Goal: Task Accomplishment & Management: Complete application form

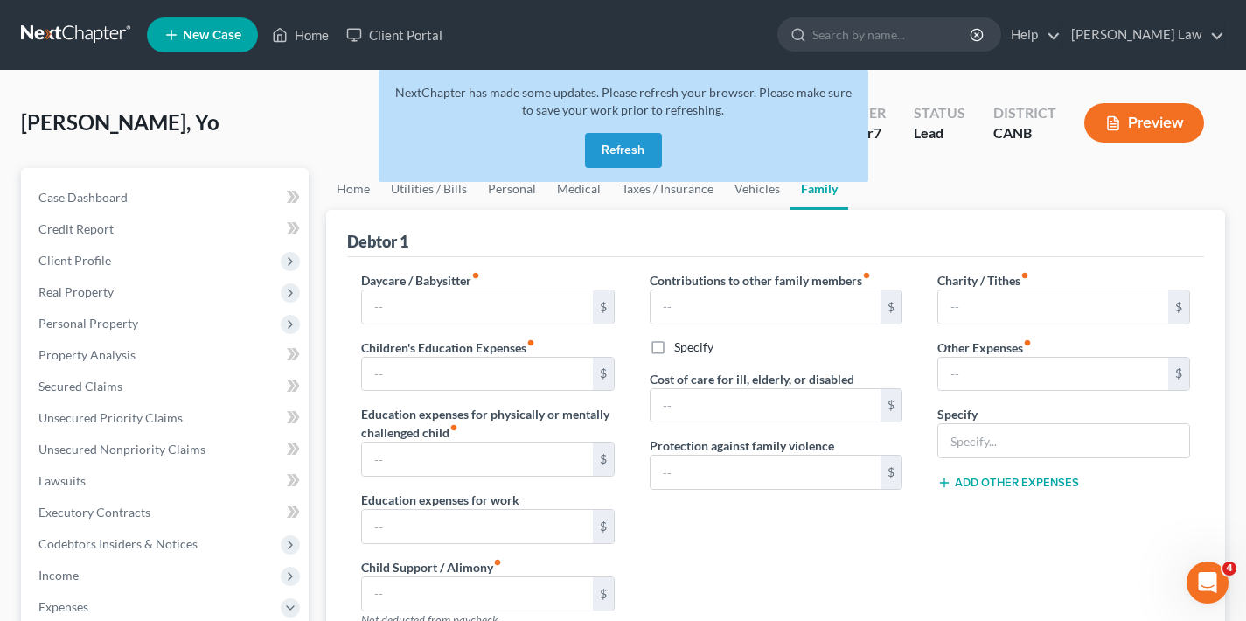
click at [638, 150] on button "Refresh" at bounding box center [623, 150] width 77 height 35
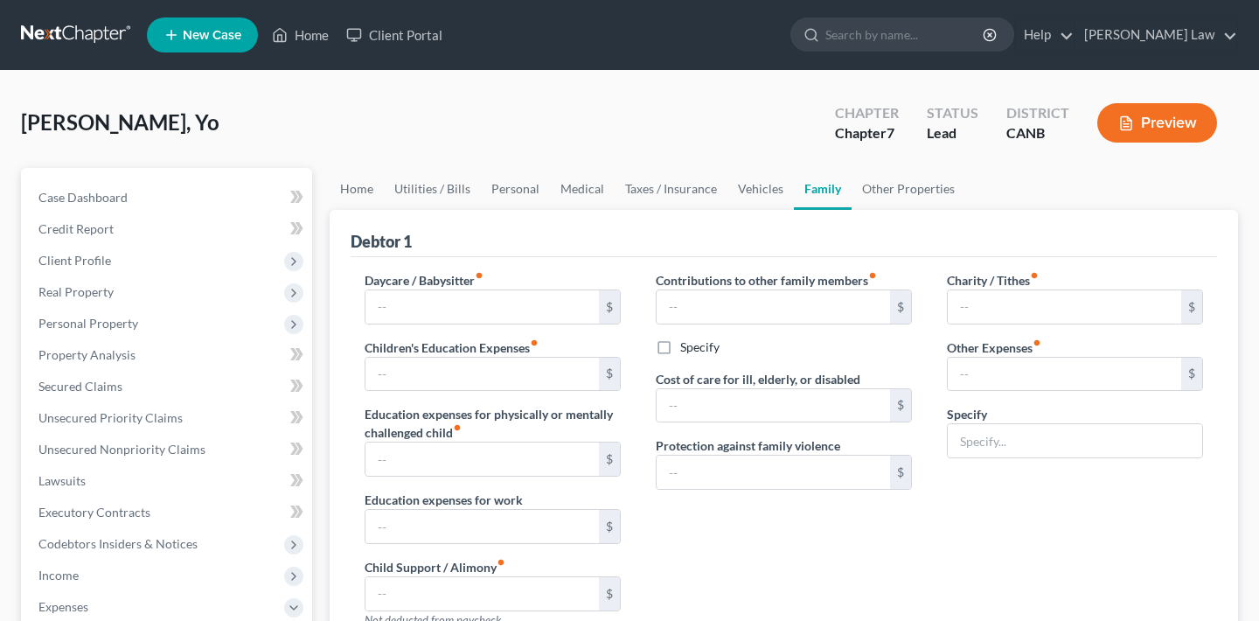
radio input "true"
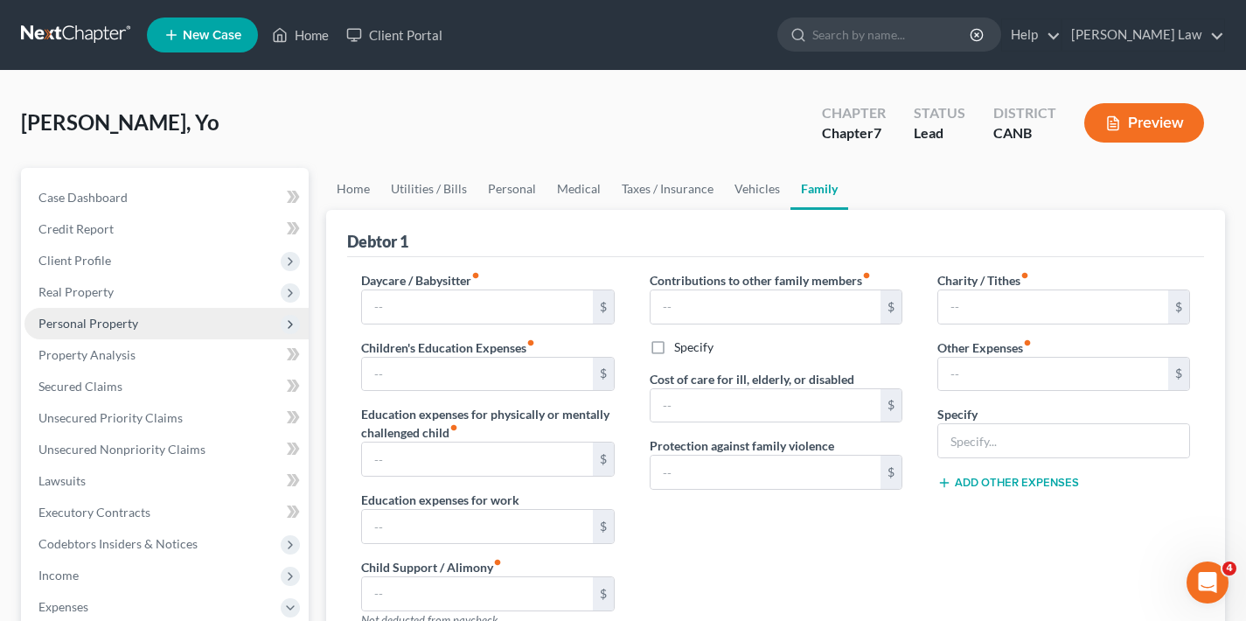
click at [131, 326] on span "Personal Property" at bounding box center [88, 323] width 100 height 15
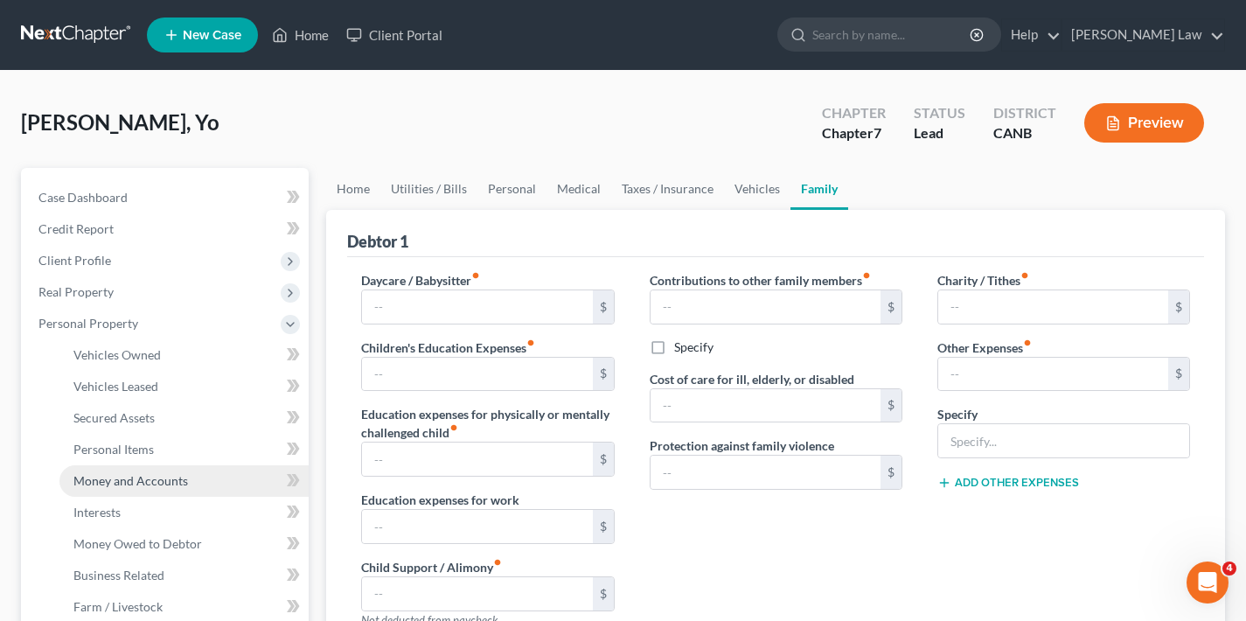
click at [142, 486] on span "Money and Accounts" at bounding box center [130, 480] width 115 height 15
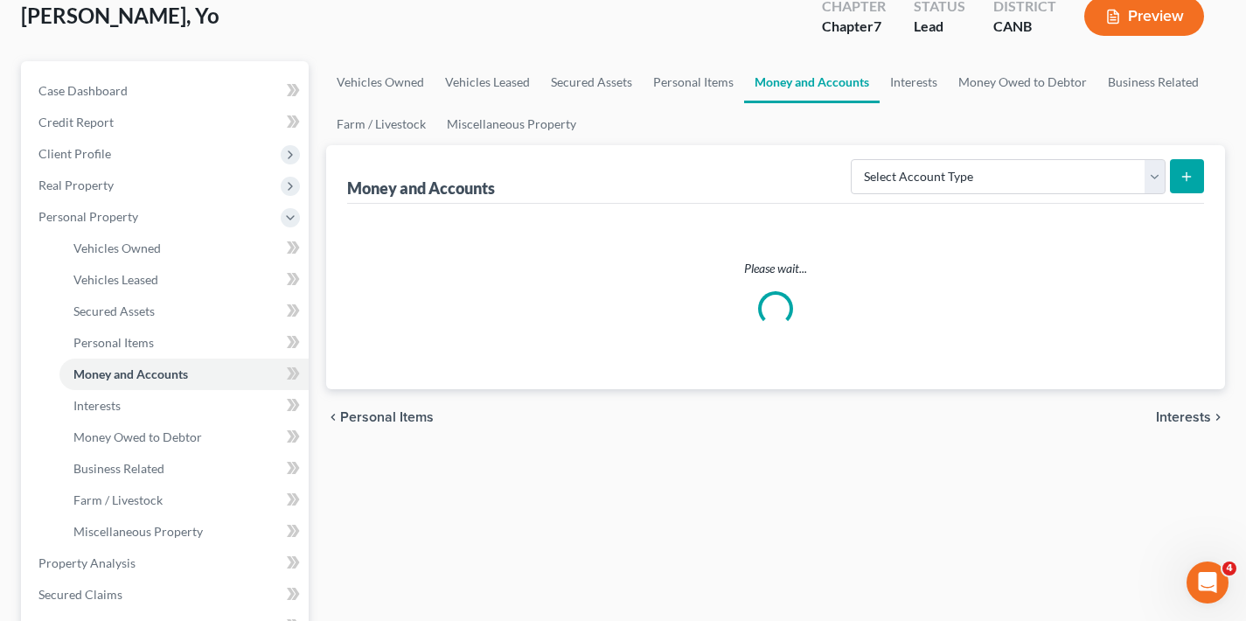
scroll to position [191, 0]
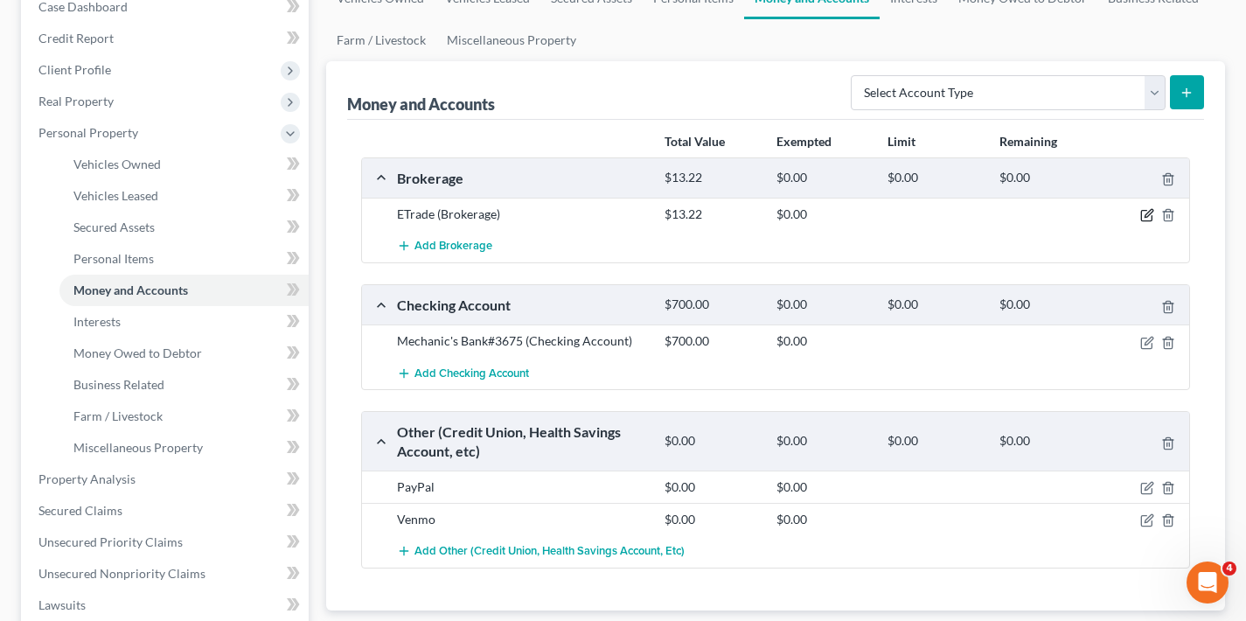
click at [1145, 213] on icon "button" at bounding box center [1147, 215] width 14 height 14
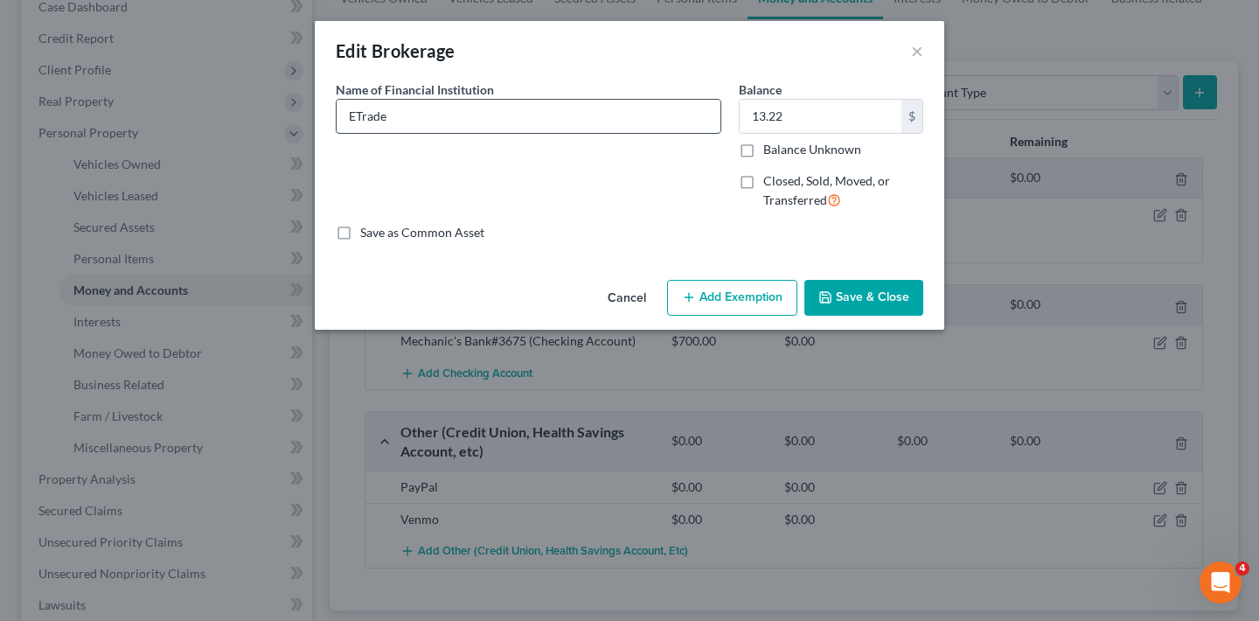
click at [564, 124] on input "ETrade" at bounding box center [529, 116] width 384 height 33
type input "ETrade#9-203"
click at [880, 301] on button "Save & Close" at bounding box center [864, 298] width 119 height 37
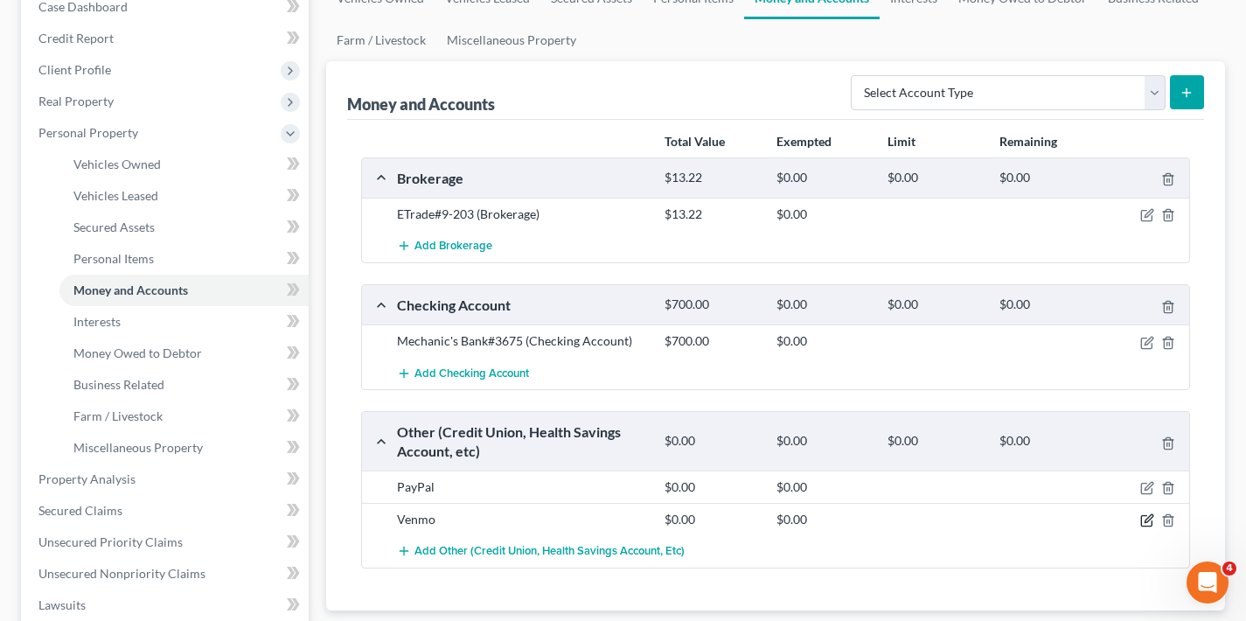
click at [1144, 517] on icon "button" at bounding box center [1147, 520] width 14 height 14
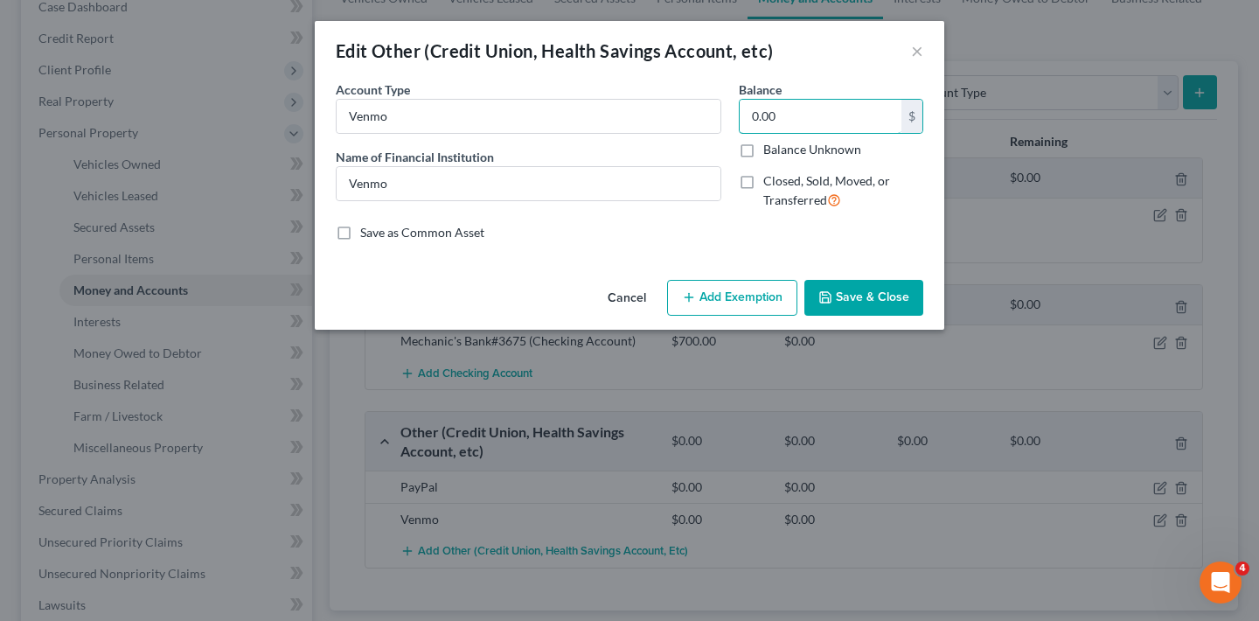
drag, startPoint x: 788, startPoint y: 112, endPoint x: 734, endPoint y: 121, distance: 54.9
click at [734, 121] on div "Balance 0.00 $ Balance Unknown Balance Undetermined 0.00 $ Balance Unknown Clos…" at bounding box center [831, 151] width 202 height 143
type input "130"
click at [877, 297] on button "Save & Close" at bounding box center [864, 298] width 119 height 37
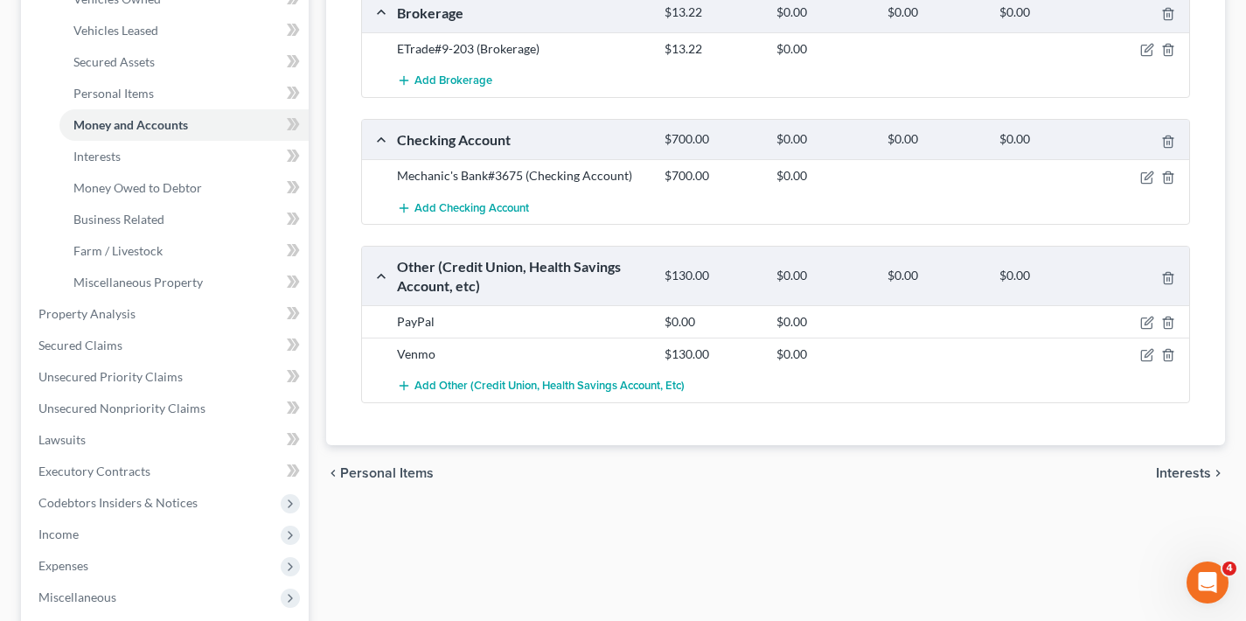
scroll to position [460, 0]
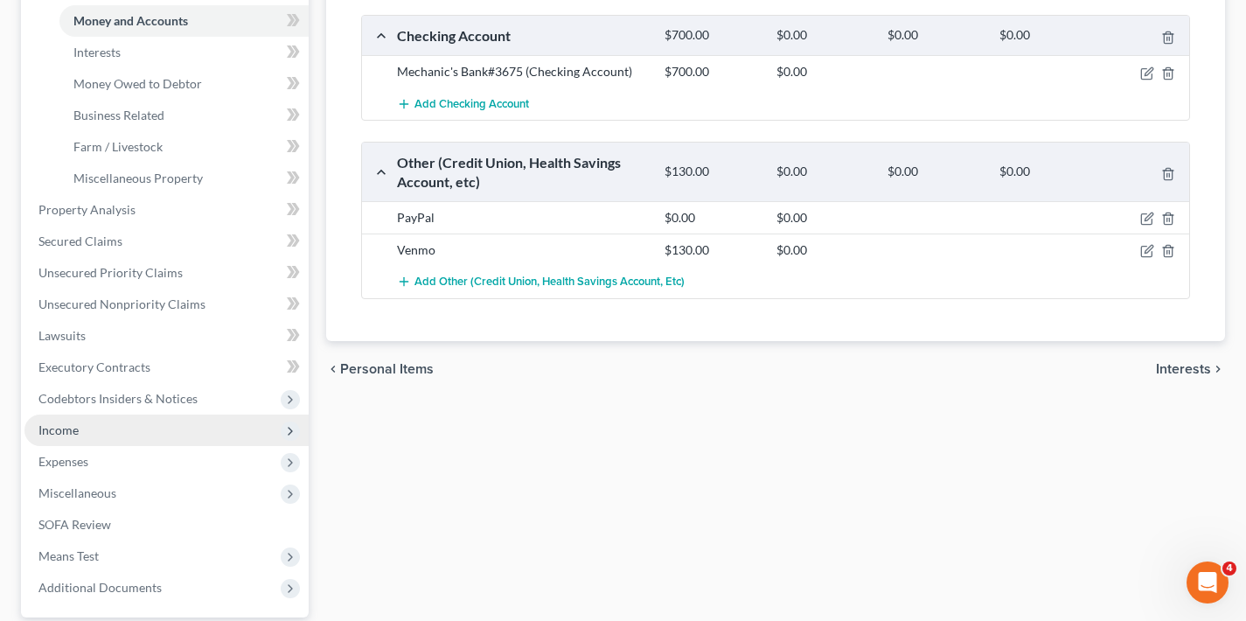
click at [66, 431] on span "Income" at bounding box center [58, 429] width 40 height 15
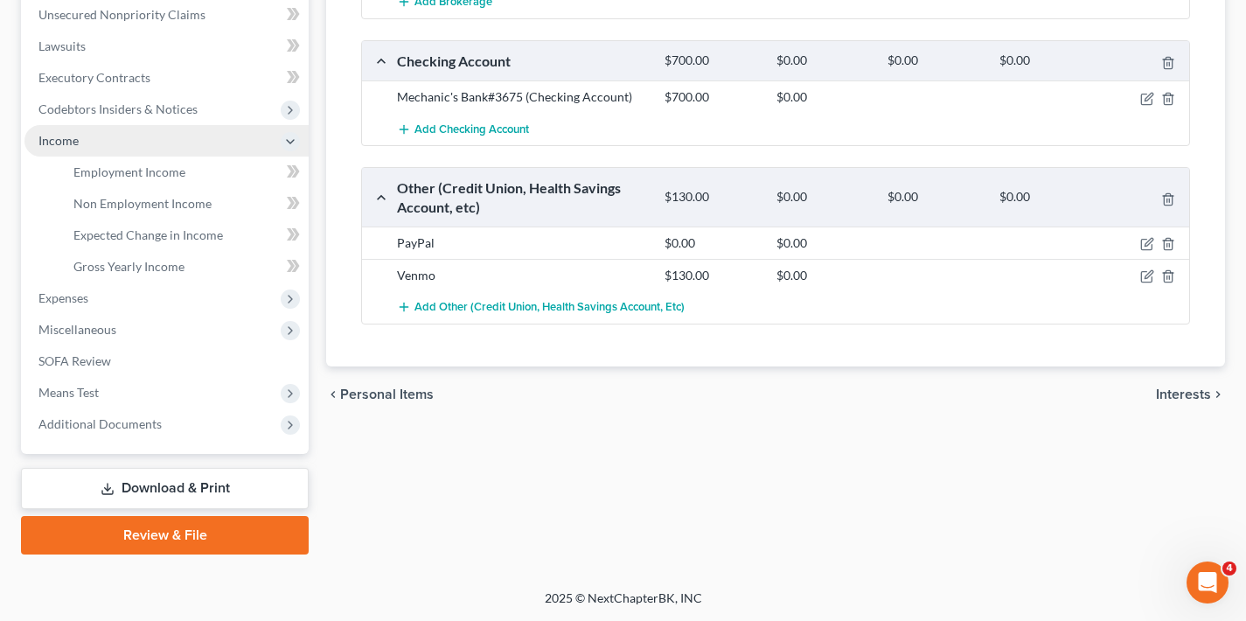
scroll to position [435, 0]
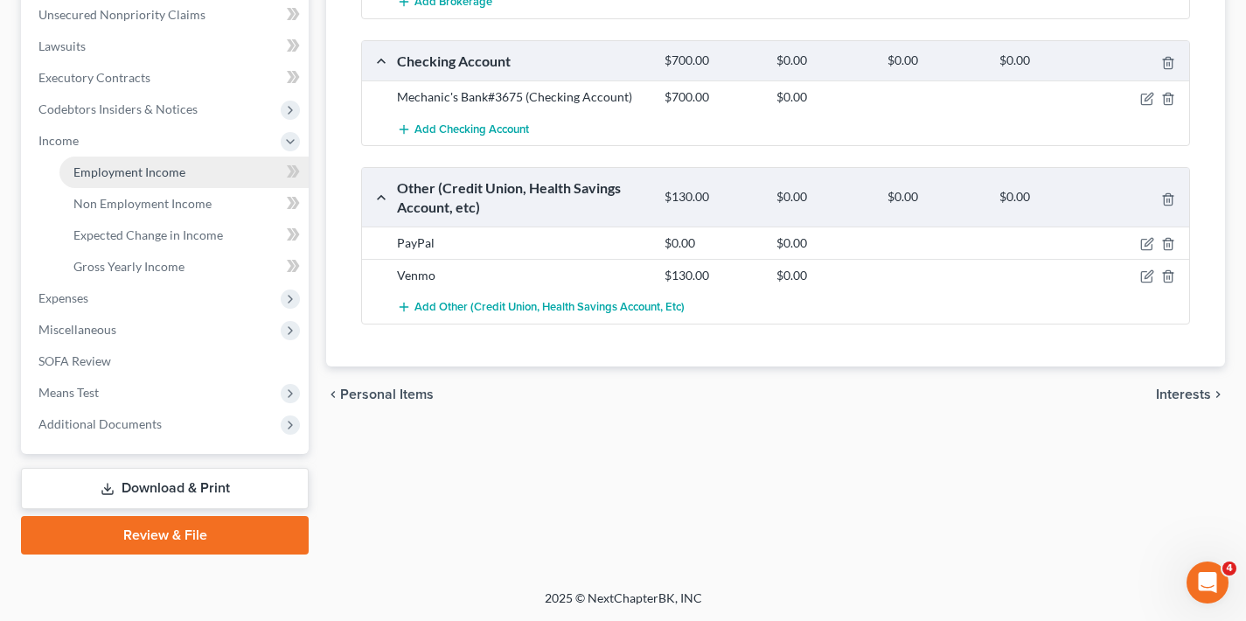
click at [148, 169] on span "Employment Income" at bounding box center [129, 171] width 112 height 15
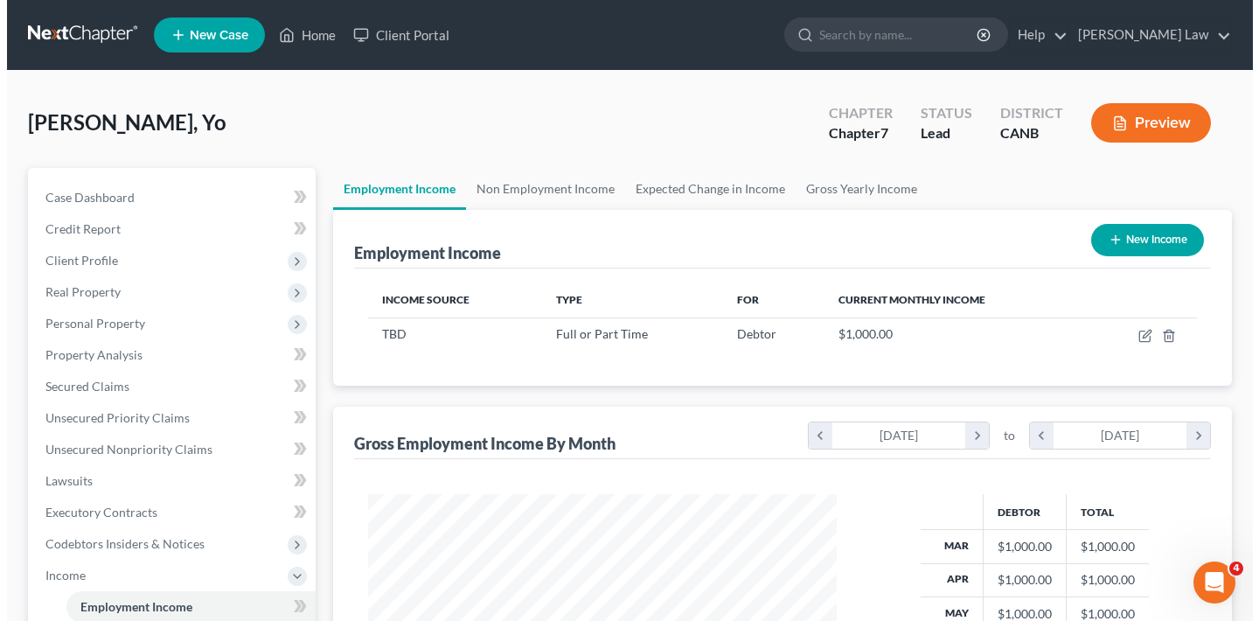
scroll to position [313, 504]
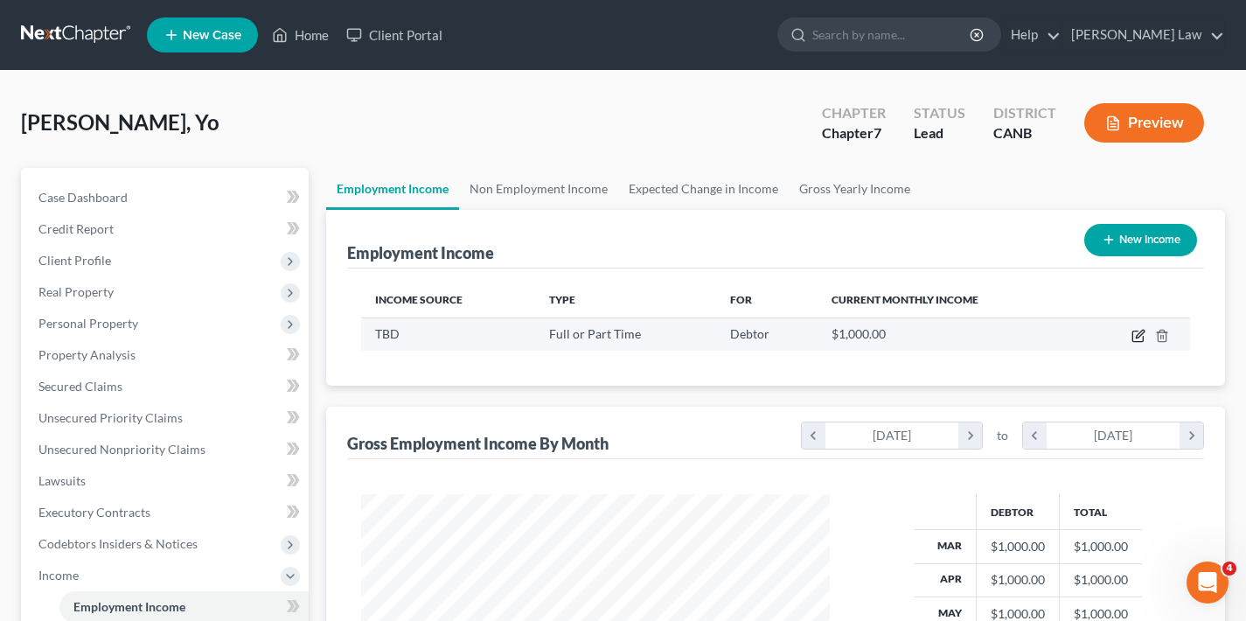
click at [1137, 334] on icon "button" at bounding box center [1139, 336] width 14 height 14
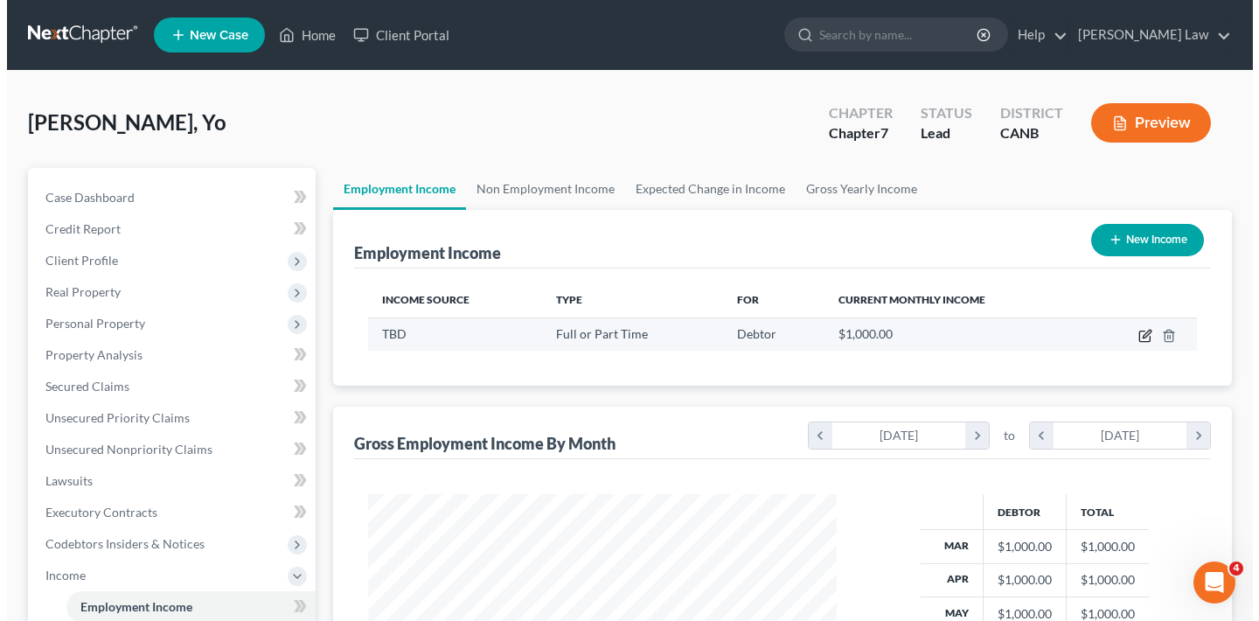
scroll to position [874268, 874071]
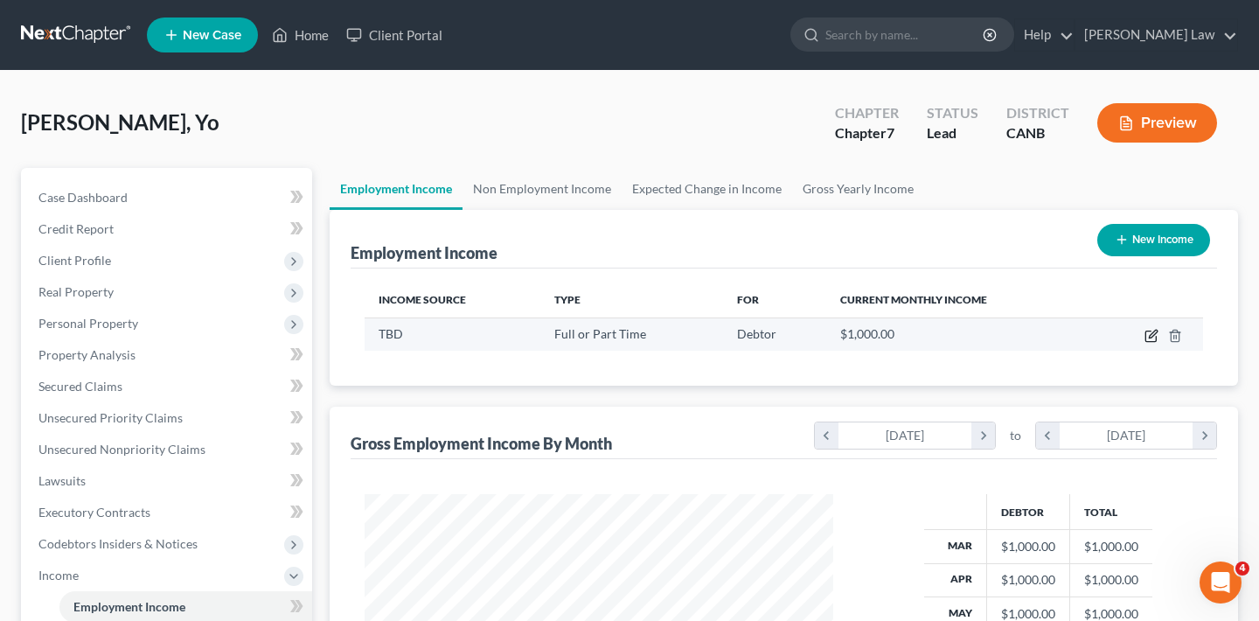
select select "0"
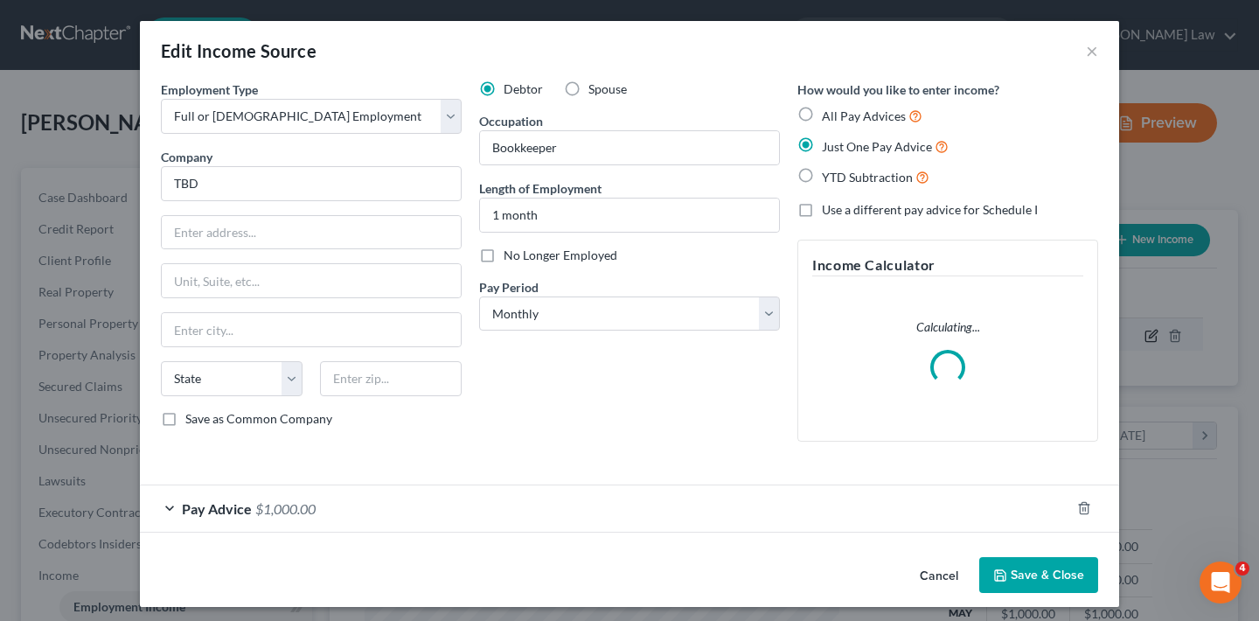
scroll to position [313, 510]
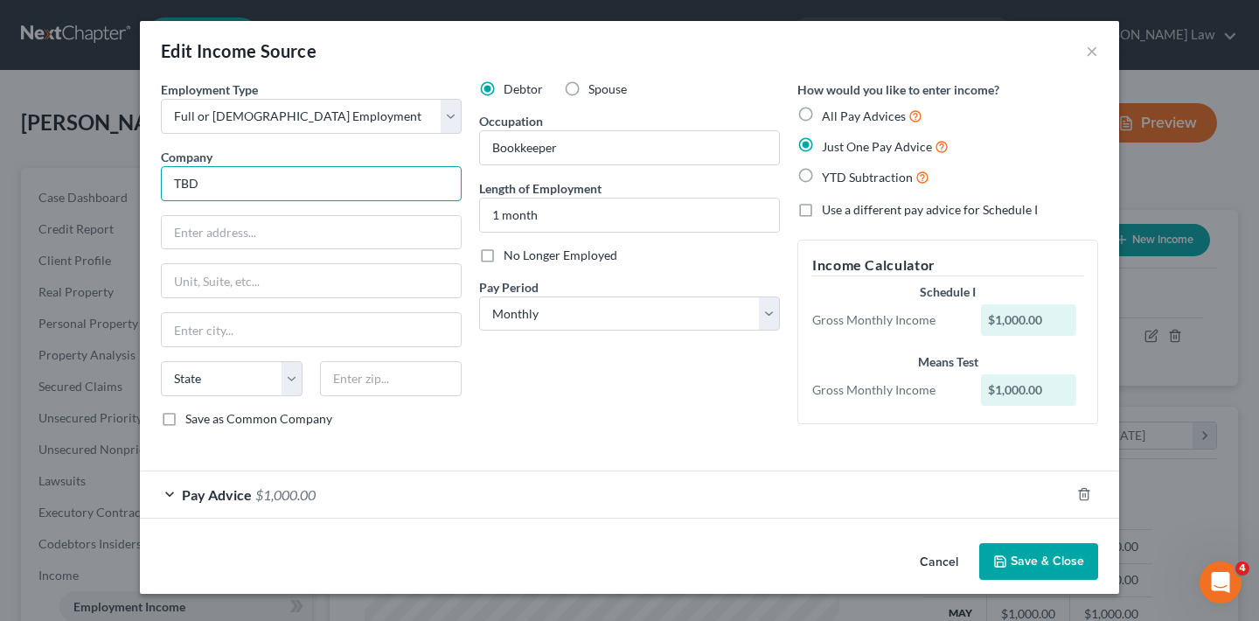
click at [309, 173] on input "TBD" at bounding box center [311, 183] width 301 height 35
click at [308, 177] on input "TBD" at bounding box center [311, 183] width 301 height 35
type input "[PERSON_NAME]"
click at [171, 492] on div "Pay Advice $1,000.00" at bounding box center [605, 494] width 931 height 46
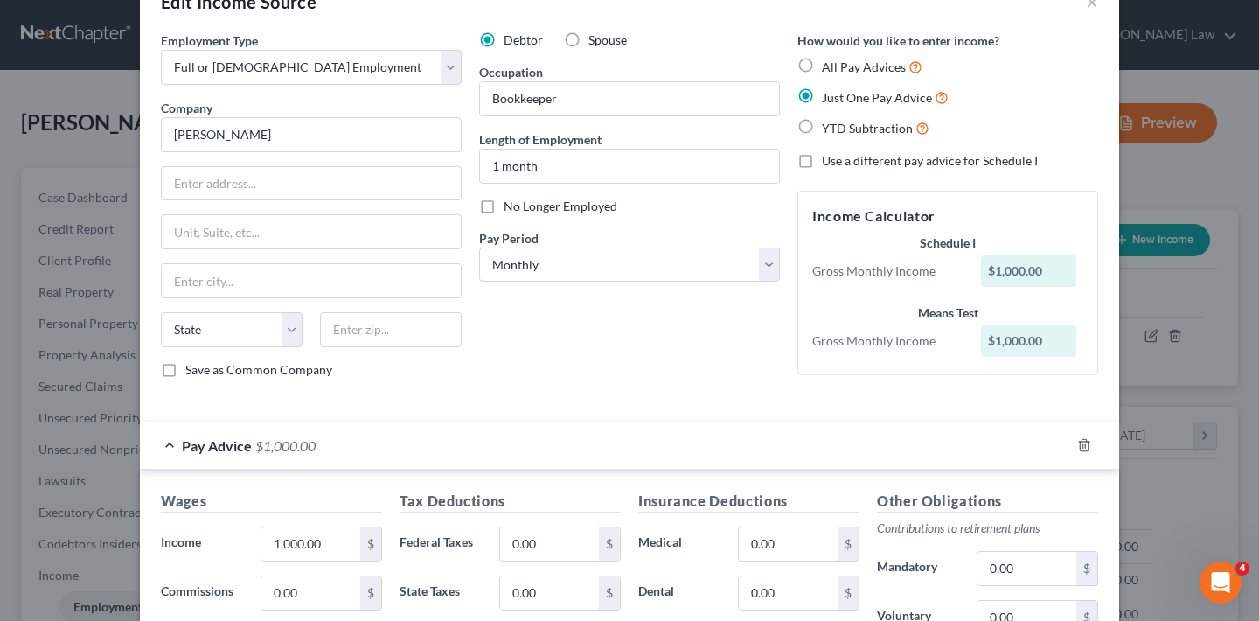
scroll to position [0, 0]
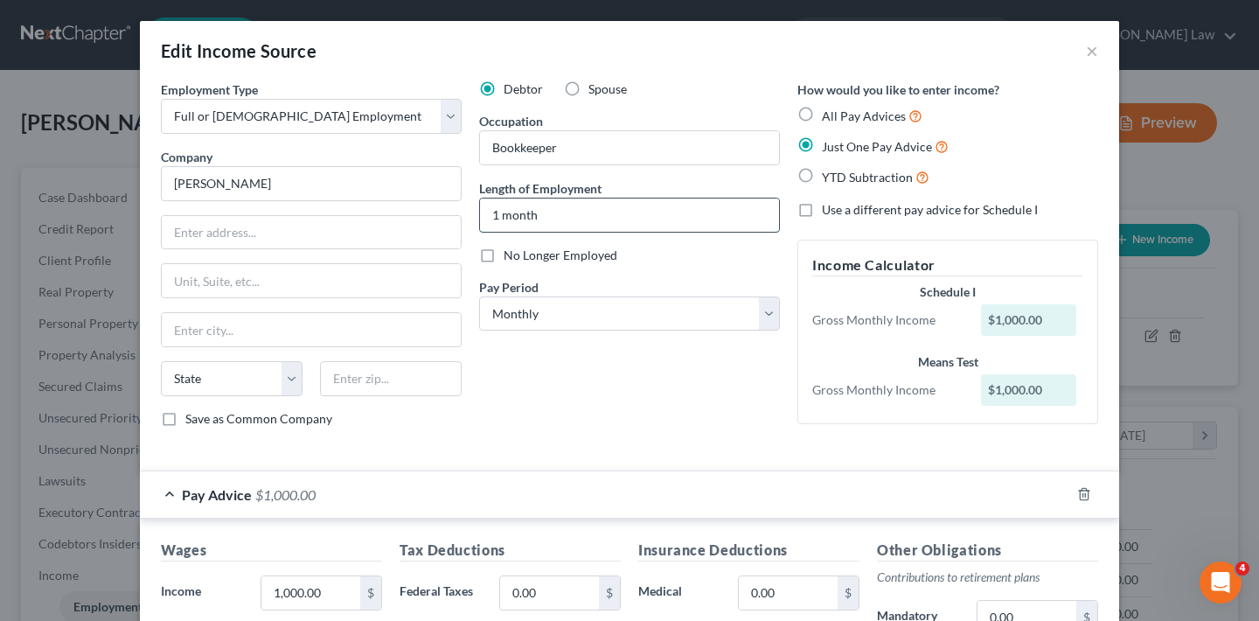
click at [547, 216] on input "1 month" at bounding box center [629, 215] width 299 height 33
drag, startPoint x: 535, startPoint y: 213, endPoint x: 473, endPoint y: 213, distance: 62.1
click at [480, 213] on input "1 month" at bounding box center [629, 215] width 299 height 33
type input "S"
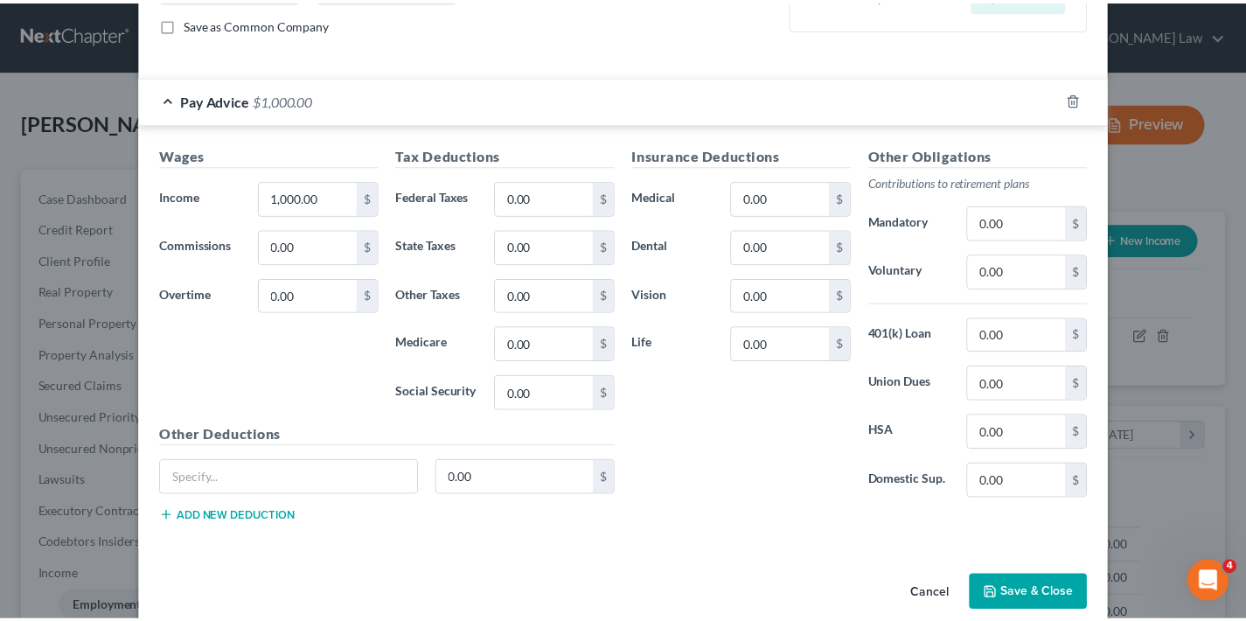
scroll to position [421, 0]
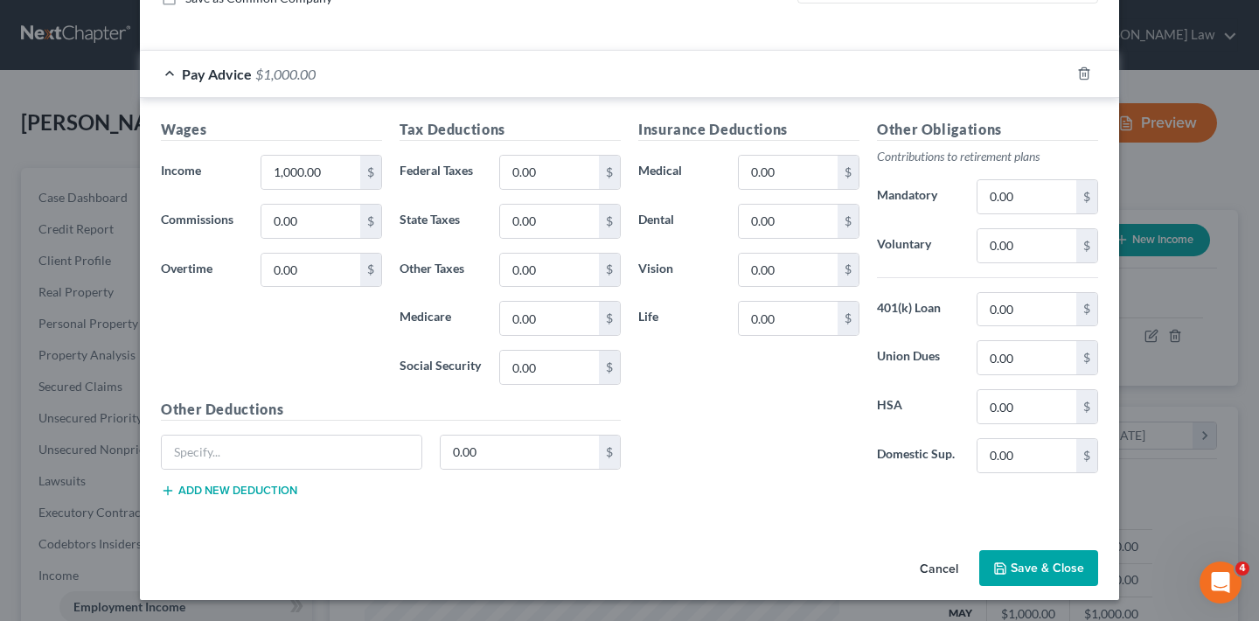
type input "just started in September"
click at [1059, 565] on button "Save & Close" at bounding box center [1039, 568] width 119 height 37
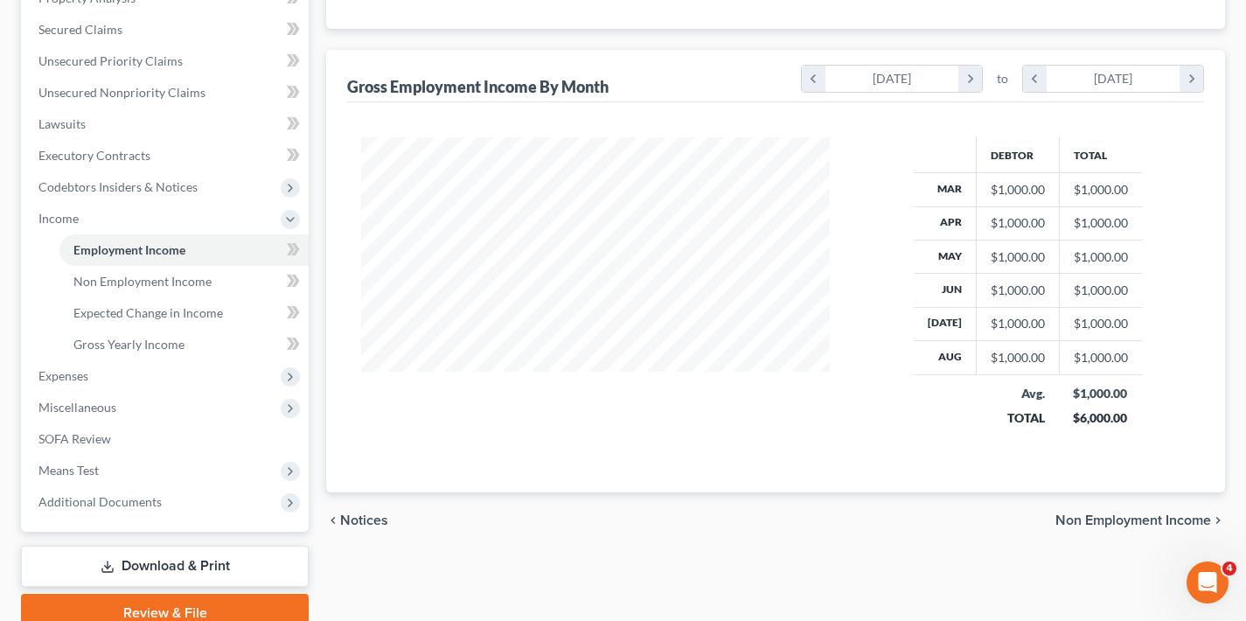
scroll to position [0, 0]
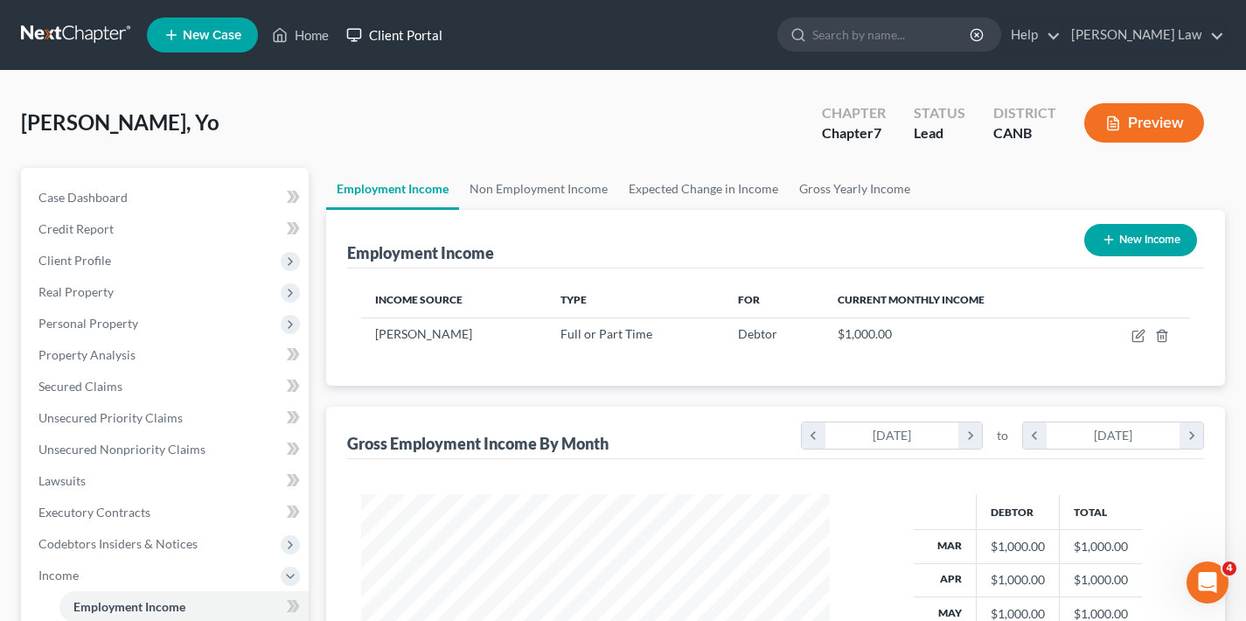
click at [422, 38] on link "Client Portal" at bounding box center [395, 34] width 114 height 31
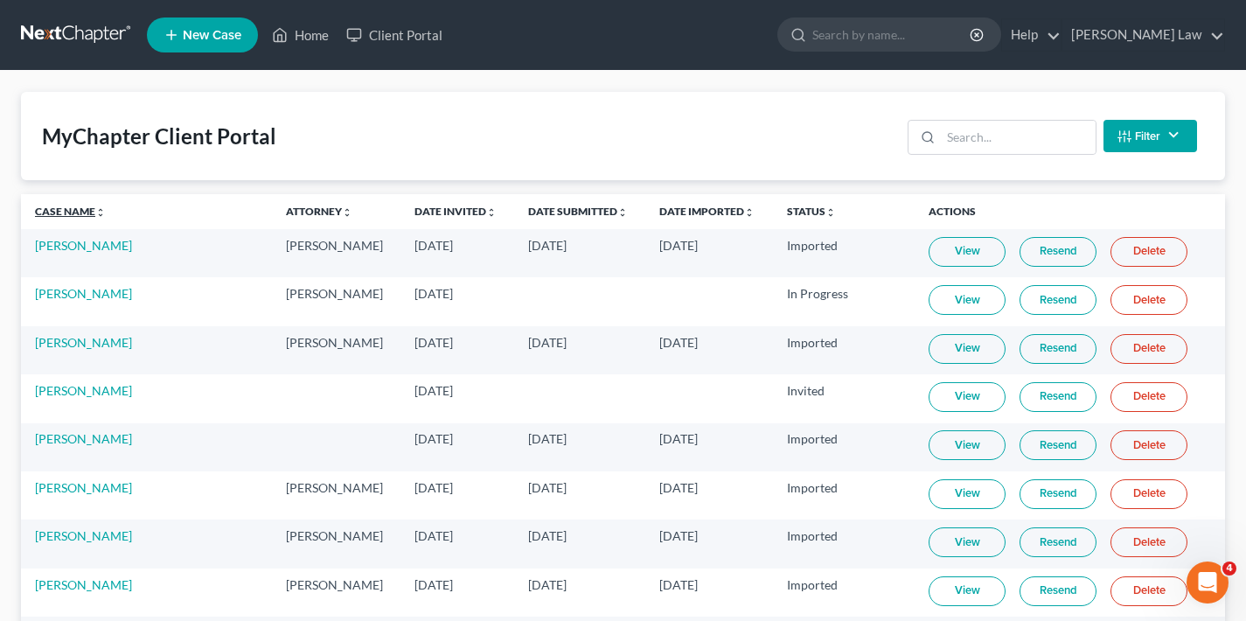
click at [67, 215] on link "Case Name unfold_more expand_more expand_less" at bounding box center [70, 211] width 71 height 13
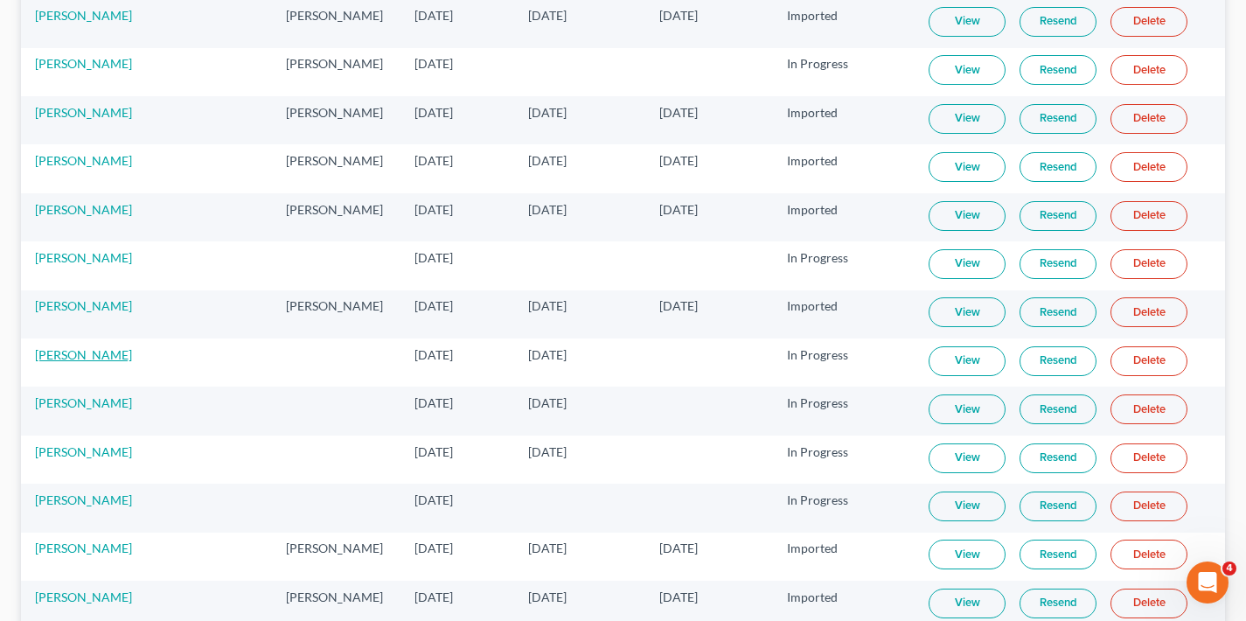
scroll to position [3238, 0]
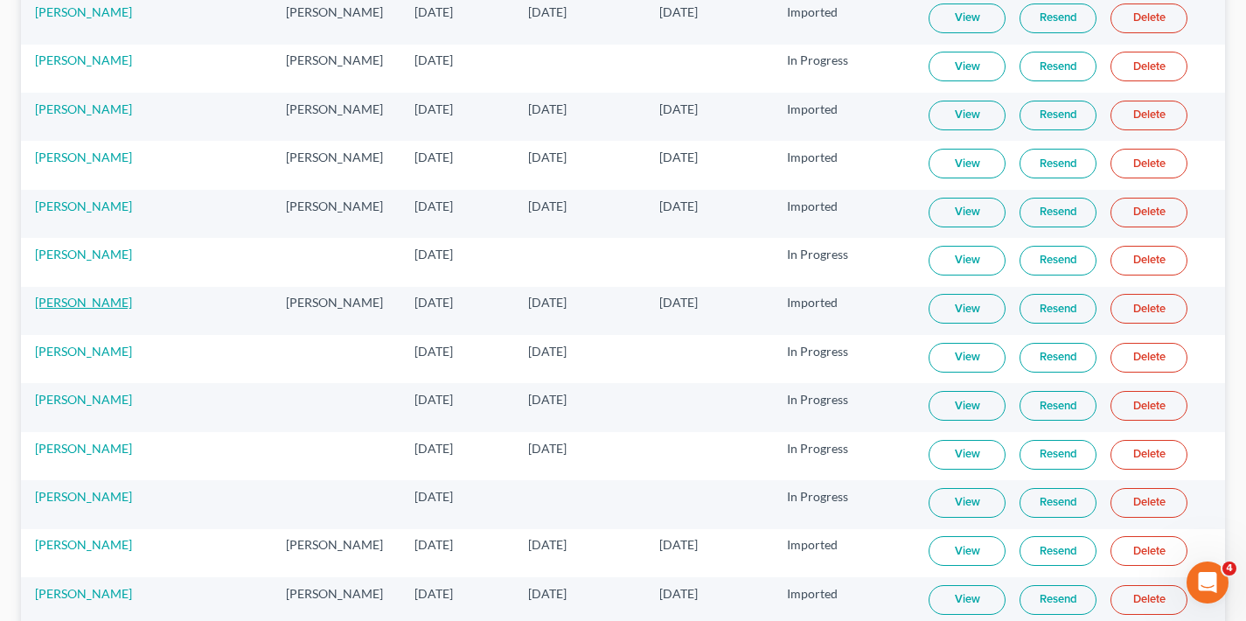
click at [120, 303] on link "[PERSON_NAME]" at bounding box center [83, 302] width 97 height 15
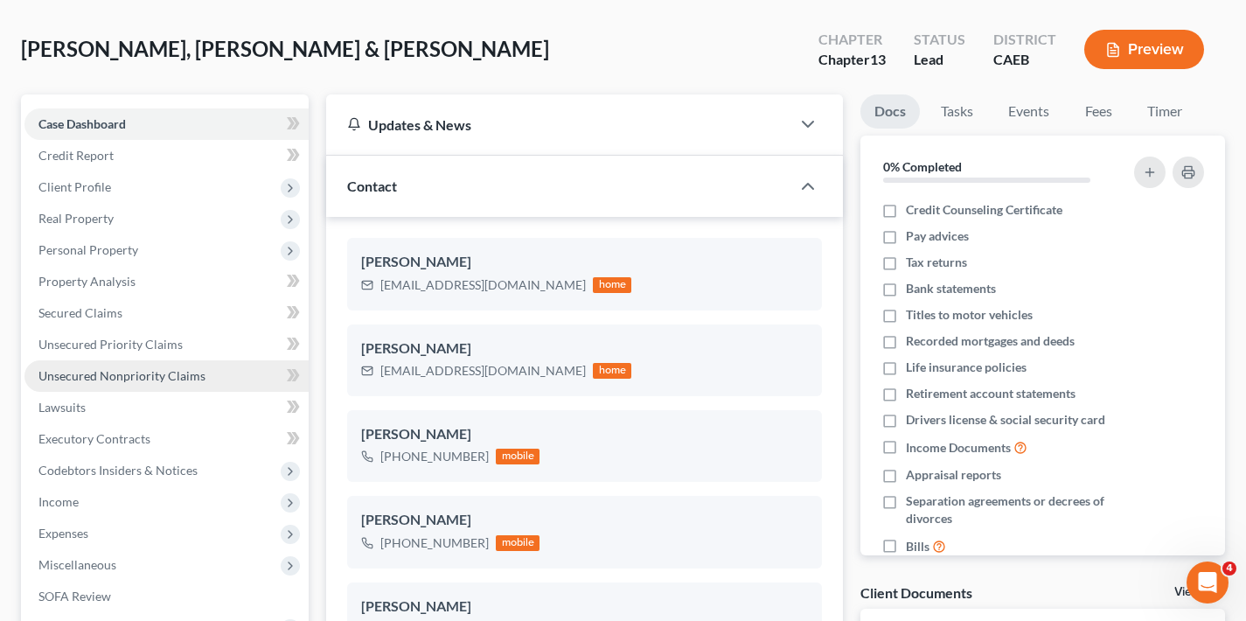
scroll to position [77, 0]
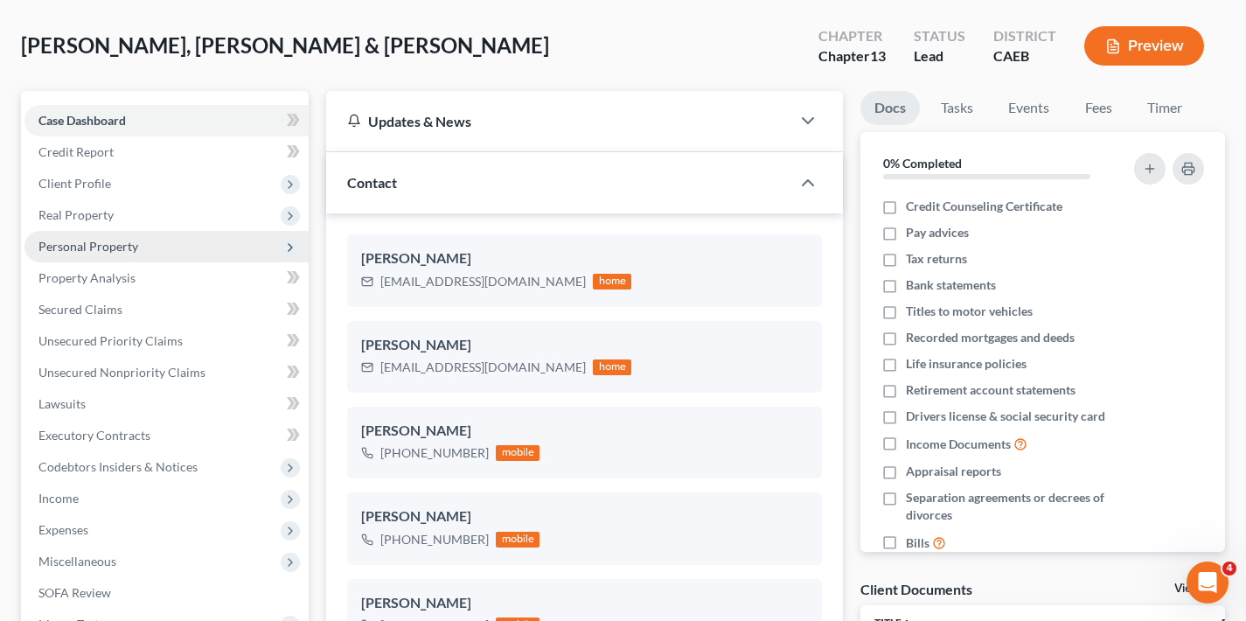
click at [193, 248] on span "Personal Property" at bounding box center [166, 246] width 284 height 31
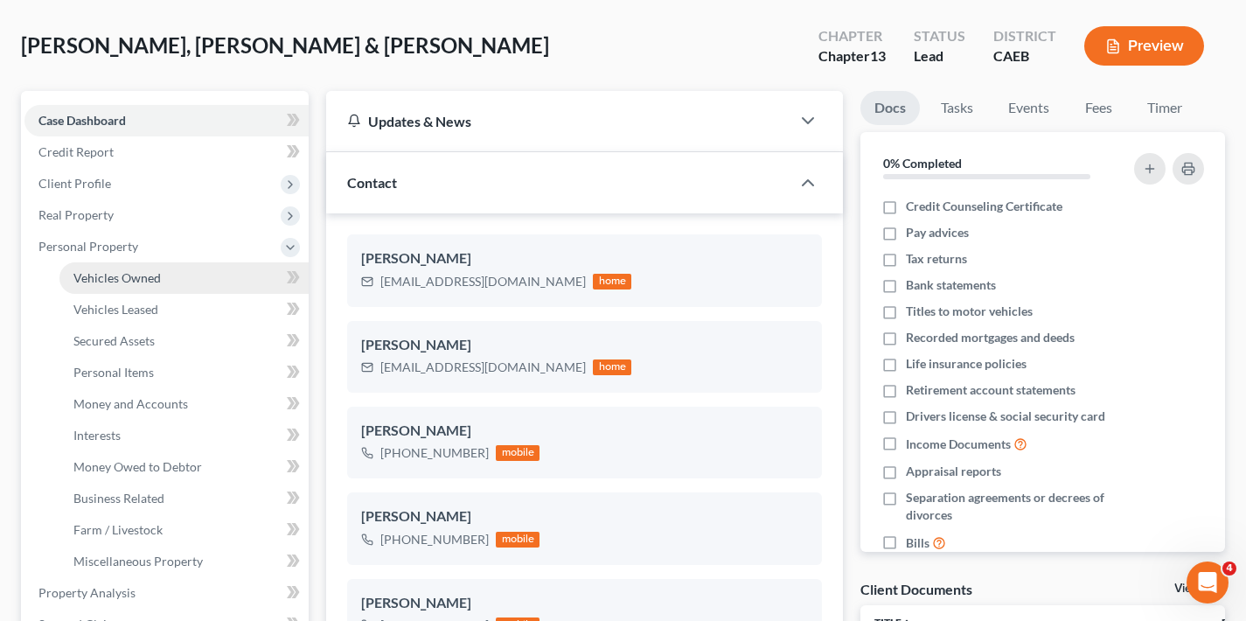
click at [186, 282] on link "Vehicles Owned" at bounding box center [183, 277] width 249 height 31
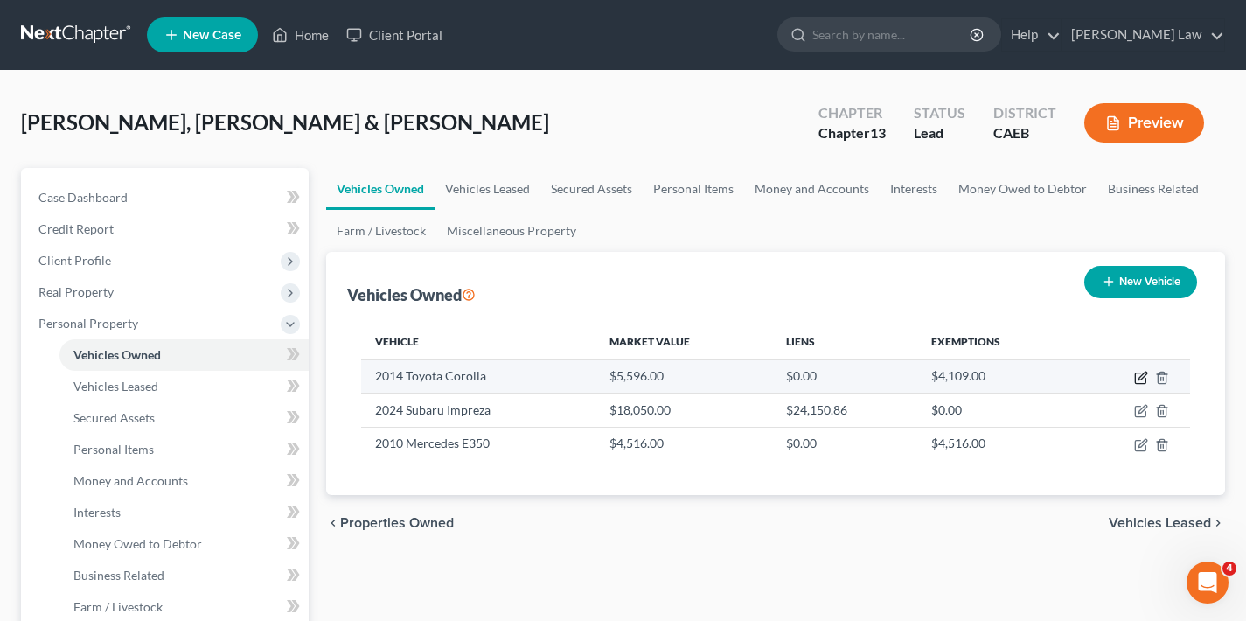
click at [1139, 377] on icon "button" at bounding box center [1141, 378] width 14 height 14
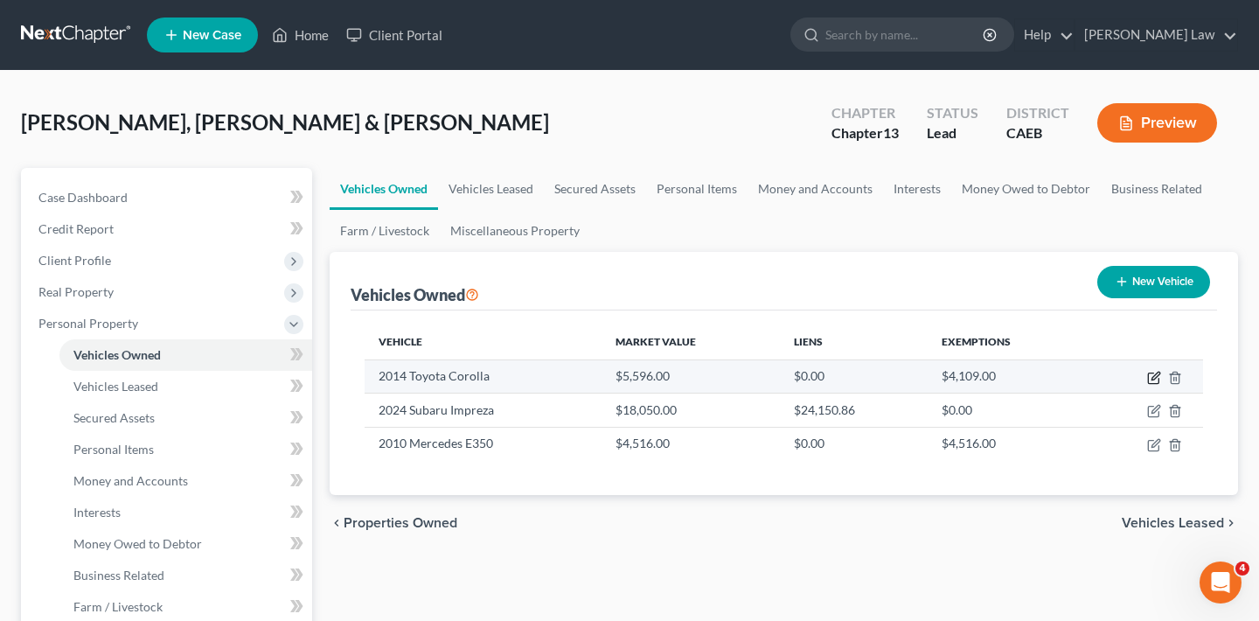
select select "0"
select select "12"
select select "3"
select select "2"
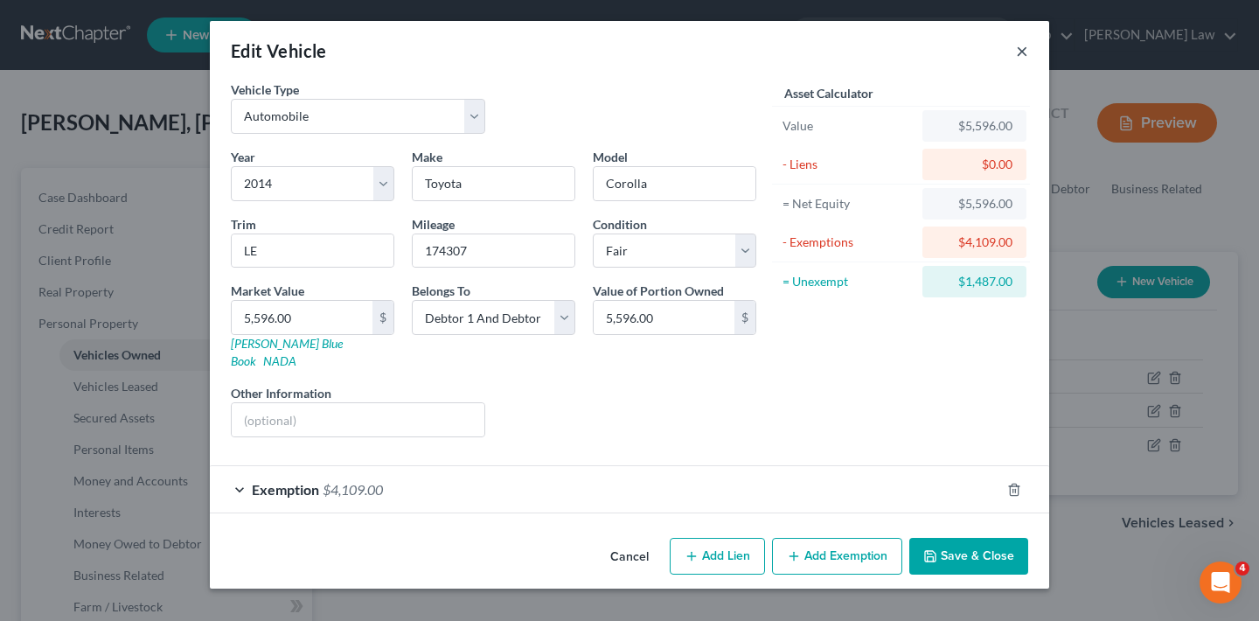
click at [1024, 50] on button "×" at bounding box center [1022, 50] width 12 height 21
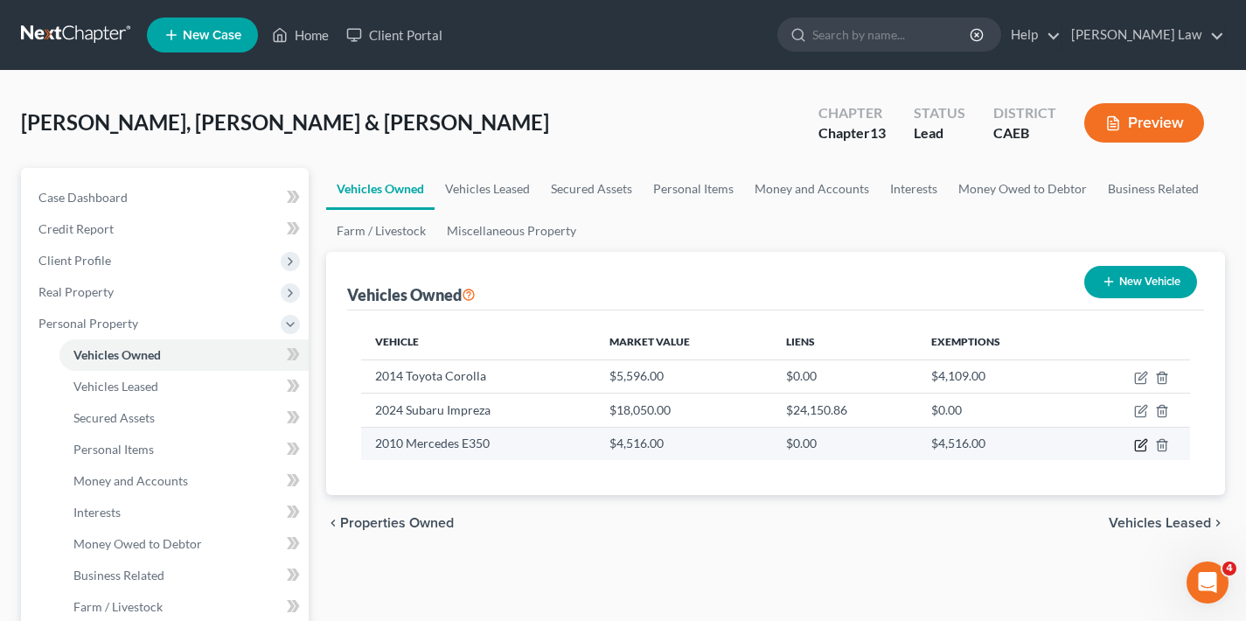
click at [1140, 443] on icon "button" at bounding box center [1143, 443] width 8 height 8
select select "0"
select select "16"
select select "3"
select select "0"
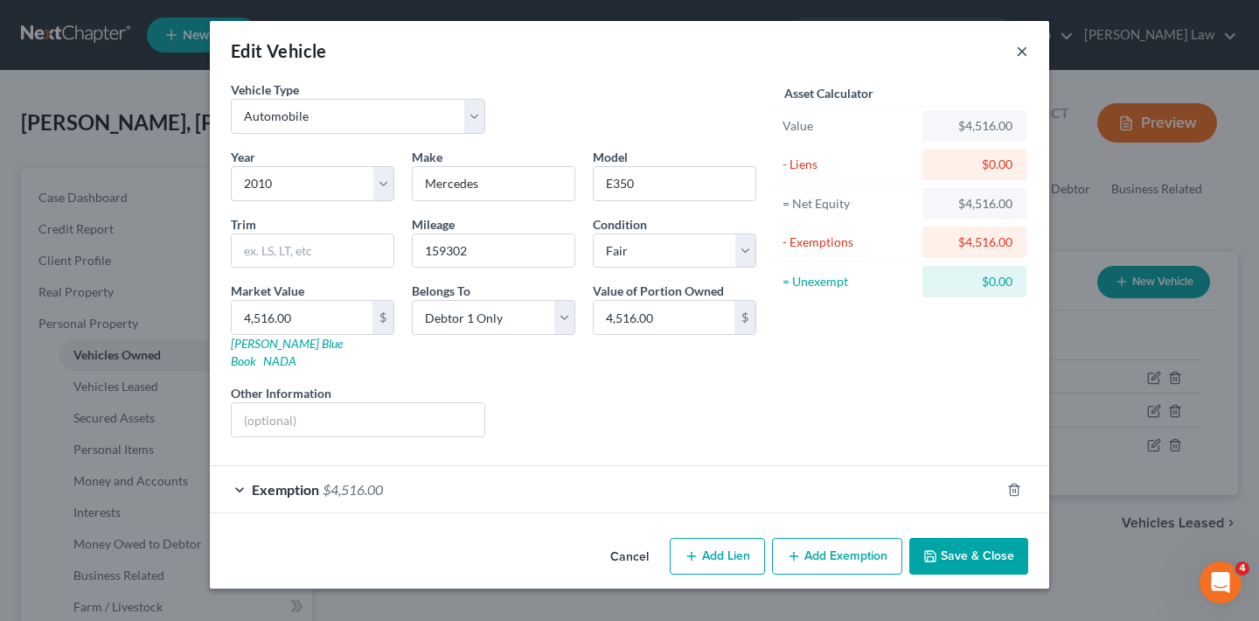
click at [1022, 52] on button "×" at bounding box center [1022, 50] width 12 height 21
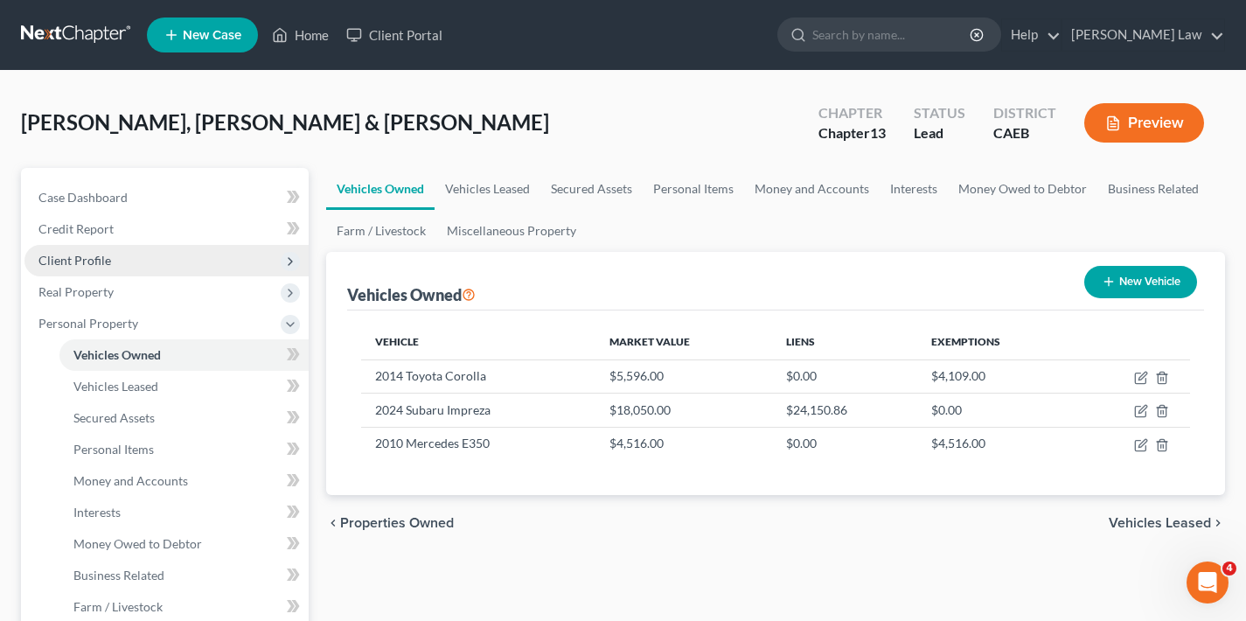
click at [98, 261] on span "Client Profile" at bounding box center [74, 260] width 73 height 15
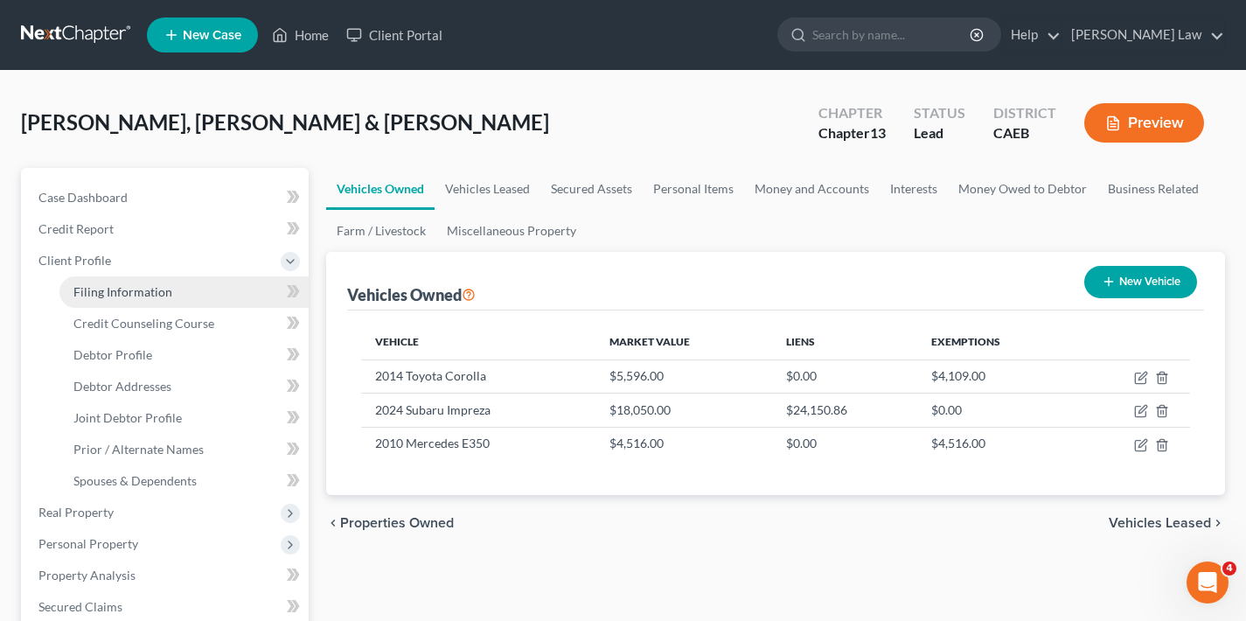
click at [119, 293] on span "Filing Information" at bounding box center [122, 291] width 99 height 15
select select "1"
select select "3"
select select "4"
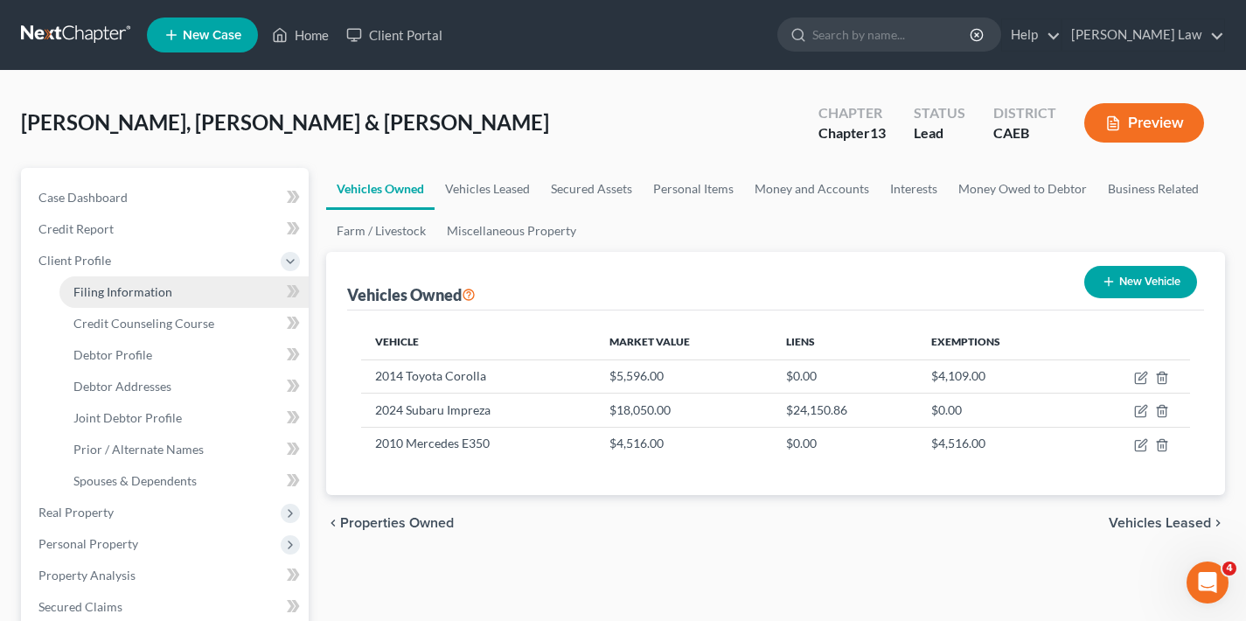
select select "1"
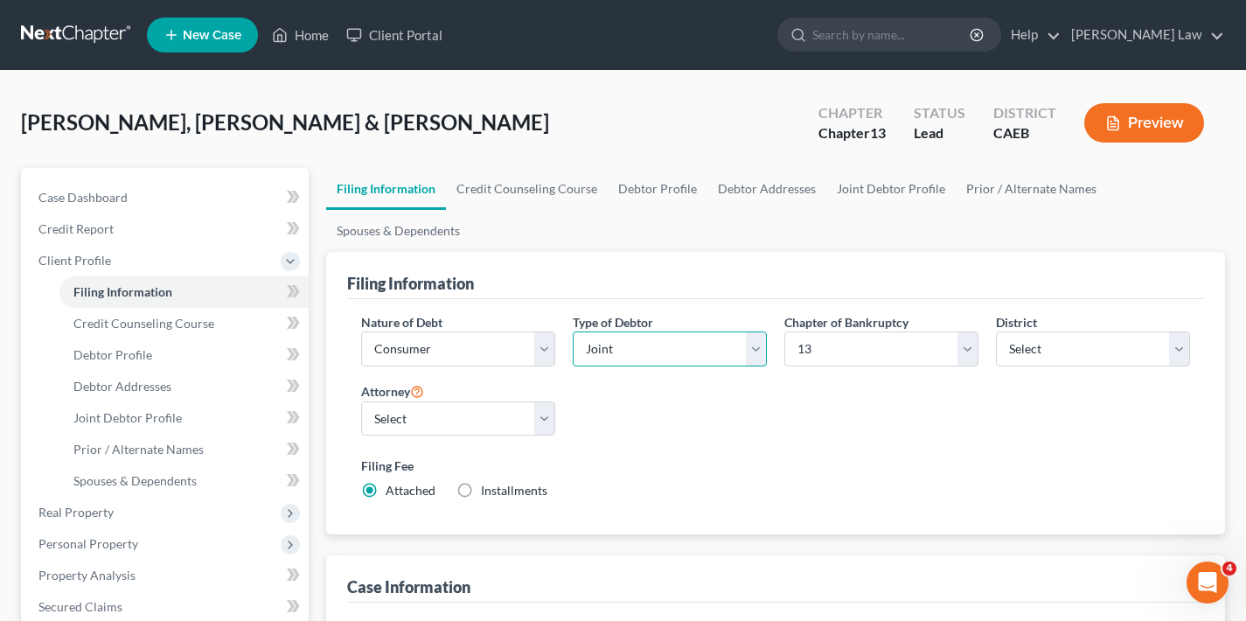
select select "0"
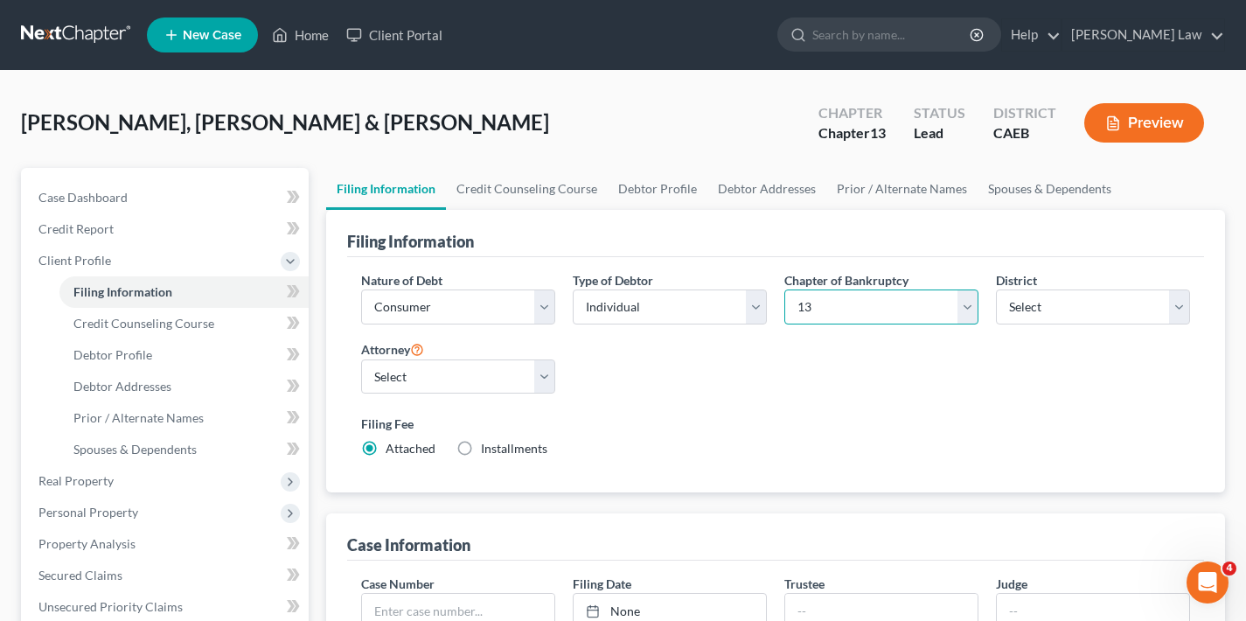
select select "0"
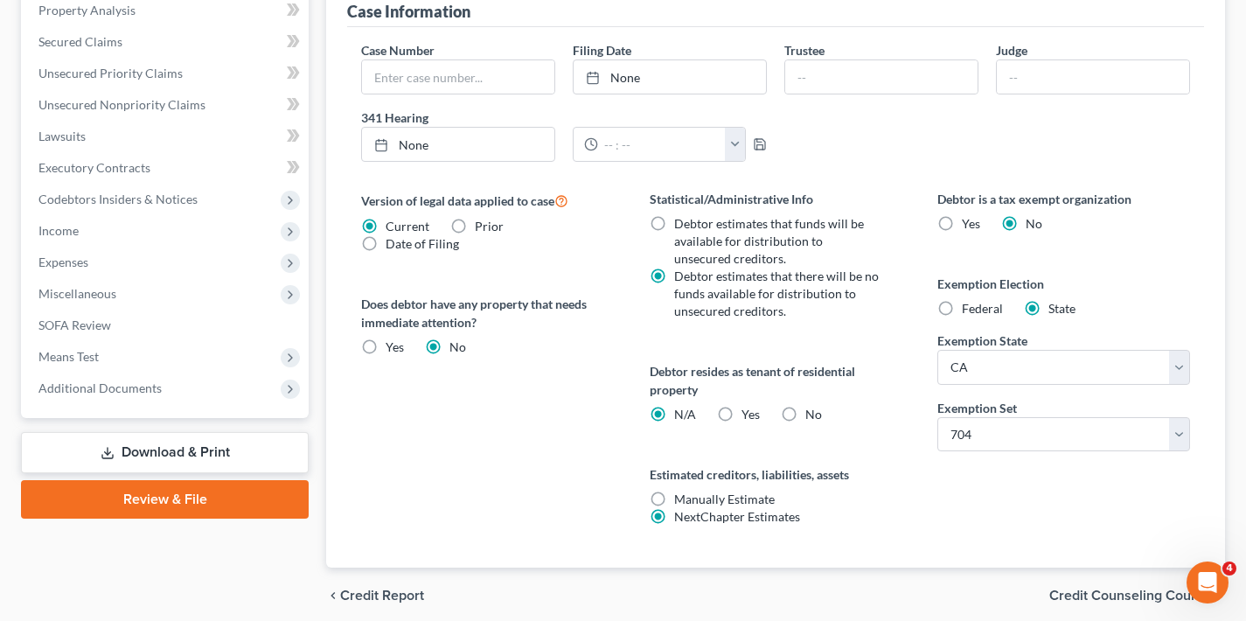
scroll to position [603, 0]
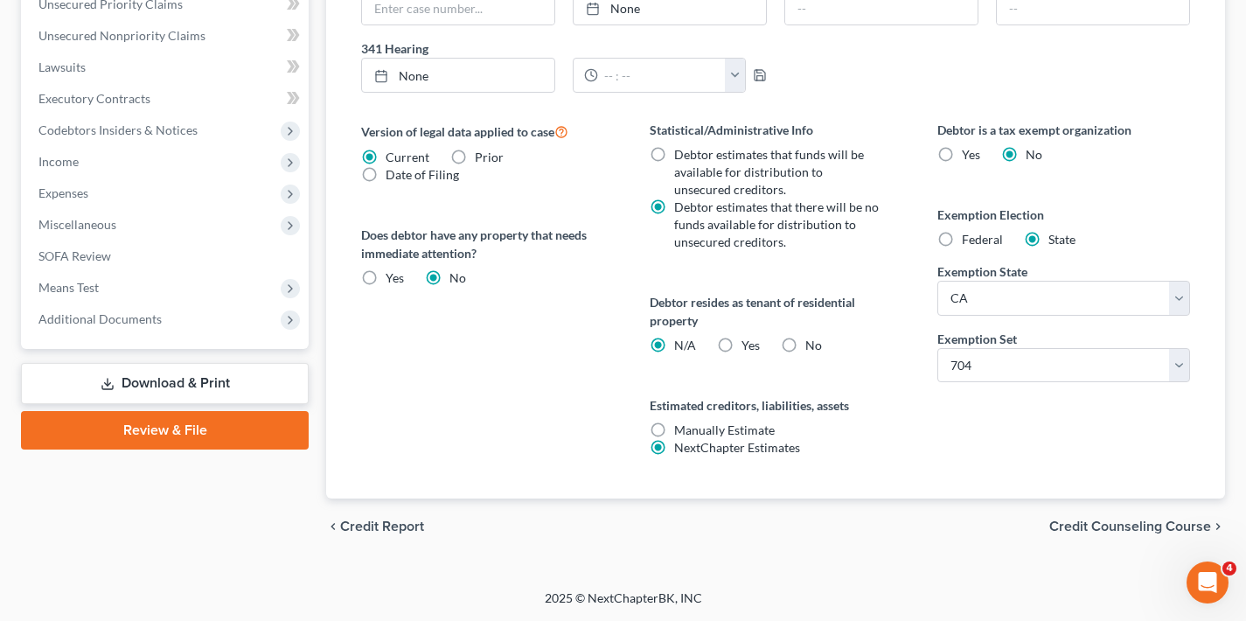
click at [1092, 528] on span "Credit Counseling Course" at bounding box center [1130, 527] width 162 height 14
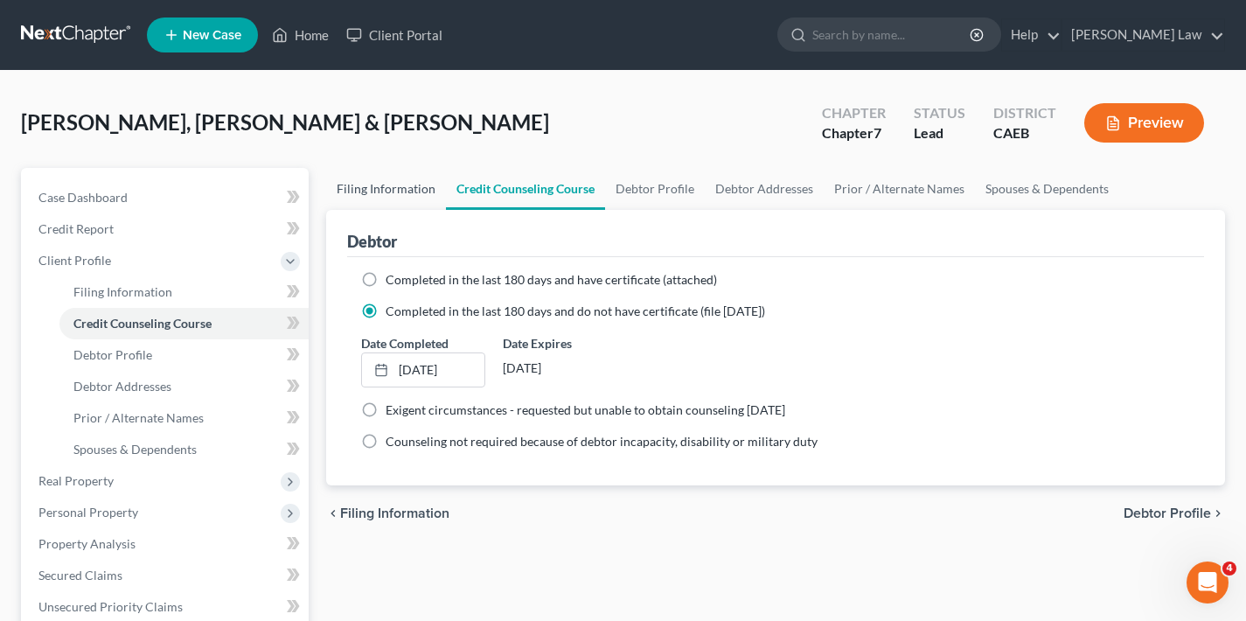
click at [378, 185] on link "Filing Information" at bounding box center [386, 189] width 120 height 42
select select "1"
select select "0"
select select "8"
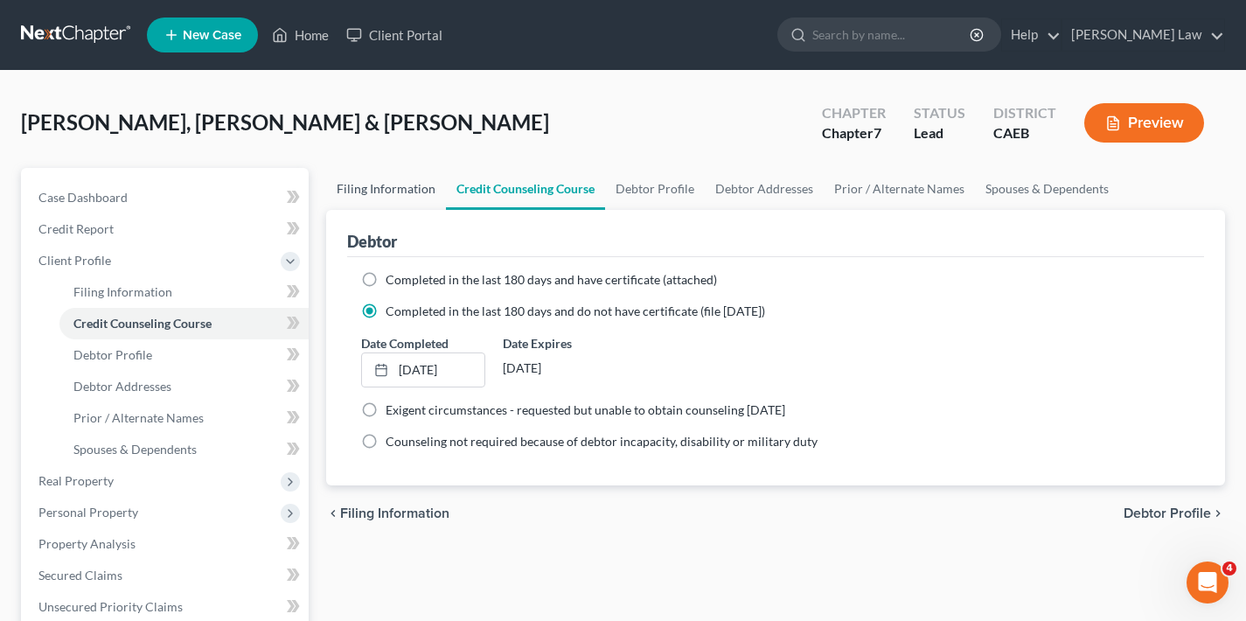
select select "4"
select select "1"
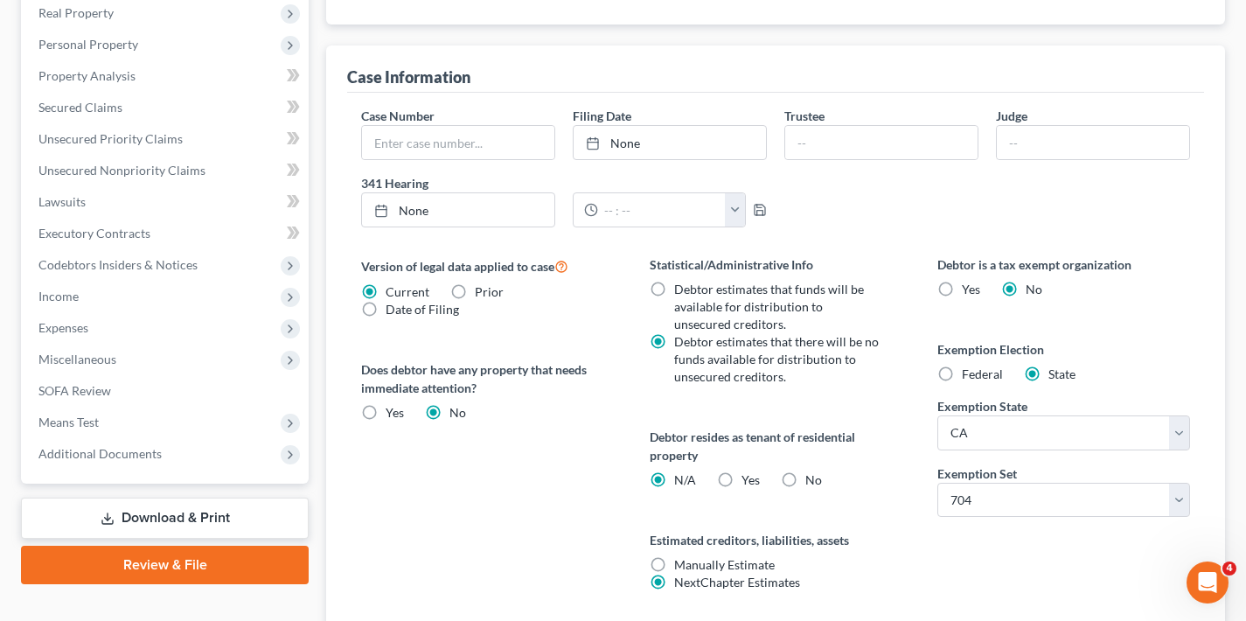
scroll to position [603, 0]
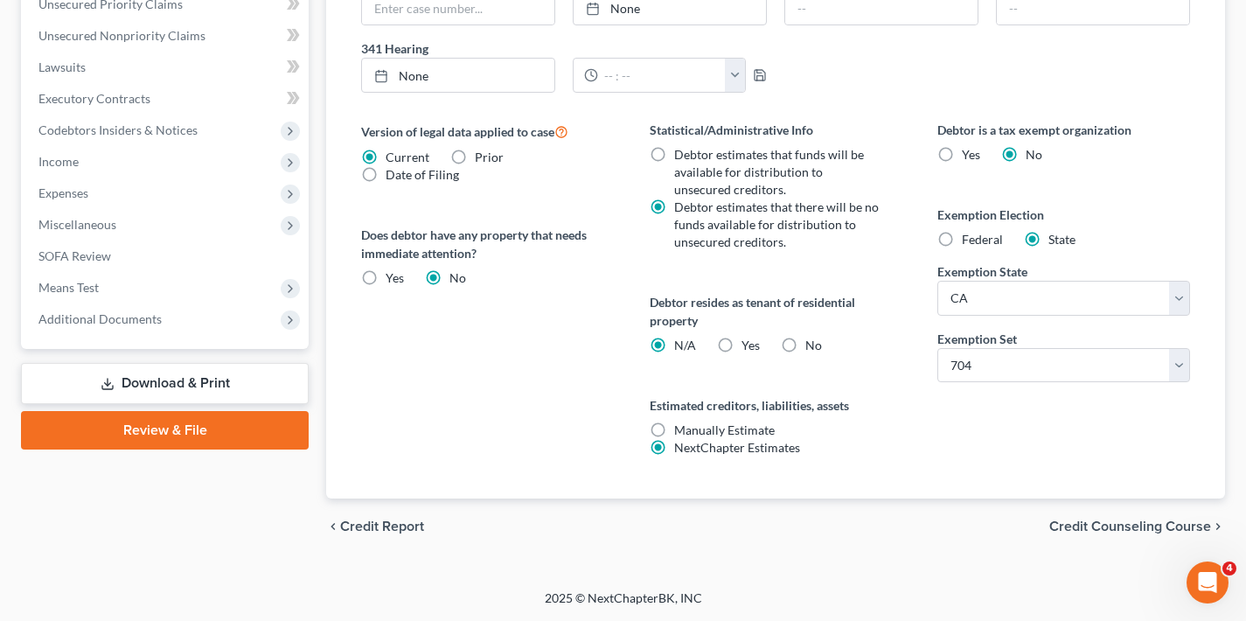
click at [1081, 525] on span "Credit Counseling Course" at bounding box center [1130, 527] width 162 height 14
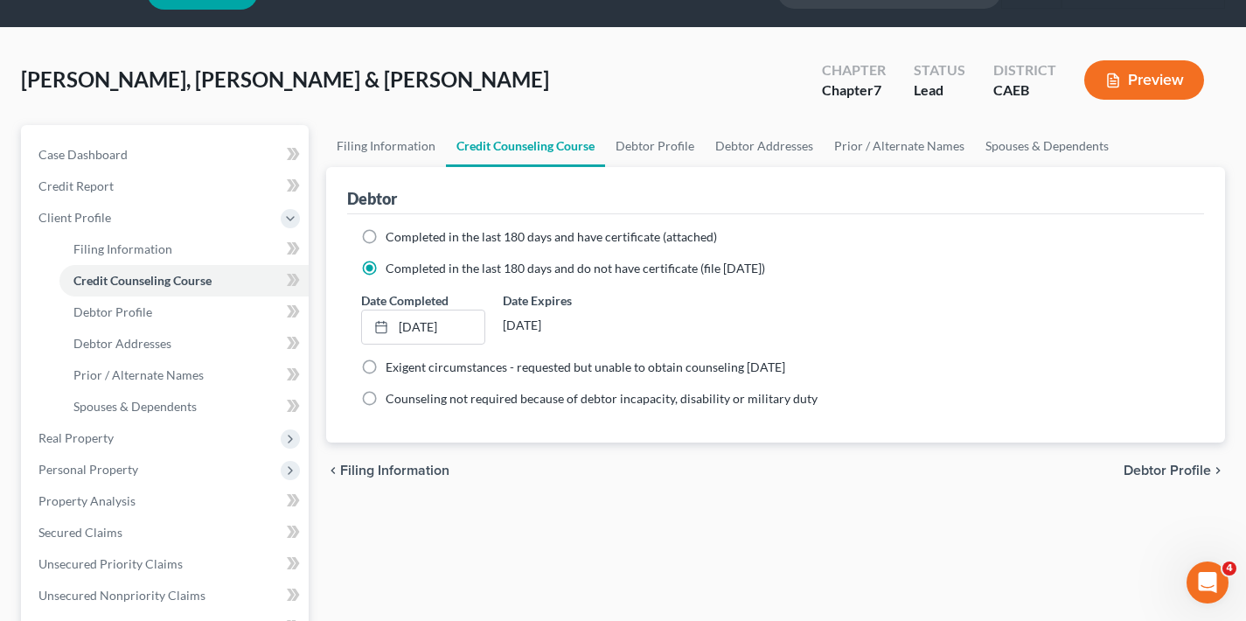
scroll to position [188, 0]
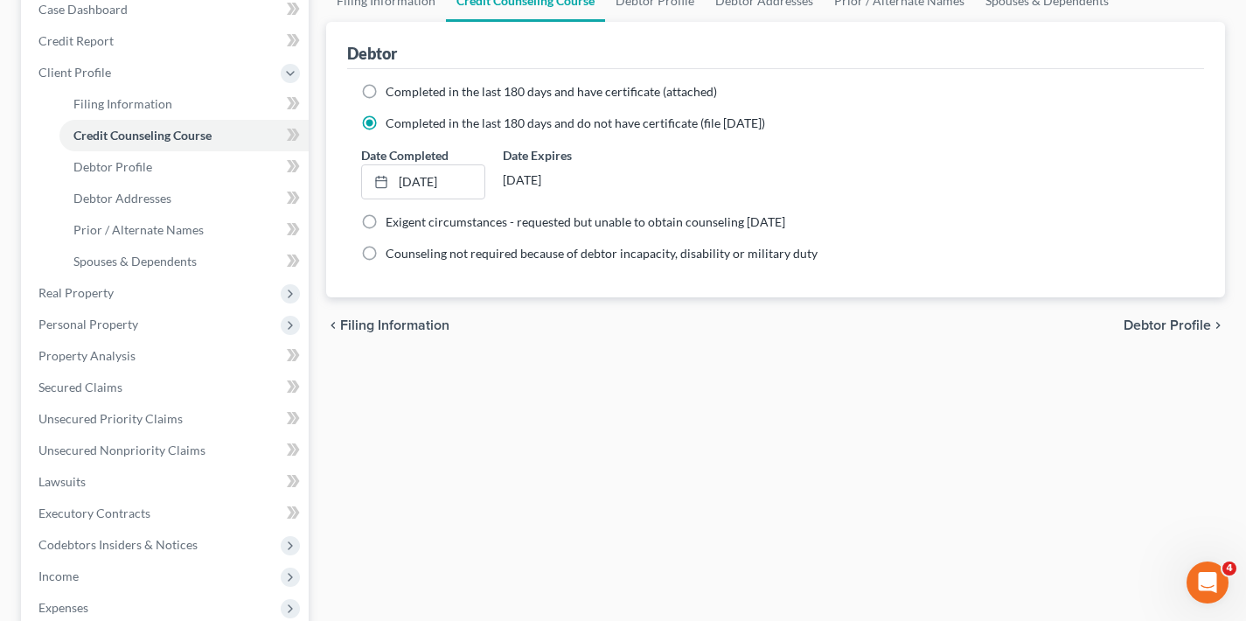
click at [1152, 324] on span "Debtor Profile" at bounding box center [1167, 325] width 87 height 14
select select "1"
select select "2"
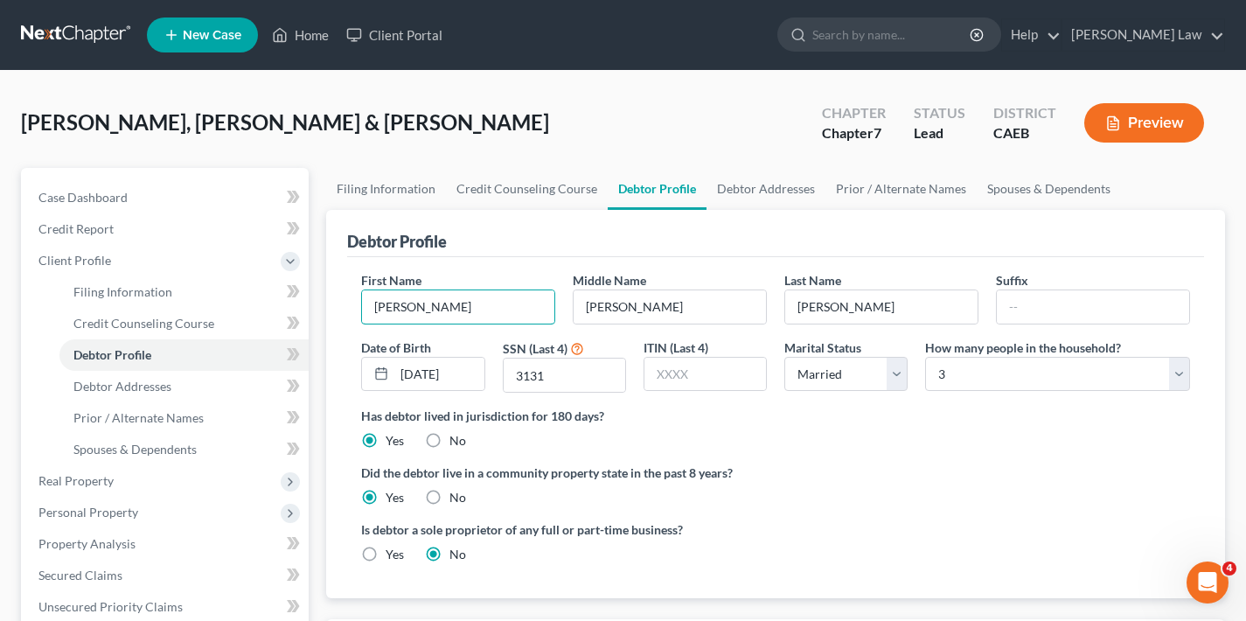
drag, startPoint x: 434, startPoint y: 308, endPoint x: 334, endPoint y: 307, distance: 99.7
click at [431, 307] on input "[PERSON_NAME]" at bounding box center [458, 306] width 192 height 33
type input "J"
type input "[PERSON_NAME]"
drag, startPoint x: 637, startPoint y: 307, endPoint x: 563, endPoint y: 307, distance: 73.5
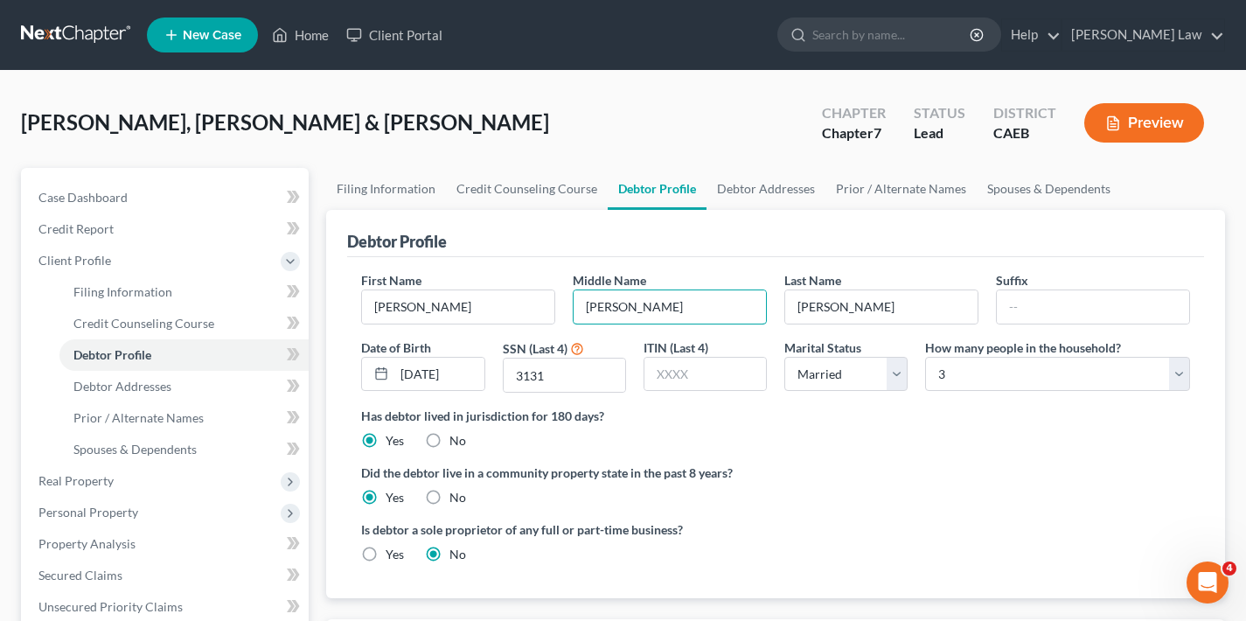
click at [563, 307] on div "First Name [PERSON_NAME] Middle Name [PERSON_NAME] Last Name [PERSON_NAME] Date…" at bounding box center [775, 339] width 847 height 136
type input "[PERSON_NAME]"
drag, startPoint x: 897, startPoint y: 308, endPoint x: 779, endPoint y: 308, distance: 118.1
drag, startPoint x: 848, startPoint y: 307, endPoint x: 778, endPoint y: 307, distance: 70.8
click at [778, 307] on div "Last Name [PERSON_NAME]" at bounding box center [882, 297] width 212 height 53
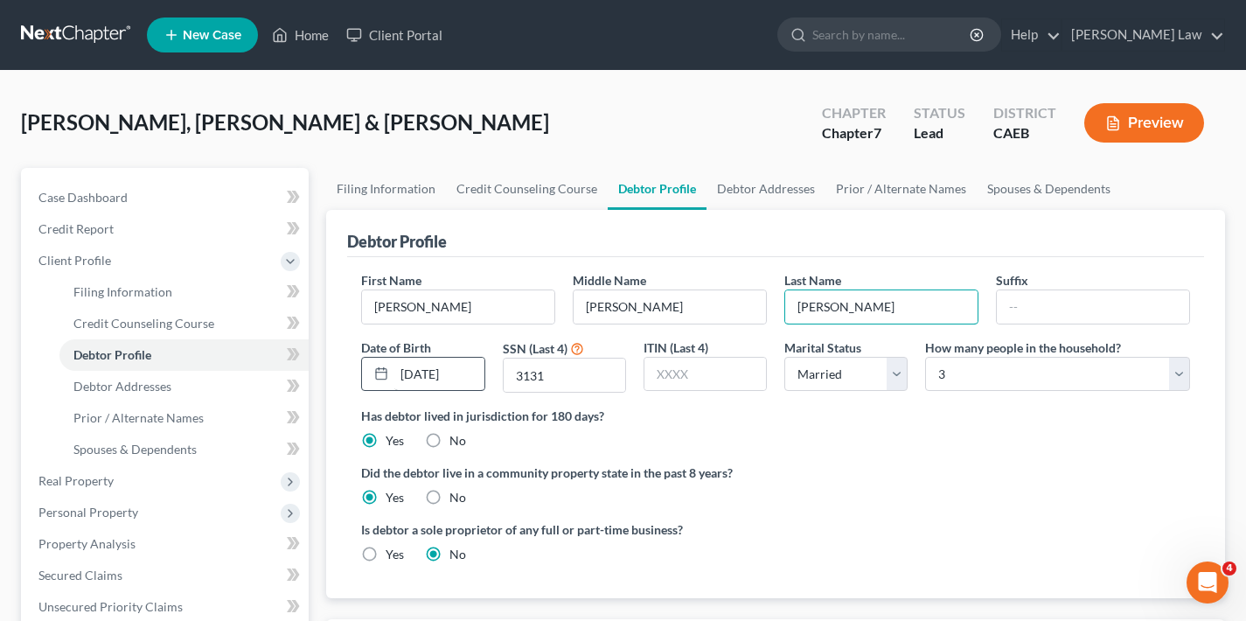
type input "[PERSON_NAME]"
drag, startPoint x: 469, startPoint y: 377, endPoint x: 389, endPoint y: 377, distance: 79.6
type input "[DATE]"
click at [575, 367] on input "3131" at bounding box center [565, 375] width 122 height 33
drag, startPoint x: 558, startPoint y: 373, endPoint x: 505, endPoint y: 375, distance: 53.4
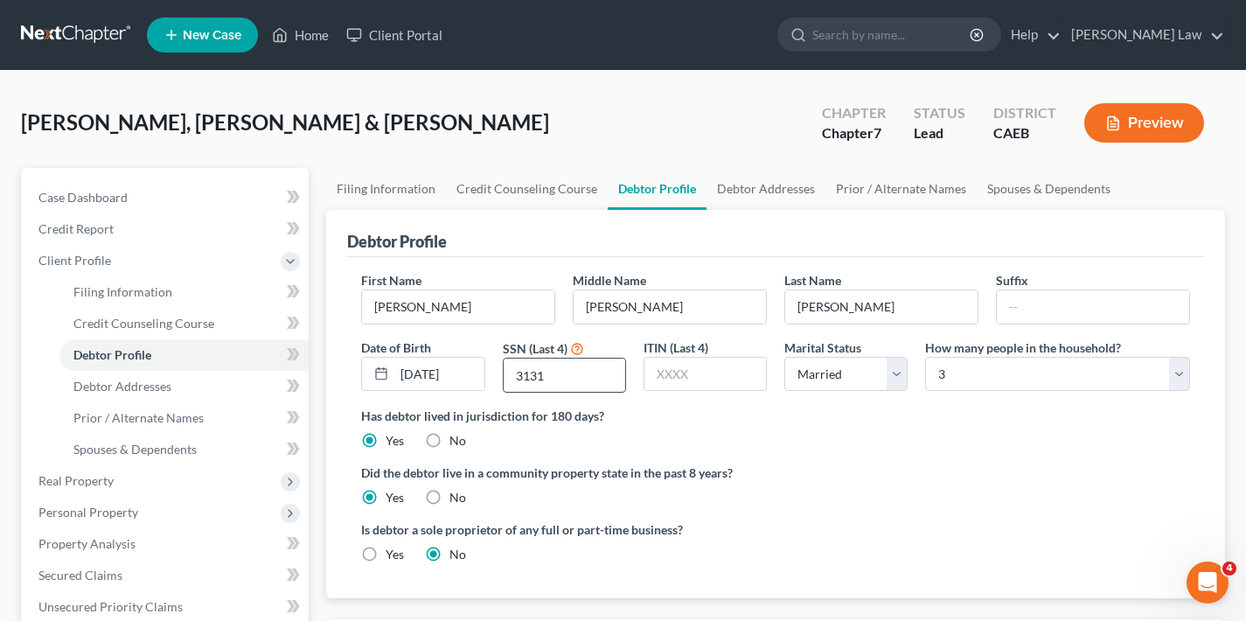
click at [505, 375] on input "3131" at bounding box center [565, 375] width 122 height 33
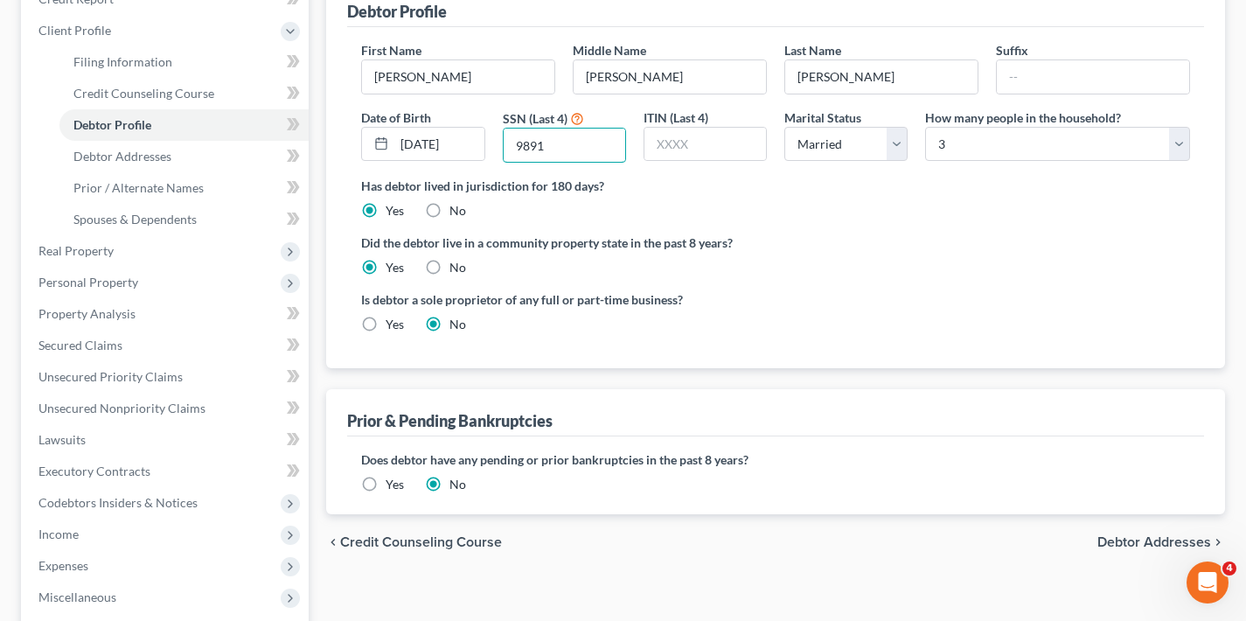
scroll to position [260, 0]
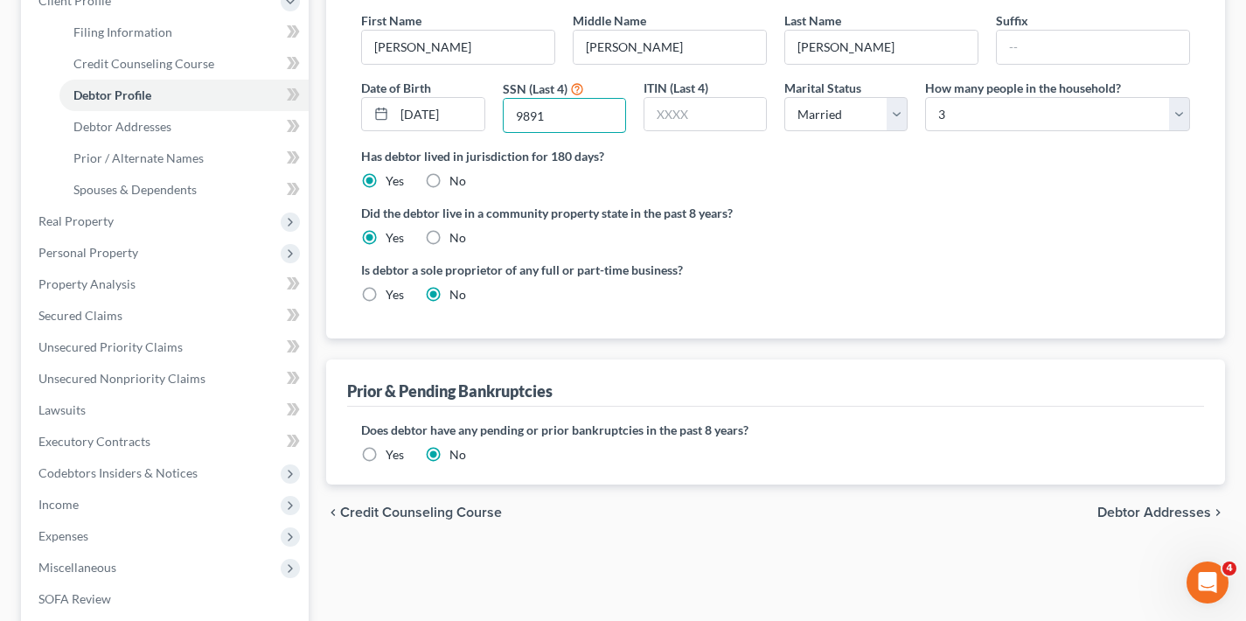
type input "9891"
click at [1146, 510] on span "Debtor Addresses" at bounding box center [1155, 513] width 114 height 14
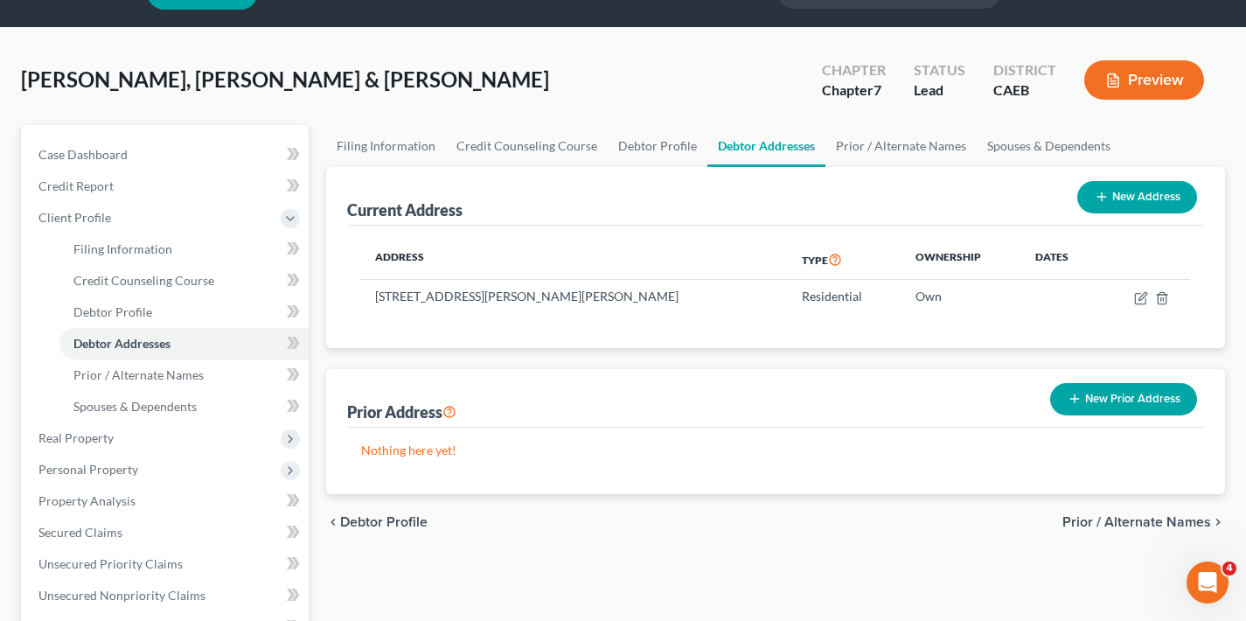
scroll to position [122, 0]
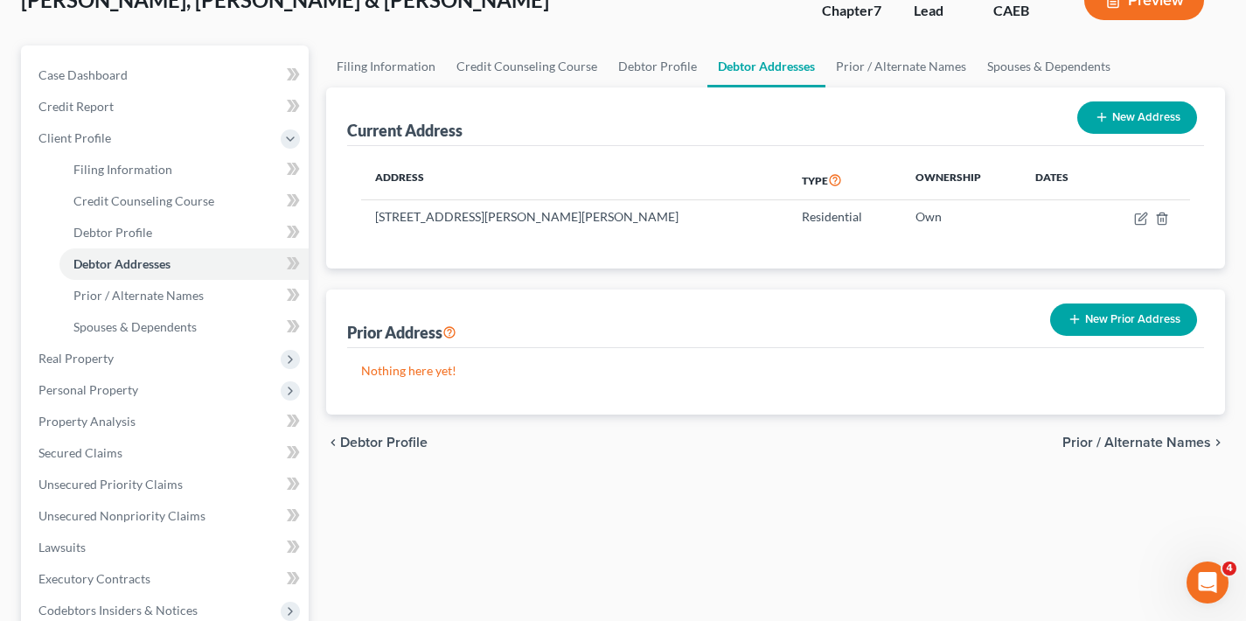
click at [1131, 441] on span "Prior / Alternate Names" at bounding box center [1137, 443] width 149 height 14
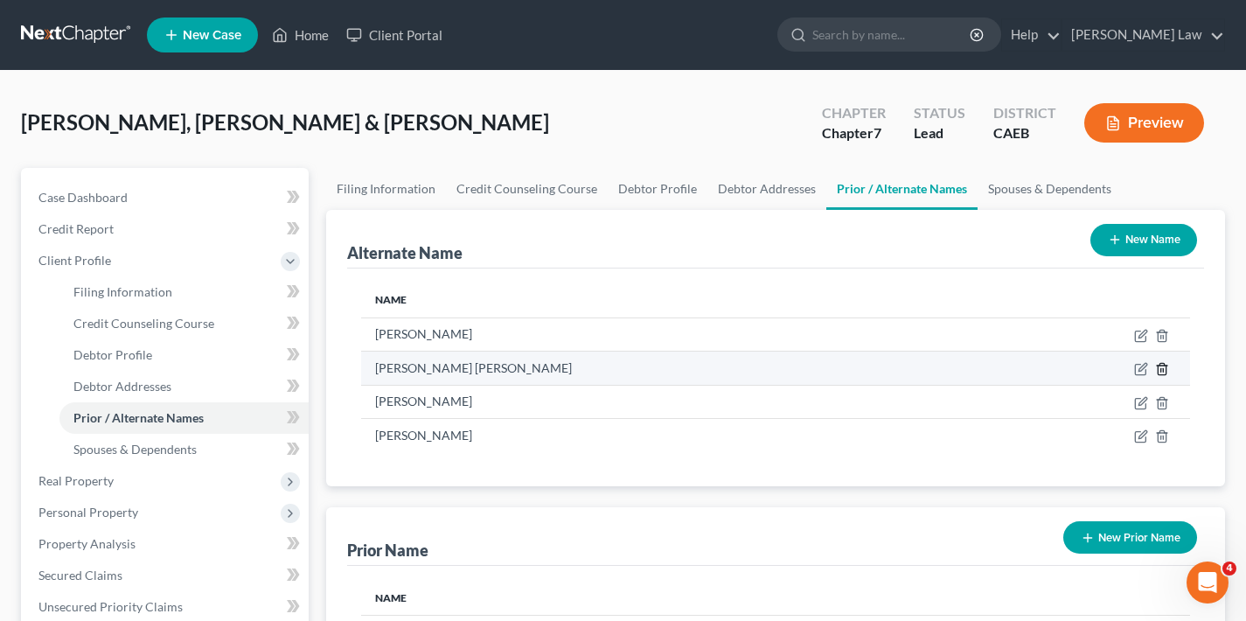
click at [1161, 369] on line at bounding box center [1161, 370] width 0 height 3
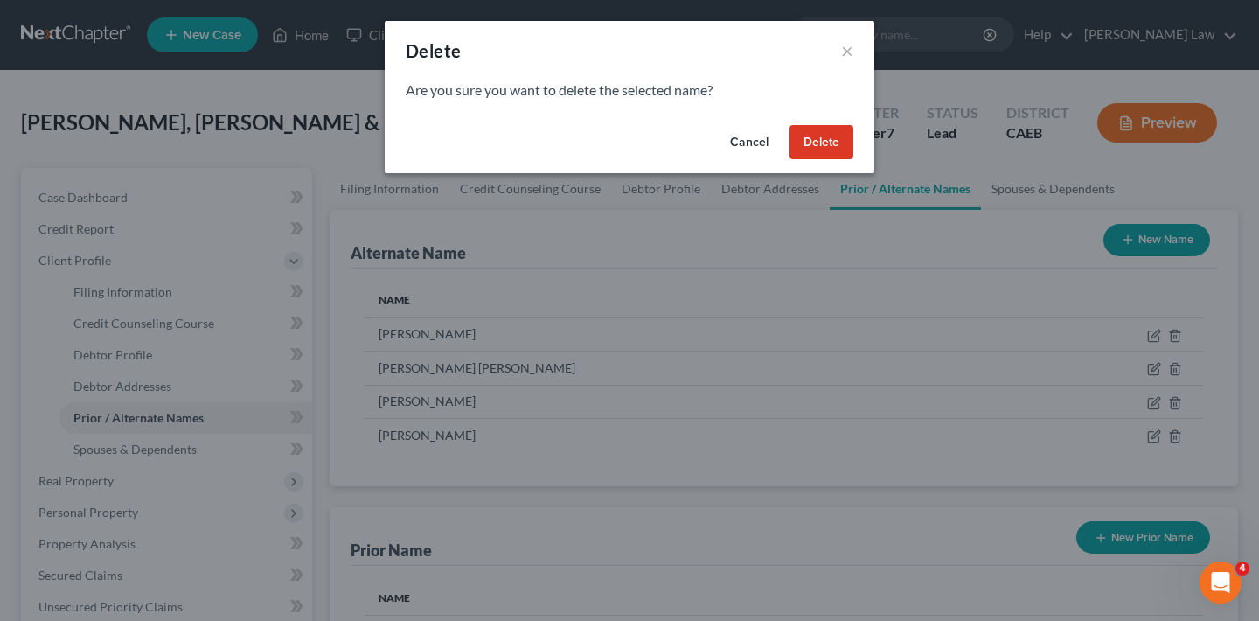
click at [822, 144] on button "Delete" at bounding box center [822, 142] width 64 height 35
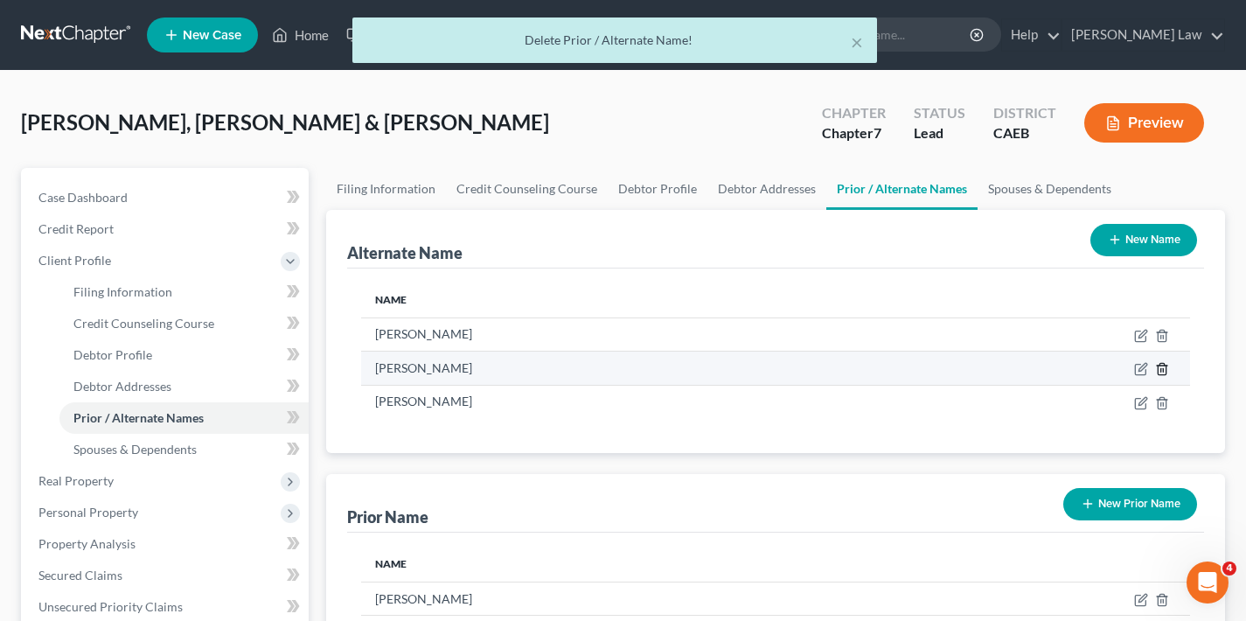
click at [1161, 365] on icon at bounding box center [1162, 369] width 14 height 14
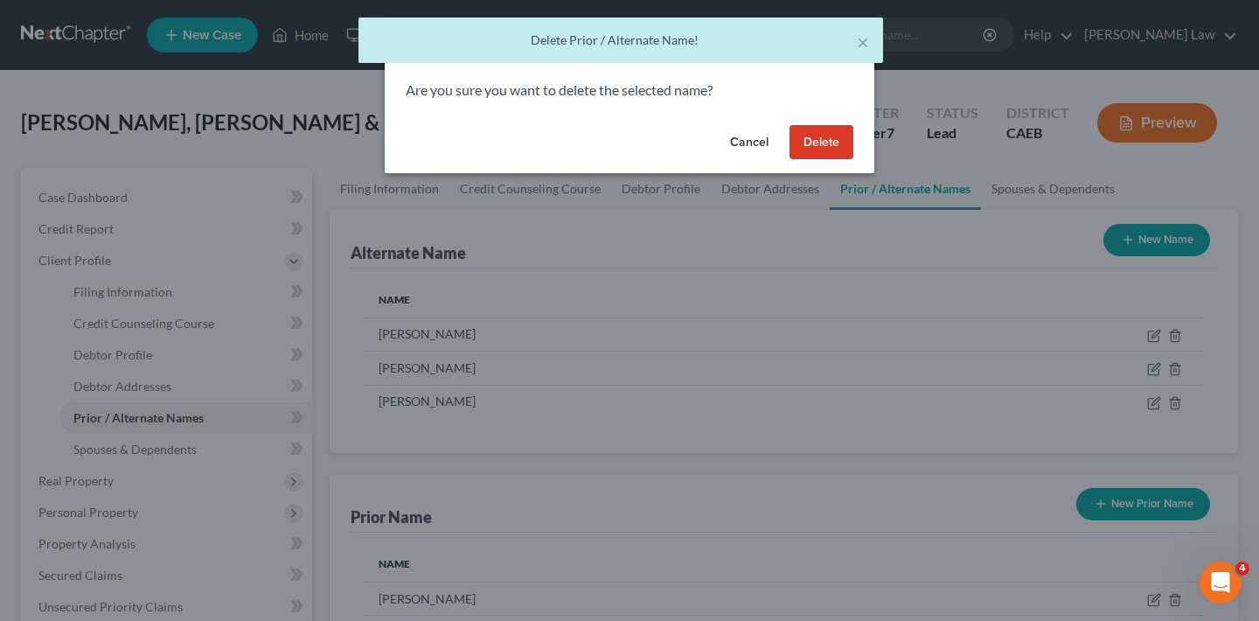
click at [834, 144] on button "Delete" at bounding box center [822, 142] width 64 height 35
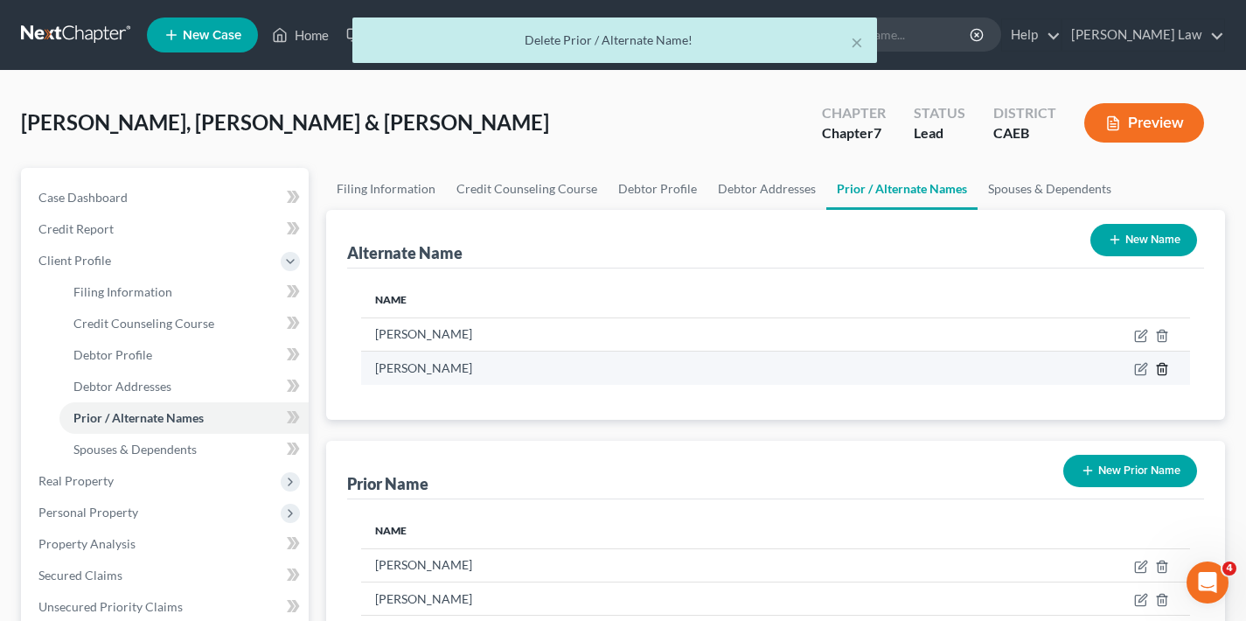
click at [1162, 368] on icon at bounding box center [1162, 369] width 14 height 14
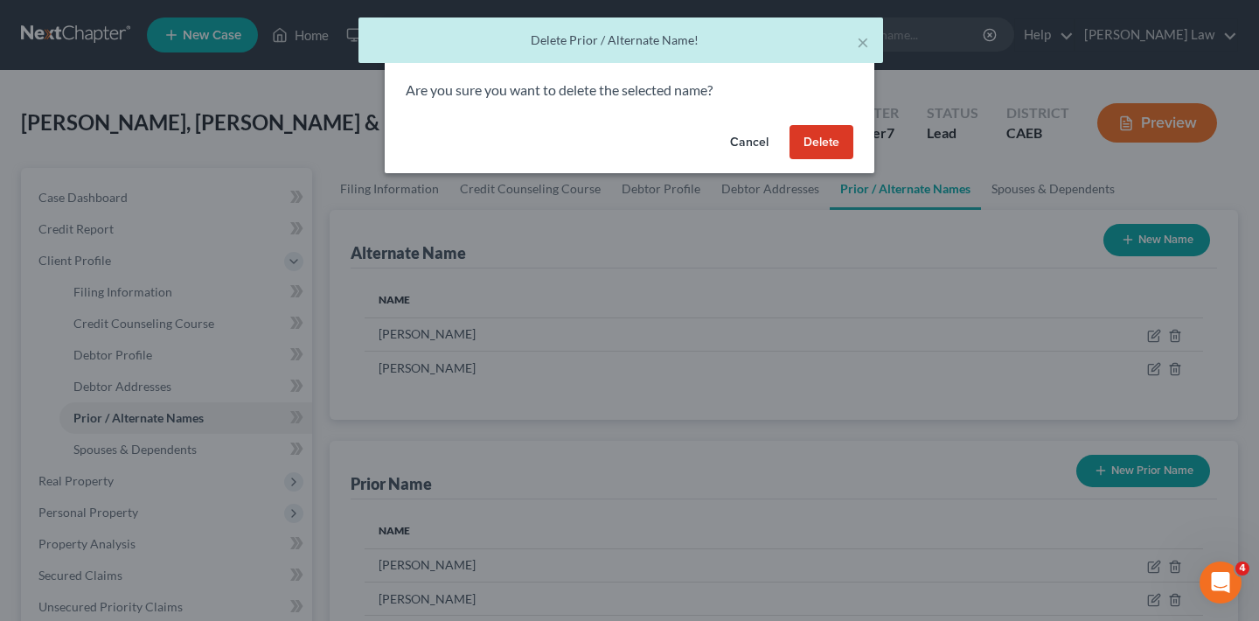
click at [833, 144] on button "Delete" at bounding box center [822, 142] width 64 height 35
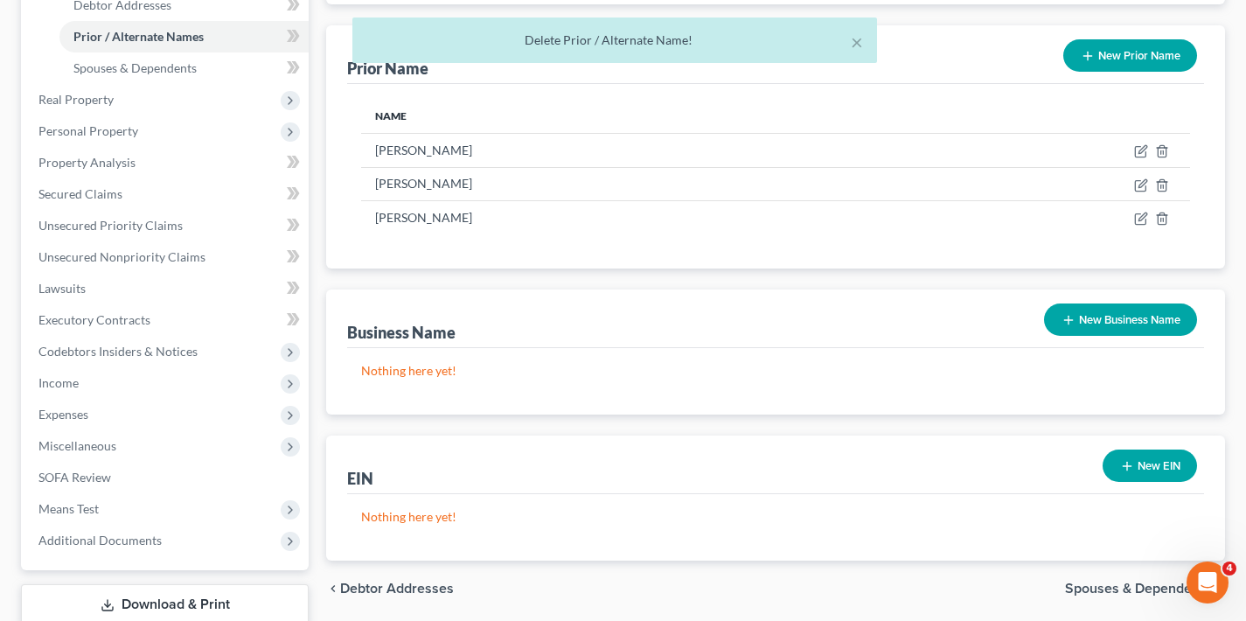
scroll to position [498, 0]
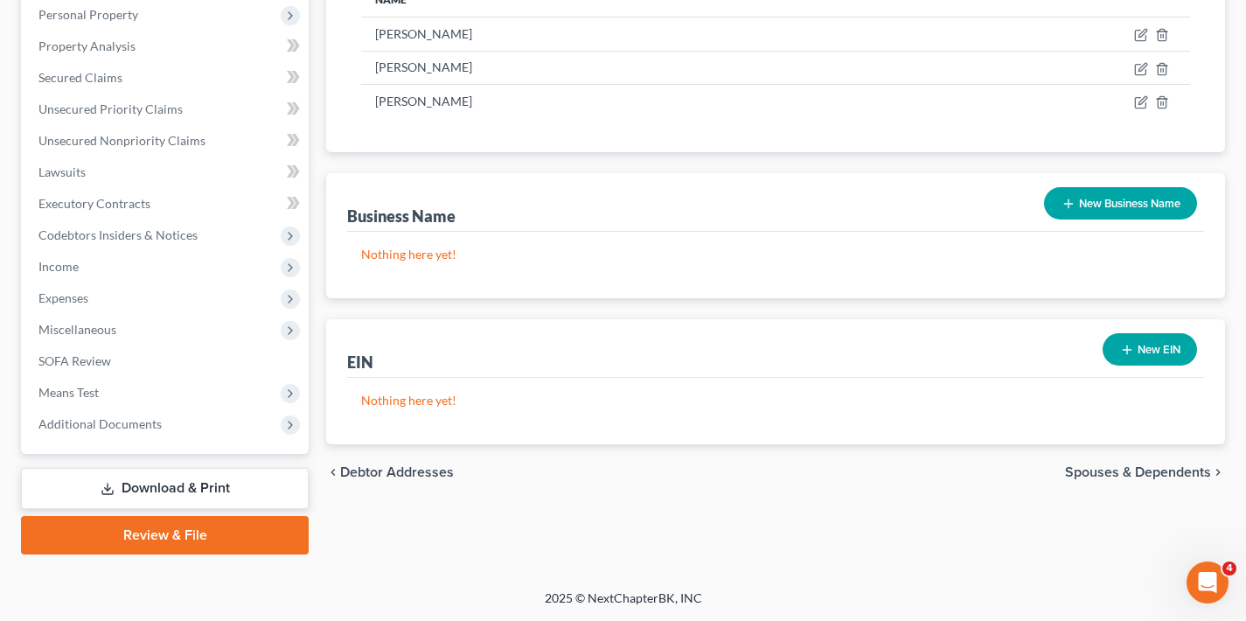
click at [1158, 472] on span "Spouses & Dependents" at bounding box center [1138, 472] width 146 height 14
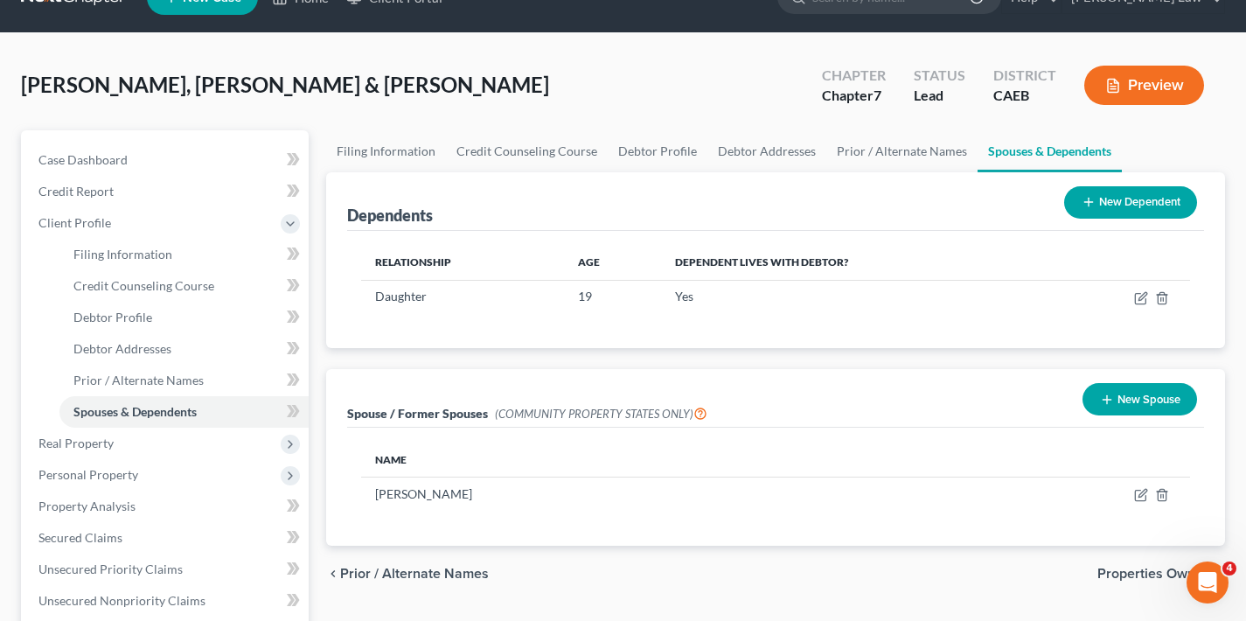
scroll to position [170, 0]
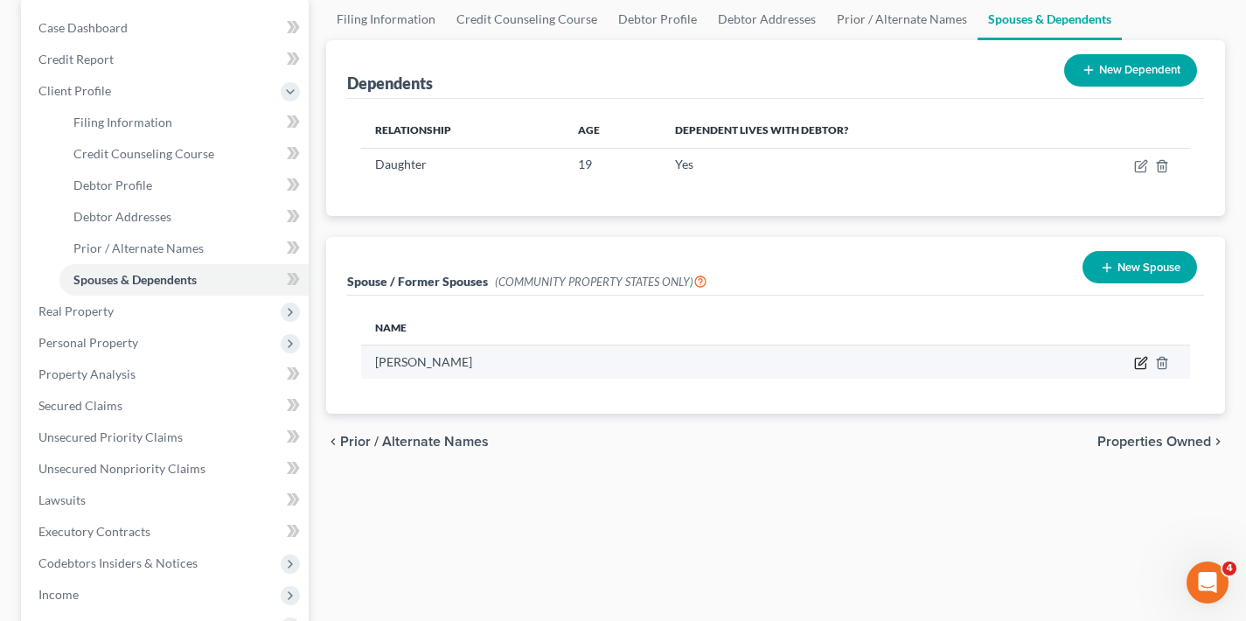
click at [1139, 361] on icon "button" at bounding box center [1141, 363] width 14 height 14
select select "1"
select select "4"
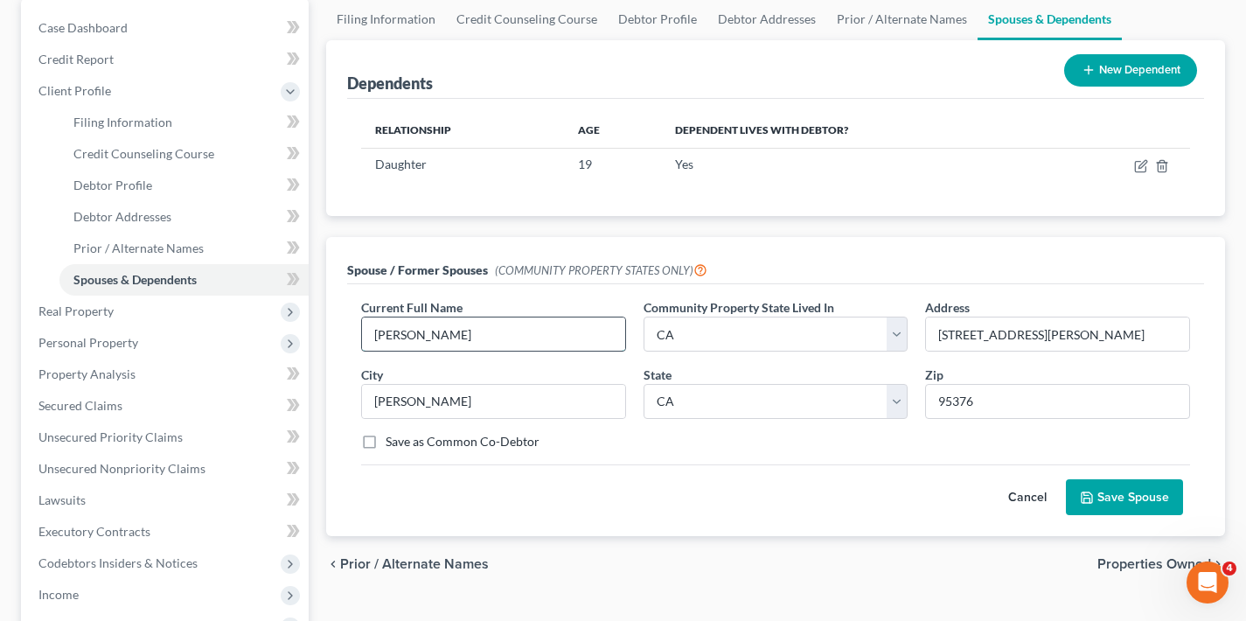
drag, startPoint x: 495, startPoint y: 333, endPoint x: 399, endPoint y: 335, distance: 96.2
click at [437, 339] on input "[PERSON_NAME]" at bounding box center [493, 333] width 263 height 33
click at [427, 335] on input "[PERSON_NAME]" at bounding box center [493, 333] width 263 height 33
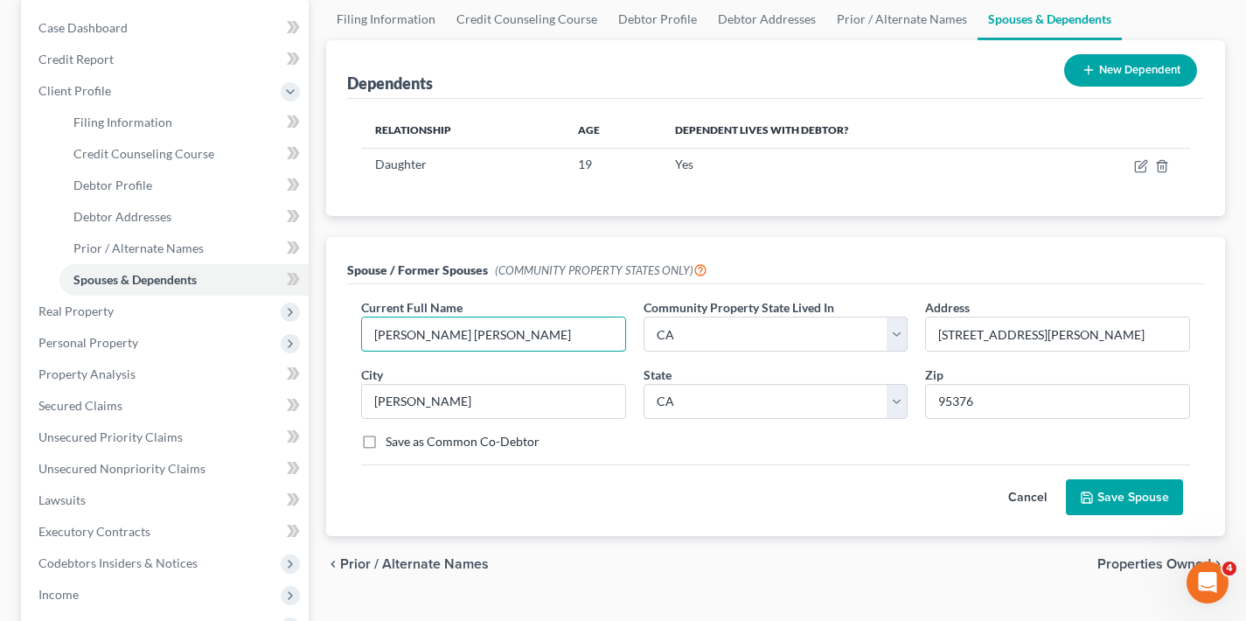
scroll to position [189, 0]
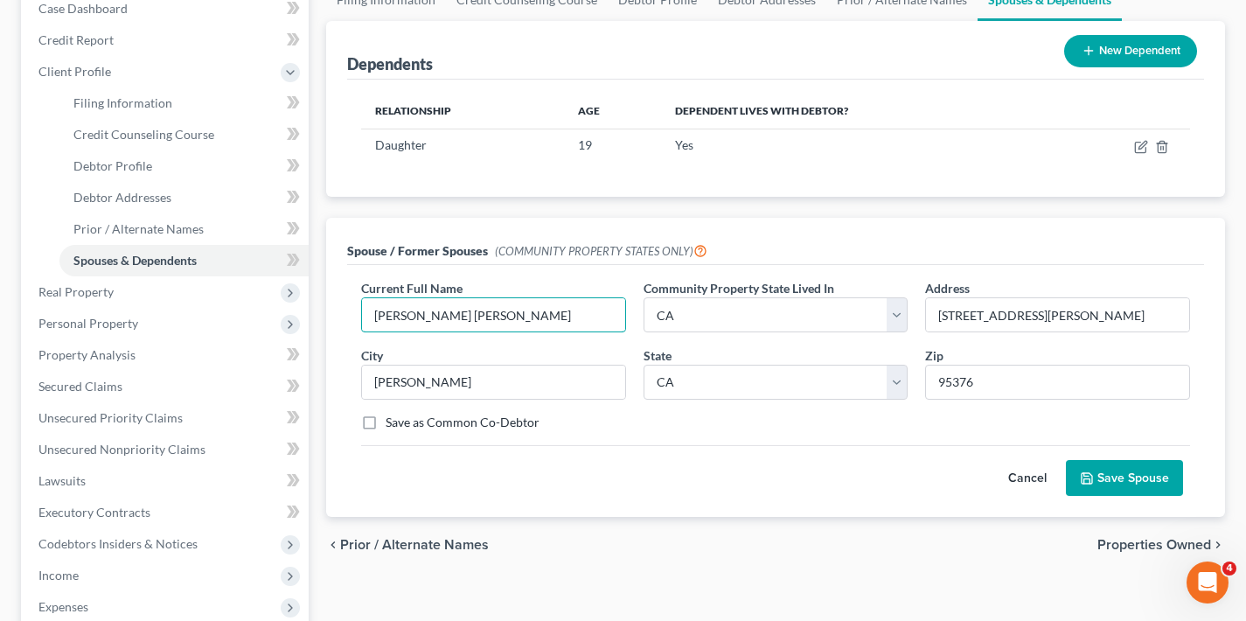
type input "[PERSON_NAME] [PERSON_NAME]"
click at [1142, 473] on button "Save Spouse" at bounding box center [1124, 478] width 117 height 37
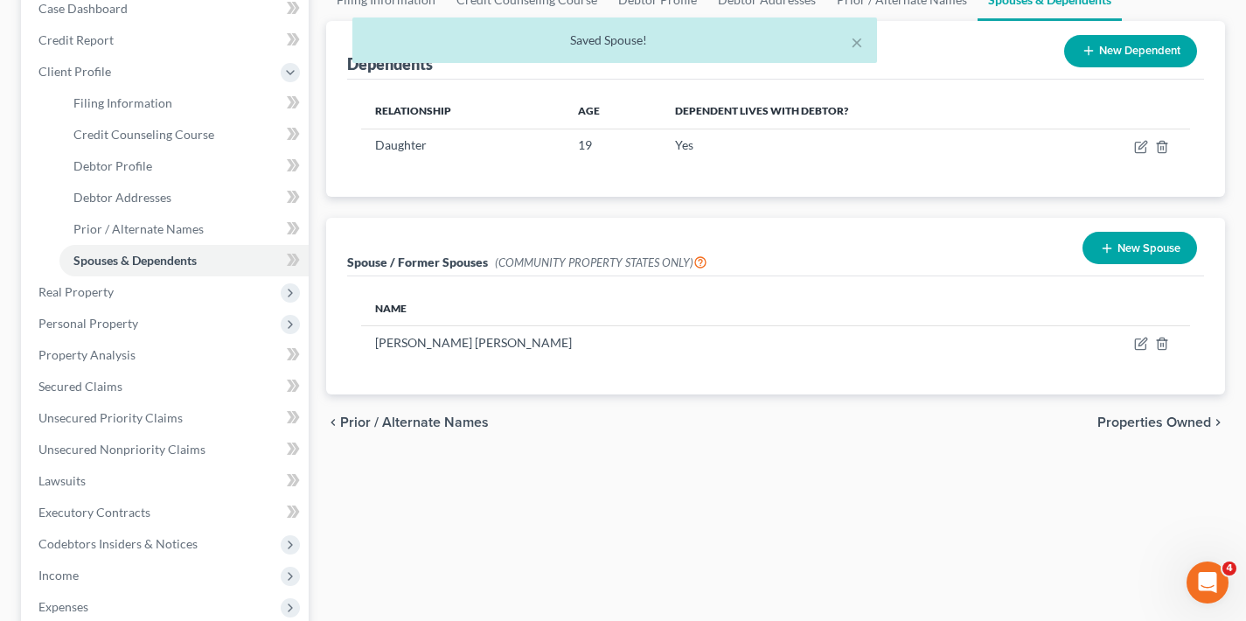
click at [1147, 422] on span "Properties Owned" at bounding box center [1155, 422] width 114 height 14
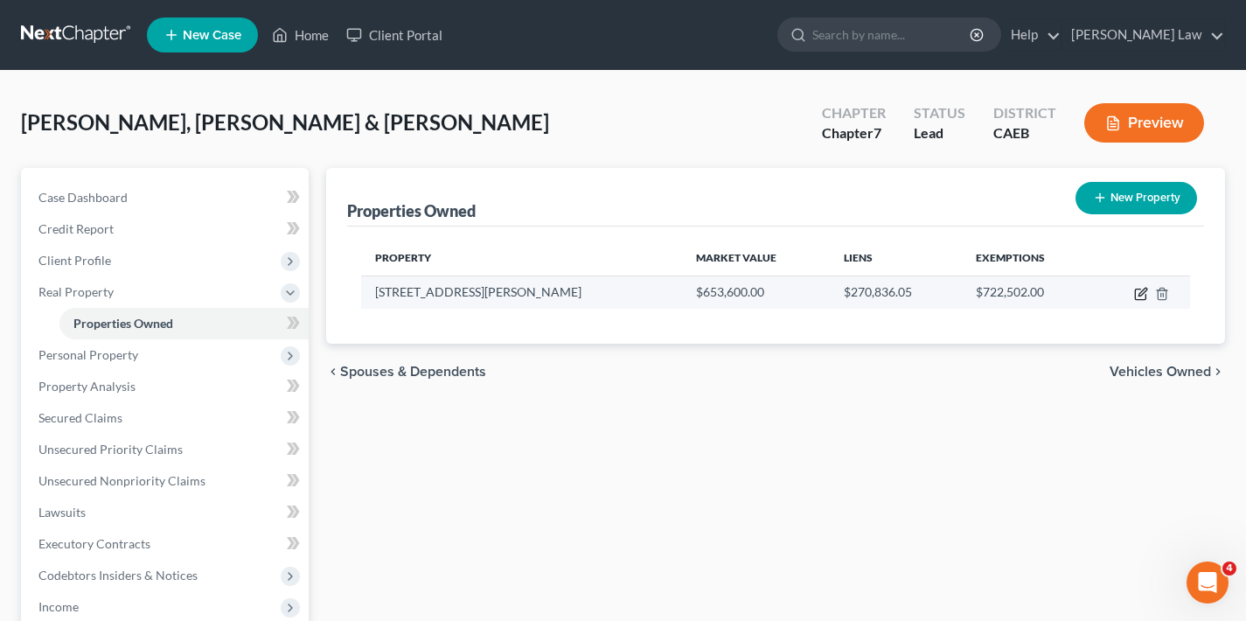
click at [1140, 293] on icon "button" at bounding box center [1143, 292] width 8 height 8
select select "4"
select select "0"
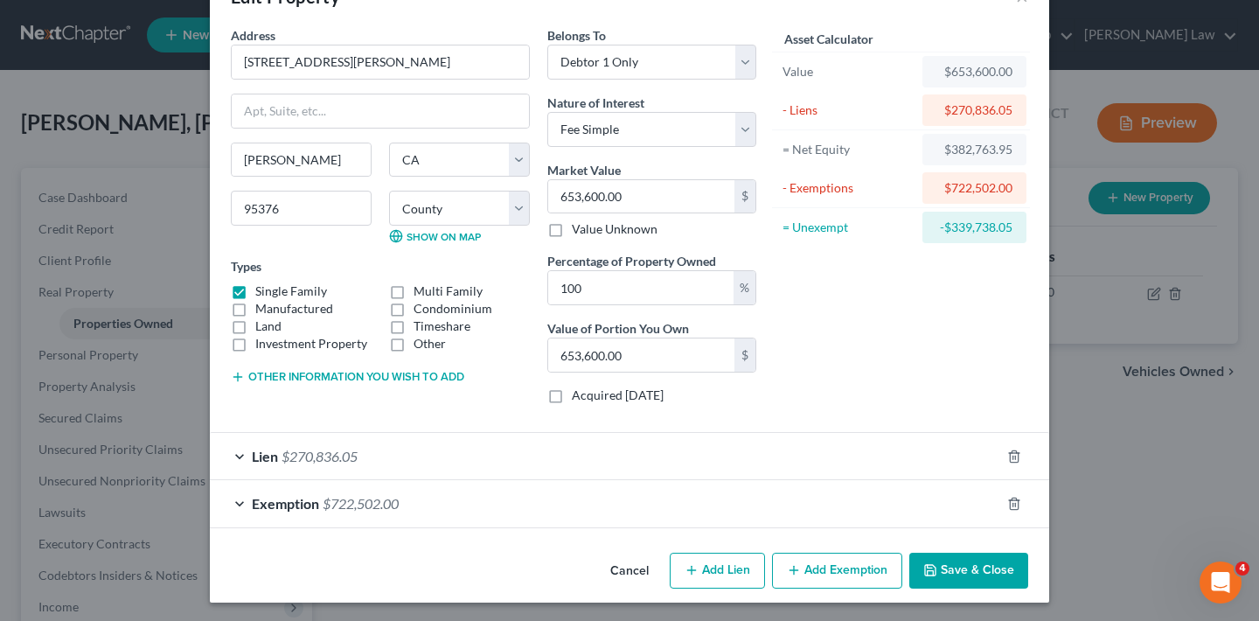
scroll to position [57, 0]
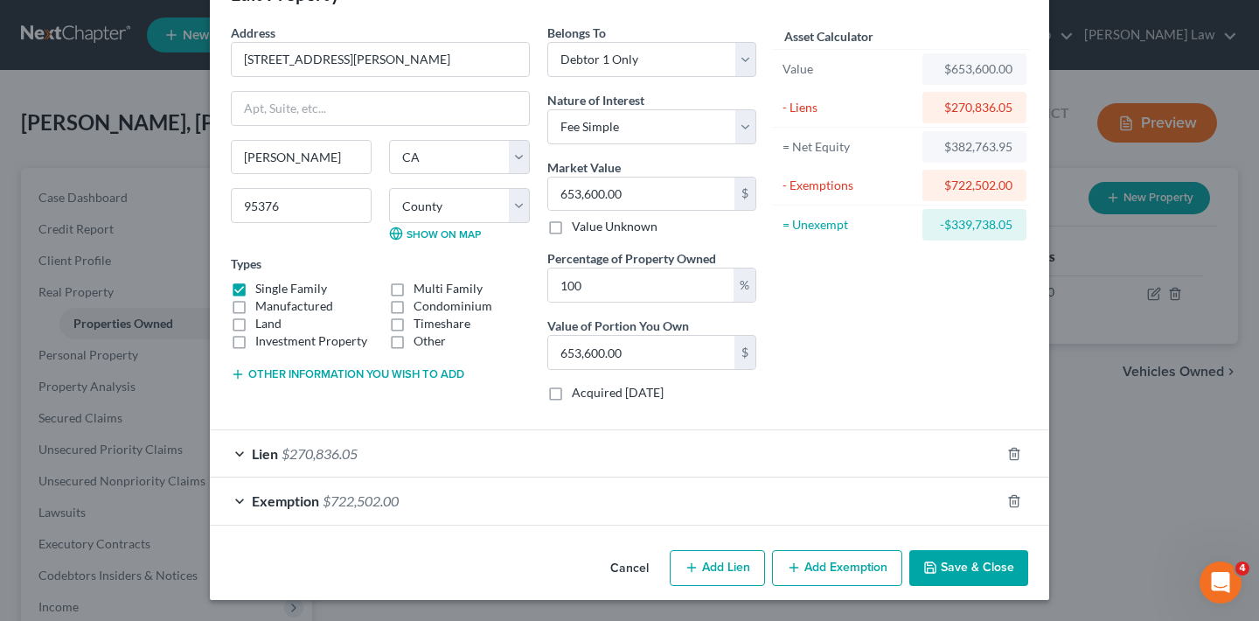
click at [234, 451] on div "Lien $270,836.05" at bounding box center [605, 453] width 791 height 46
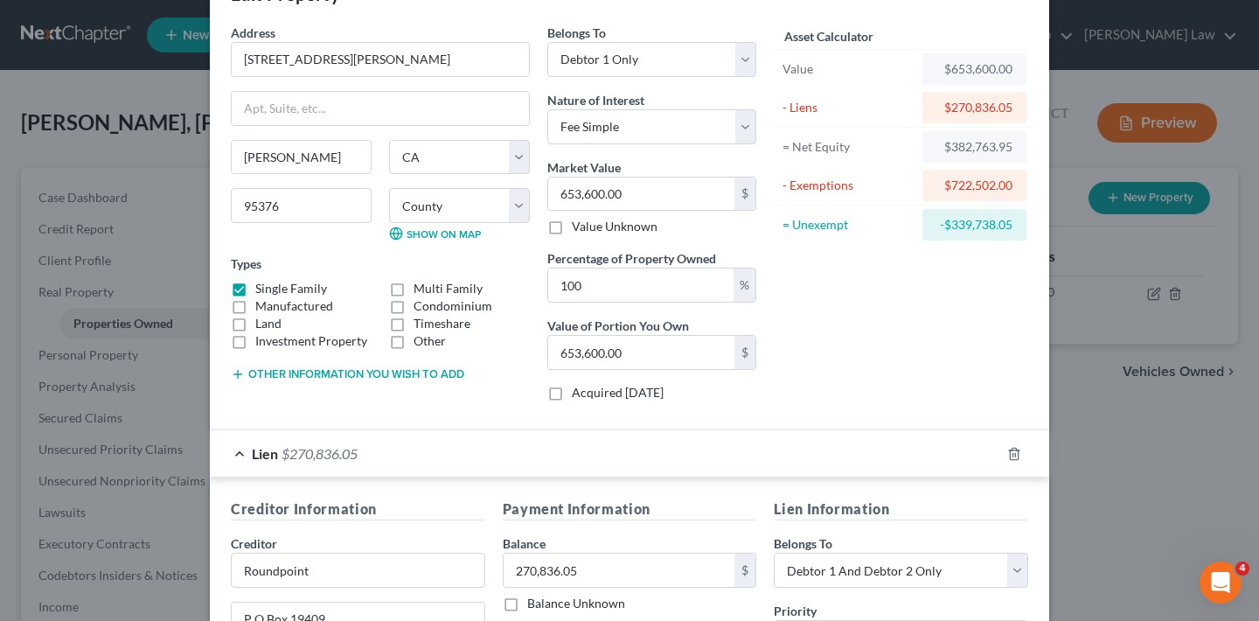
scroll to position [176, 0]
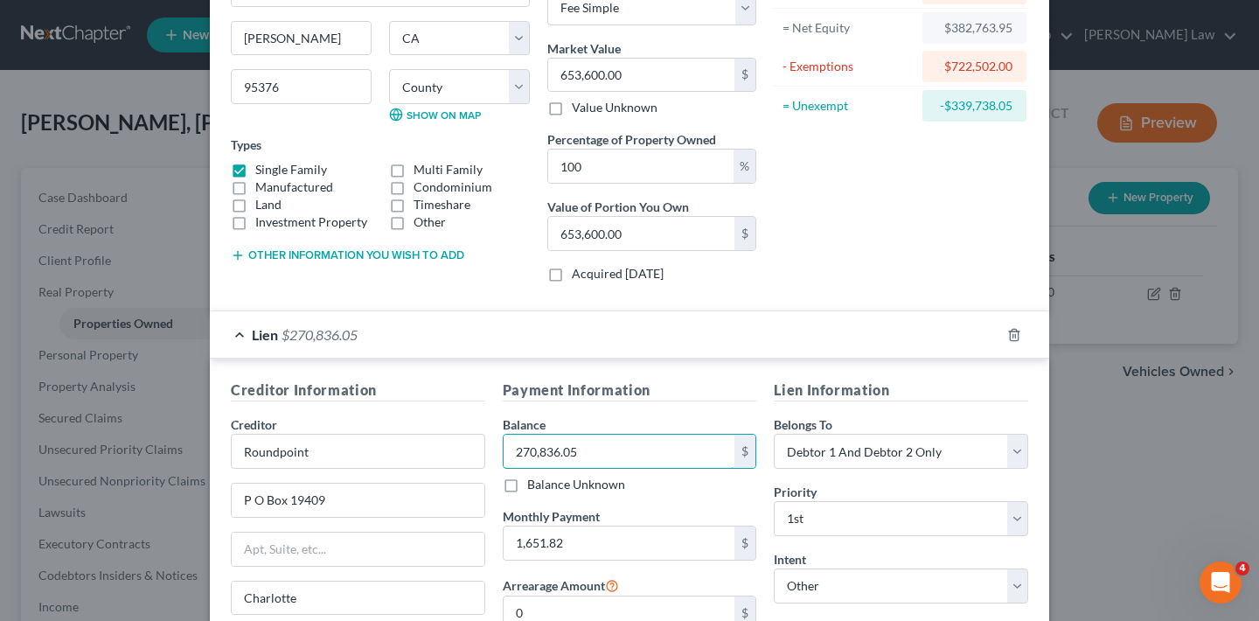
drag, startPoint x: 577, startPoint y: 457, endPoint x: 485, endPoint y: 456, distance: 91.8
click at [485, 456] on div "Creditor Information Creditor * Roundpoint P O Box 19409 [GEOGRAPHIC_DATA] [US_…" at bounding box center [629, 560] width 815 height 361
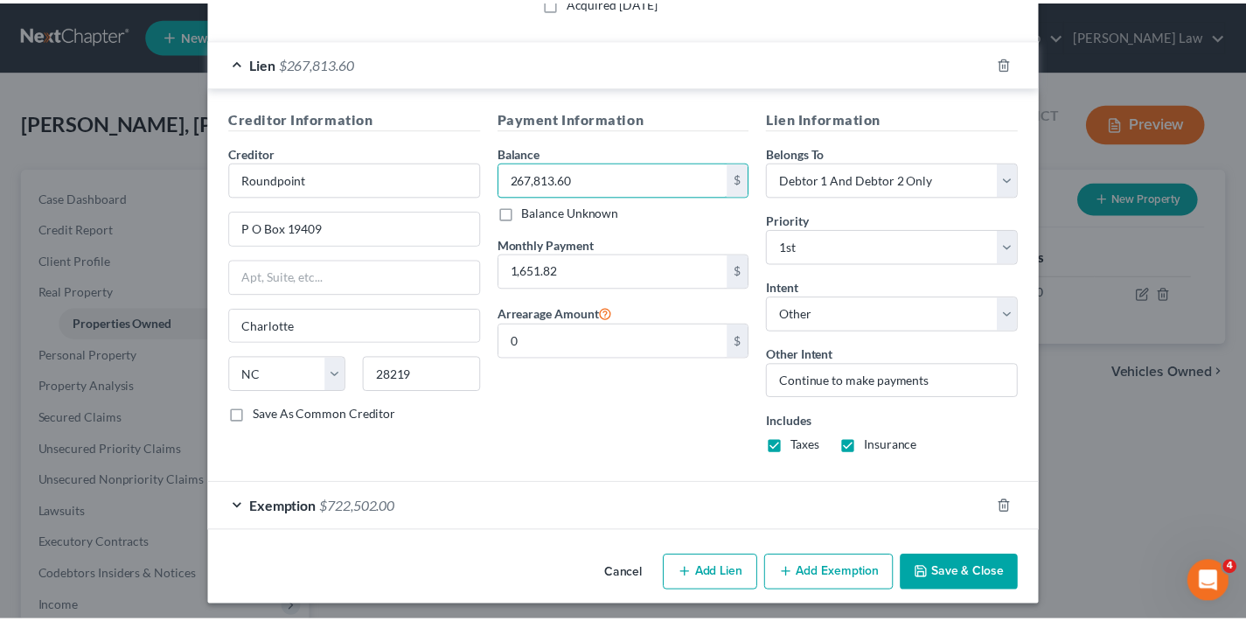
scroll to position [454, 0]
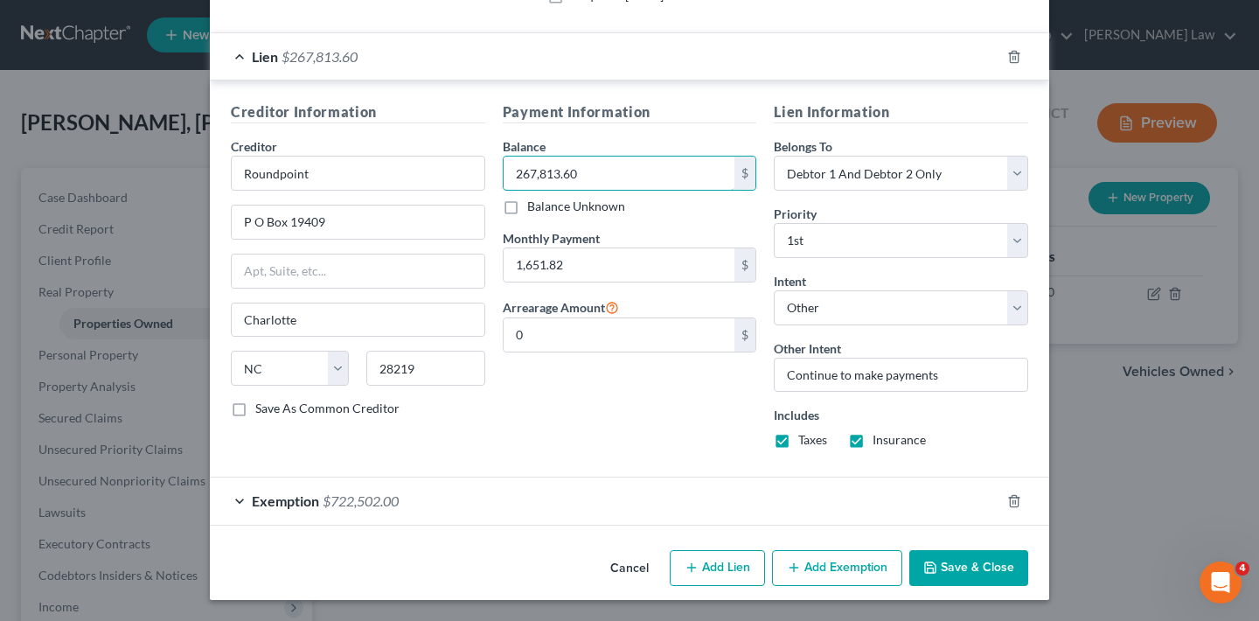
type input "267,813.60"
click at [992, 563] on button "Save & Close" at bounding box center [969, 568] width 119 height 37
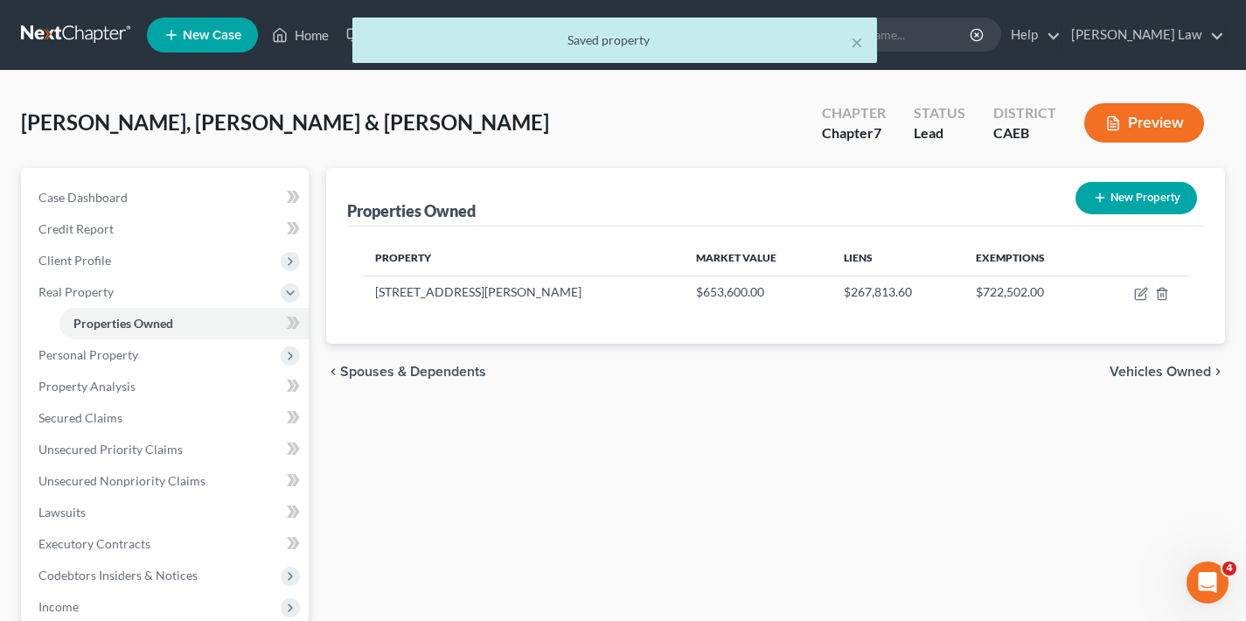
click at [1165, 373] on span "Vehicles Owned" at bounding box center [1160, 372] width 101 height 14
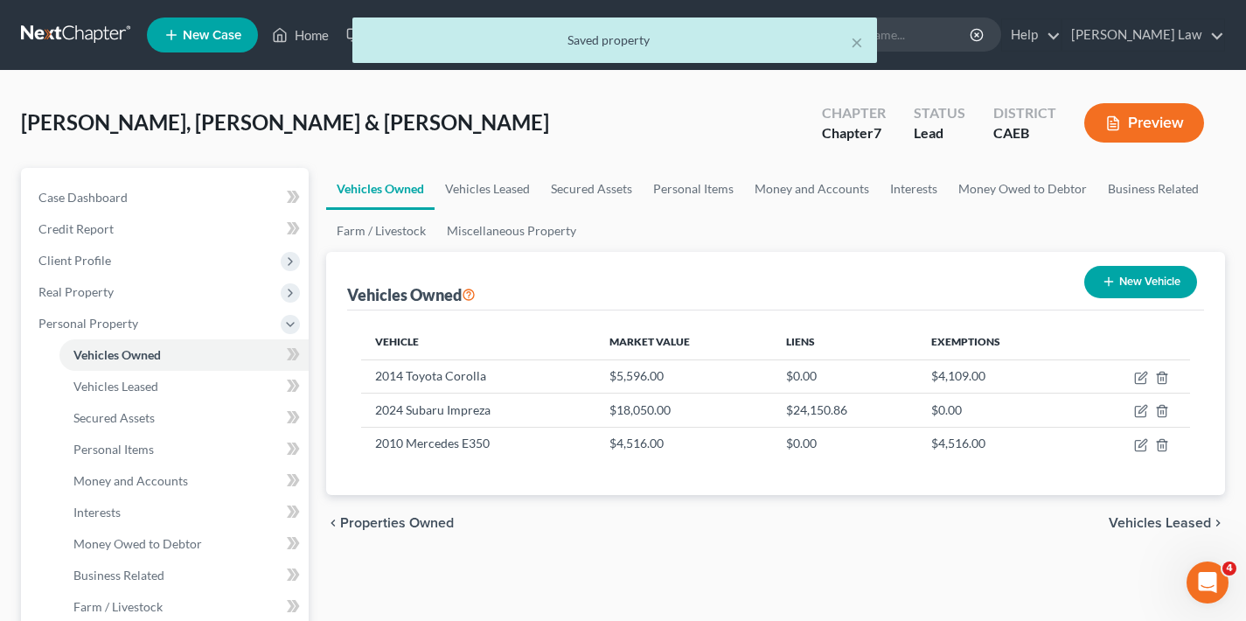
click at [1151, 520] on span "Vehicles Leased" at bounding box center [1160, 523] width 102 height 14
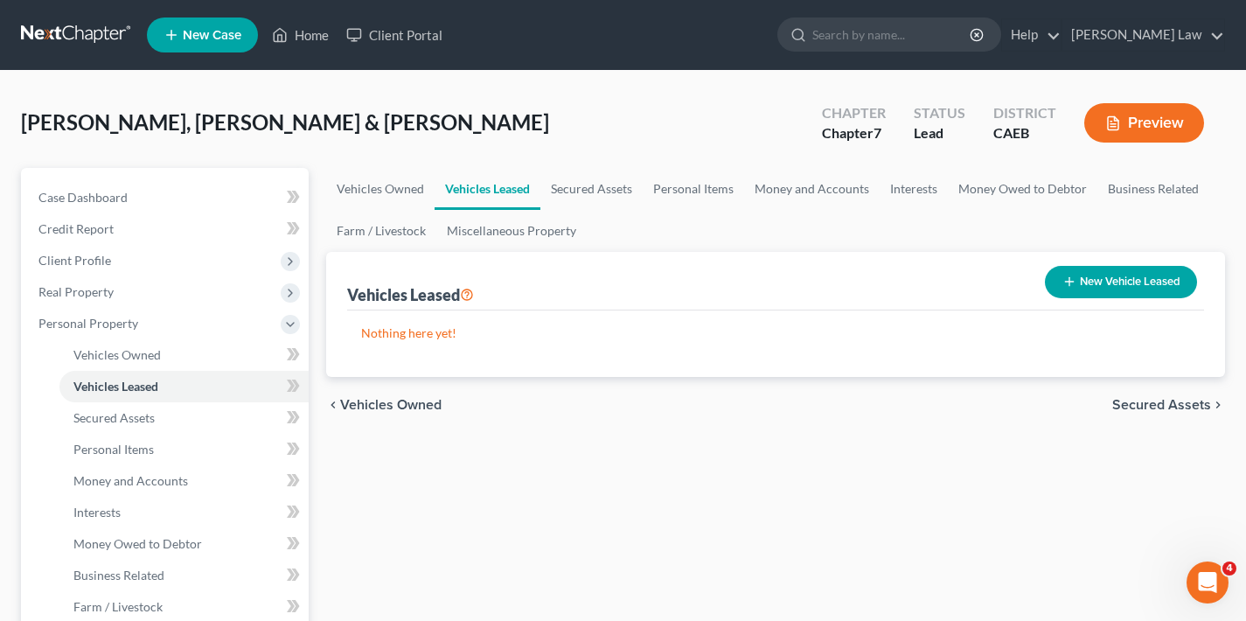
scroll to position [3, 0]
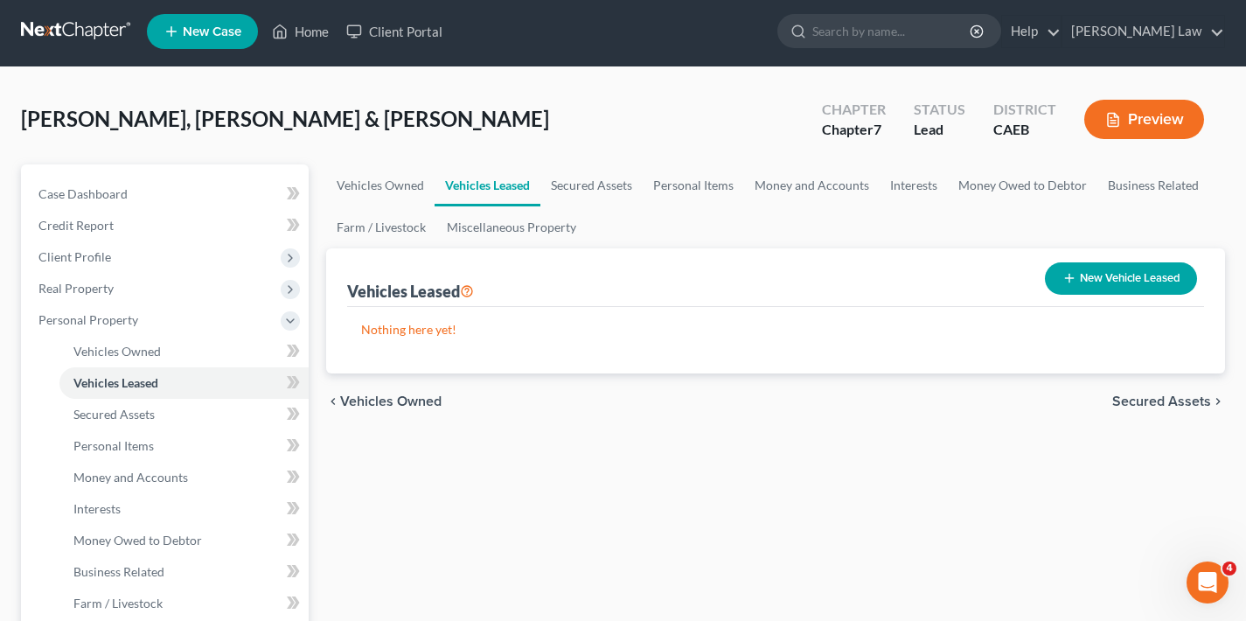
click at [1146, 398] on span "Secured Assets" at bounding box center [1161, 401] width 99 height 14
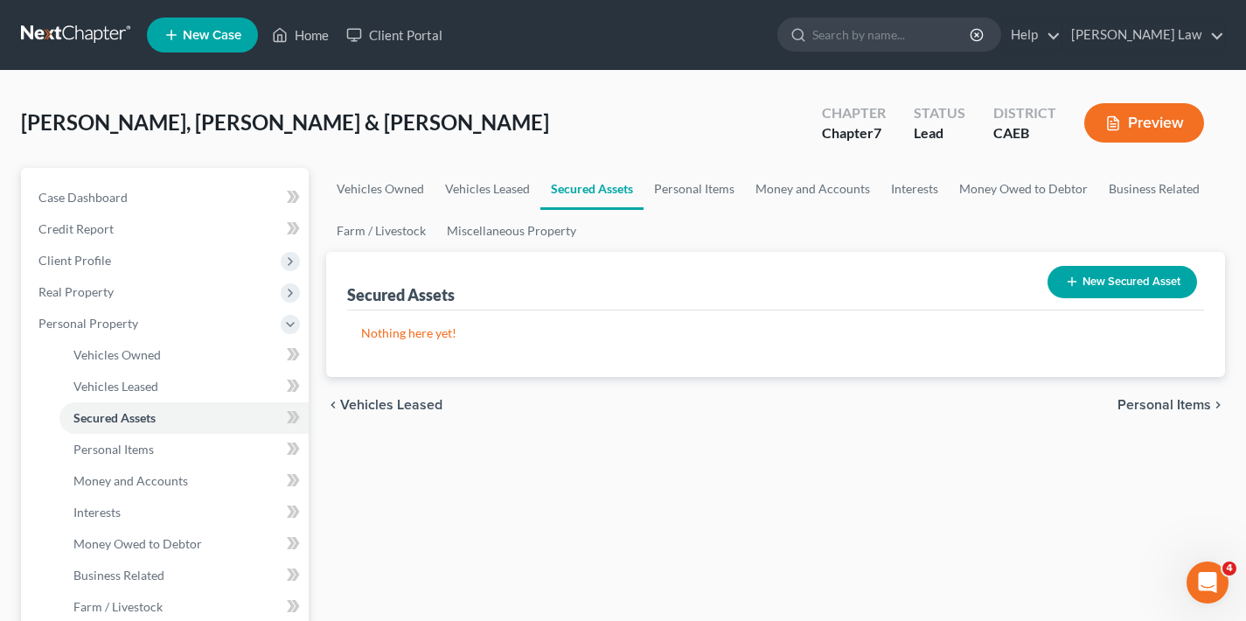
click at [1151, 407] on span "Personal Items" at bounding box center [1165, 405] width 94 height 14
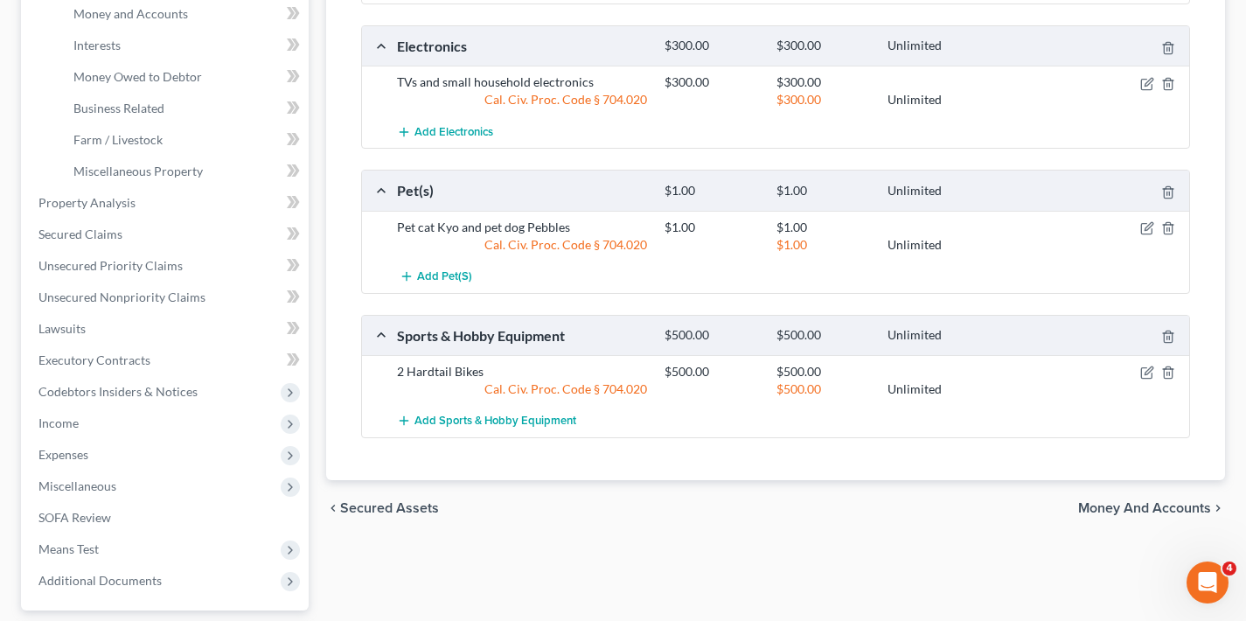
scroll to position [586, 0]
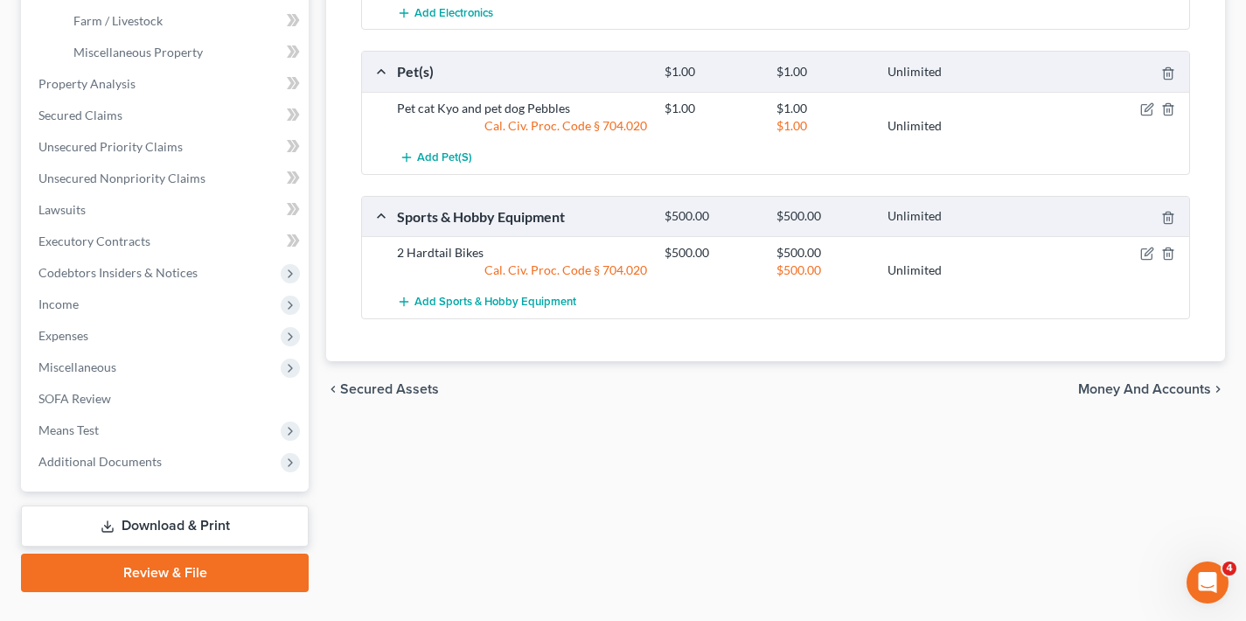
click at [1150, 388] on span "Money and Accounts" at bounding box center [1144, 389] width 133 height 14
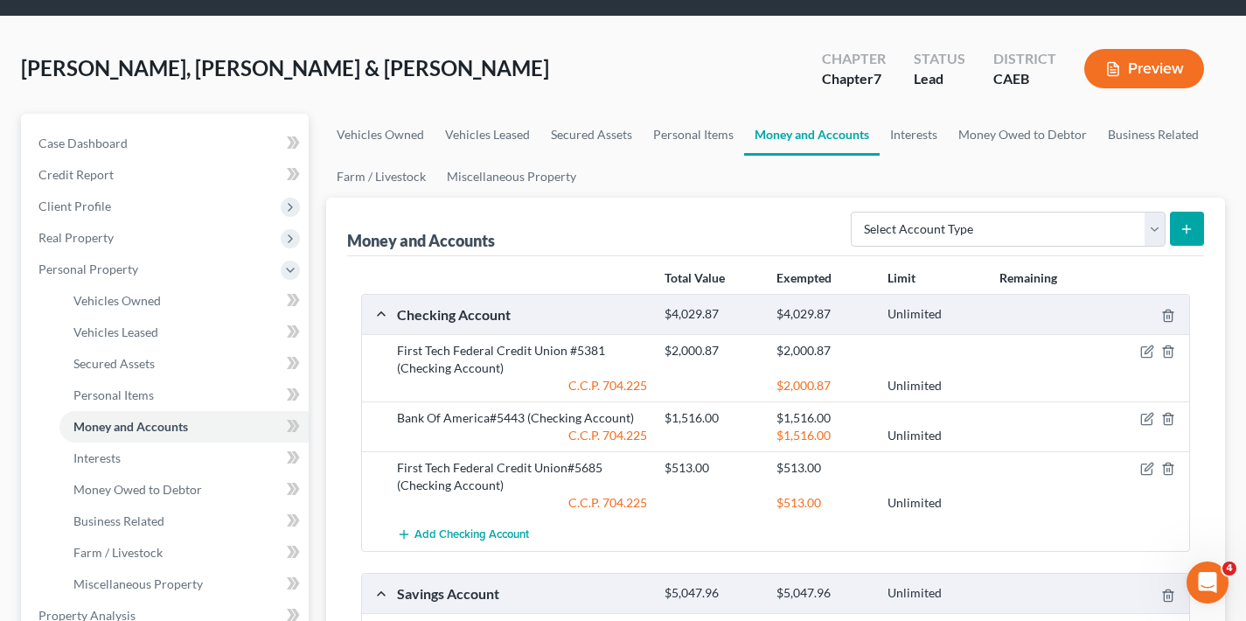
scroll to position [99, 0]
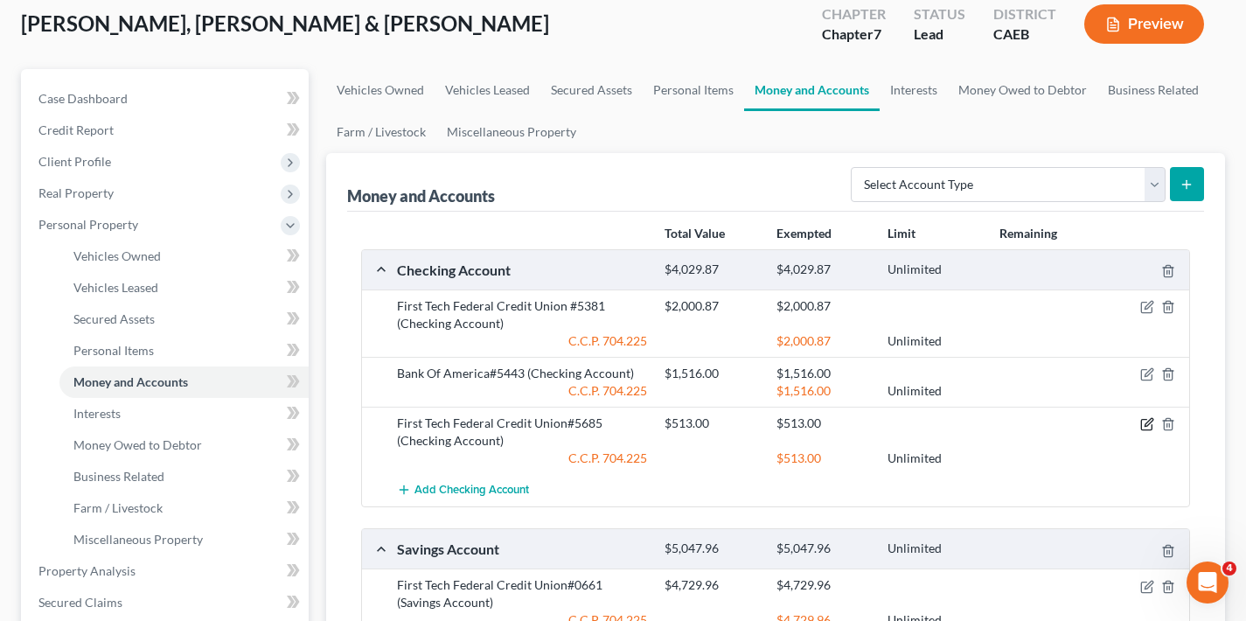
click at [1145, 425] on icon "button" at bounding box center [1149, 423] width 8 height 8
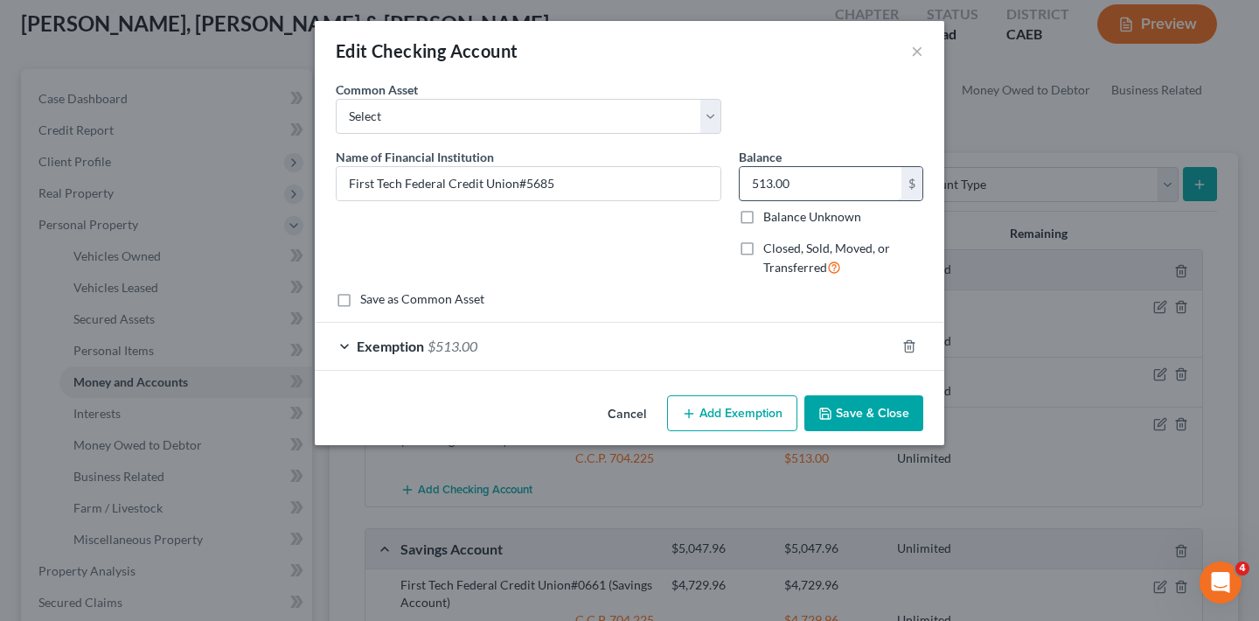
click at [788, 184] on input "513.00" at bounding box center [821, 183] width 162 height 33
drag, startPoint x: 798, startPoint y: 181, endPoint x: 738, endPoint y: 180, distance: 59.5
click at [738, 180] on div "Balance 513.00 $ Balance Unknown Balance Undetermined 513.00 $ Balance Unknown …" at bounding box center [831, 219] width 202 height 143
type input "266.86"
click at [874, 414] on button "Save & Close" at bounding box center [864, 413] width 119 height 37
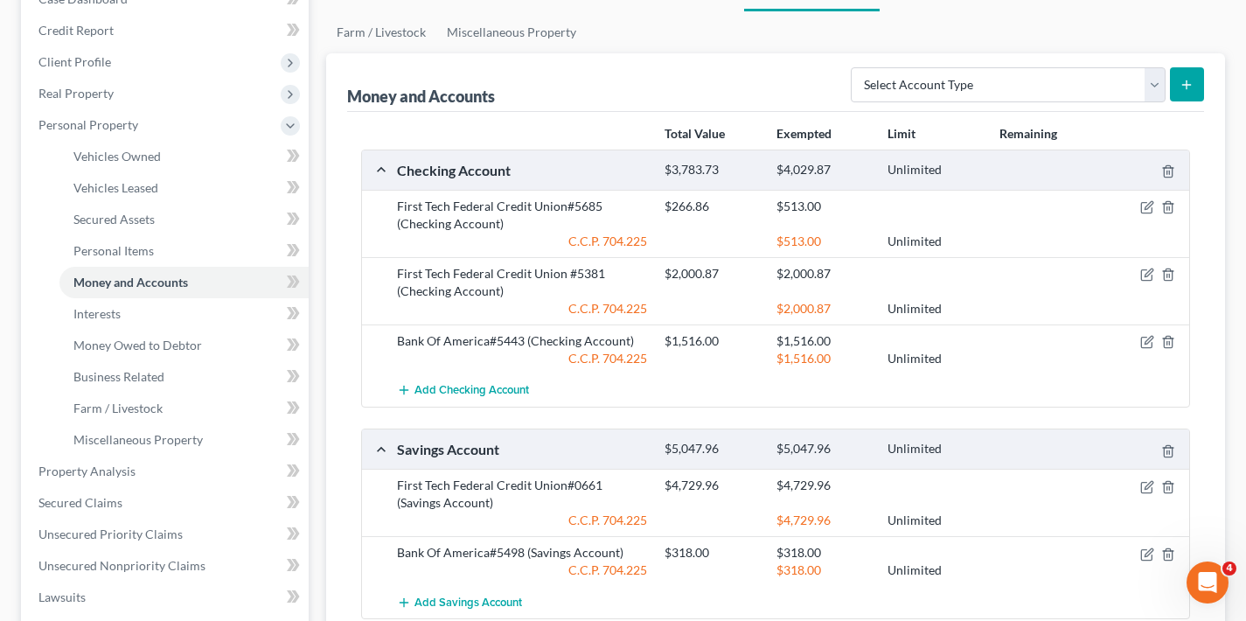
scroll to position [220, 0]
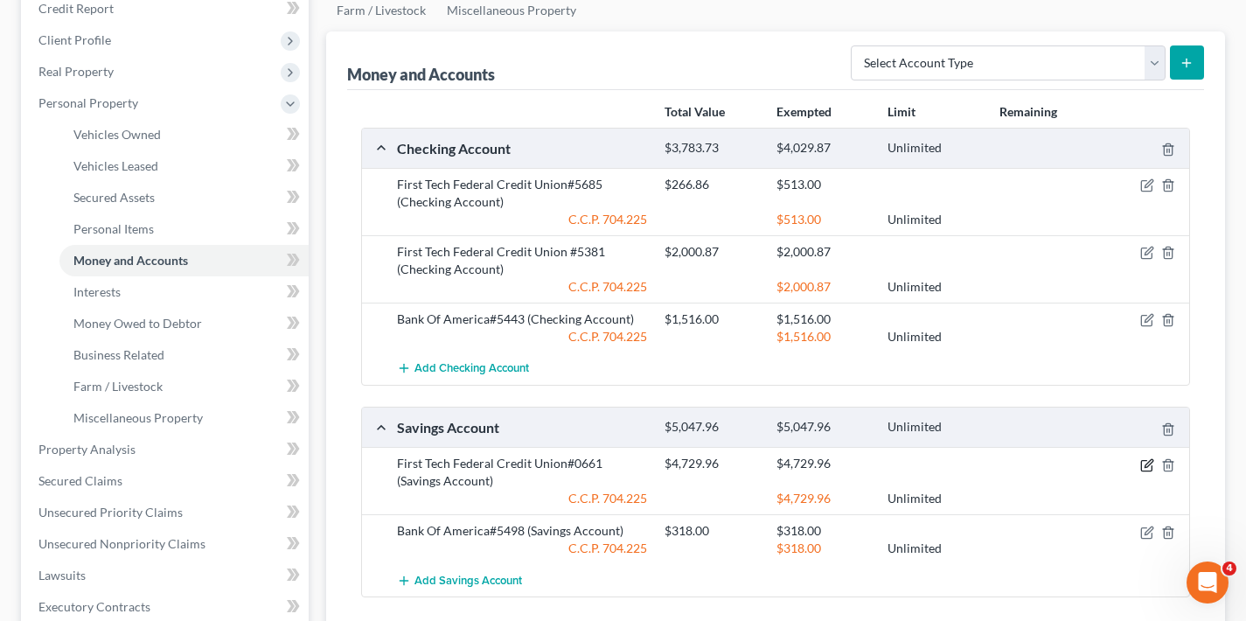
click at [1148, 463] on icon "button" at bounding box center [1147, 465] width 14 height 14
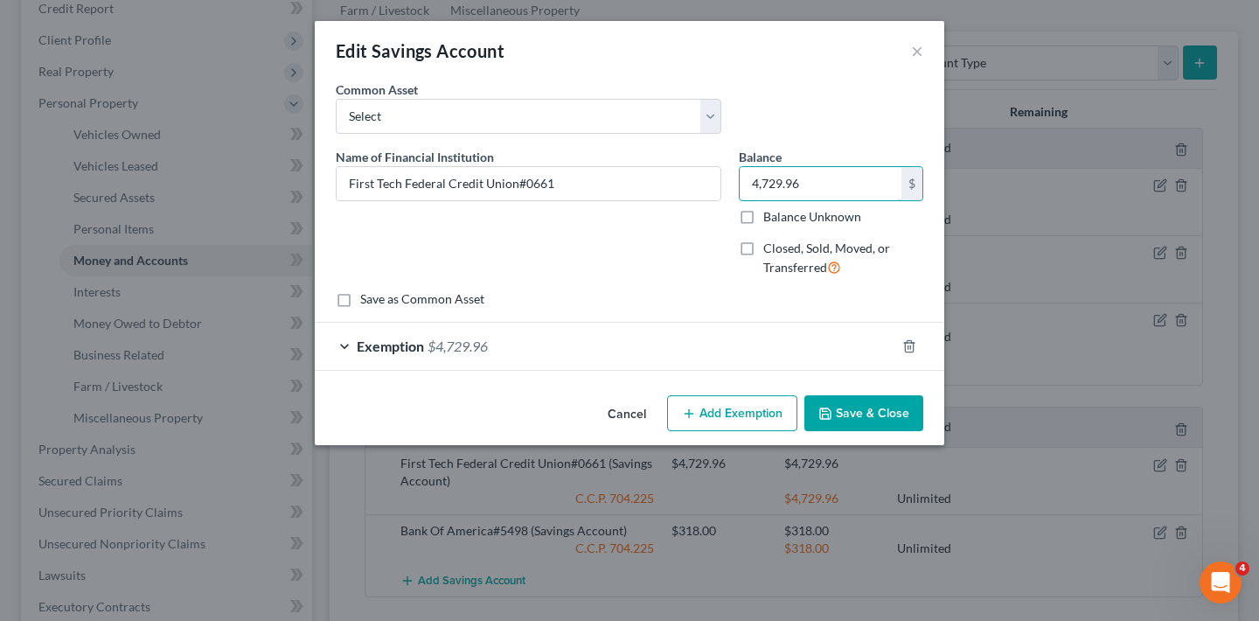
drag, startPoint x: 811, startPoint y: 185, endPoint x: 731, endPoint y: 185, distance: 79.6
click at [731, 185] on div "Balance 4,729.96 $ Balance Unknown Balance Undetermined 4,729.96 $ Balance Unkn…" at bounding box center [831, 219] width 202 height 143
type input "12.92"
click at [897, 415] on button "Save & Close" at bounding box center [864, 413] width 119 height 37
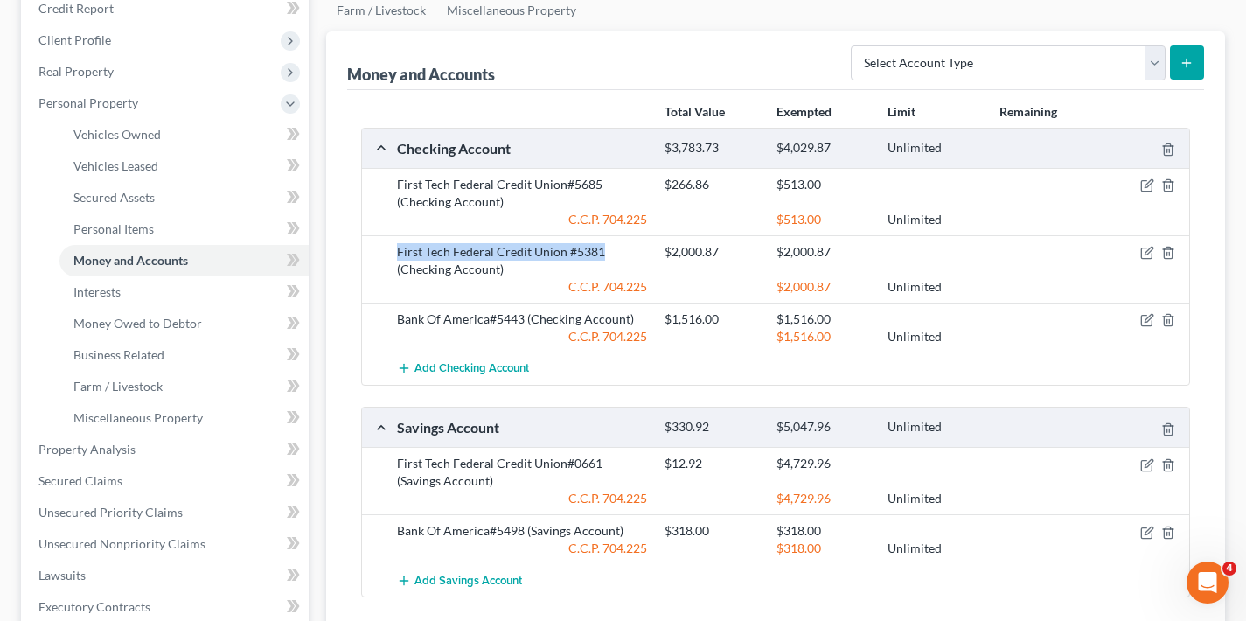
drag, startPoint x: 396, startPoint y: 250, endPoint x: 607, endPoint y: 253, distance: 210.8
click at [607, 253] on div "First Tech Federal Credit Union #5381 (Checking Account)" at bounding box center [522, 260] width 268 height 35
copy div "First Tech Federal Credit Union #5381"
click at [1168, 253] on line "button" at bounding box center [1168, 254] width 0 height 3
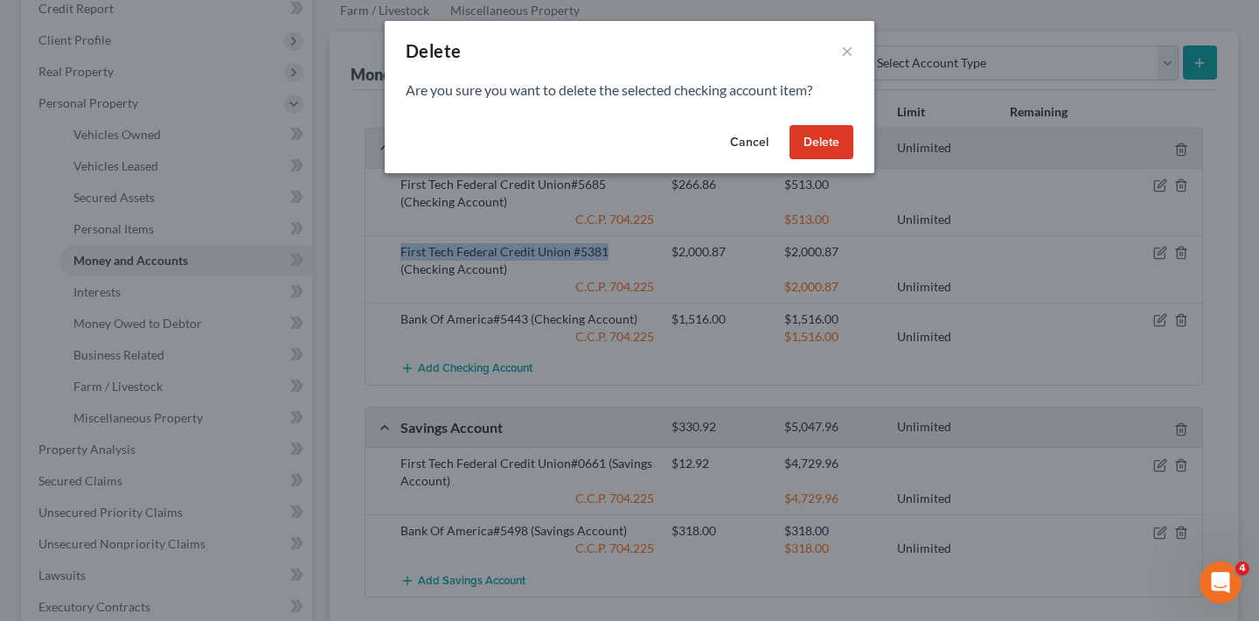
click at [821, 142] on button "Delete" at bounding box center [822, 142] width 64 height 35
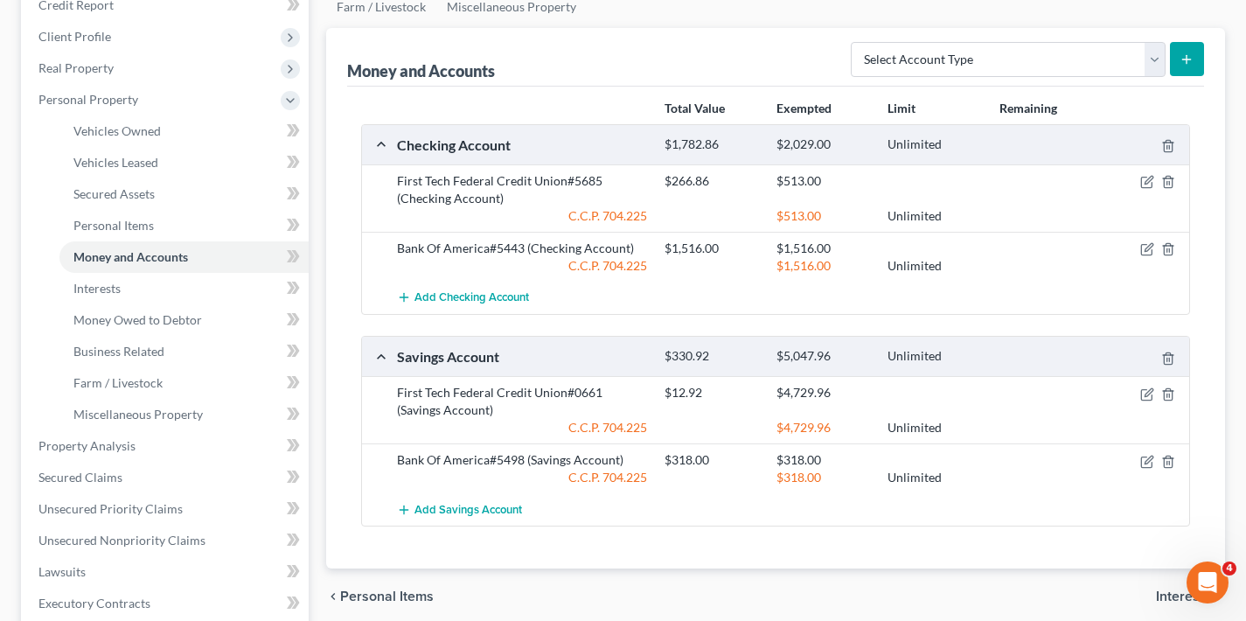
scroll to position [227, 0]
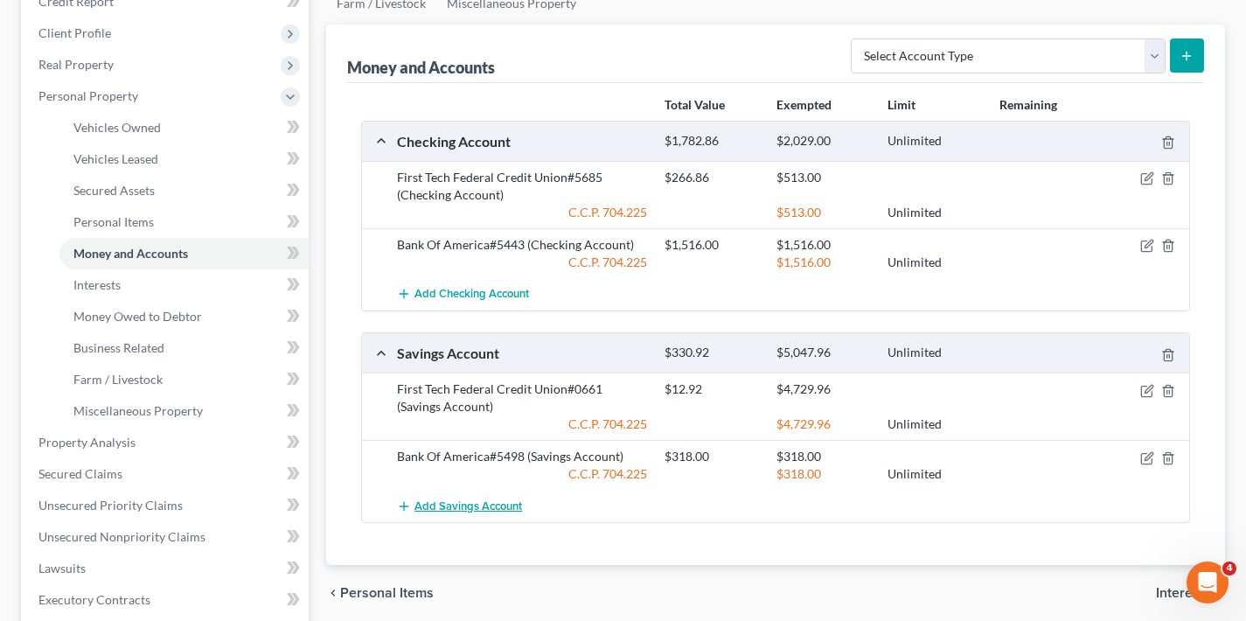
click at [477, 506] on span "Add Savings Account" at bounding box center [469, 506] width 108 height 14
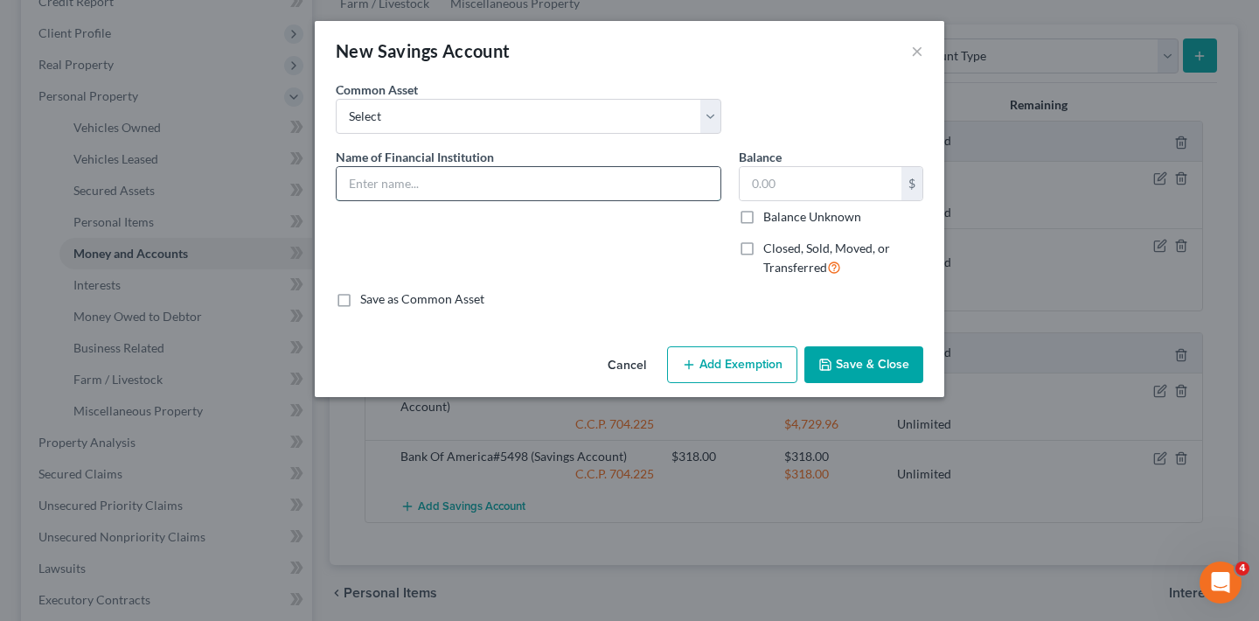
click at [423, 193] on input "text" at bounding box center [529, 183] width 384 height 33
paste input "First Tech Federal Credit Union #5381"
type input "First Tech Federal Credit Union #5381"
click at [780, 187] on input "text" at bounding box center [821, 183] width 162 height 33
type input "5.96"
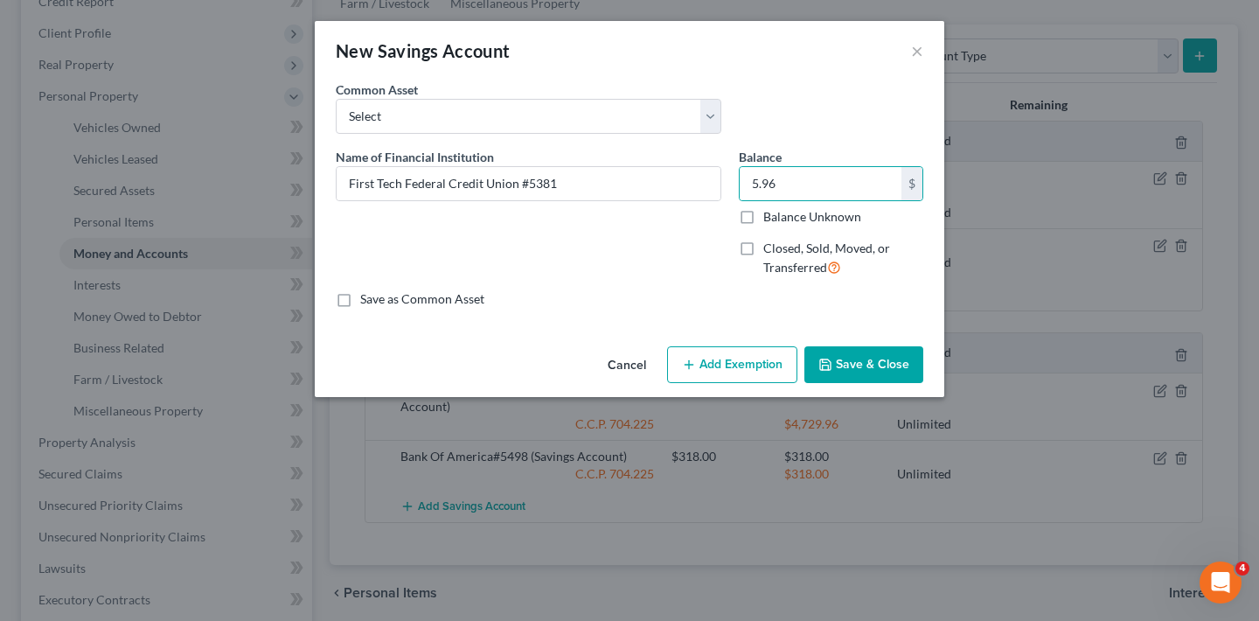
click at [883, 359] on button "Save & Close" at bounding box center [864, 364] width 119 height 37
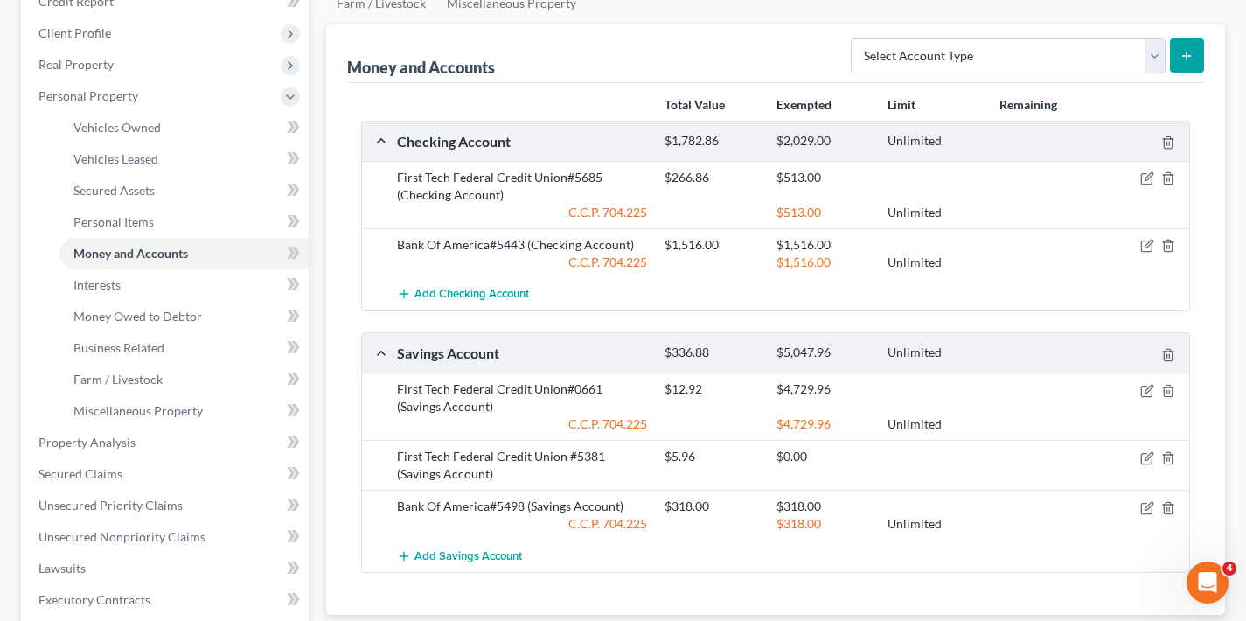
scroll to position [224, 0]
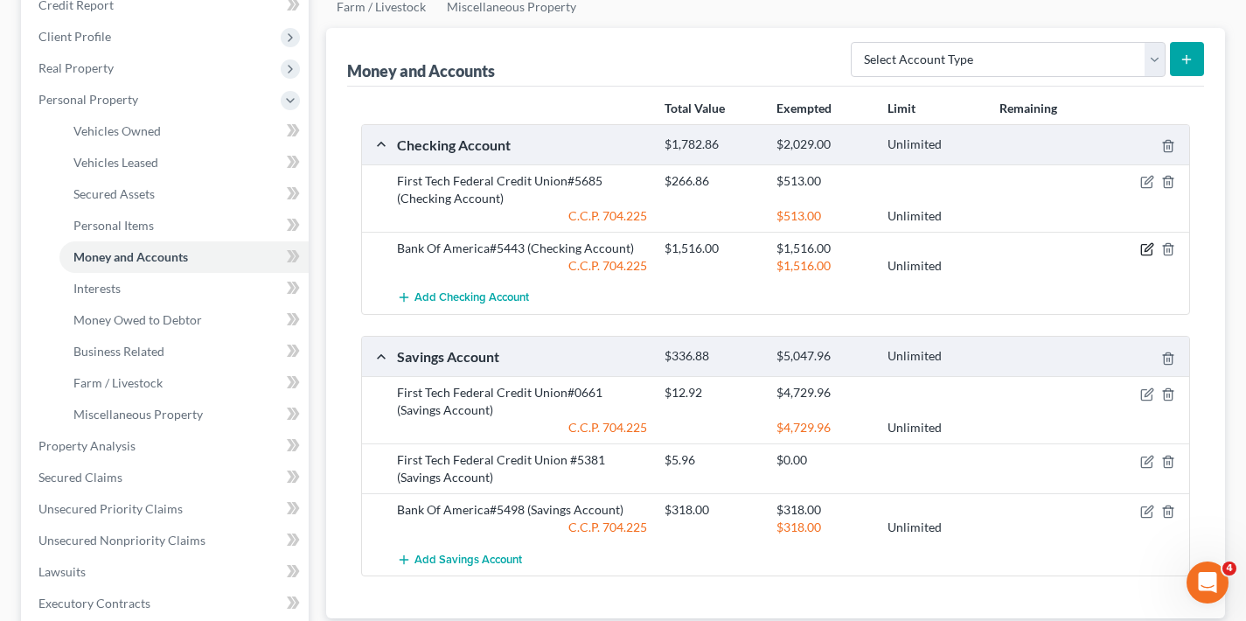
click at [1146, 252] on icon "button" at bounding box center [1147, 249] width 14 height 14
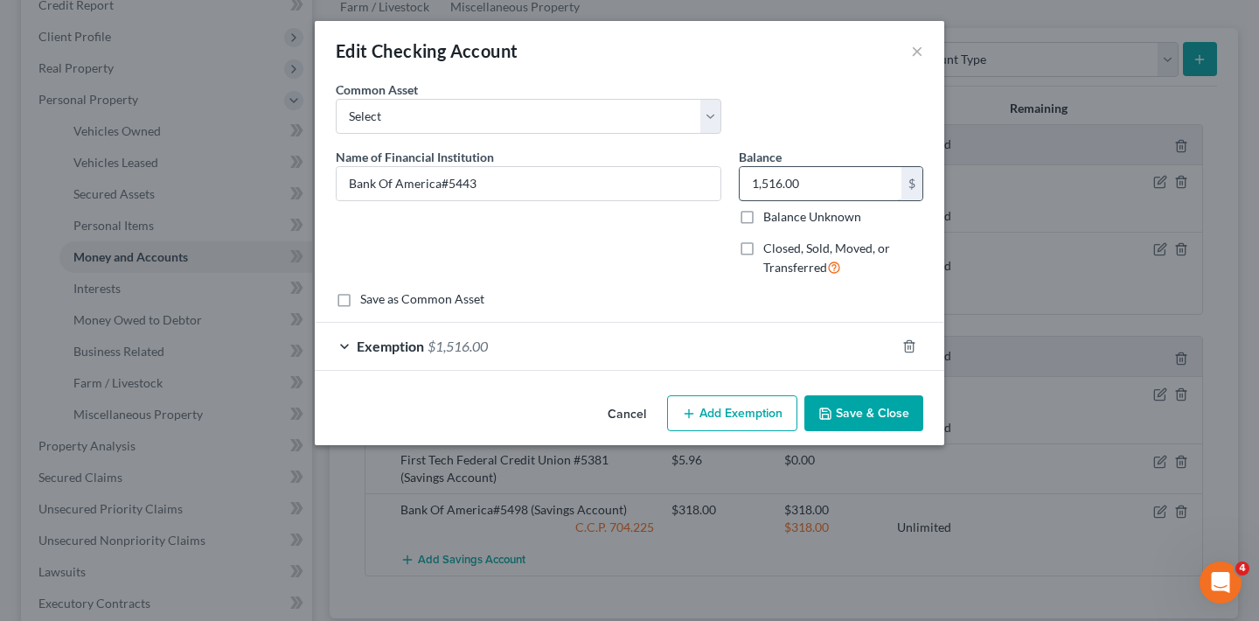
drag, startPoint x: 810, startPoint y: 181, endPoint x: 739, endPoint y: 185, distance: 71.0
click at [739, 185] on div "1,516.00 $" at bounding box center [831, 183] width 185 height 35
type input "3"
type input "0"
click at [880, 407] on button "Save & Close" at bounding box center [864, 413] width 119 height 37
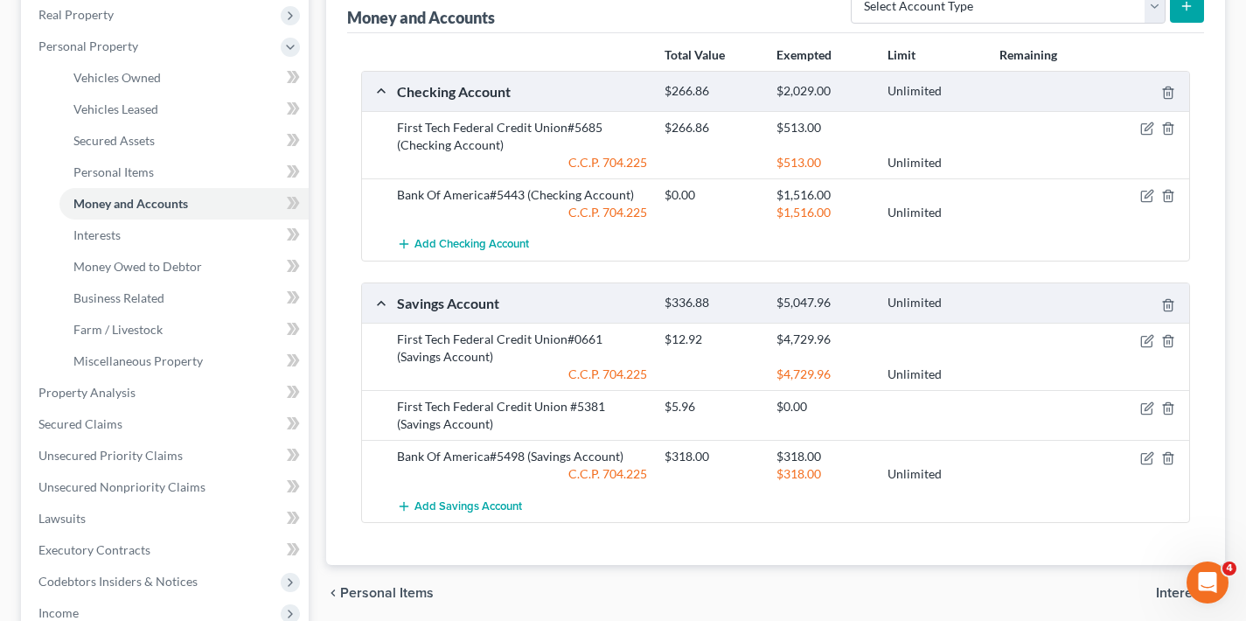
scroll to position [297, 0]
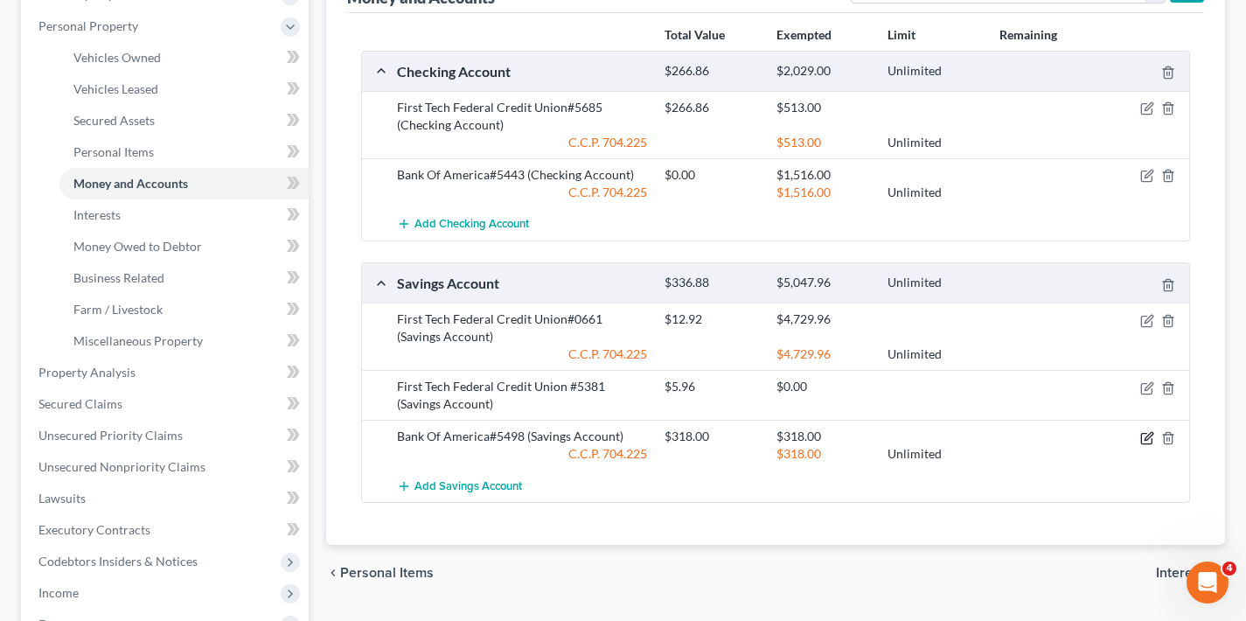
click at [1149, 441] on icon "button" at bounding box center [1147, 438] width 14 height 14
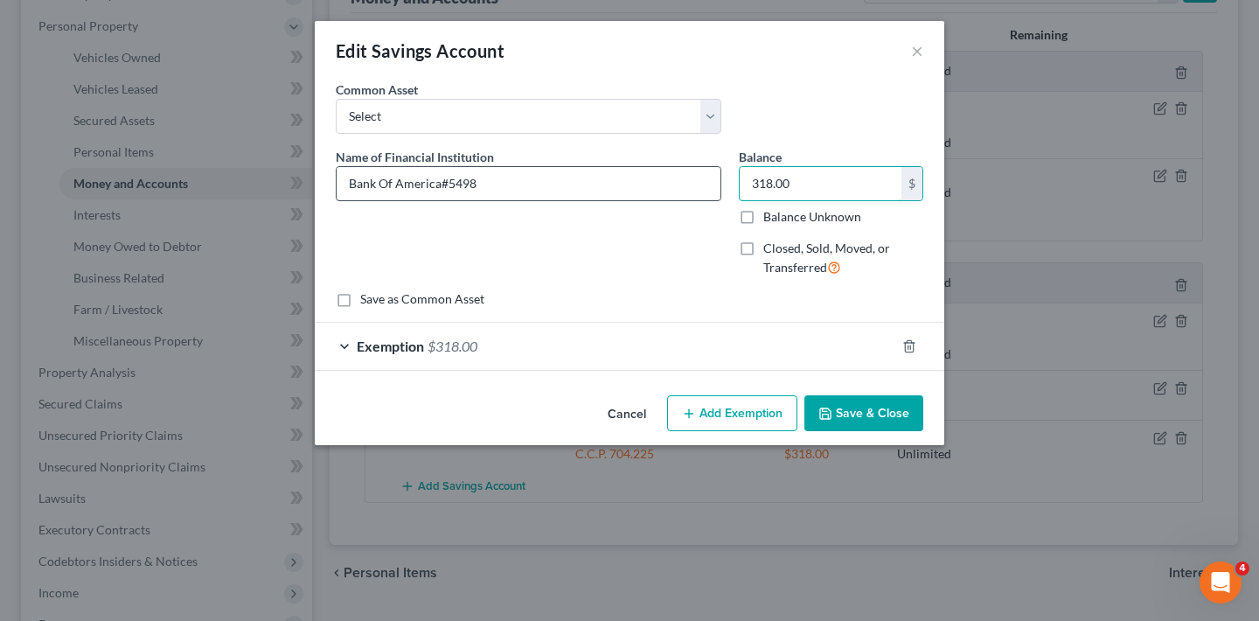
drag, startPoint x: 808, startPoint y: 179, endPoint x: 715, endPoint y: 179, distance: 93.6
click at [715, 179] on div "Name of Financial Institution * Bank Of America#5498 Balance 318.00 $ Balance U…" at bounding box center [629, 219] width 605 height 143
type input "8.31"
click at [874, 404] on button "Save & Close" at bounding box center [864, 413] width 119 height 37
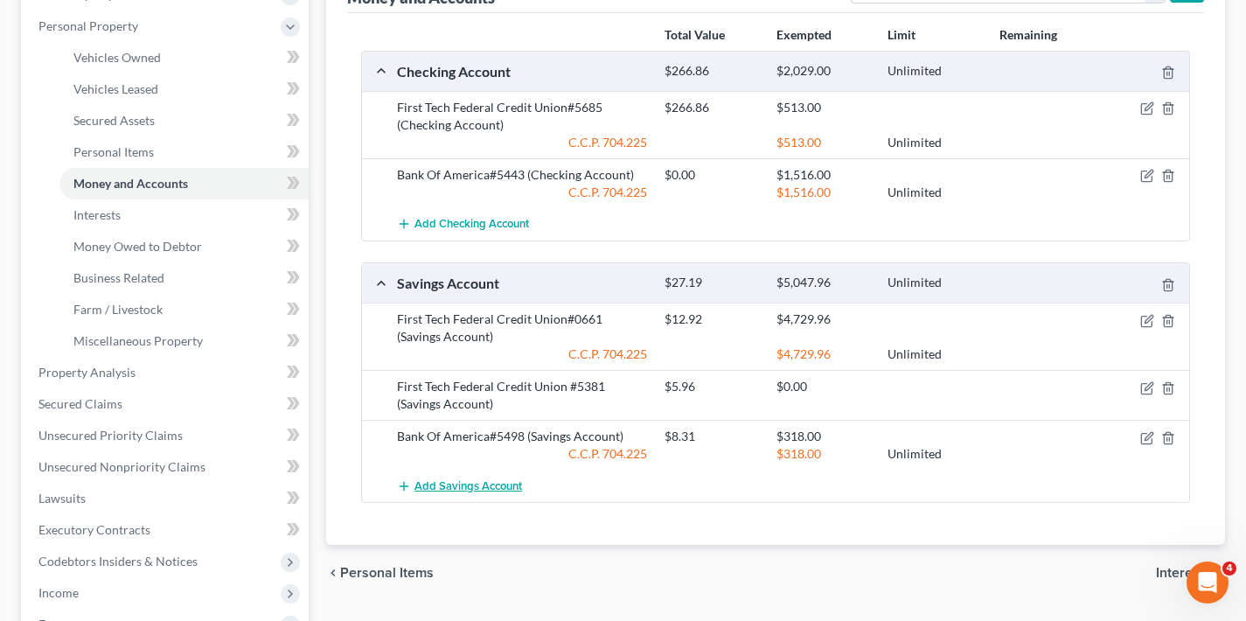
click at [465, 485] on span "Add Savings Account" at bounding box center [469, 486] width 108 height 14
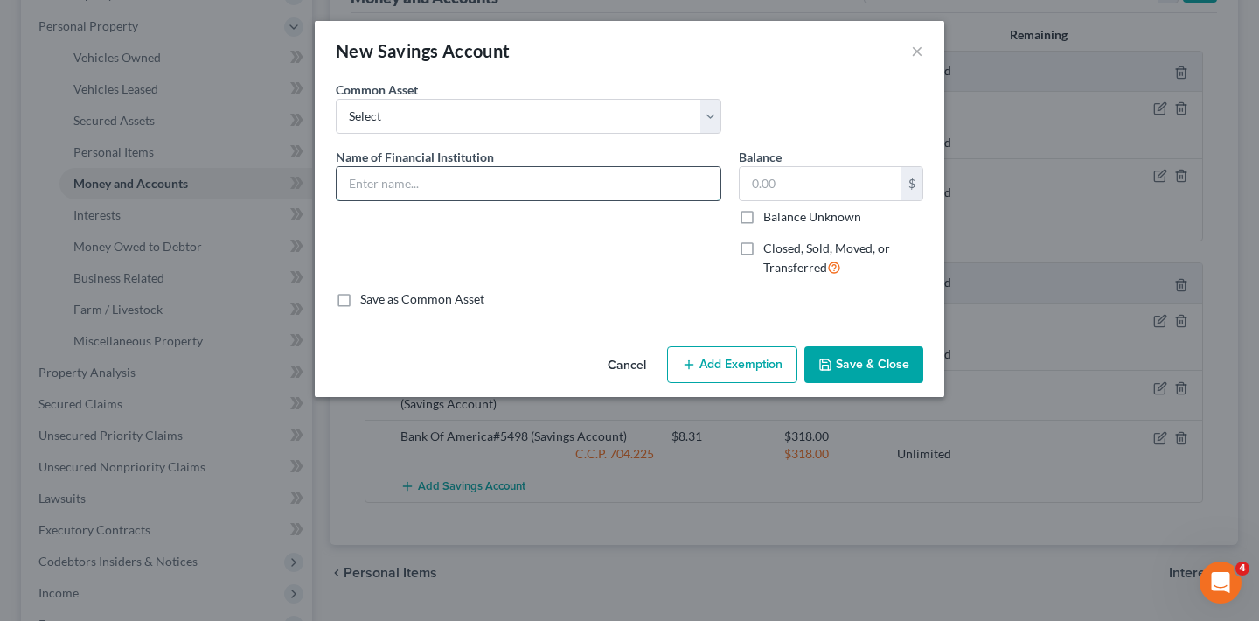
click at [398, 181] on input "text" at bounding box center [529, 183] width 384 height 33
type input "[PERSON_NAME] Fargo#3928"
click at [808, 188] on input "text" at bounding box center [821, 183] width 162 height 33
type input "4,300.14"
click at [882, 366] on button "Save & Close" at bounding box center [864, 364] width 119 height 37
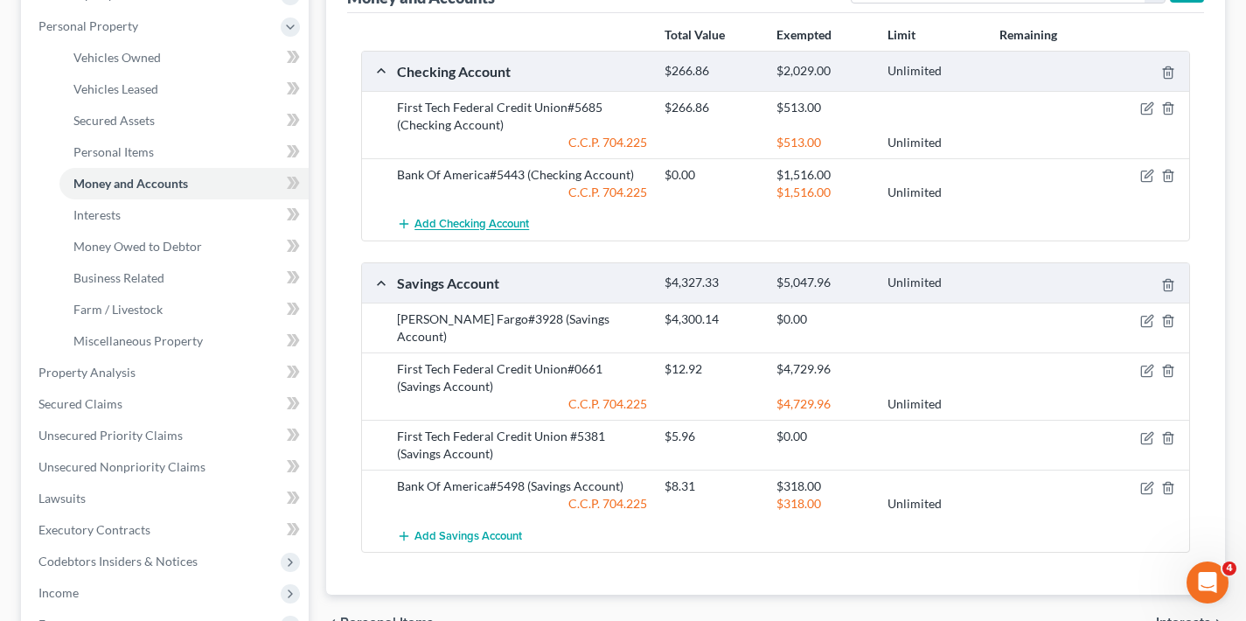
click at [452, 225] on span "Add Checking Account" at bounding box center [472, 225] width 115 height 14
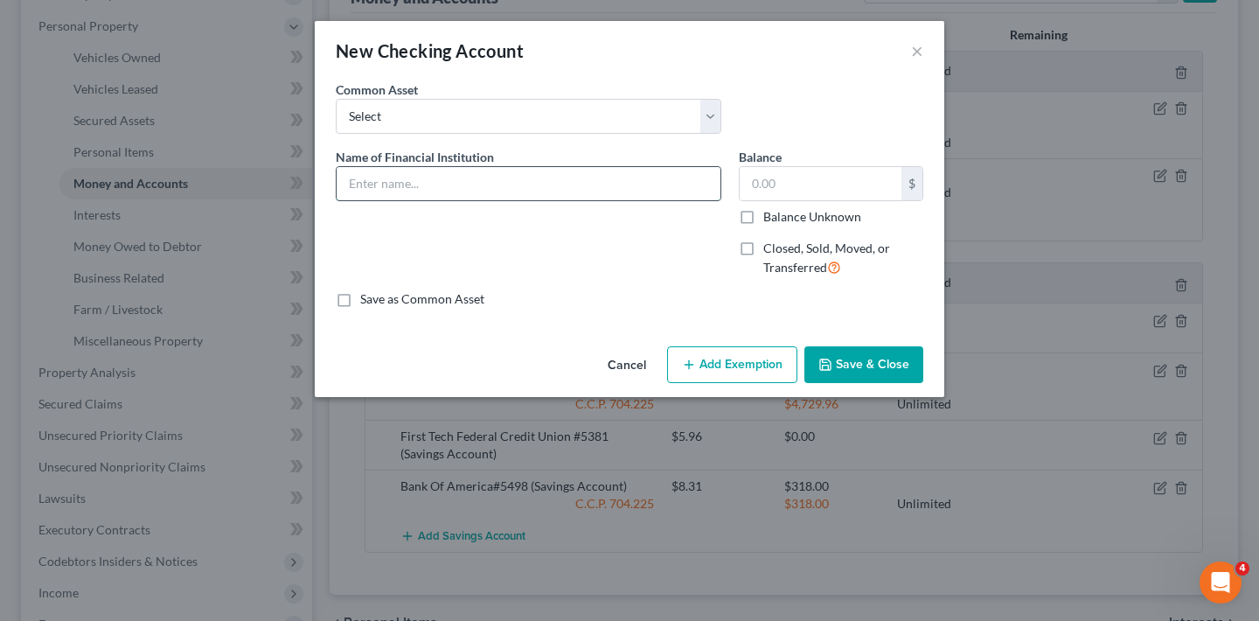
click at [418, 187] on input "text" at bounding box center [529, 183] width 384 height 33
type input "[PERSON_NAME] Fargo#4901"
click at [839, 184] on input "text" at bounding box center [821, 183] width 162 height 33
type input "727.93"
click at [876, 362] on button "Save & Close" at bounding box center [864, 364] width 119 height 37
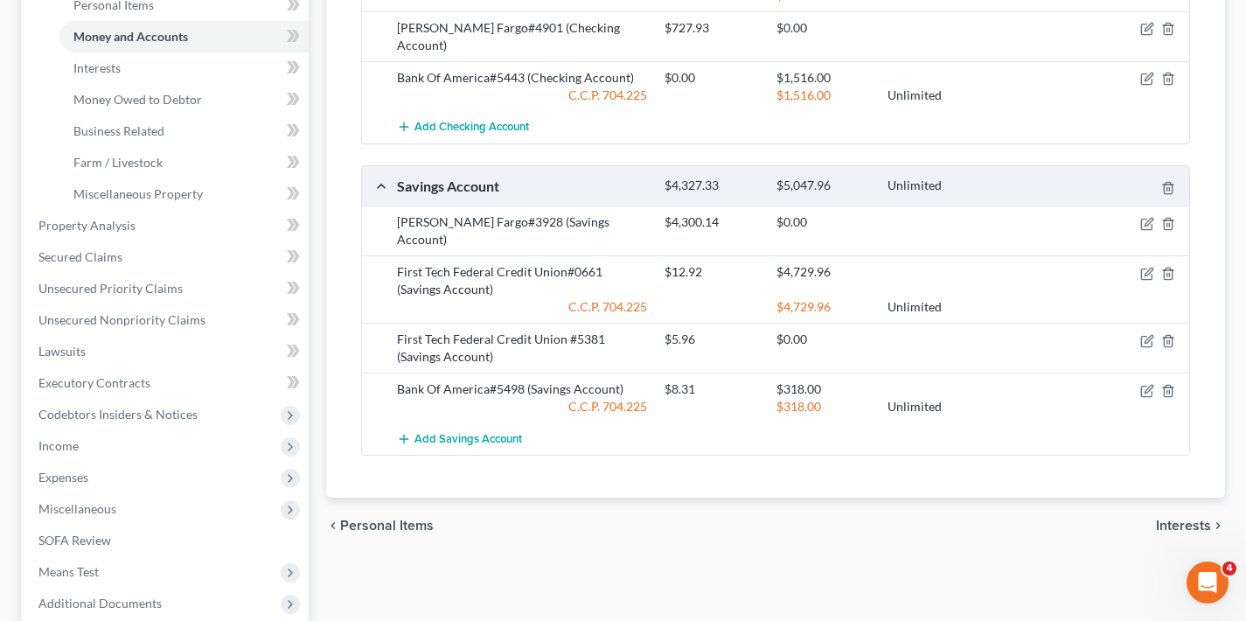
scroll to position [604, 0]
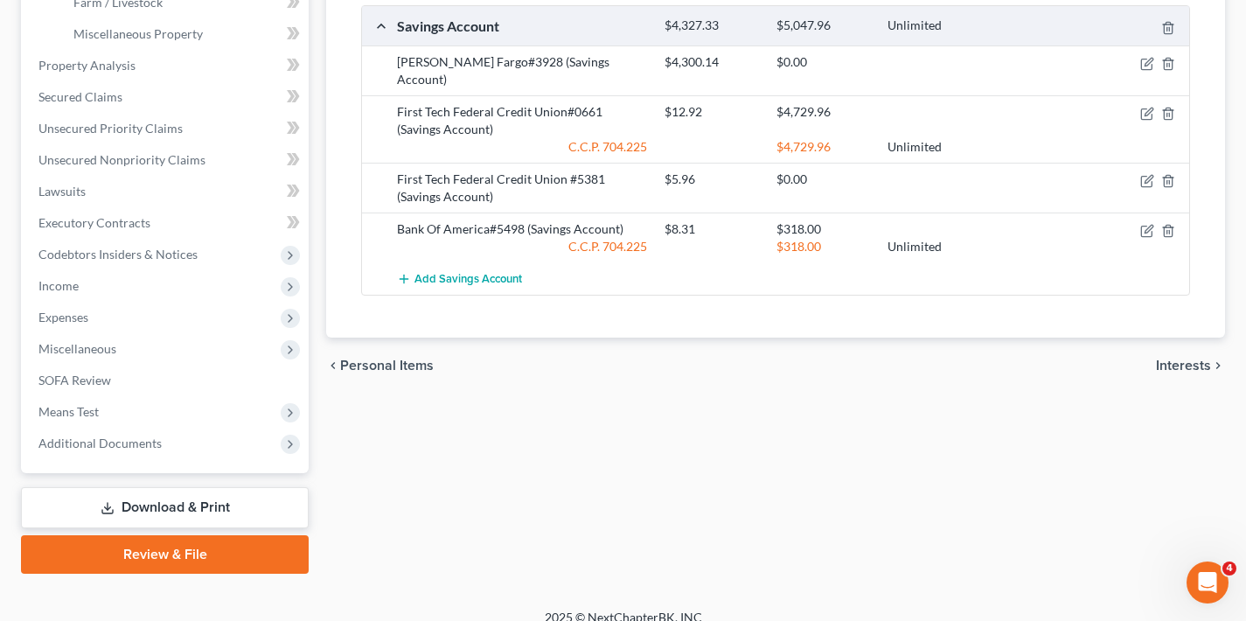
click at [1192, 359] on span "Interests" at bounding box center [1183, 366] width 55 height 14
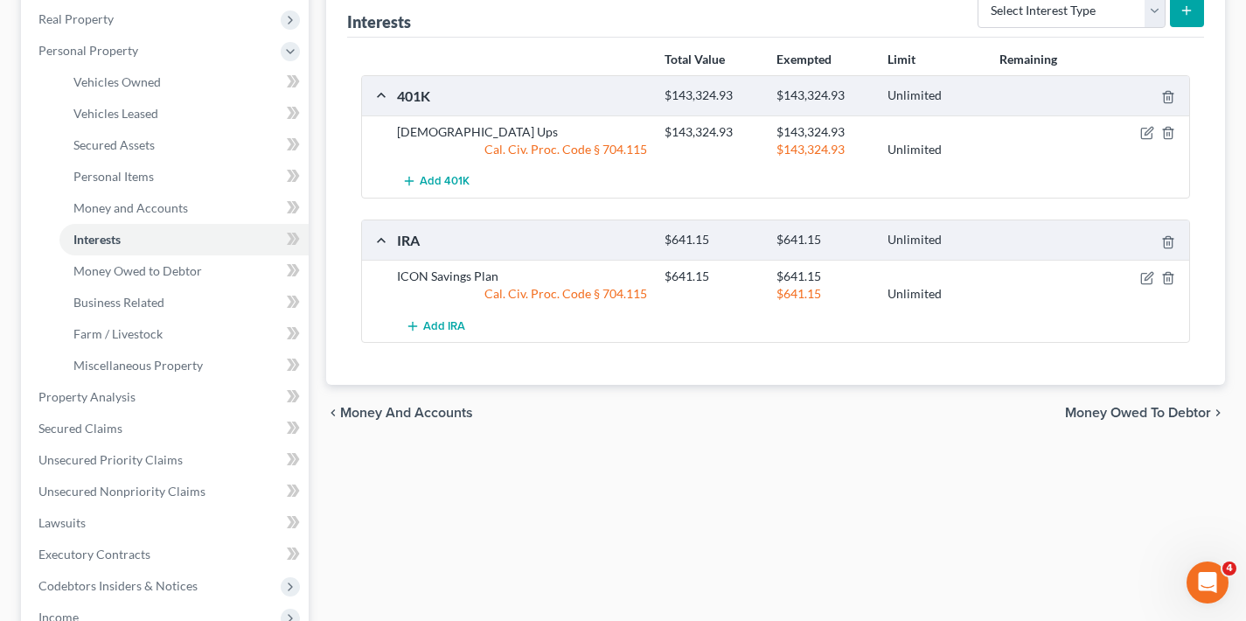
scroll to position [235, 0]
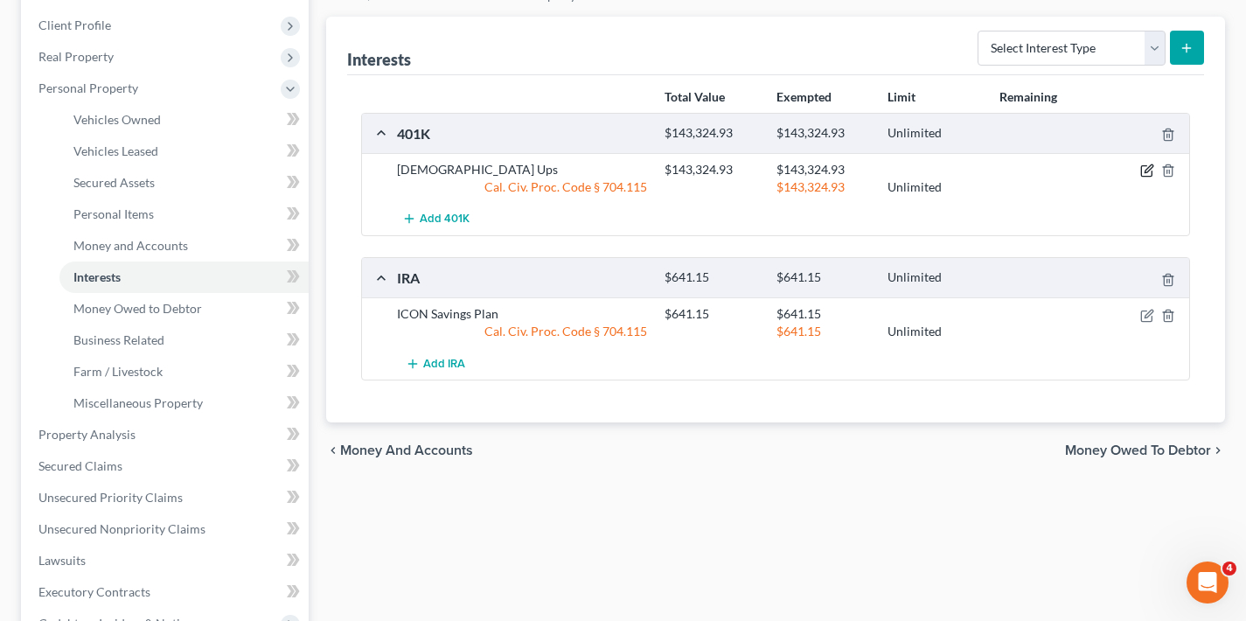
click at [1144, 173] on icon "button" at bounding box center [1147, 171] width 14 height 14
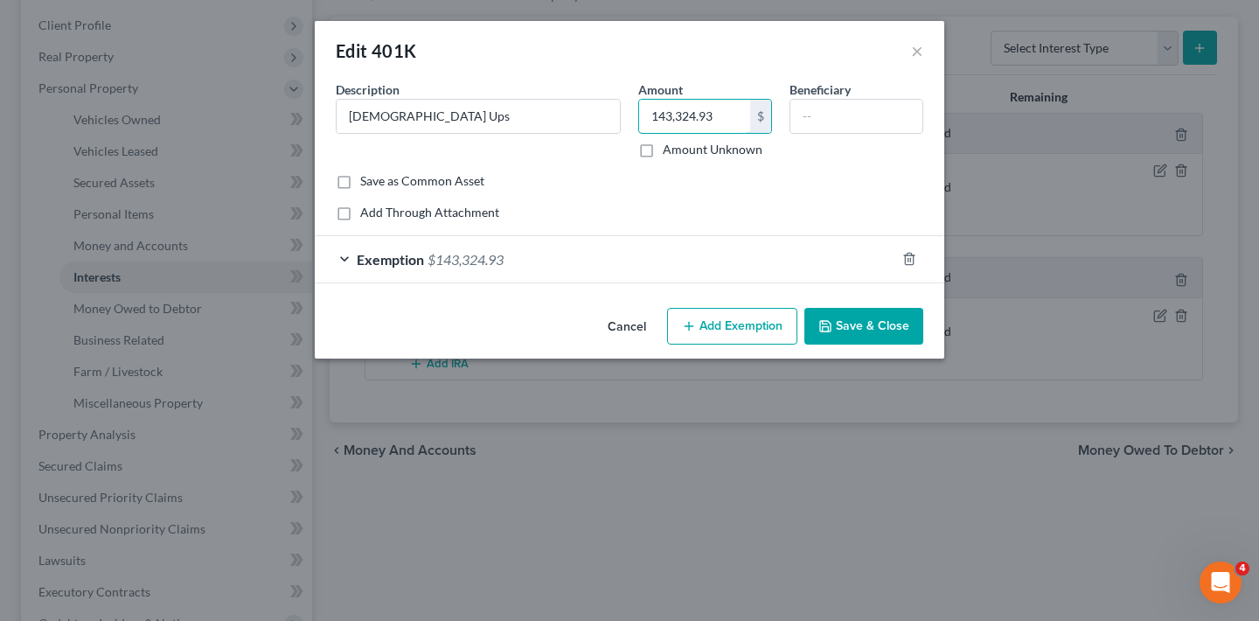
drag, startPoint x: 713, startPoint y: 114, endPoint x: 627, endPoint y: 114, distance: 85.7
click at [627, 114] on div "Description * [DEMOGRAPHIC_DATA] Ups Amount 143,324.93 $ Amount Unknown Benefic…" at bounding box center [629, 126] width 605 height 92
type input "151,478.52"
click at [878, 325] on button "Save & Close" at bounding box center [864, 326] width 119 height 37
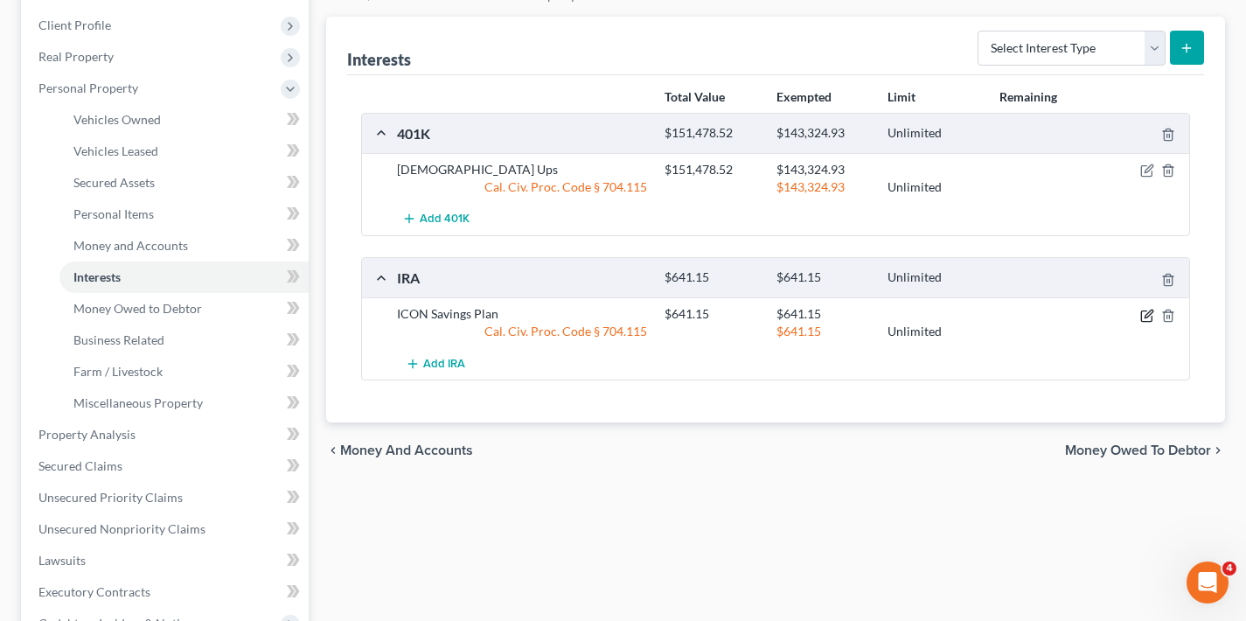
click at [1147, 314] on icon "button" at bounding box center [1149, 314] width 8 height 8
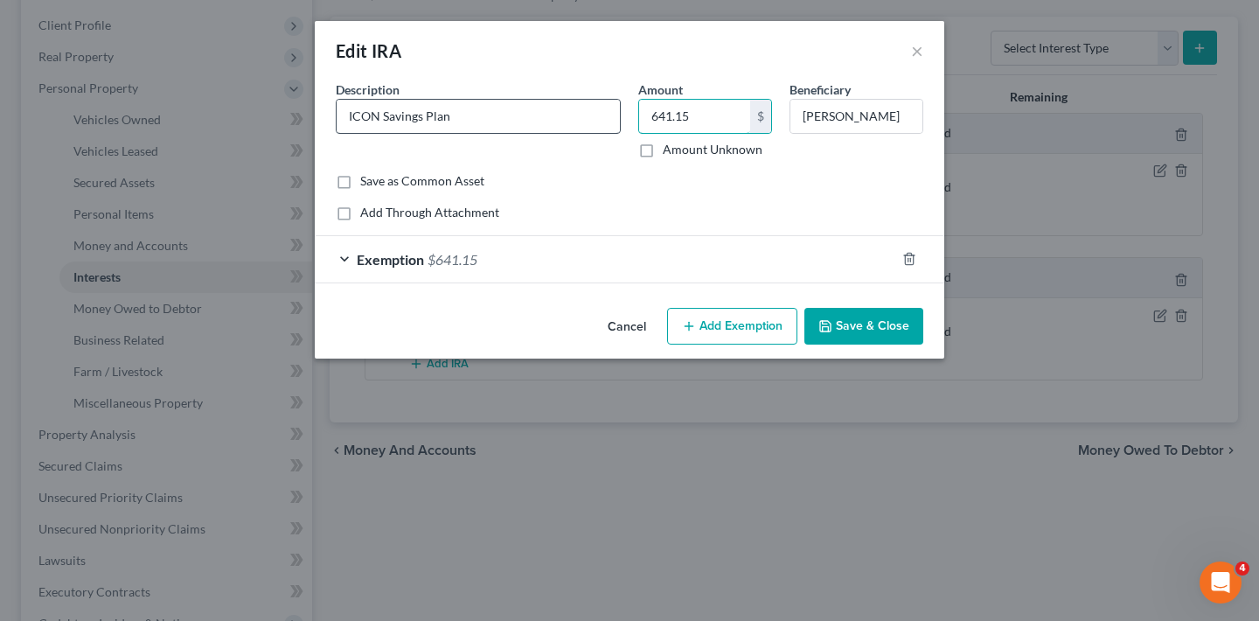
drag, startPoint x: 697, startPoint y: 116, endPoint x: 617, endPoint y: 116, distance: 80.5
click at [617, 116] on div "Description * ICON Savings Plan Amount 641.15 $ Amount Unknown Beneficiary [PER…" at bounding box center [629, 126] width 605 height 92
type input "1,372.85"
click at [882, 324] on button "Save & Close" at bounding box center [864, 326] width 119 height 37
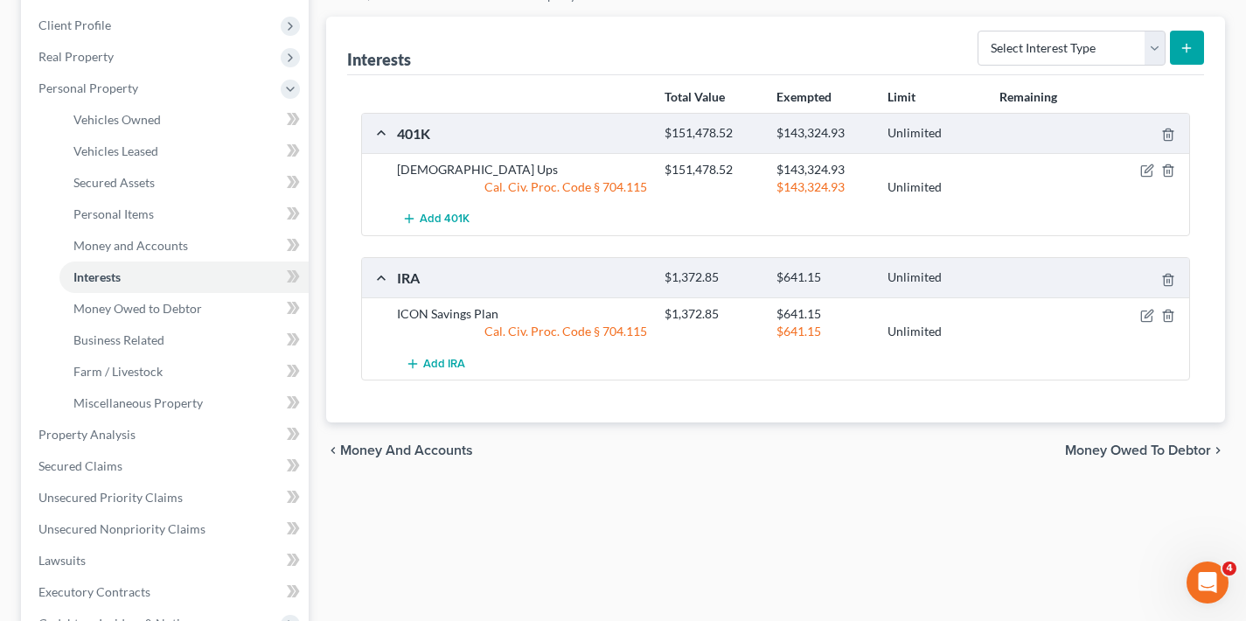
click at [1143, 449] on span "Money Owed to Debtor" at bounding box center [1138, 450] width 146 height 14
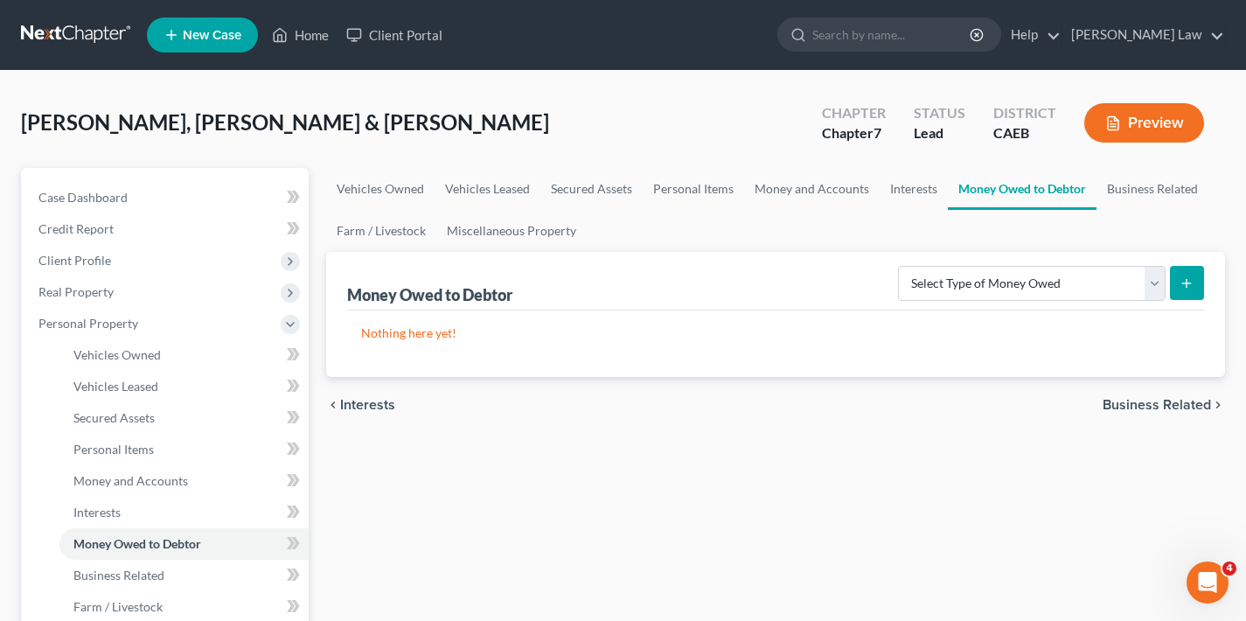
click at [1141, 409] on span "Business Related" at bounding box center [1157, 405] width 108 height 14
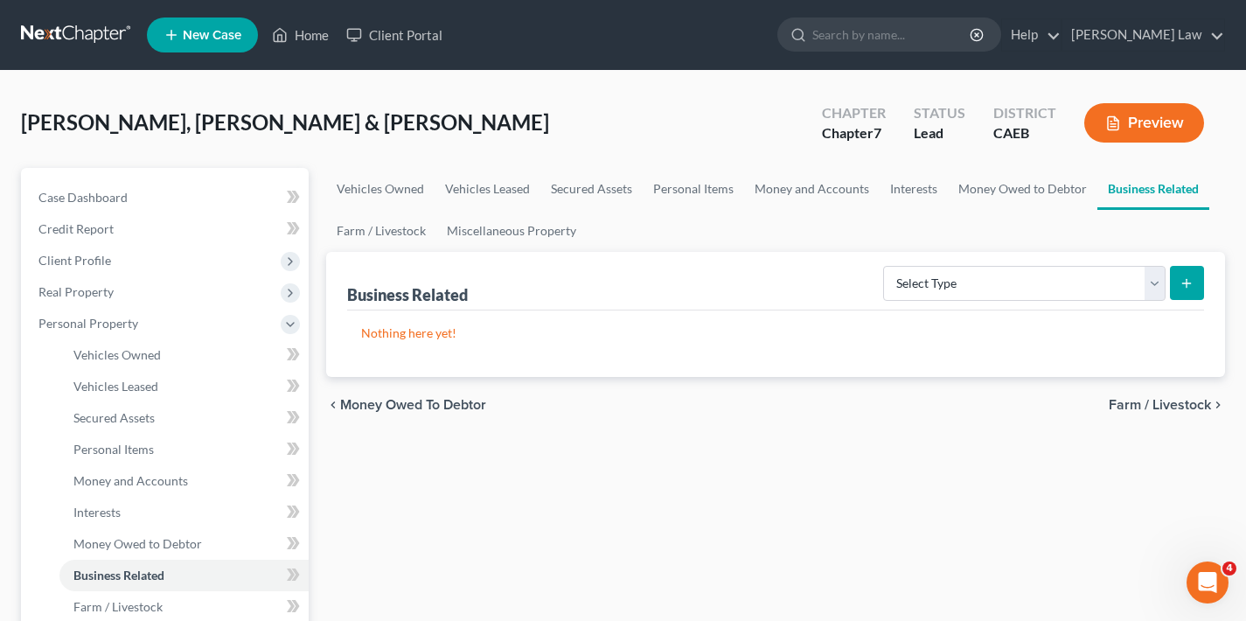
click at [1141, 402] on span "Farm / Livestock" at bounding box center [1160, 405] width 102 height 14
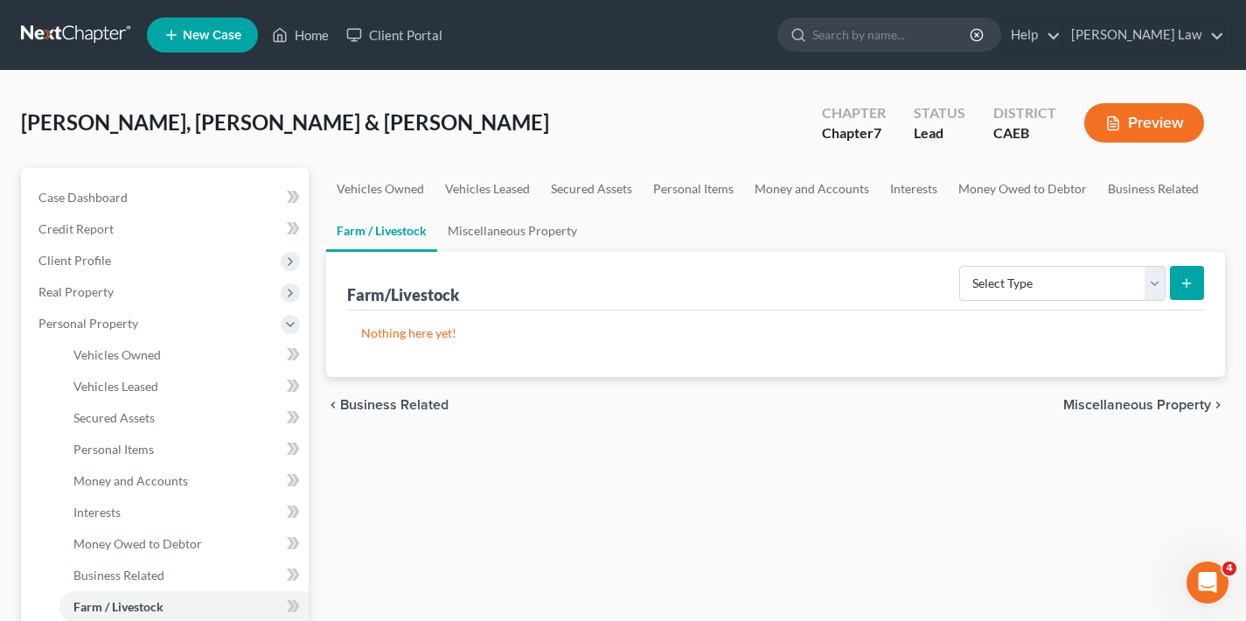
click at [1136, 404] on span "Miscellaneous Property" at bounding box center [1137, 405] width 148 height 14
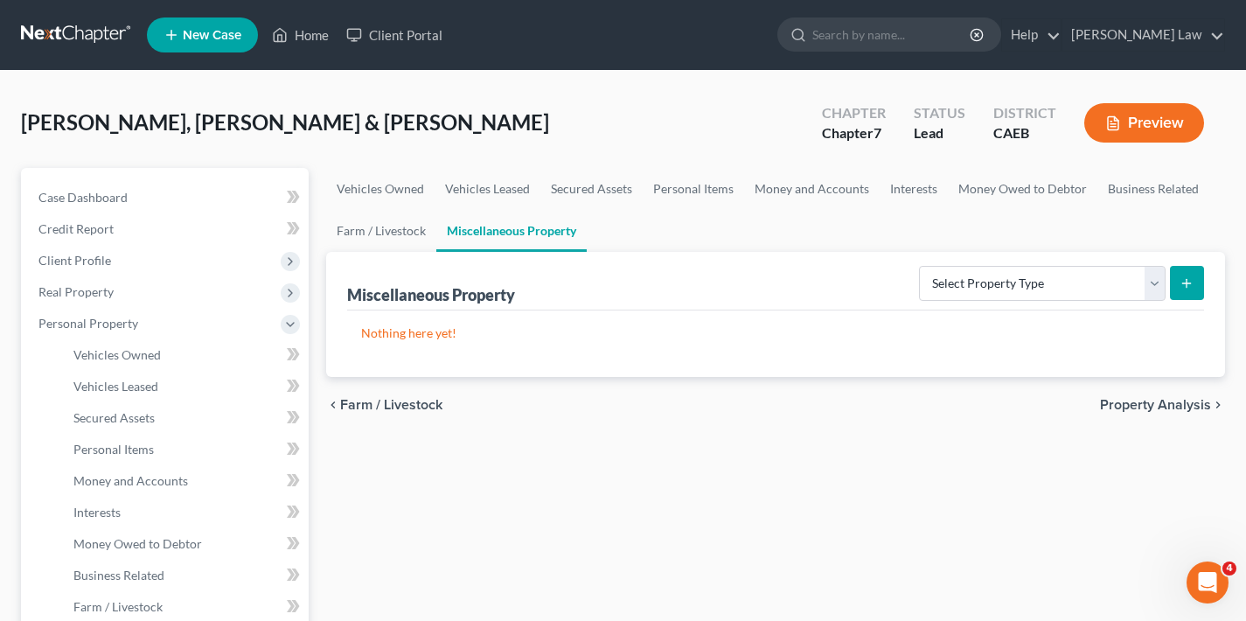
click at [1137, 405] on span "Property Analysis" at bounding box center [1155, 405] width 111 height 14
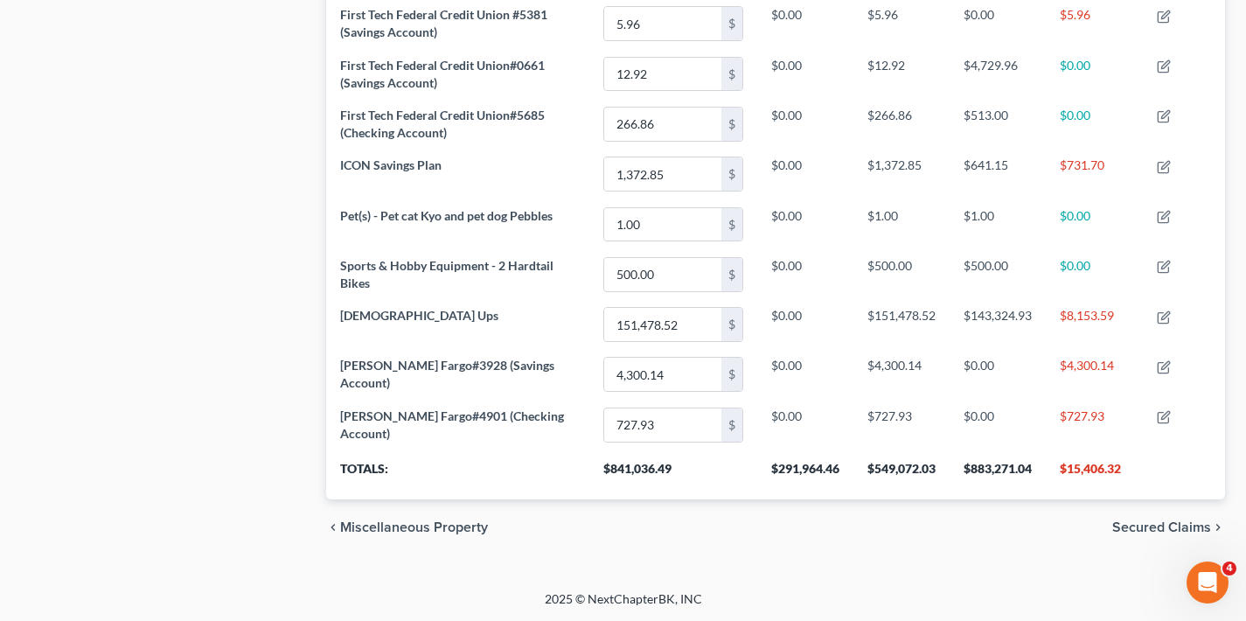
click at [1161, 526] on span "Secured Claims" at bounding box center [1161, 527] width 99 height 14
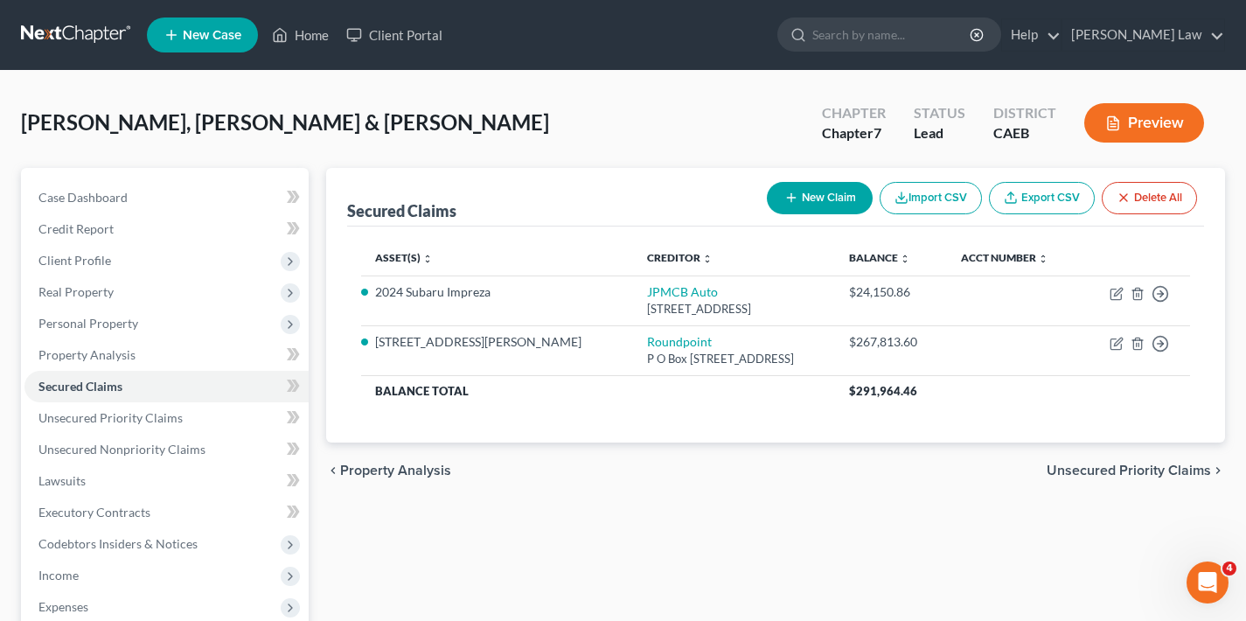
click at [1106, 466] on span "Unsecured Priority Claims" at bounding box center [1129, 471] width 164 height 14
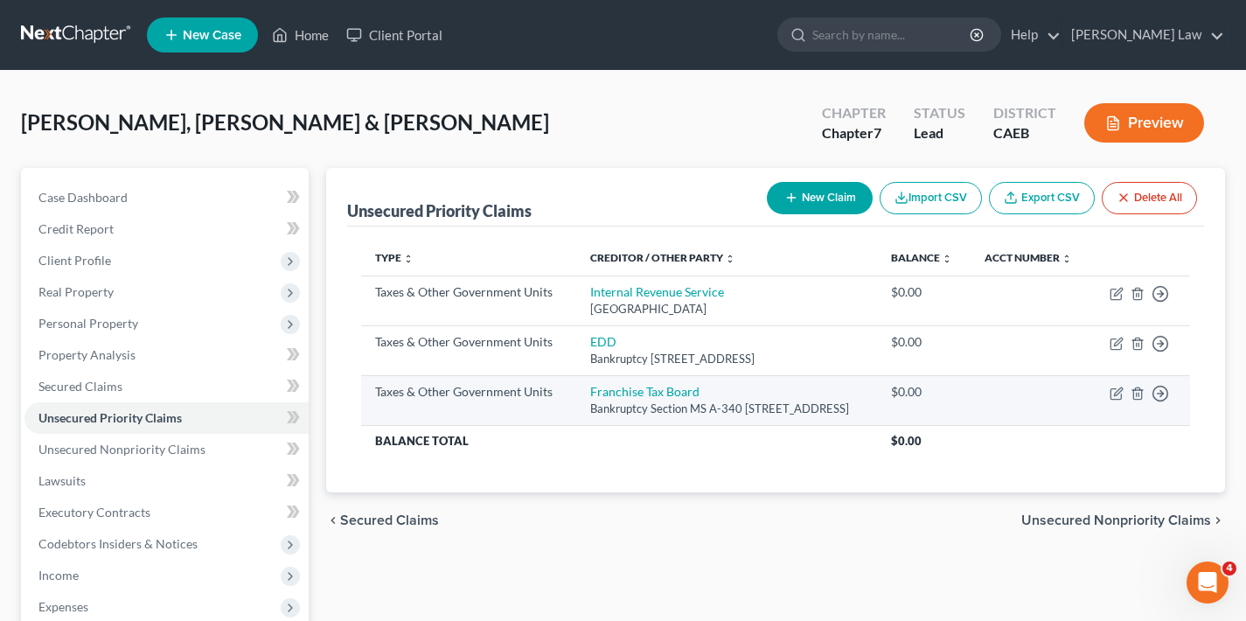
scroll to position [104, 0]
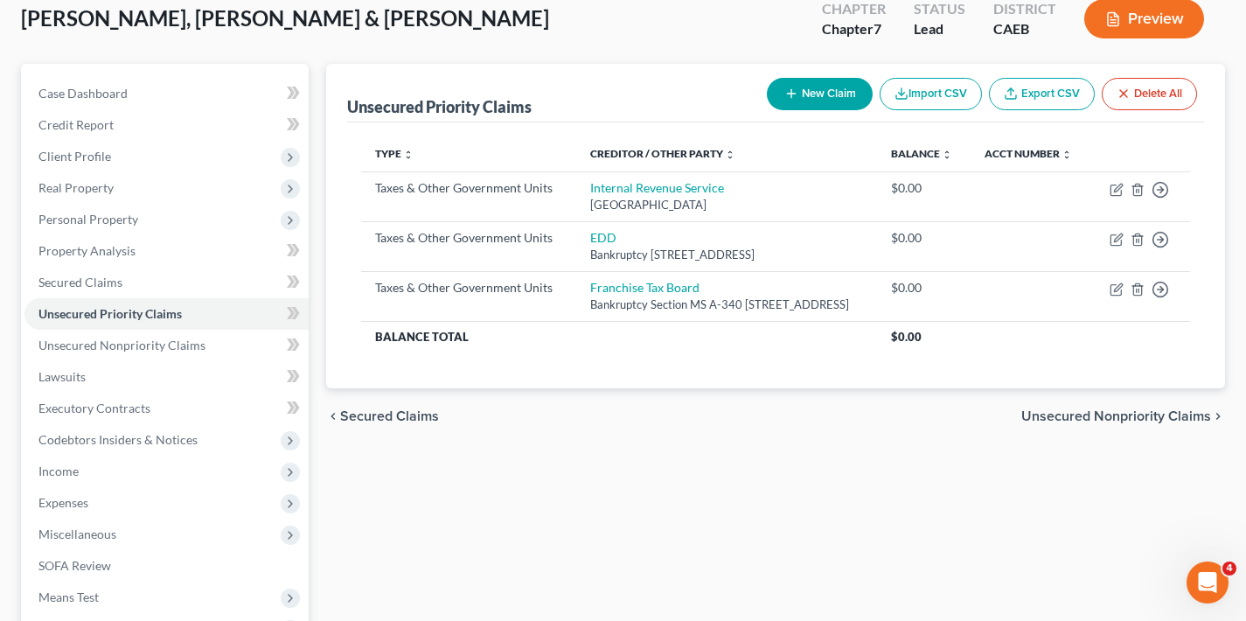
click at [1105, 423] on span "Unsecured Nonpriority Claims" at bounding box center [1117, 416] width 190 height 14
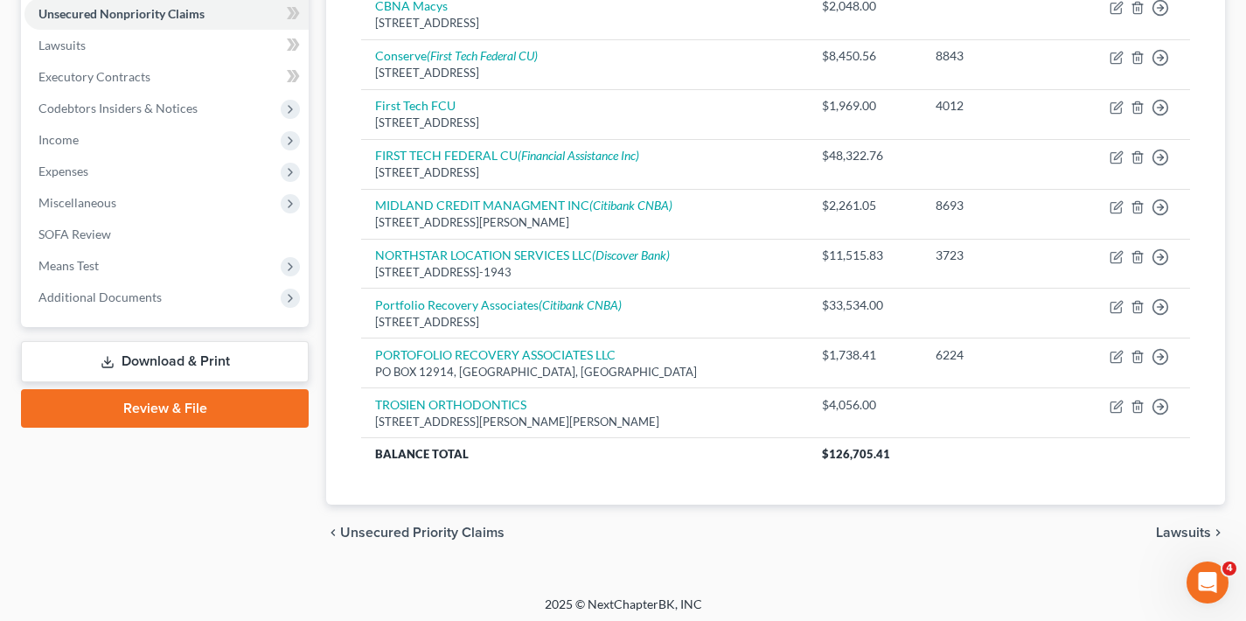
scroll to position [402, 0]
click at [1183, 526] on span "Lawsuits" at bounding box center [1183, 533] width 55 height 14
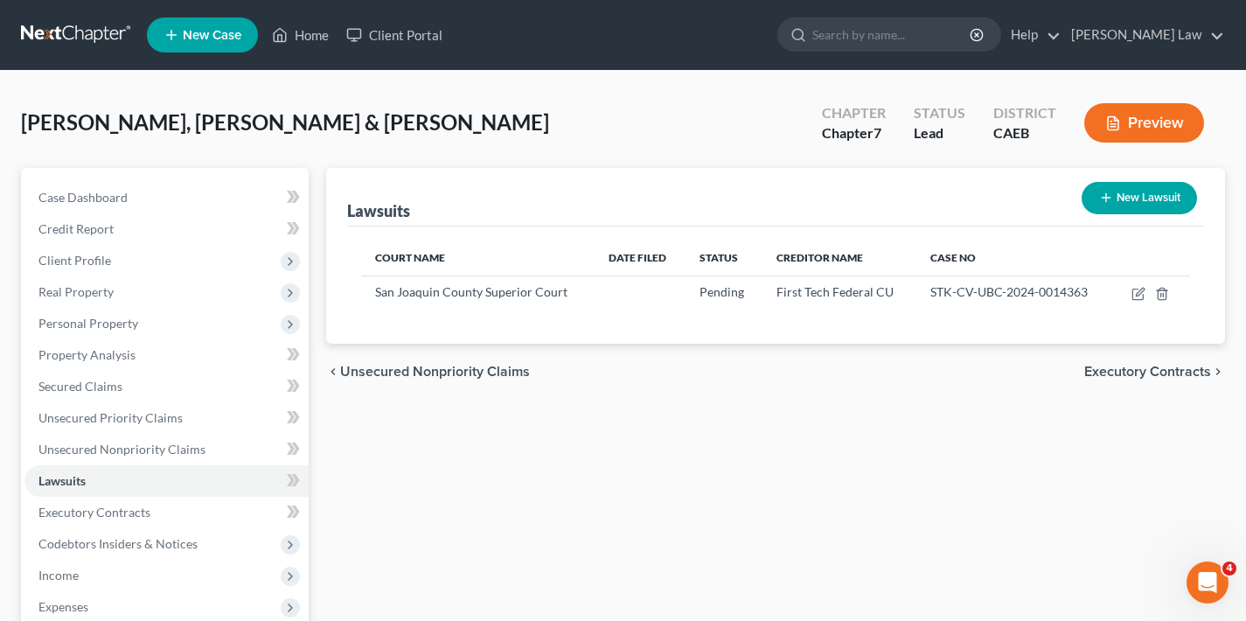
click at [1126, 371] on span "Executory Contracts" at bounding box center [1147, 372] width 127 height 14
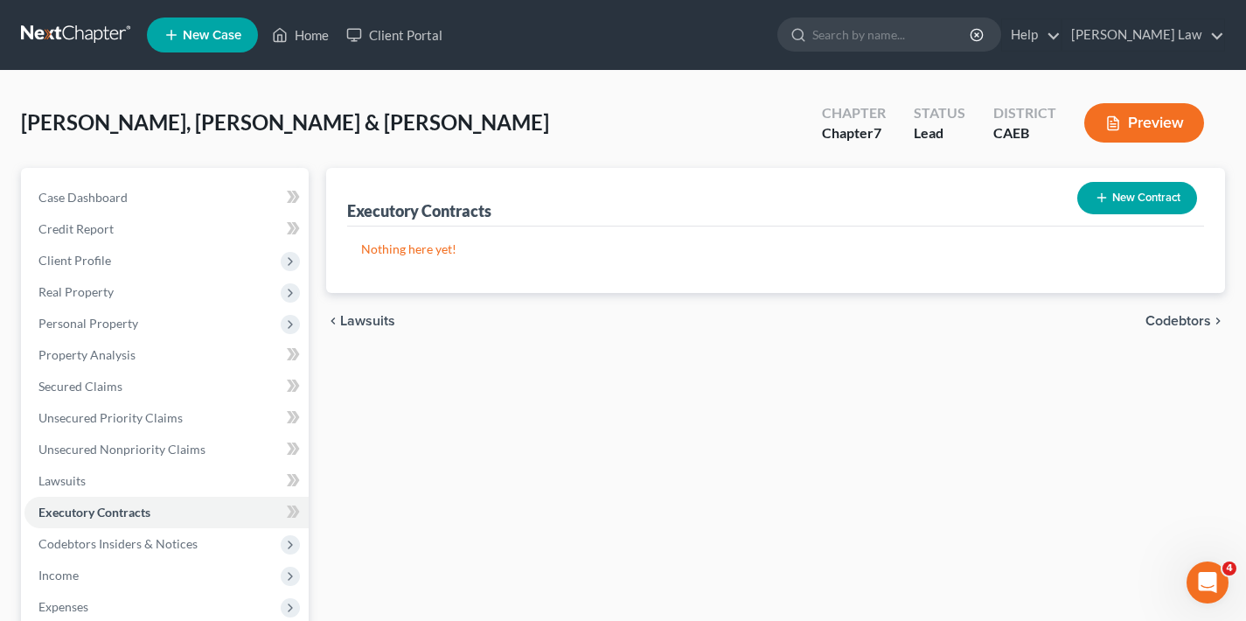
click at [1186, 322] on span "Codebtors" at bounding box center [1179, 321] width 66 height 14
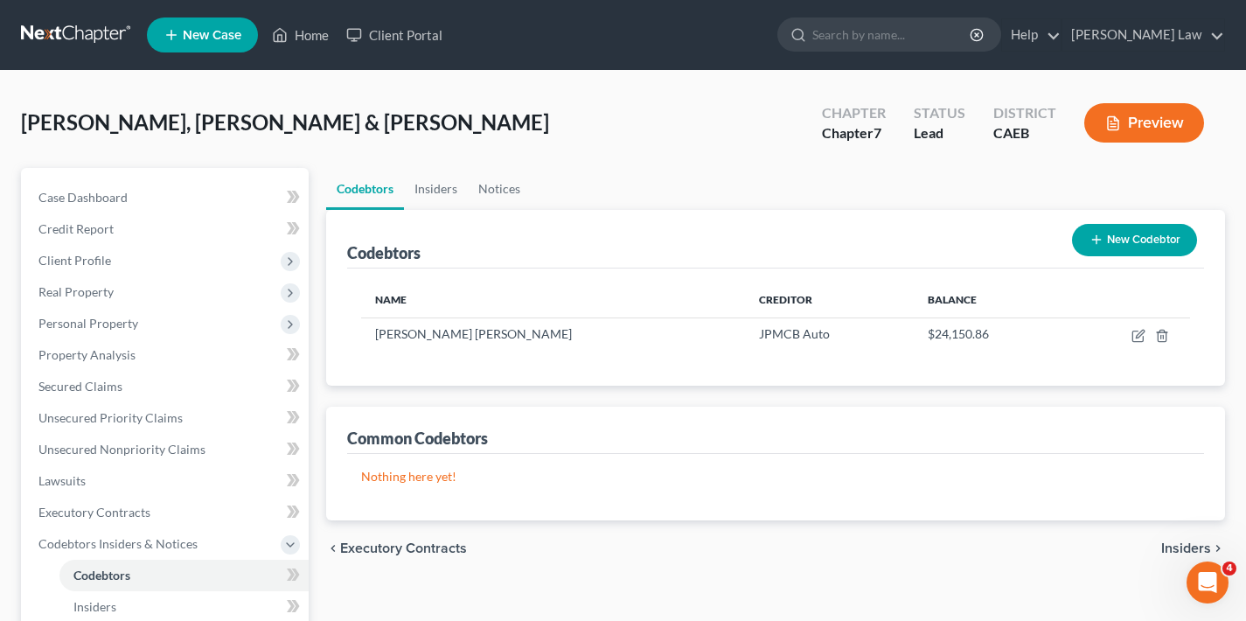
scroll to position [29, 0]
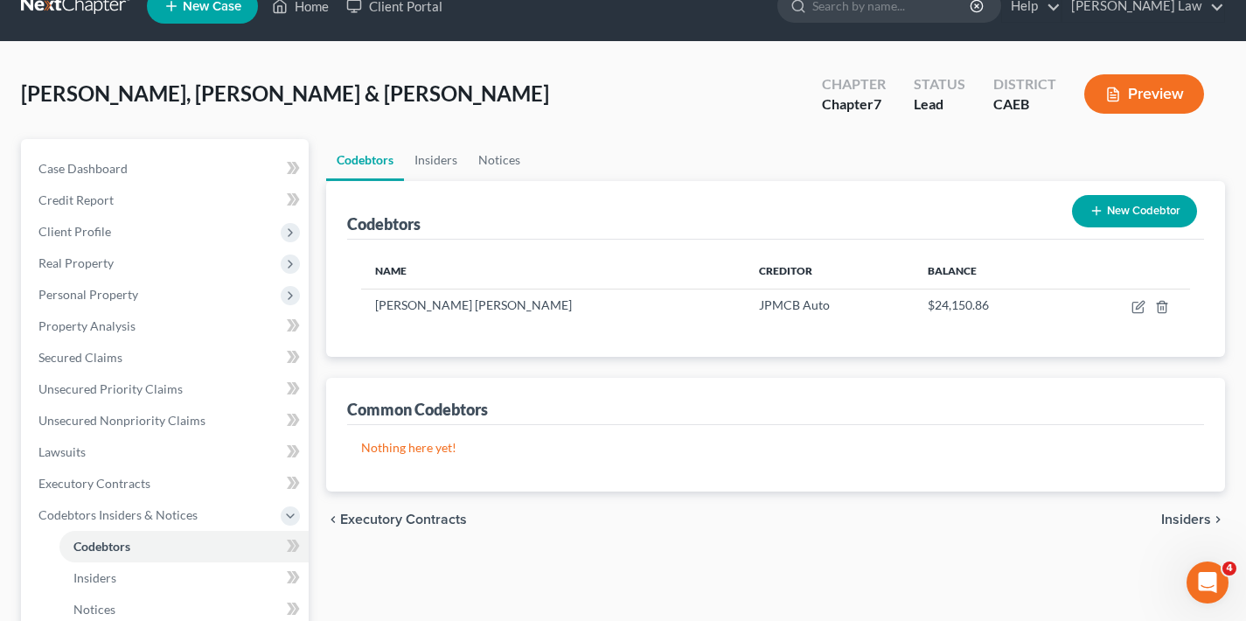
click at [1181, 519] on span "Insiders" at bounding box center [1186, 520] width 50 height 14
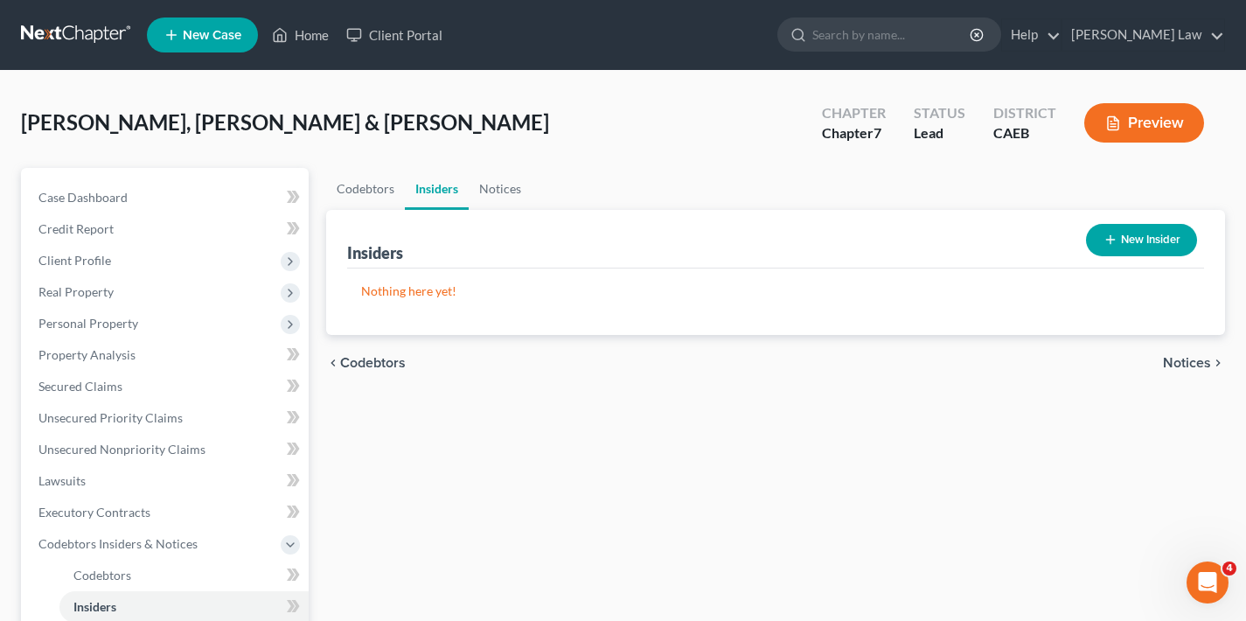
click at [1183, 365] on span "Notices" at bounding box center [1187, 363] width 48 height 14
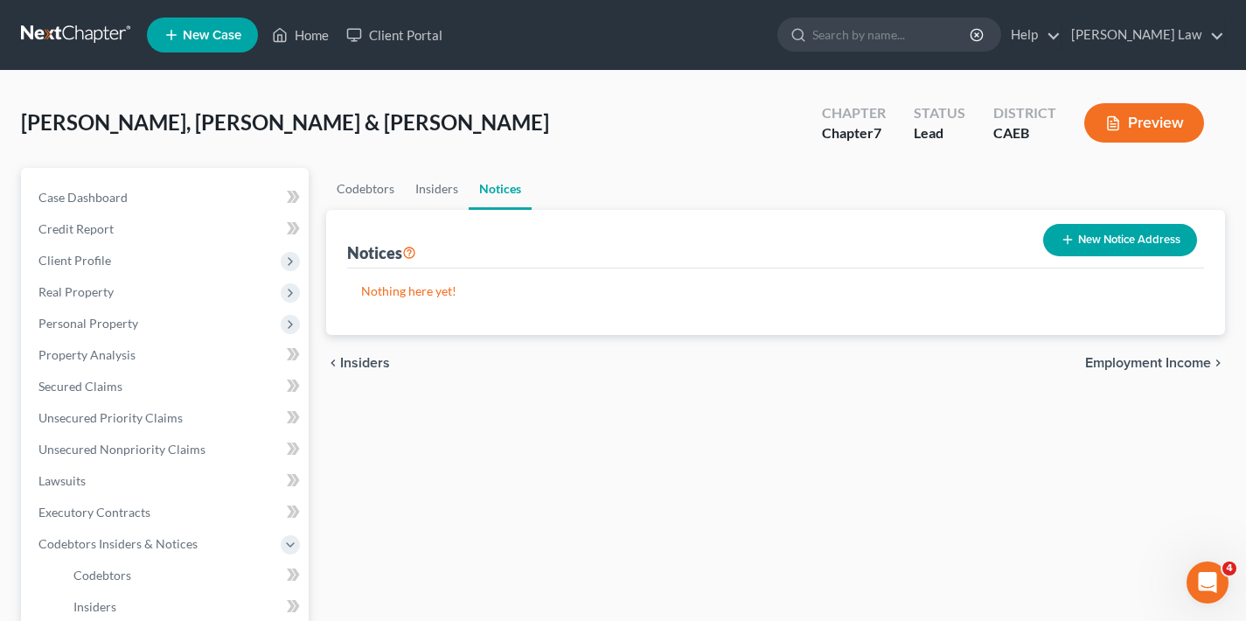
click at [1139, 366] on span "Employment Income" at bounding box center [1148, 363] width 126 height 14
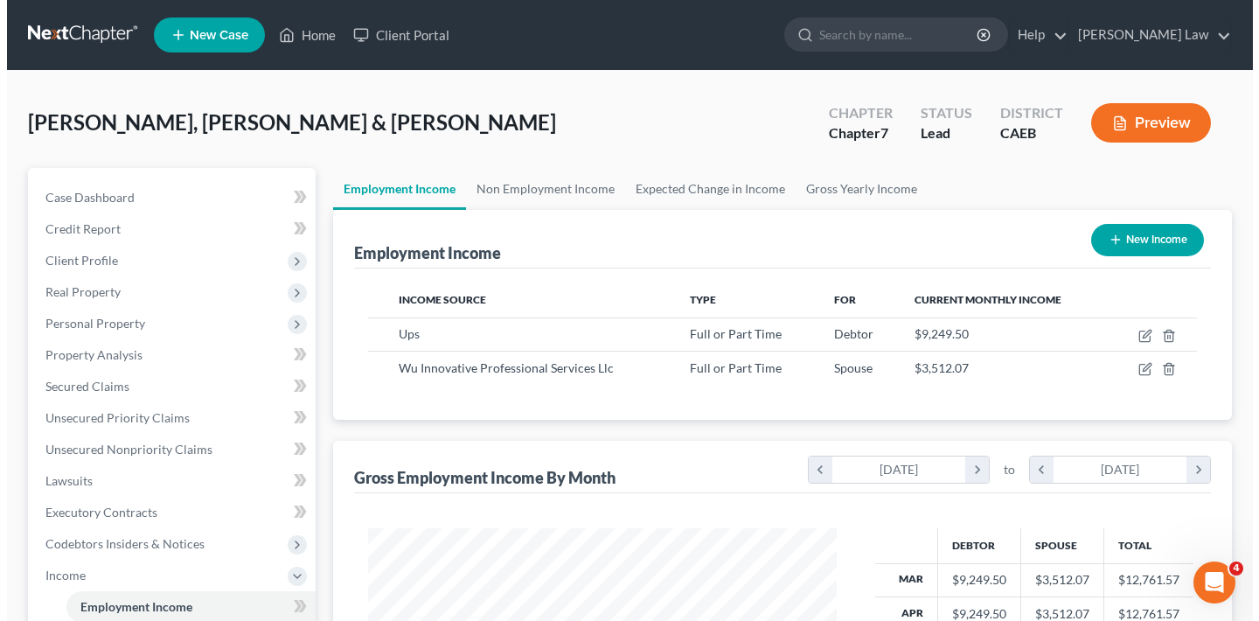
scroll to position [313, 504]
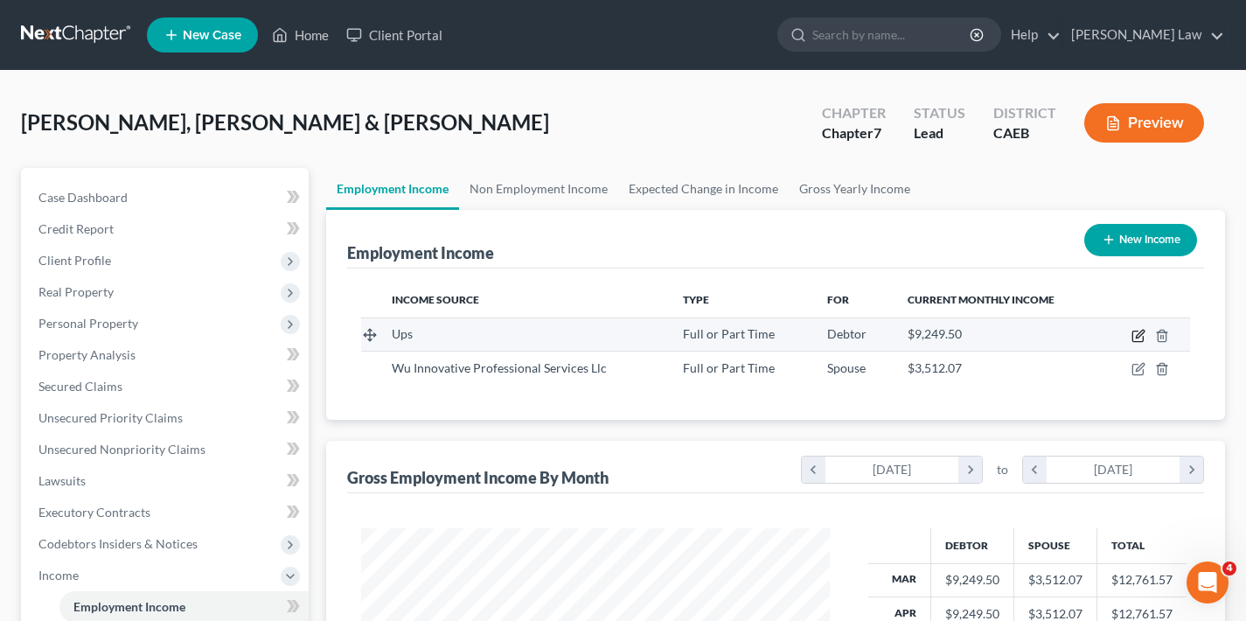
click at [1140, 335] on icon "button" at bounding box center [1140, 334] width 8 height 8
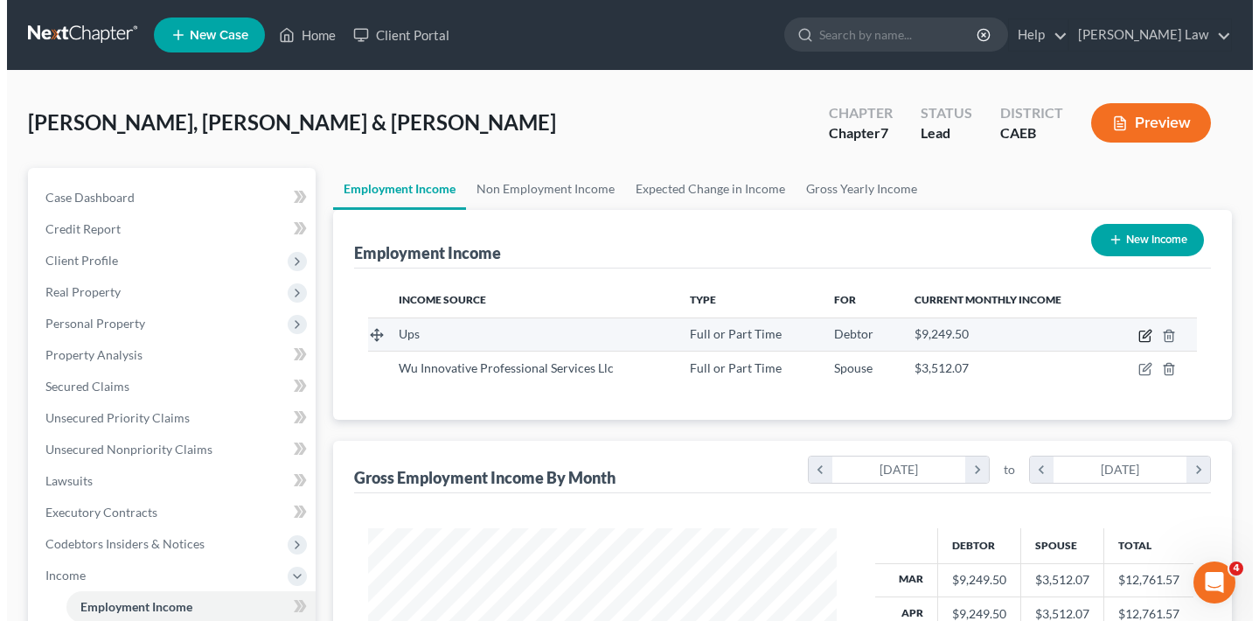
scroll to position [313, 510]
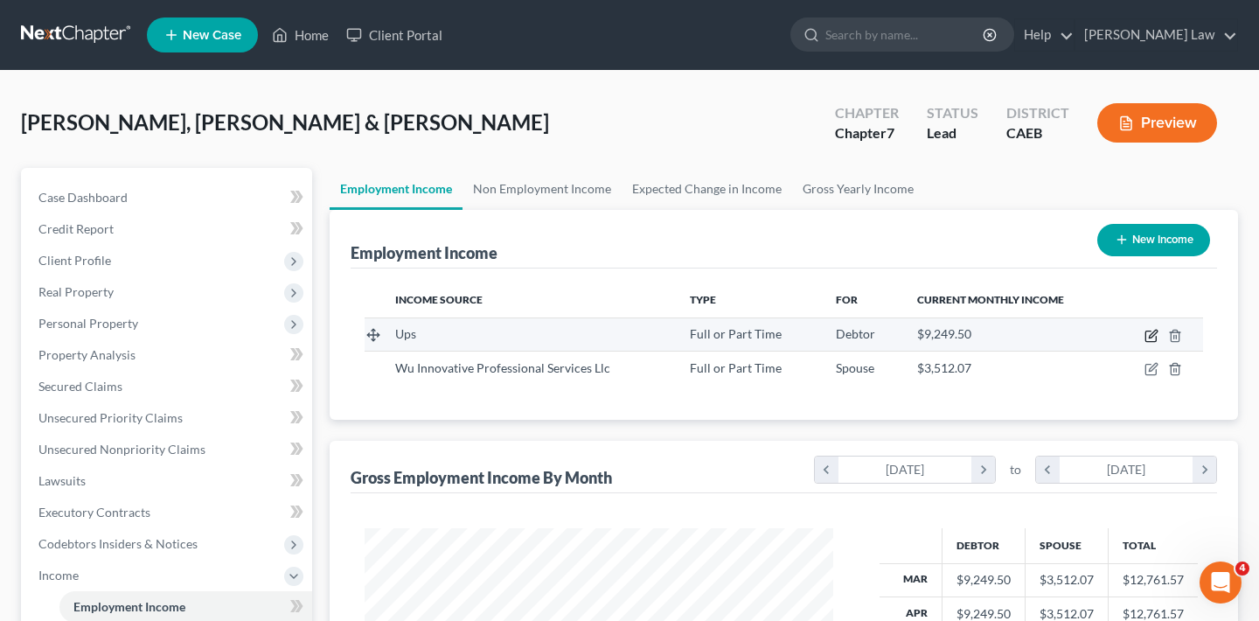
select select "0"
select select "10"
select select "0"
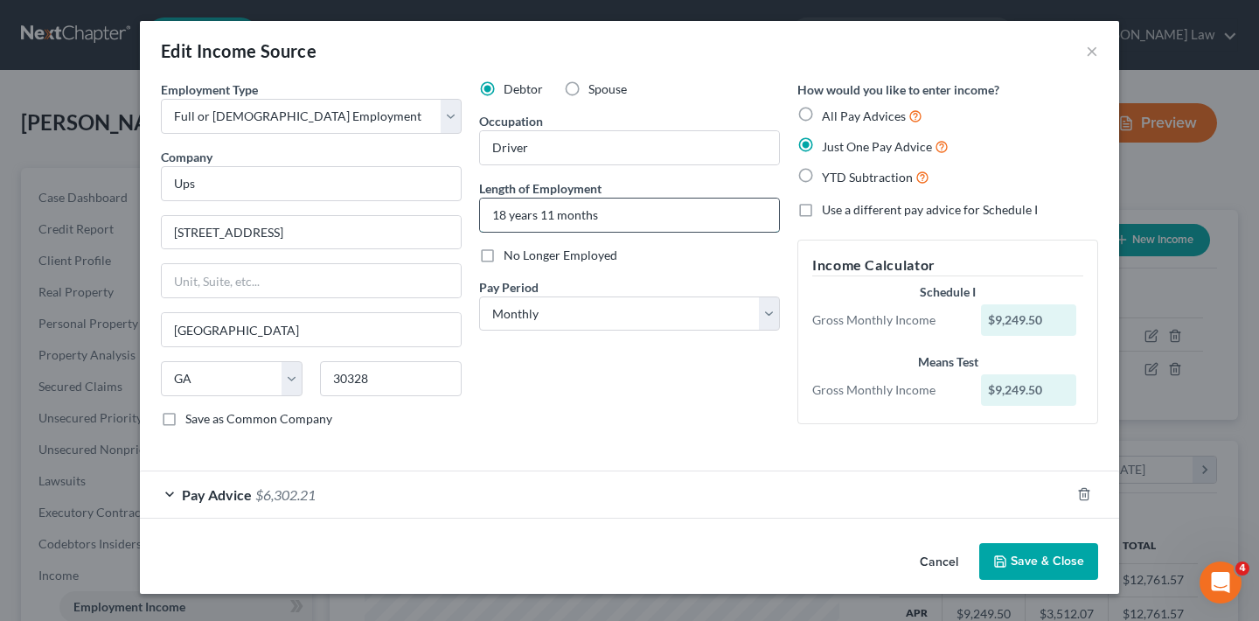
click at [506, 212] on input "18 years 11 months" at bounding box center [629, 215] width 299 height 33
click at [554, 215] on input "19 years 11 months" at bounding box center [629, 215] width 299 height 33
type input "19 years 4 months"
click at [171, 494] on div "Pay Advice $6,302.21" at bounding box center [605, 494] width 931 height 46
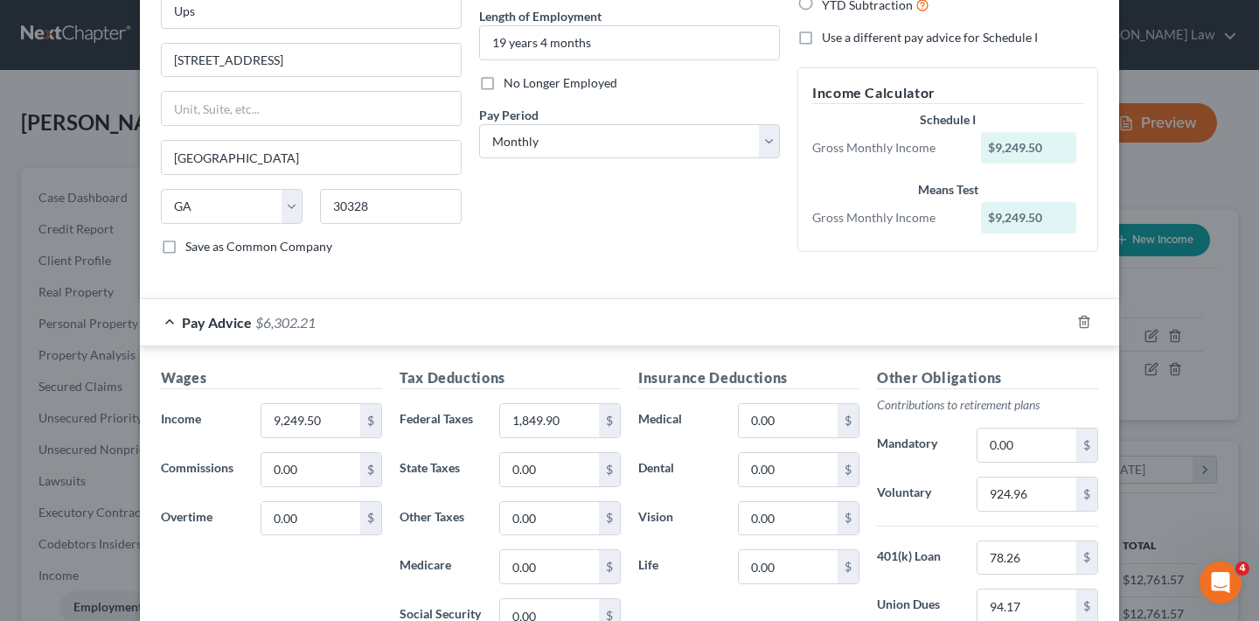
scroll to position [227, 0]
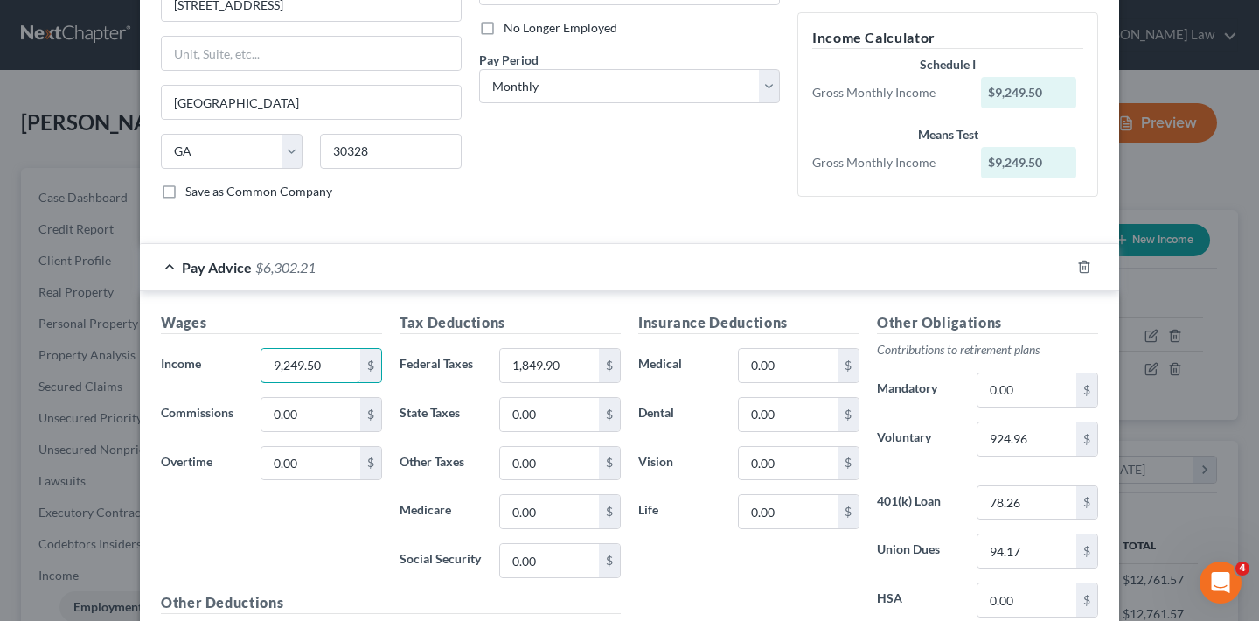
drag, startPoint x: 320, startPoint y: 368, endPoint x: 244, endPoint y: 368, distance: 76.1
click at [244, 368] on div "Income * 9,249.50 $" at bounding box center [271, 365] width 239 height 35
type input "9,265.44"
drag, startPoint x: 559, startPoint y: 365, endPoint x: 472, endPoint y: 365, distance: 86.6
click at [472, 365] on div "Federal Taxes 1,849.90 $" at bounding box center [510, 365] width 239 height 35
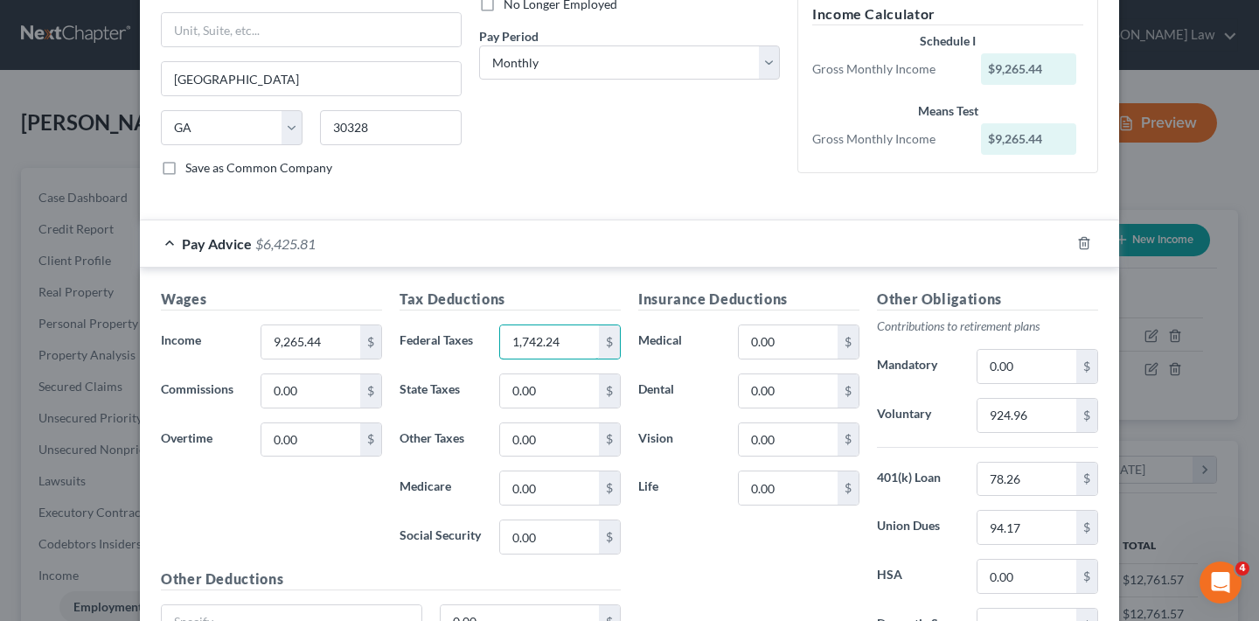
scroll to position [379, 0]
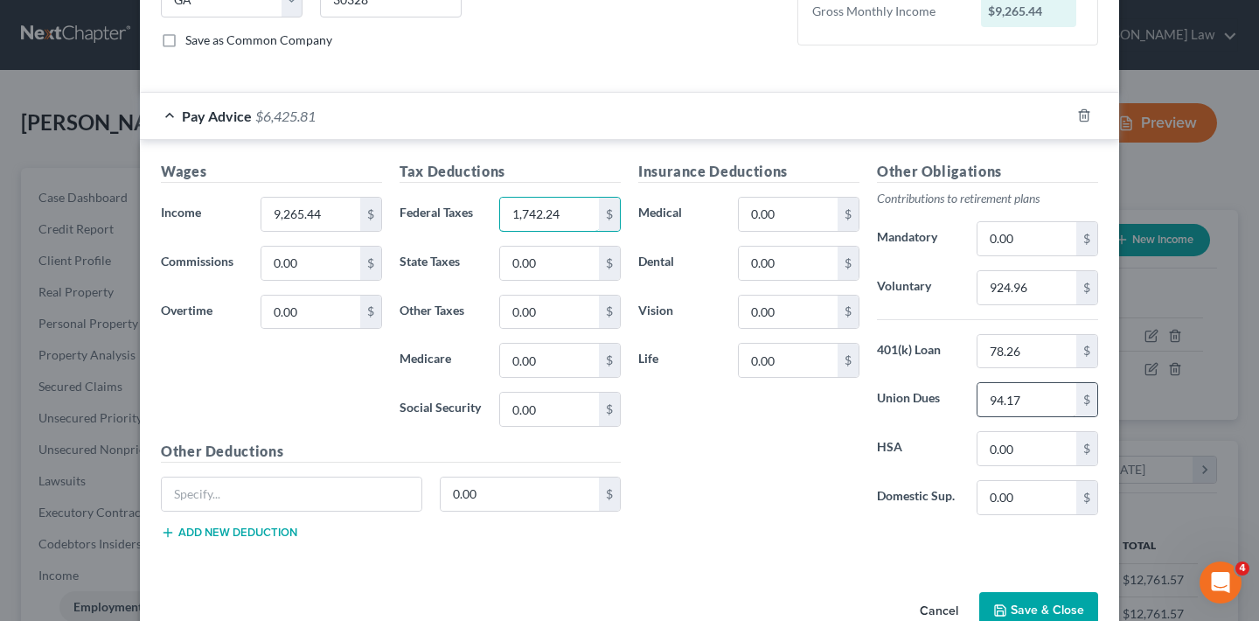
type input "1,742.24"
drag, startPoint x: 1033, startPoint y: 402, endPoint x: 953, endPoint y: 407, distance: 79.7
click at [953, 407] on div "Union Dues 94.17 $" at bounding box center [987, 399] width 239 height 35
type input "113"
drag, startPoint x: 1035, startPoint y: 289, endPoint x: 971, endPoint y: 285, distance: 63.9
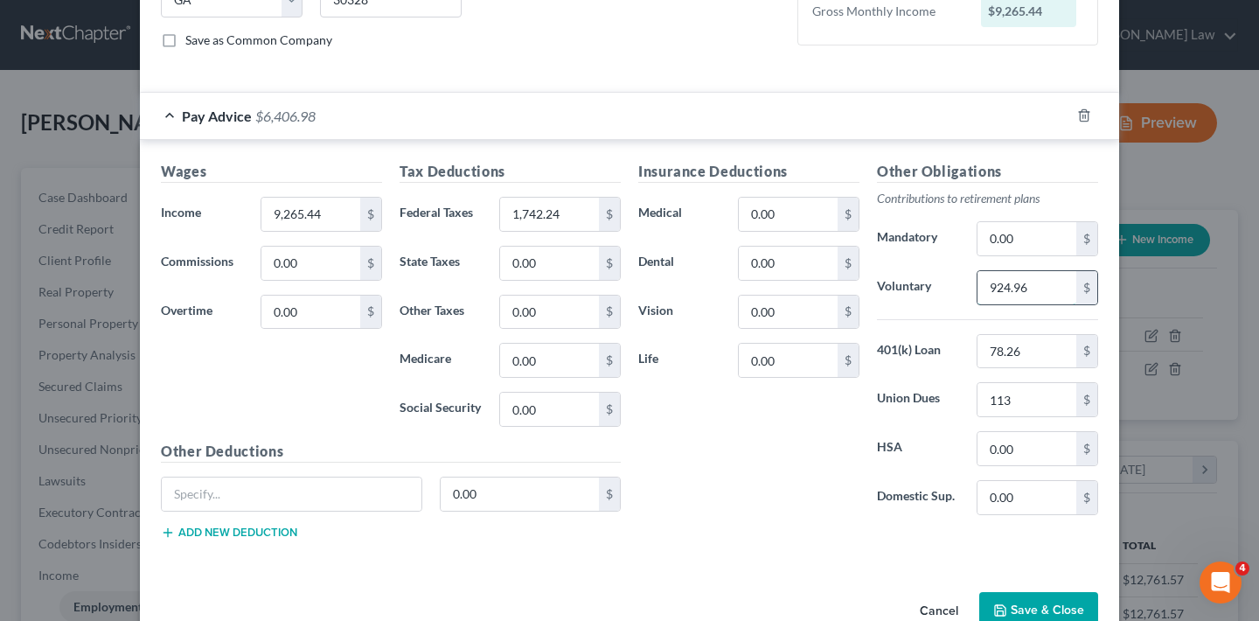
click at [978, 285] on input "924.96" at bounding box center [1027, 287] width 99 height 33
drag, startPoint x: 1024, startPoint y: 287, endPoint x: 965, endPoint y: 292, distance: 59.7
click at [968, 292] on div "889.85 $" at bounding box center [1037, 287] width 139 height 35
type input "960.82"
click at [786, 449] on div "Insurance Deductions Medical 0.00 $ Dental 0.00 $ Vision 0.00 $ Life 0.00 $" at bounding box center [749, 345] width 239 height 368
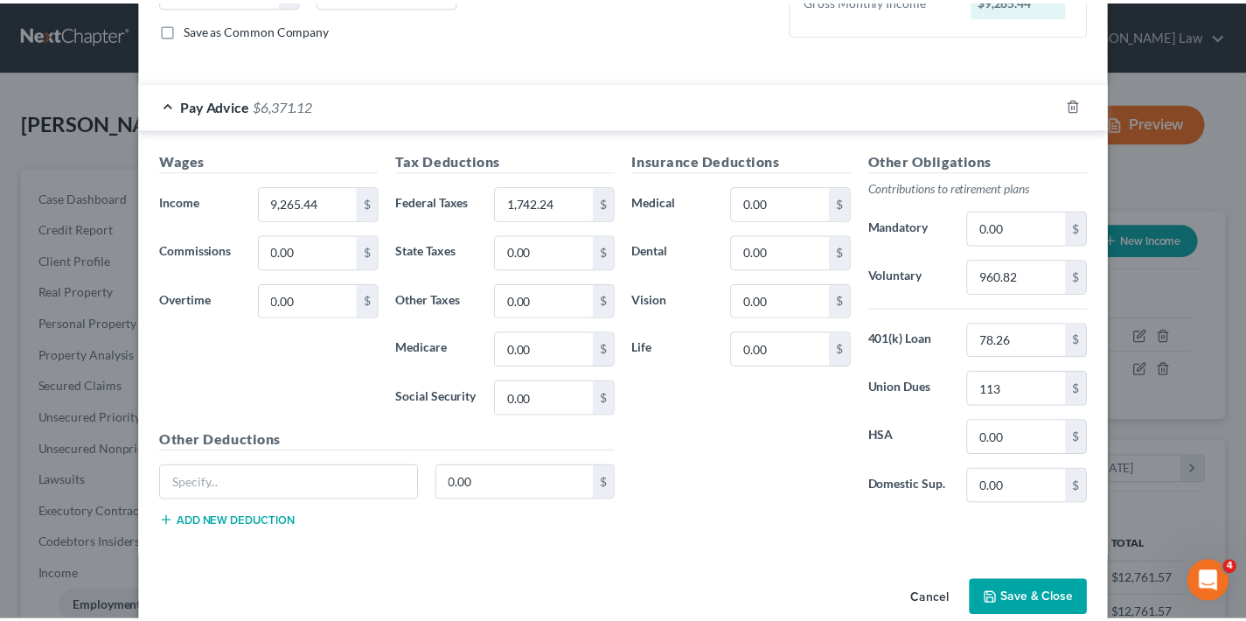
scroll to position [421, 0]
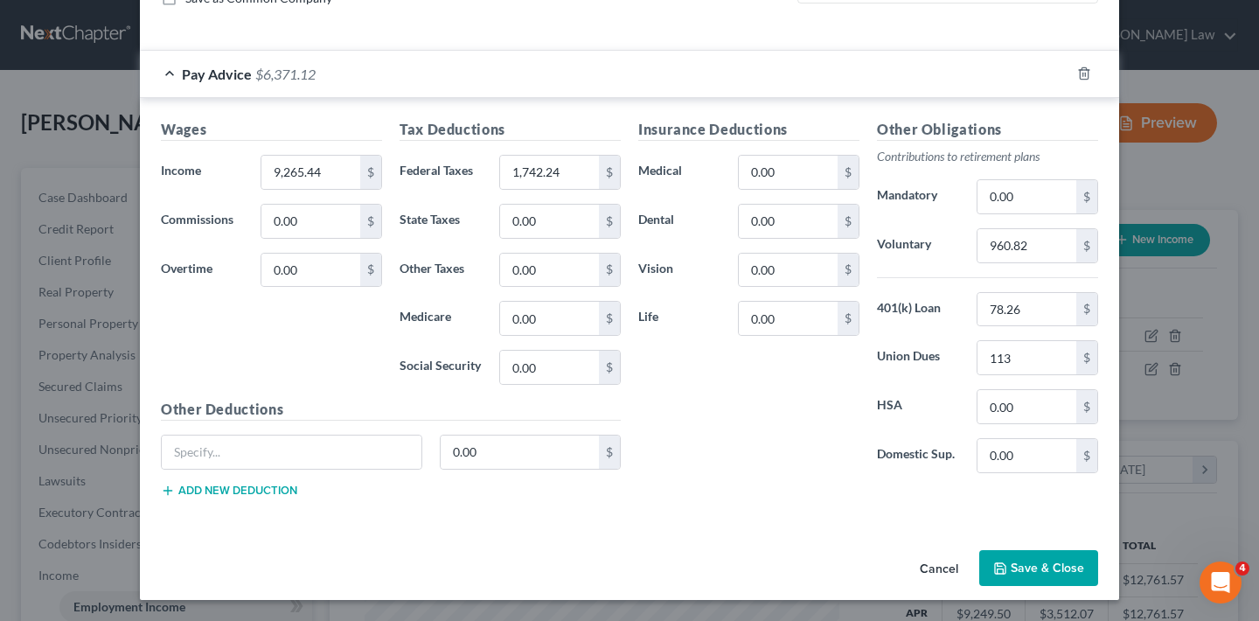
click at [1048, 566] on button "Save & Close" at bounding box center [1039, 568] width 119 height 37
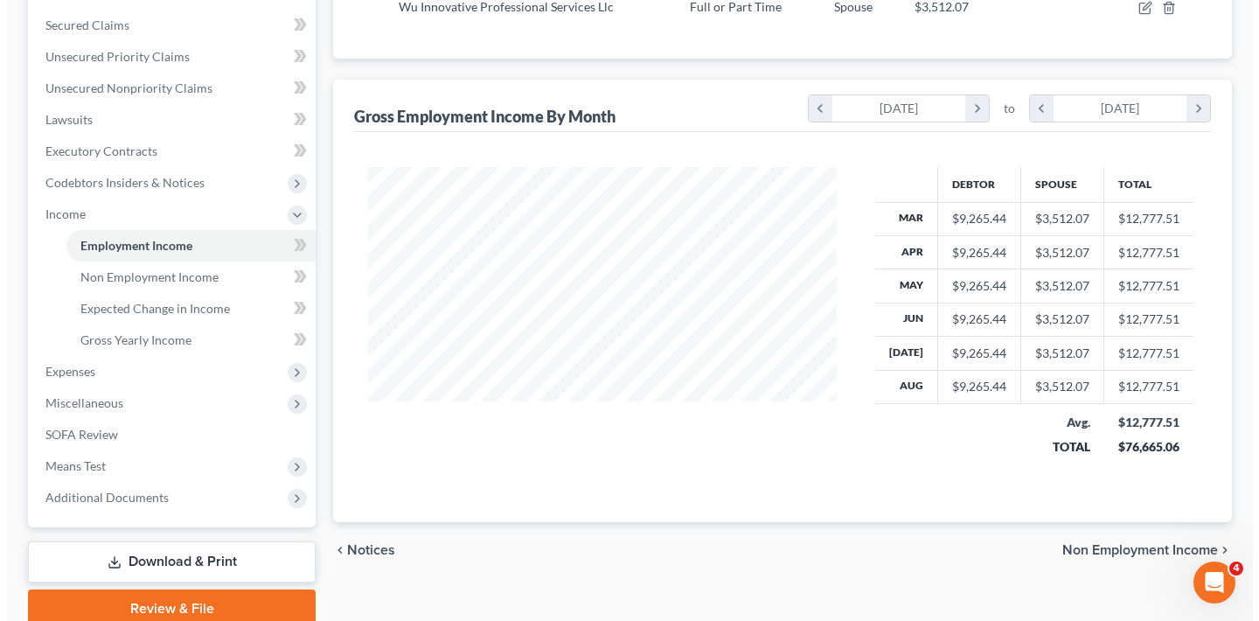
scroll to position [181, 0]
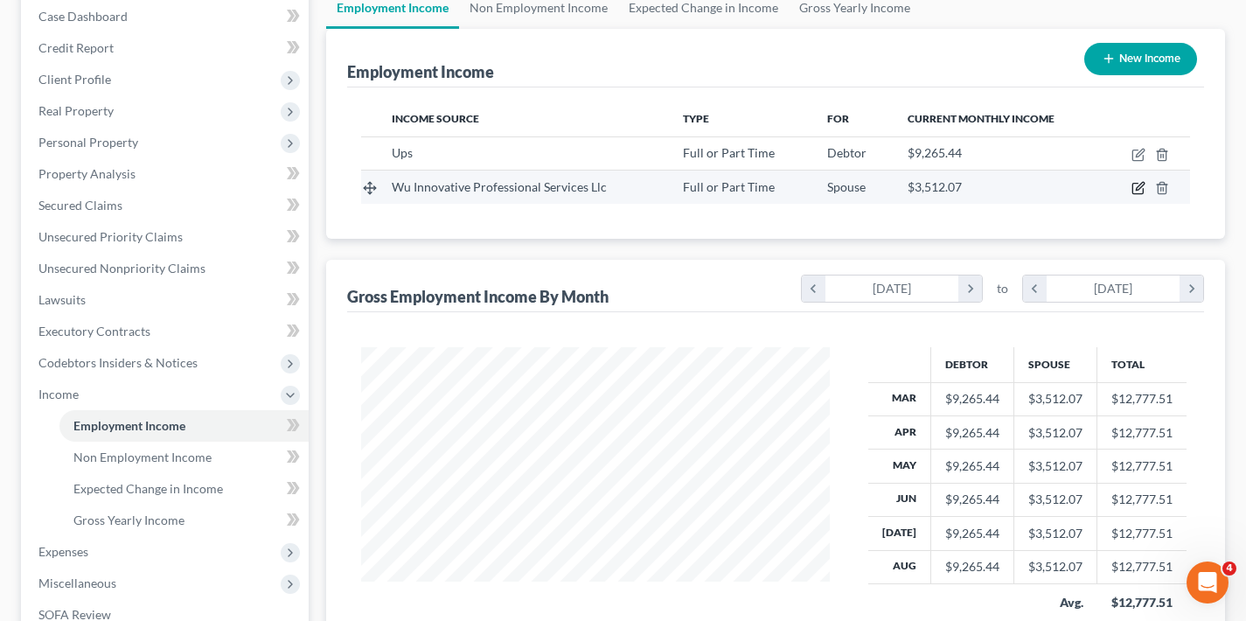
click at [1138, 188] on icon "button" at bounding box center [1140, 187] width 8 height 8
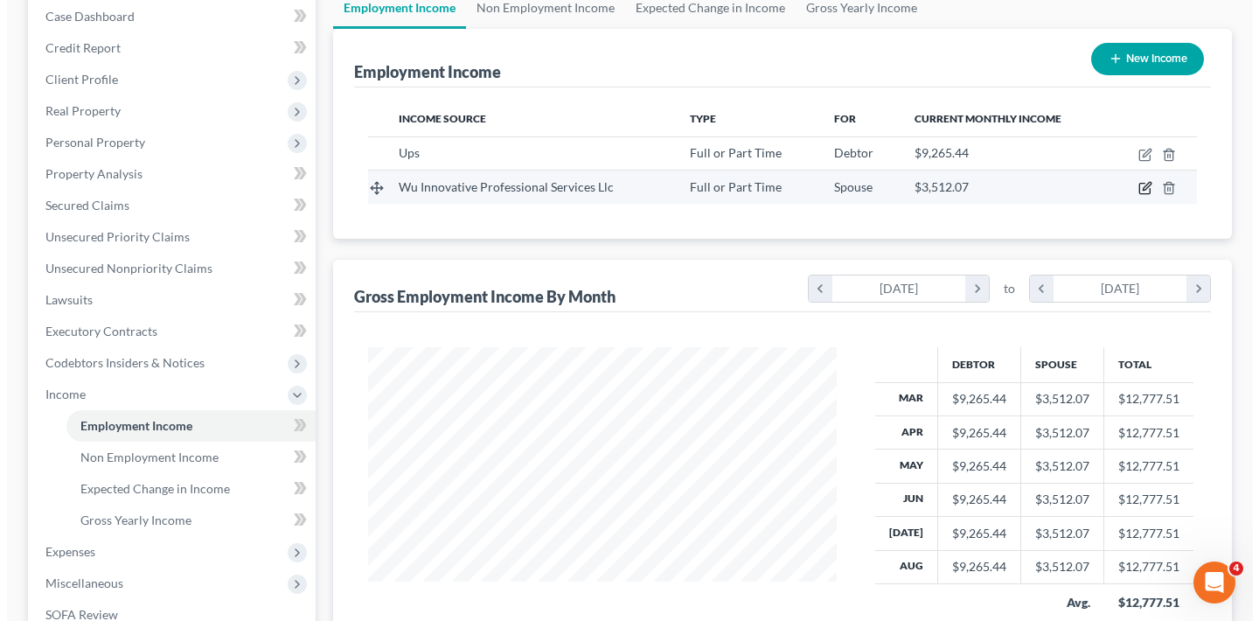
scroll to position [874268, 874071]
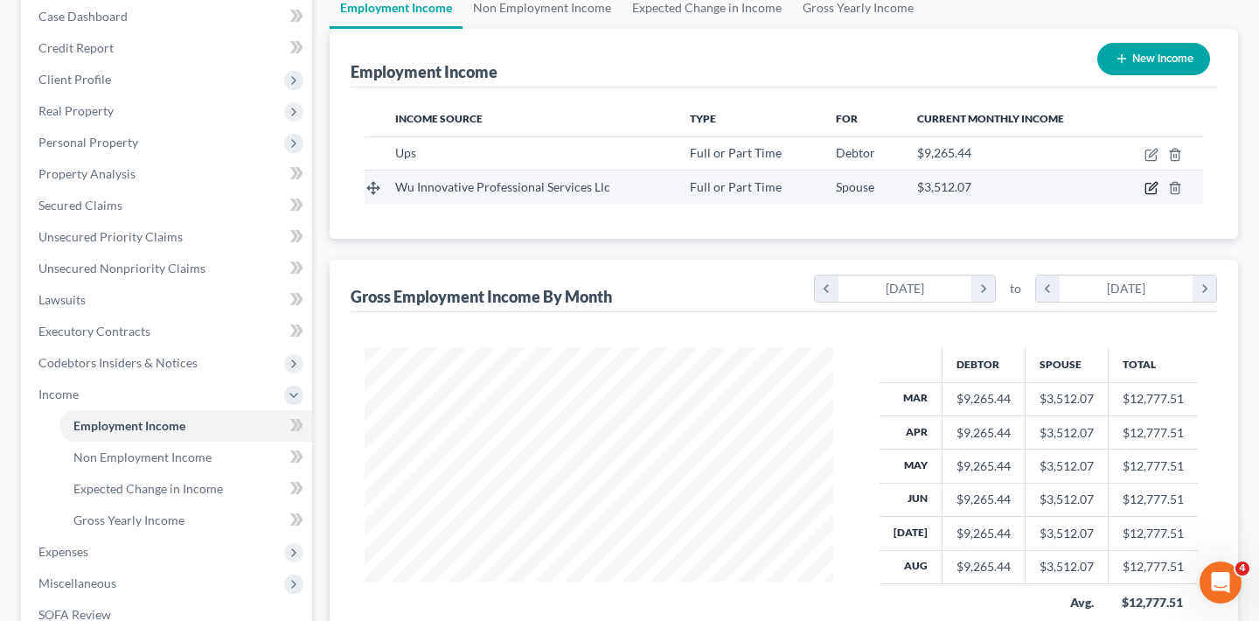
select select "0"
select select "4"
select select "0"
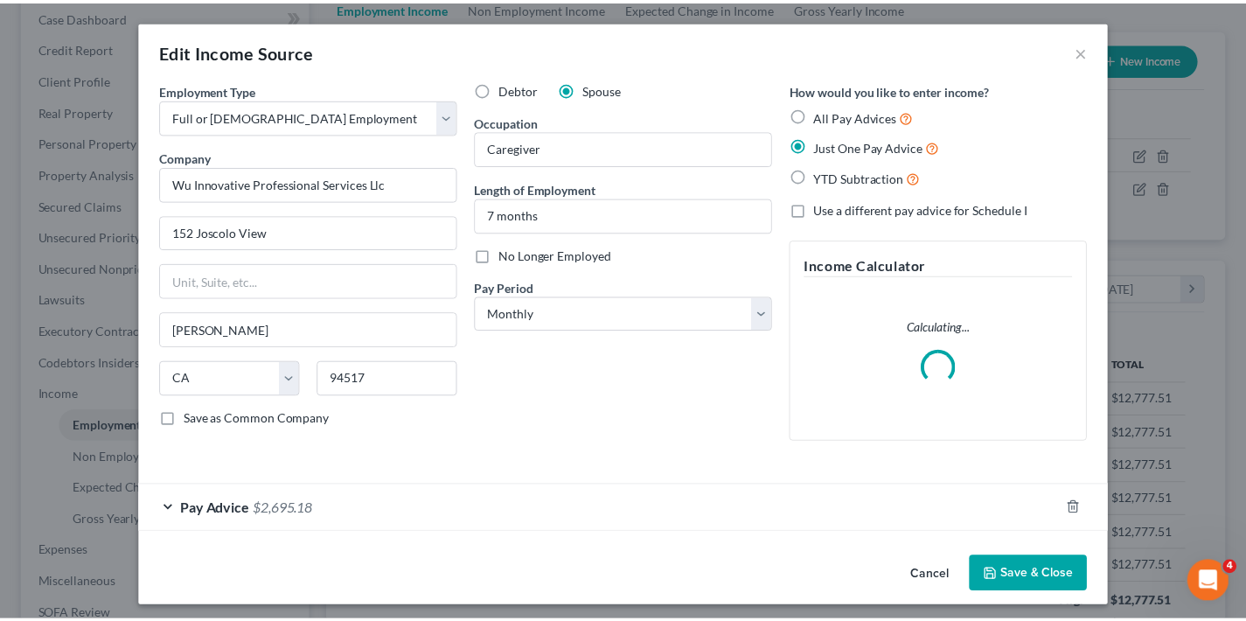
scroll to position [313, 510]
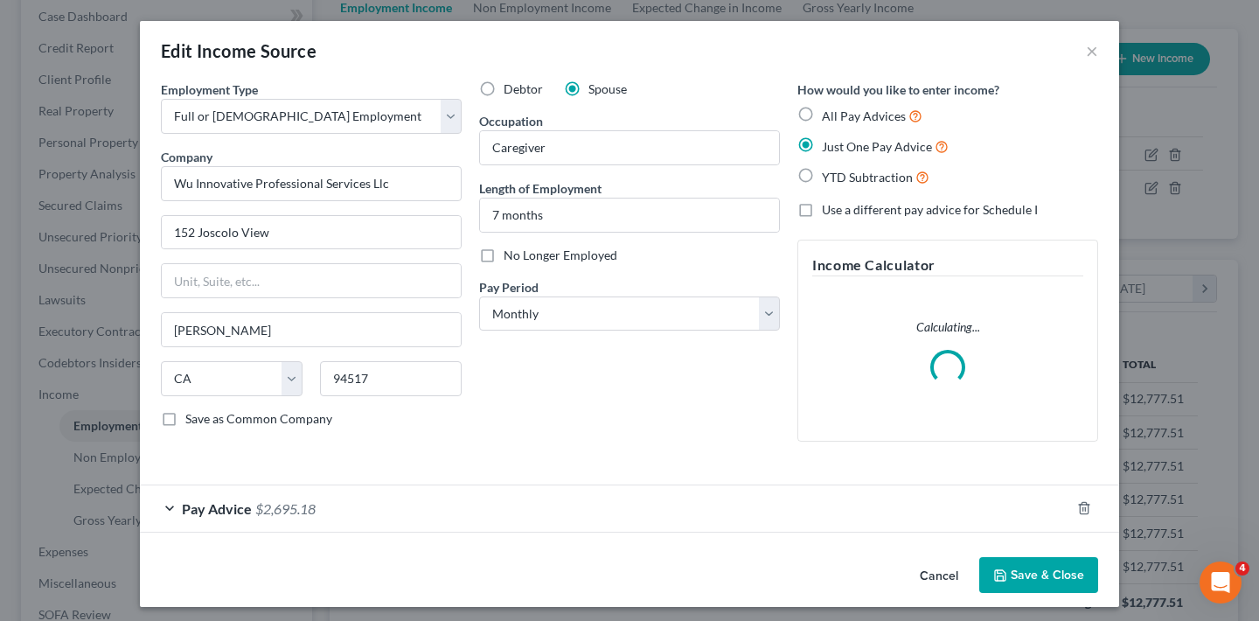
click at [165, 505] on div "Pay Advice $2,695.18" at bounding box center [605, 508] width 931 height 46
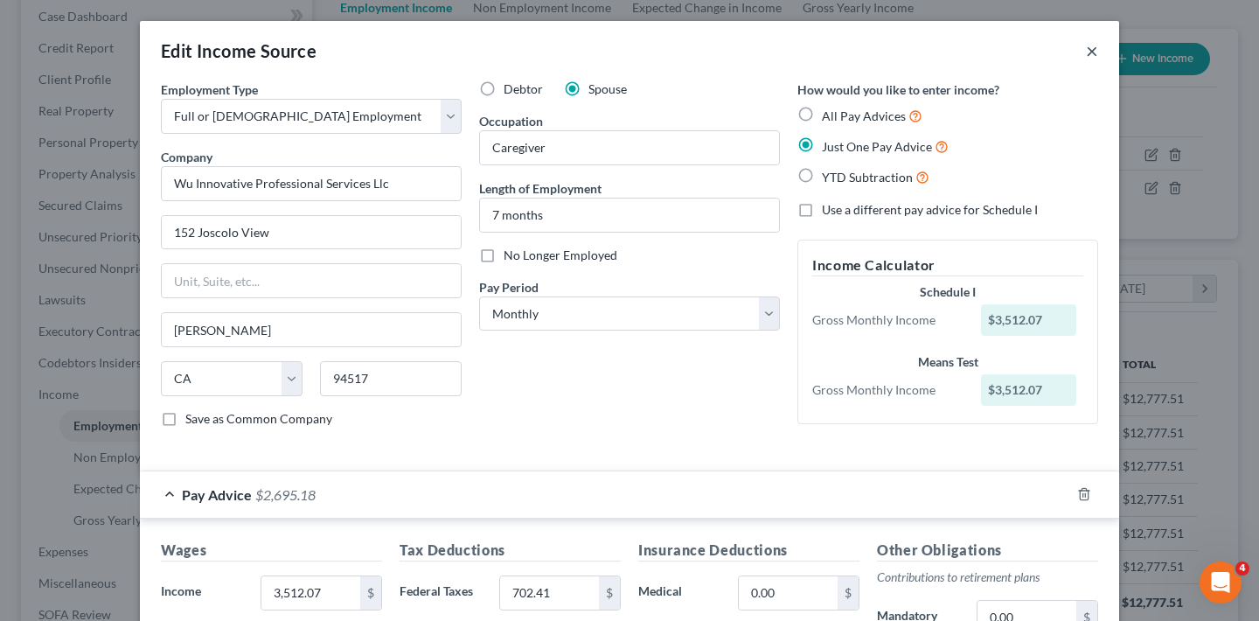
click at [1086, 51] on button "×" at bounding box center [1092, 50] width 12 height 21
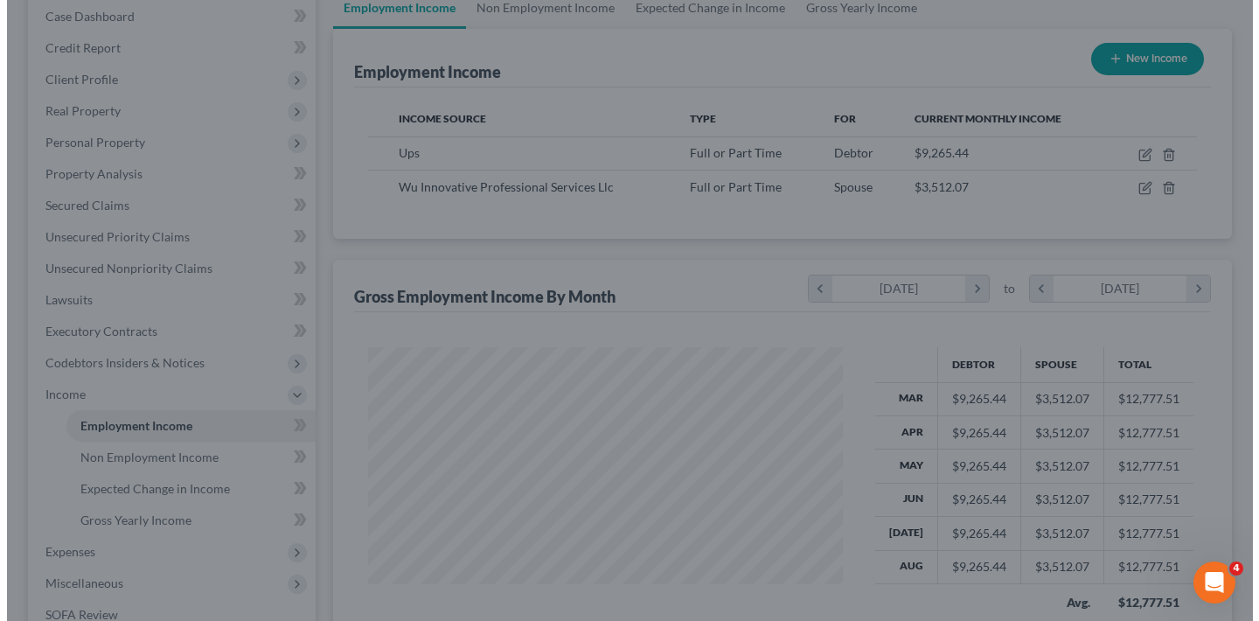
scroll to position [874268, 874077]
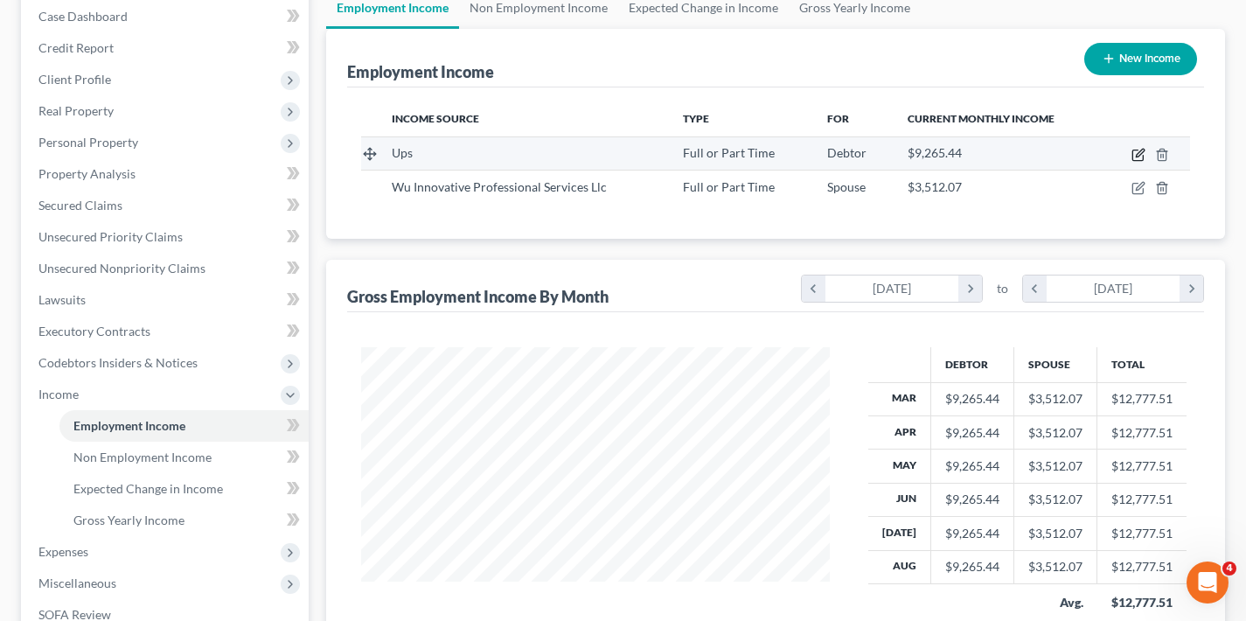
click at [1140, 154] on icon "button" at bounding box center [1140, 153] width 8 height 8
select select "0"
select select "10"
select select "0"
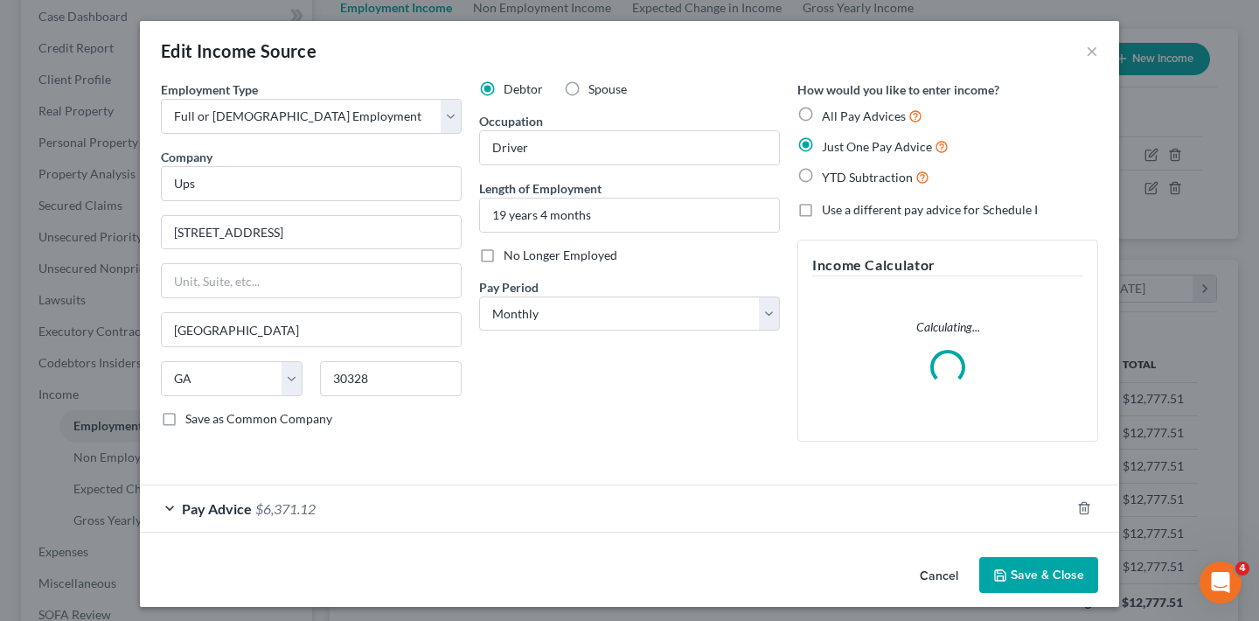
scroll to position [313, 510]
click at [163, 504] on div "Pay Advice $6,371.12" at bounding box center [605, 508] width 931 height 46
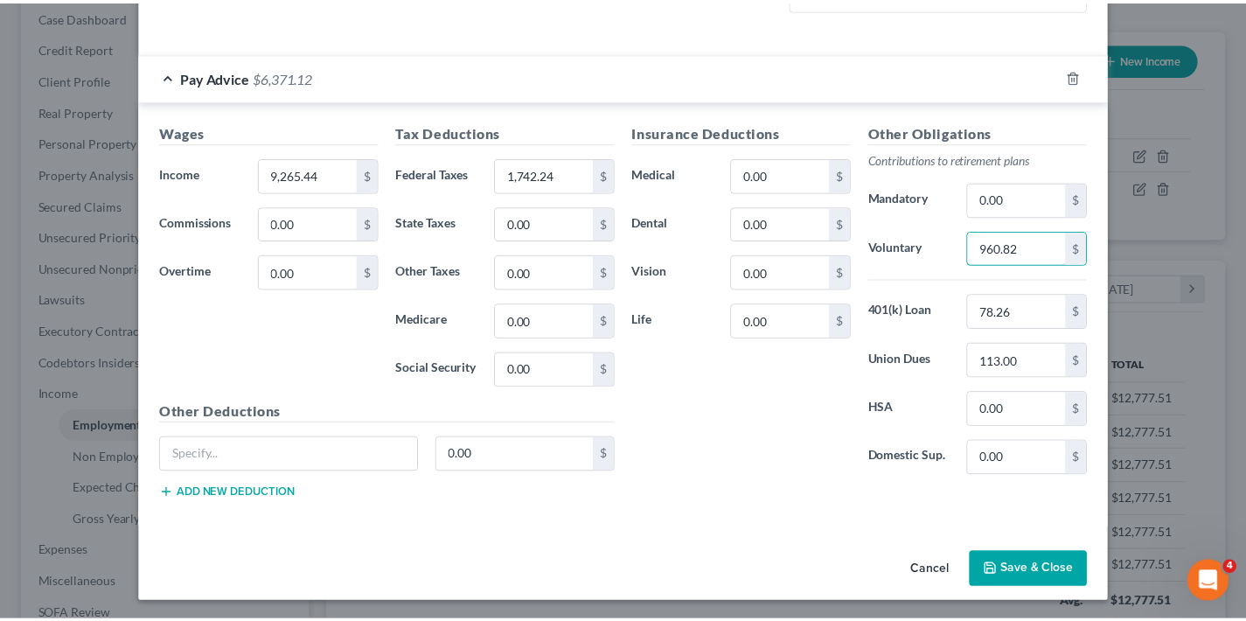
scroll to position [421, 0]
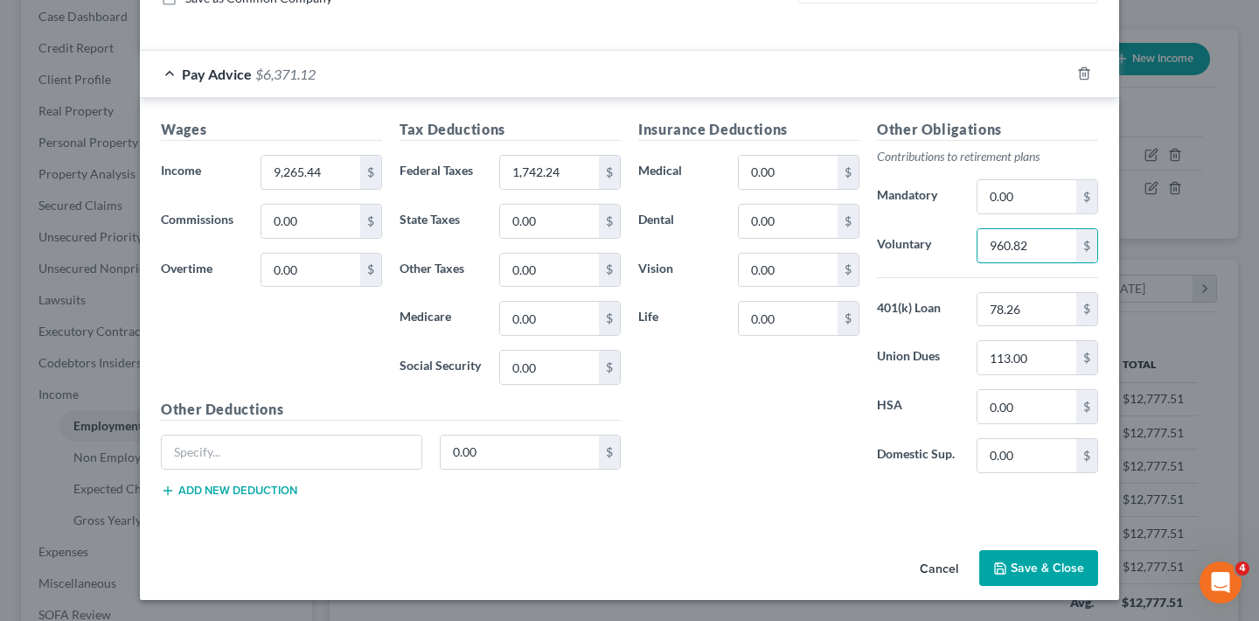
drag, startPoint x: 1029, startPoint y: 246, endPoint x: 966, endPoint y: 246, distance: 63.0
click at [968, 247] on div "960.82 $" at bounding box center [1037, 245] width 139 height 35
type input "901.68"
click at [1054, 559] on button "Save & Close" at bounding box center [1039, 568] width 119 height 37
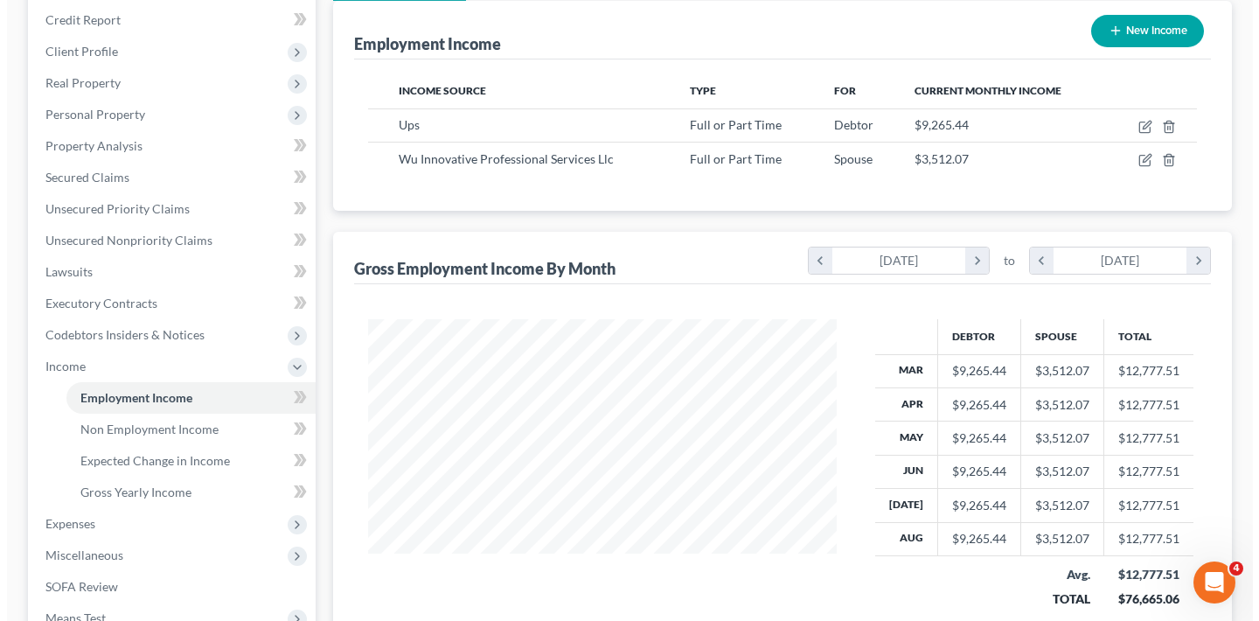
scroll to position [206, 0]
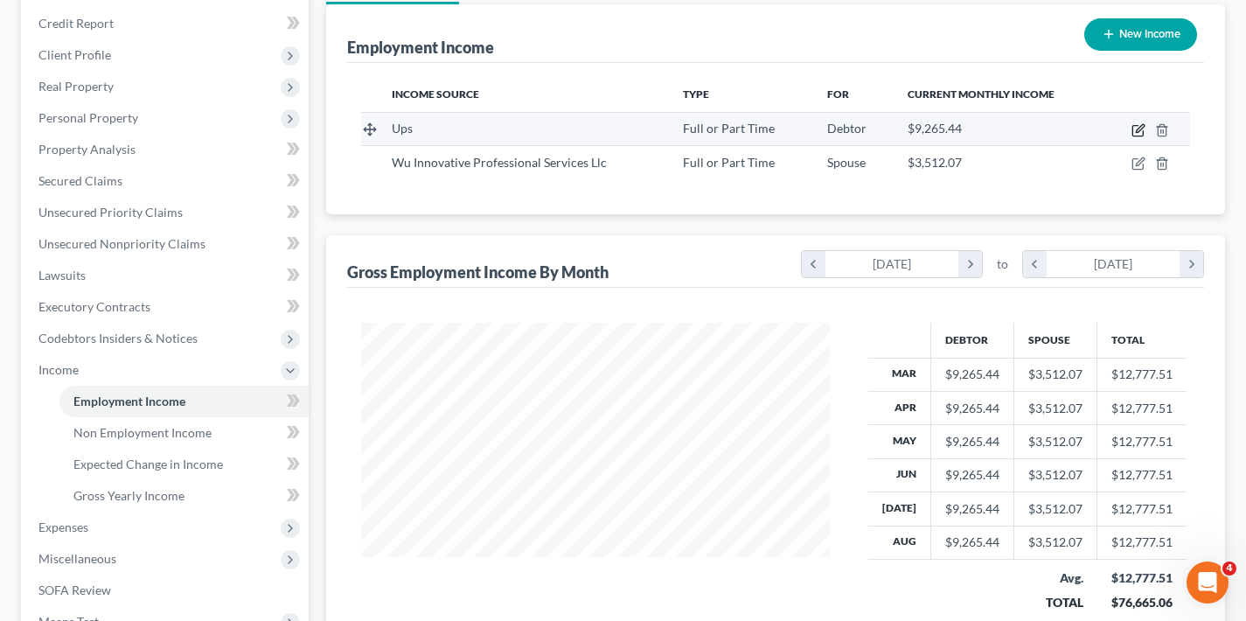
click at [1137, 130] on icon "button" at bounding box center [1140, 128] width 8 height 8
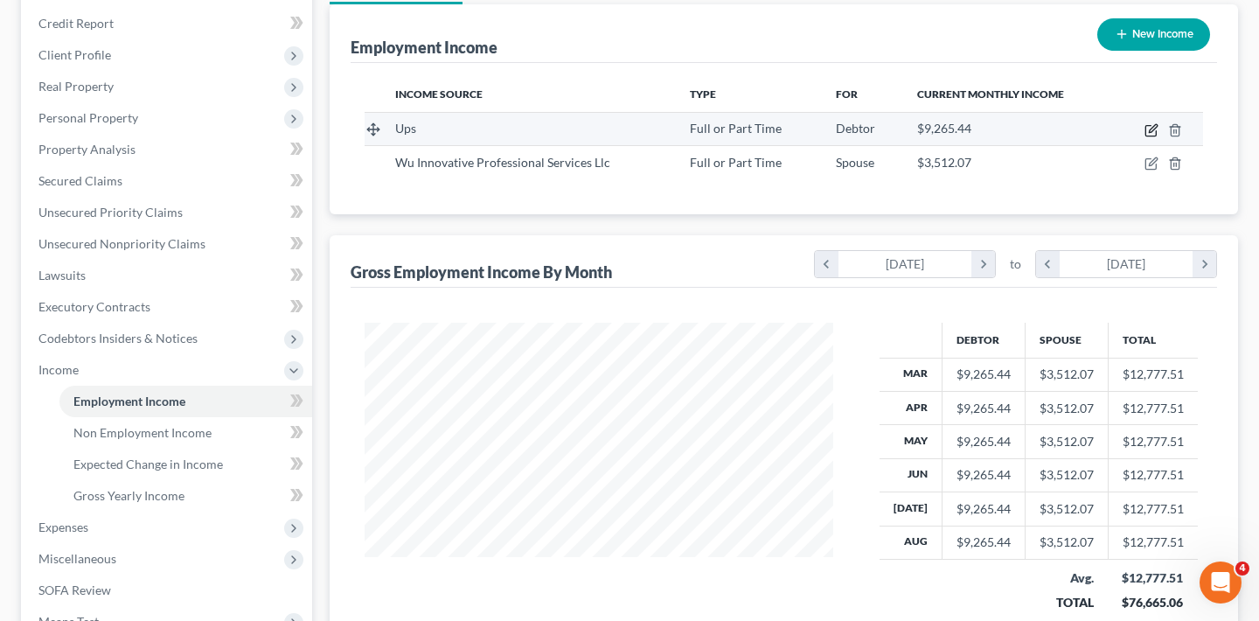
scroll to position [874268, 874071]
select select "0"
select select "10"
select select "0"
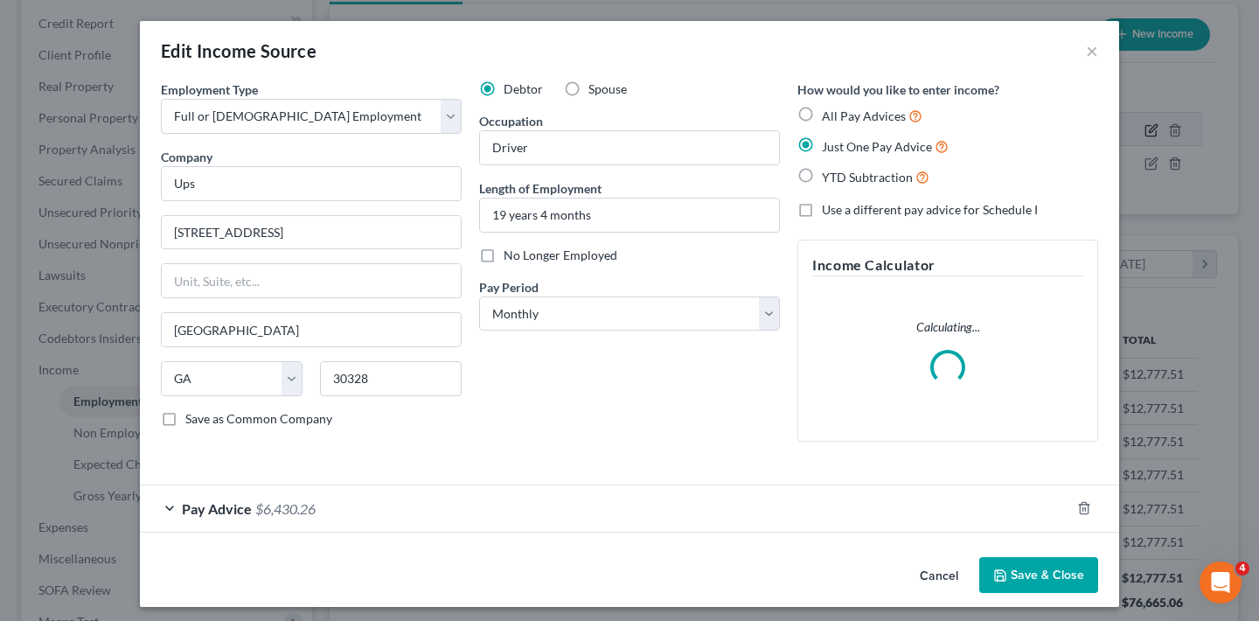
scroll to position [313, 510]
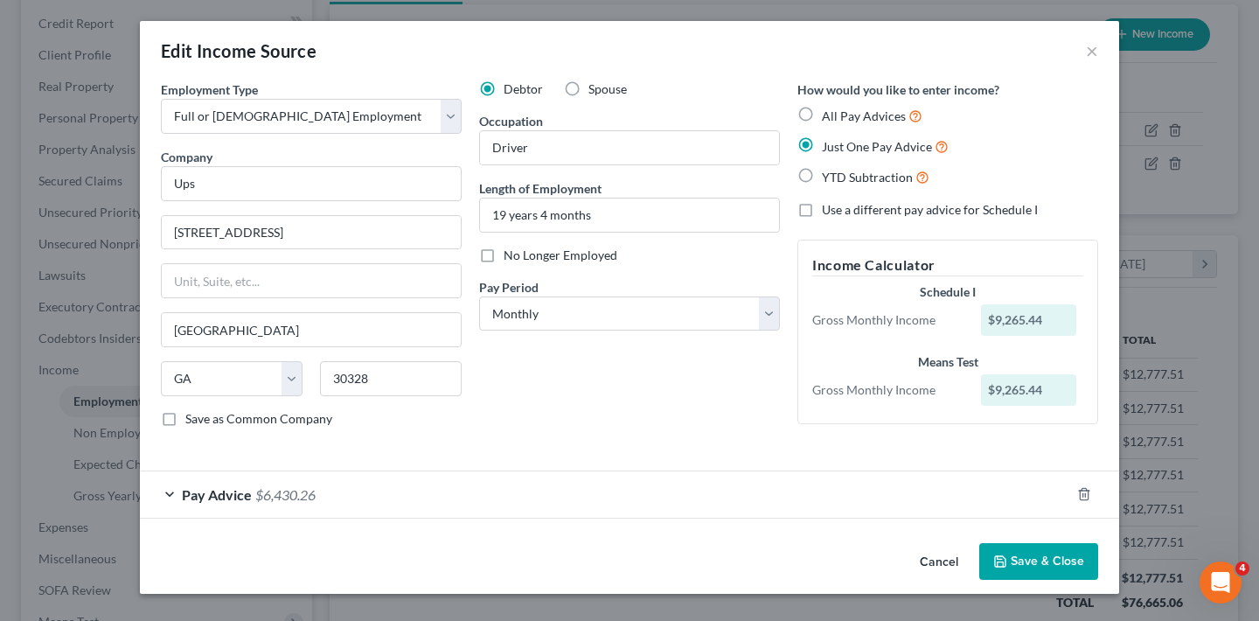
click at [168, 495] on div "Pay Advice $6,430.26" at bounding box center [605, 494] width 931 height 46
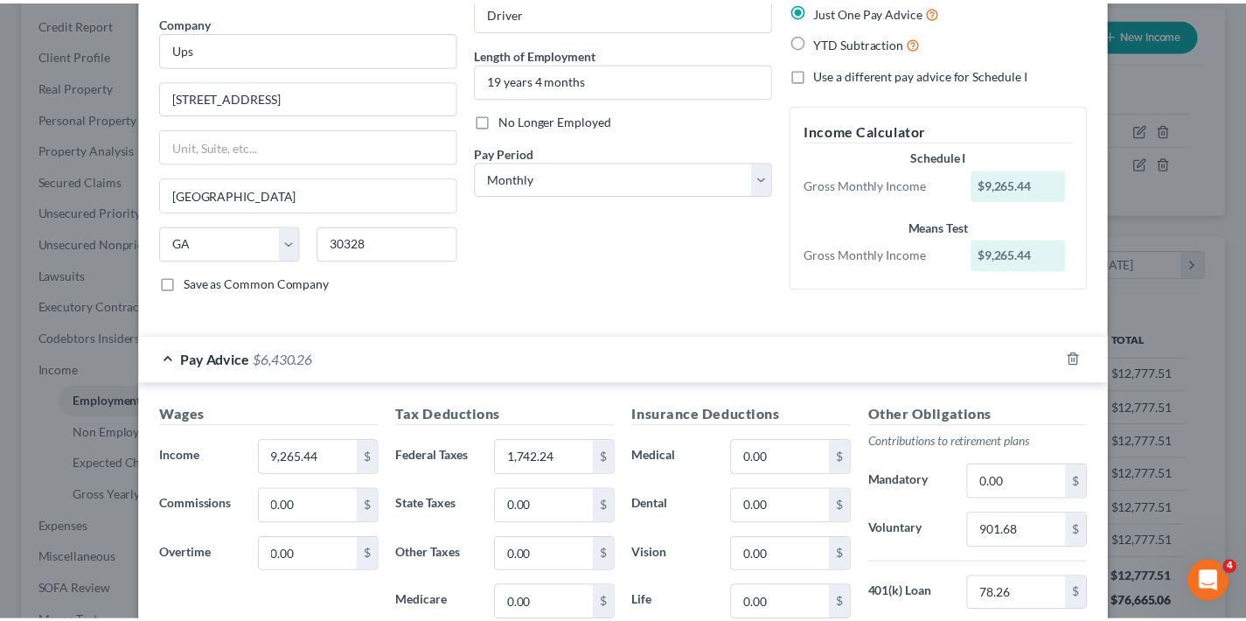
scroll to position [0, 0]
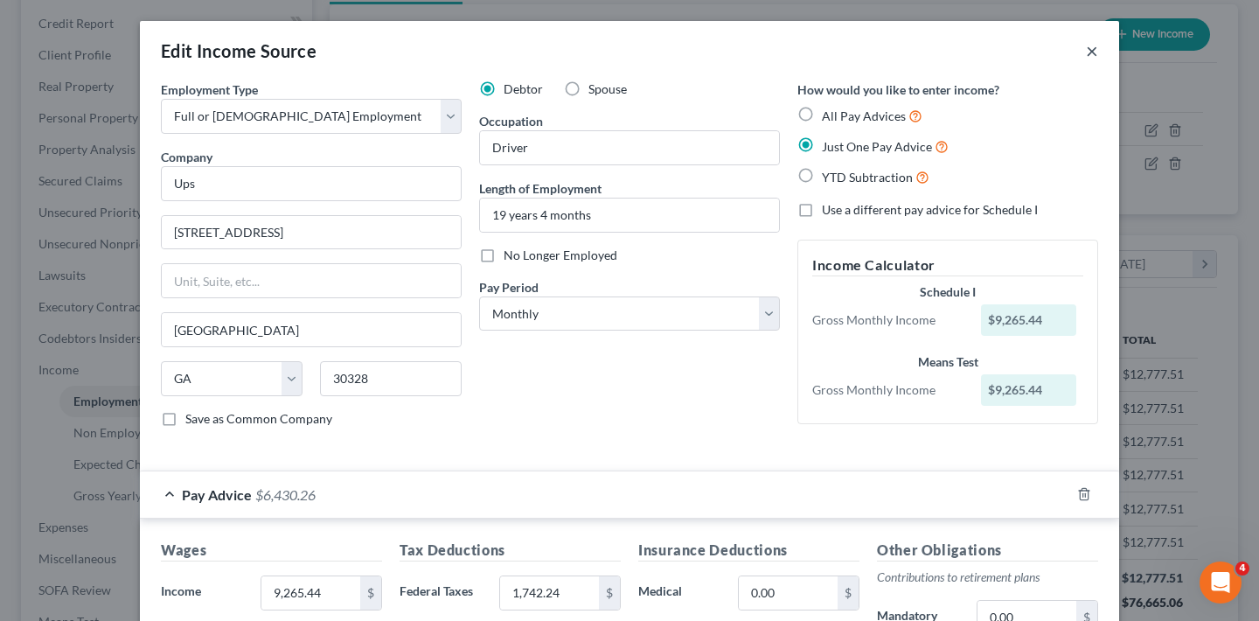
click at [1086, 51] on button "×" at bounding box center [1092, 50] width 12 height 21
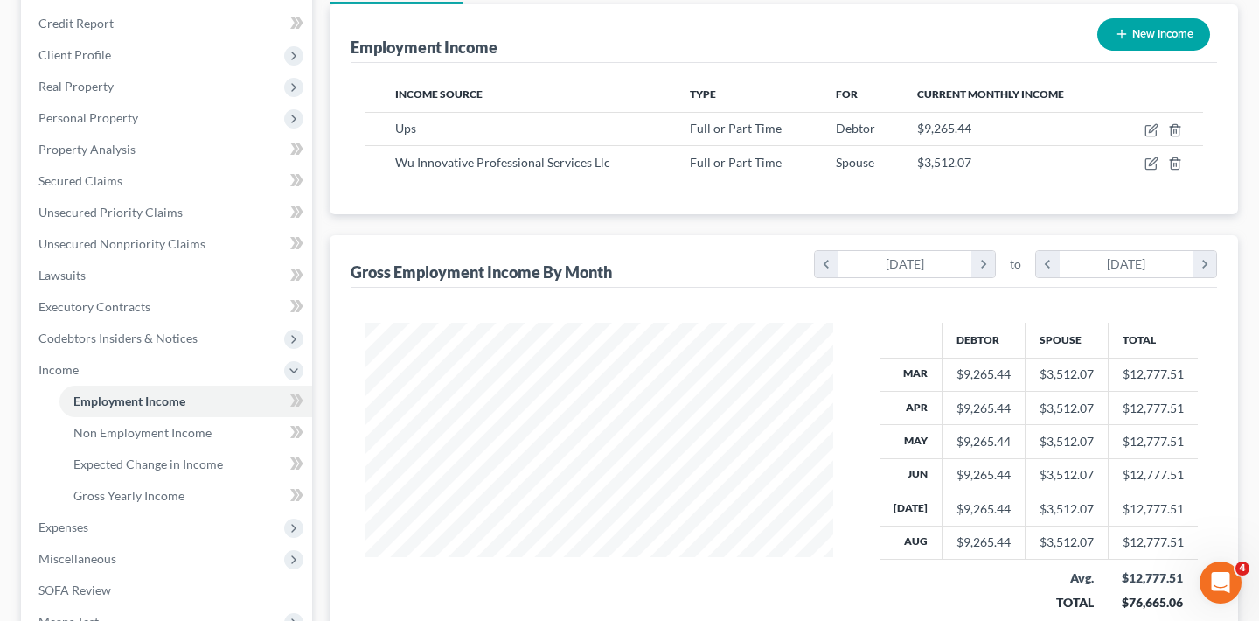
scroll to position [874268, 874077]
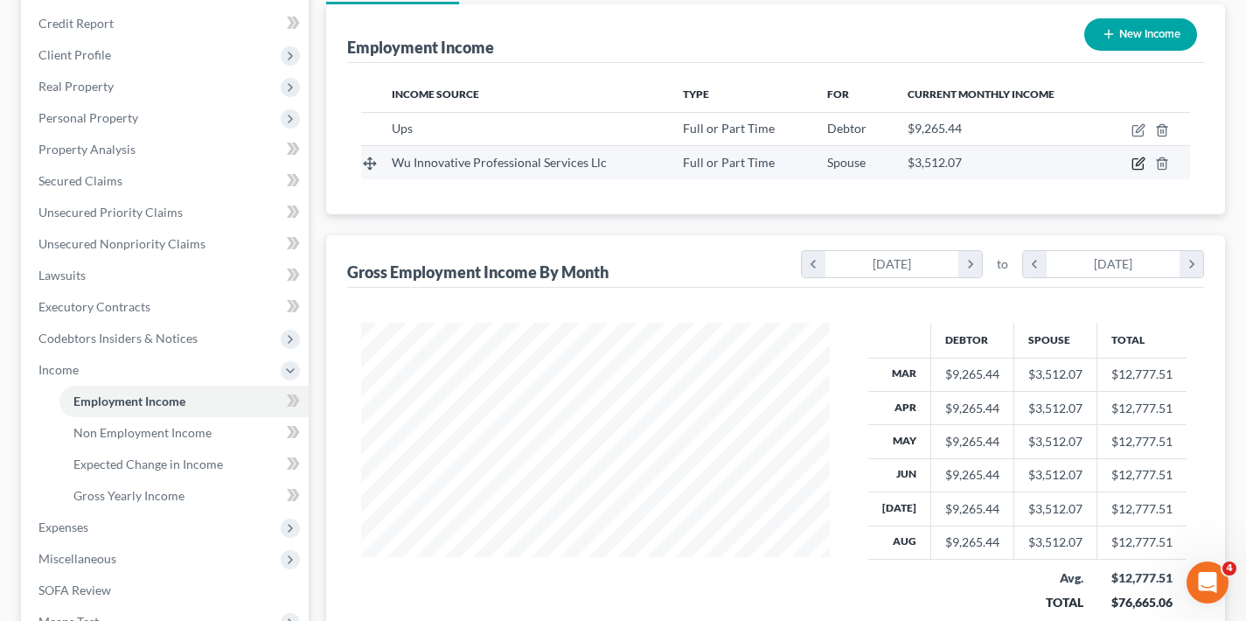
click at [1140, 163] on icon "button" at bounding box center [1139, 164] width 14 height 14
select select "0"
select select "4"
select select "0"
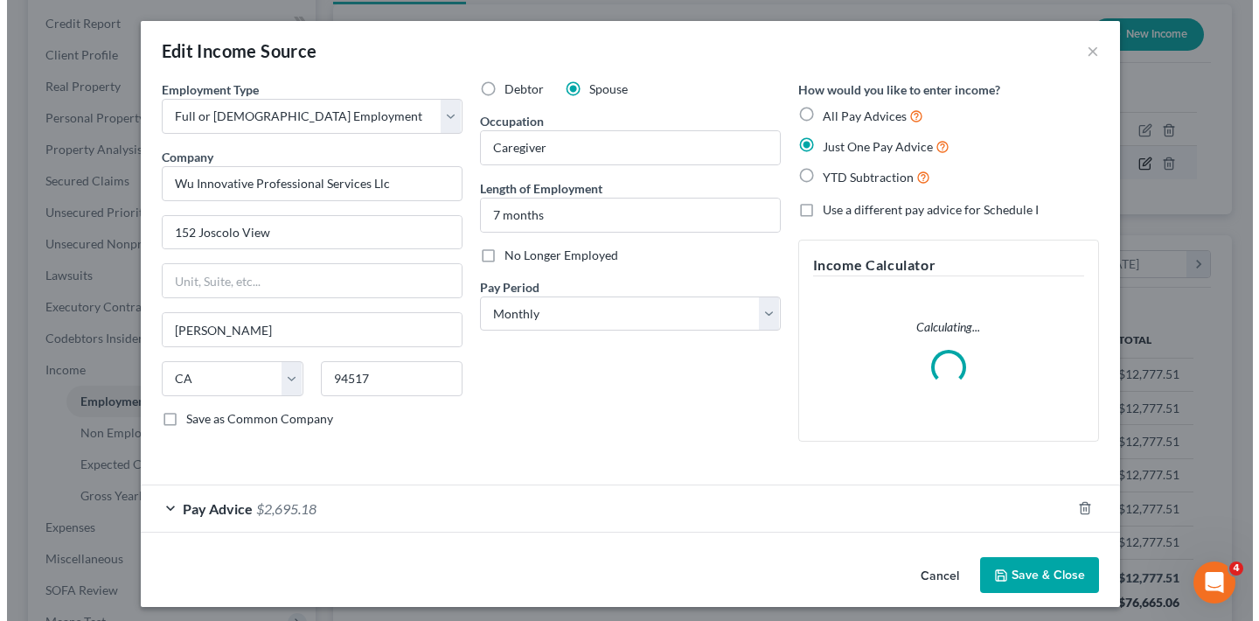
scroll to position [313, 510]
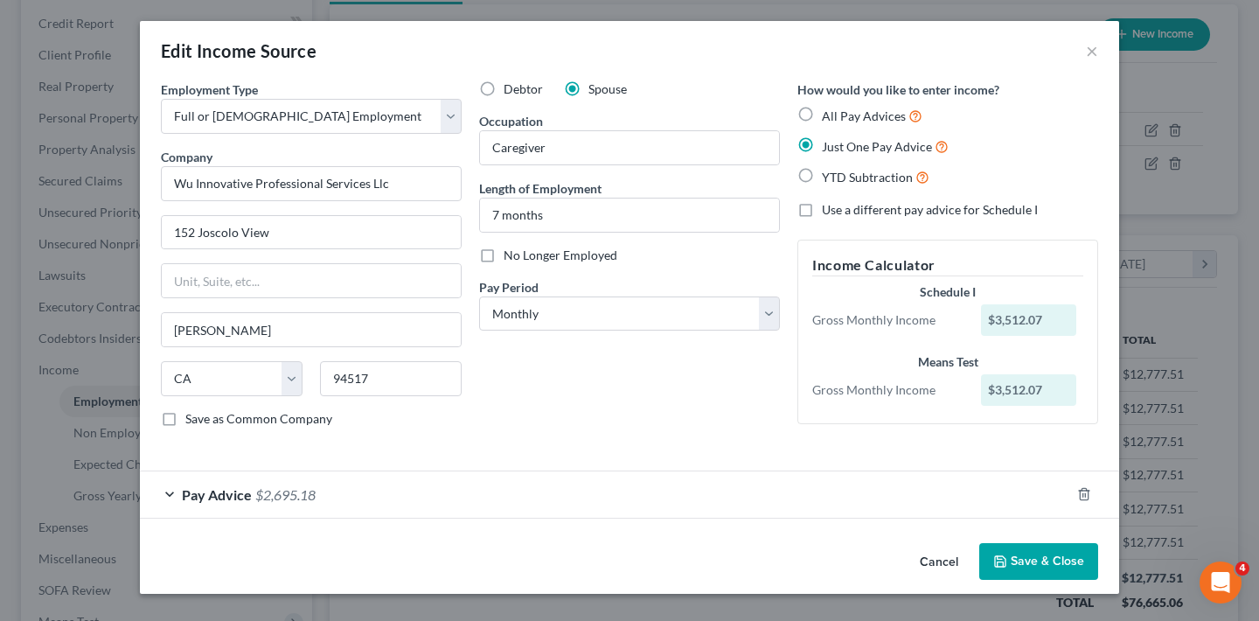
click at [167, 494] on div "Pay Advice $2,695.18" at bounding box center [605, 494] width 931 height 46
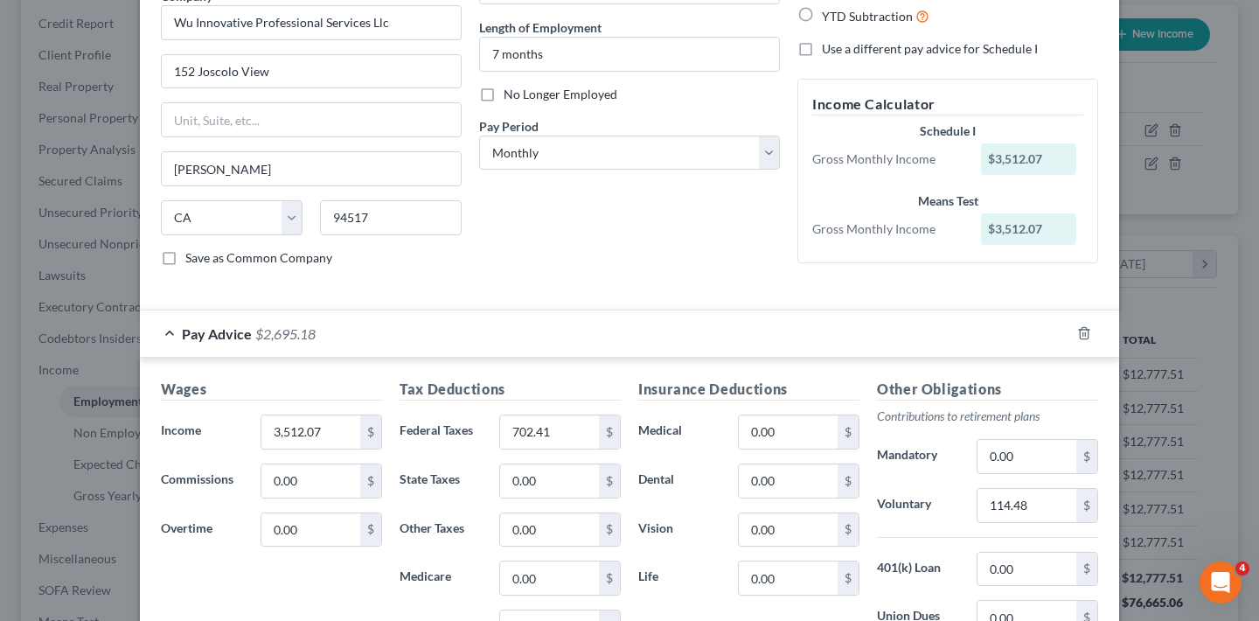
scroll to position [320, 0]
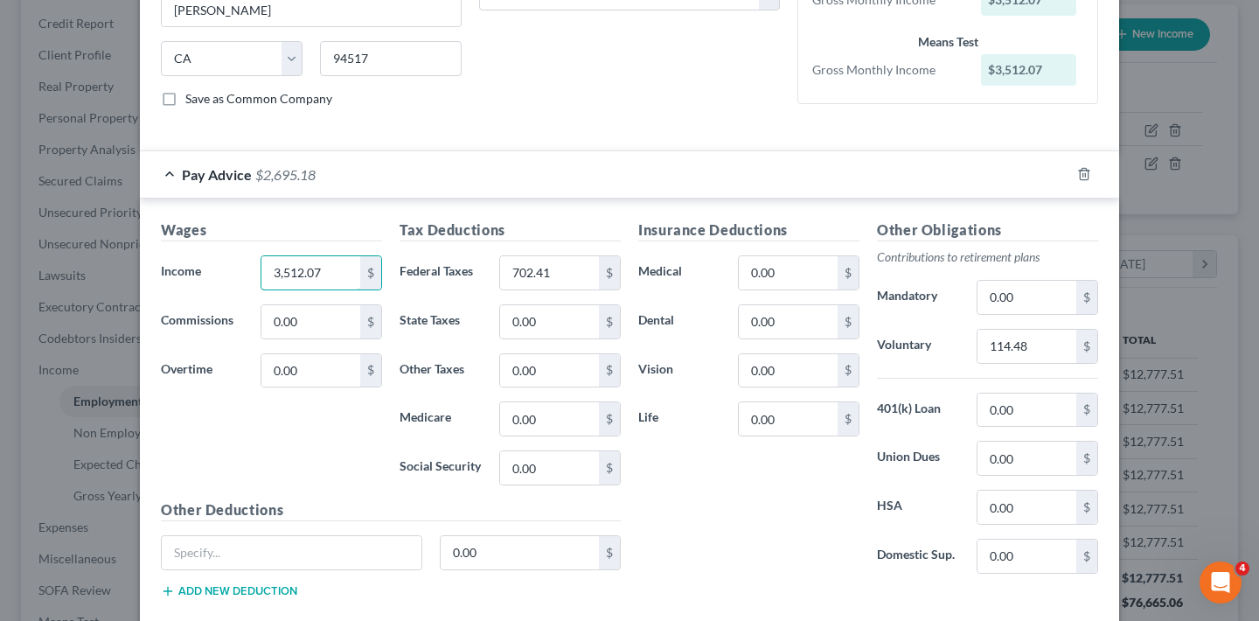
drag, startPoint x: 325, startPoint y: 270, endPoint x: 245, endPoint y: 281, distance: 81.1
click at [252, 281] on div "3,512.07 $" at bounding box center [321, 272] width 139 height 35
click at [252, 275] on div "3,512.07 $" at bounding box center [321, 272] width 139 height 35
click at [282, 275] on input "3,512.07" at bounding box center [310, 272] width 99 height 33
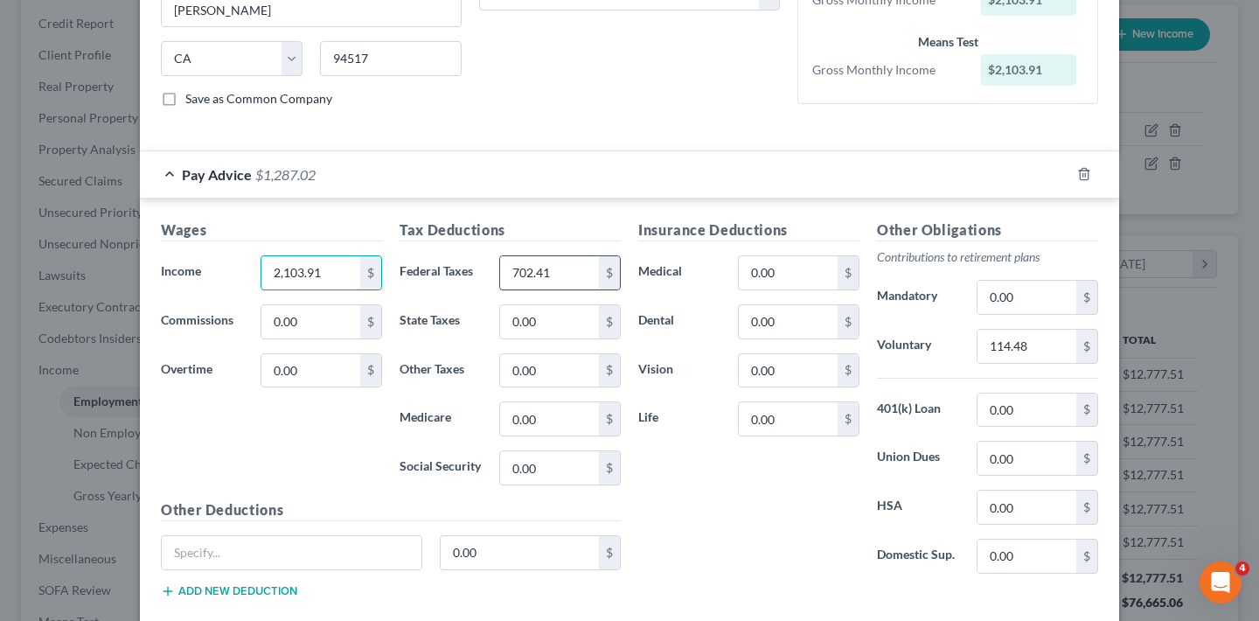
type input "2,103.91"
drag, startPoint x: 547, startPoint y: 269, endPoint x: 502, endPoint y: 274, distance: 44.8
click at [502, 274] on input "702.41" at bounding box center [549, 272] width 99 height 33
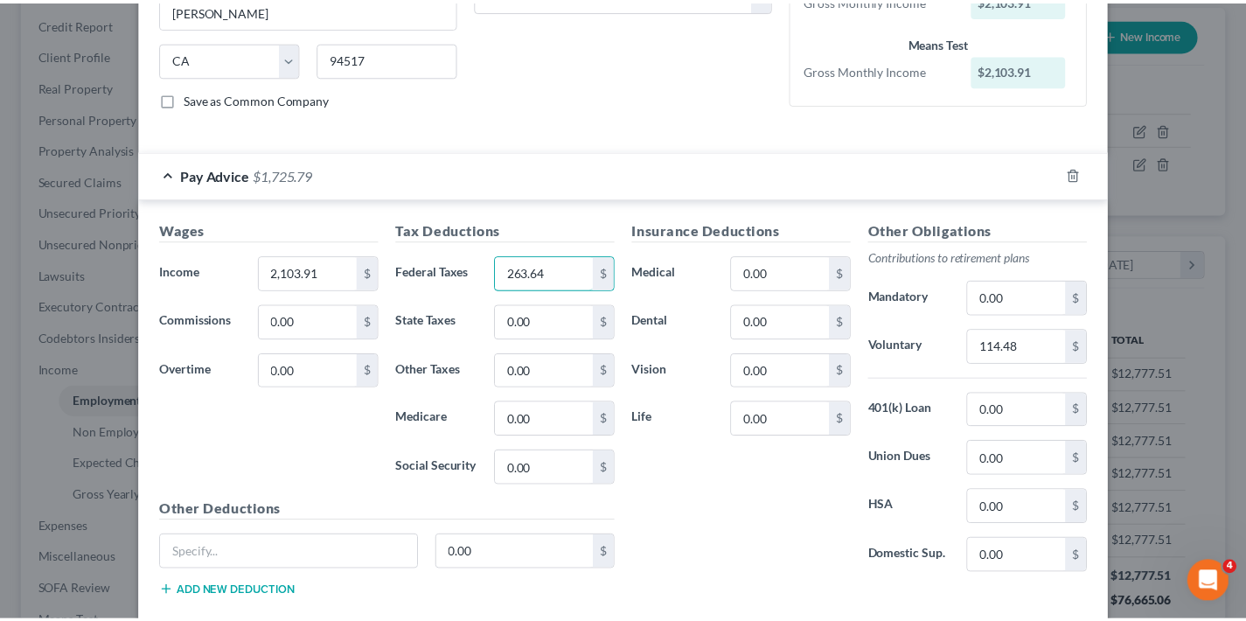
scroll to position [421, 0]
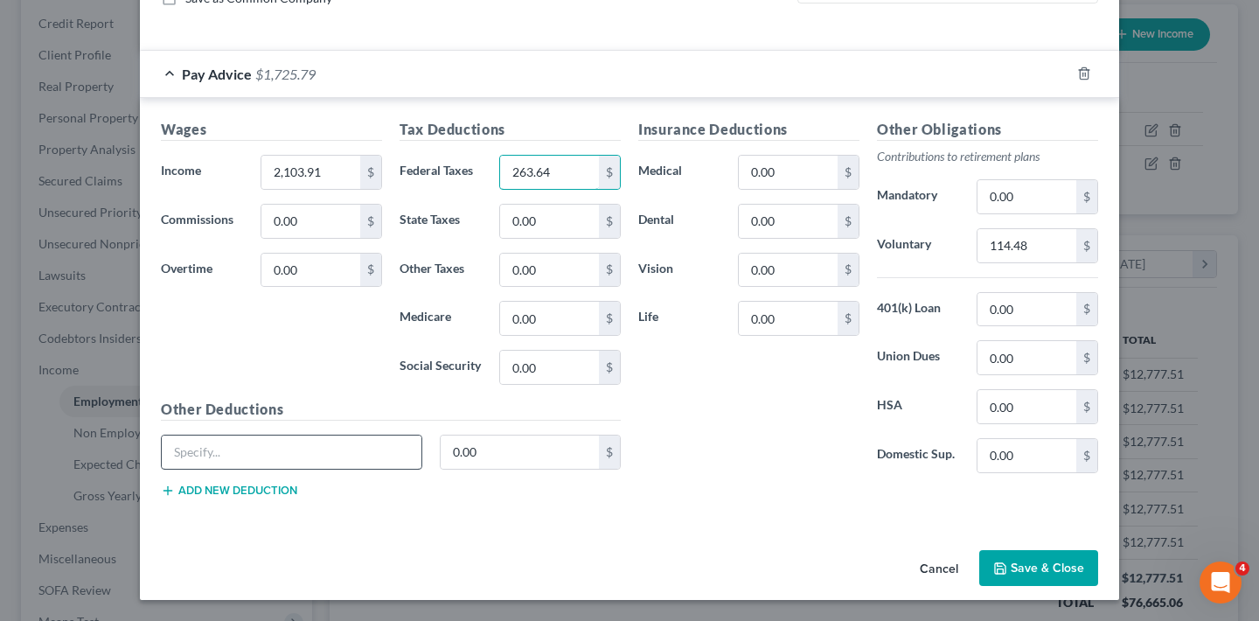
type input "263.64"
type input "Scrubs deduction"
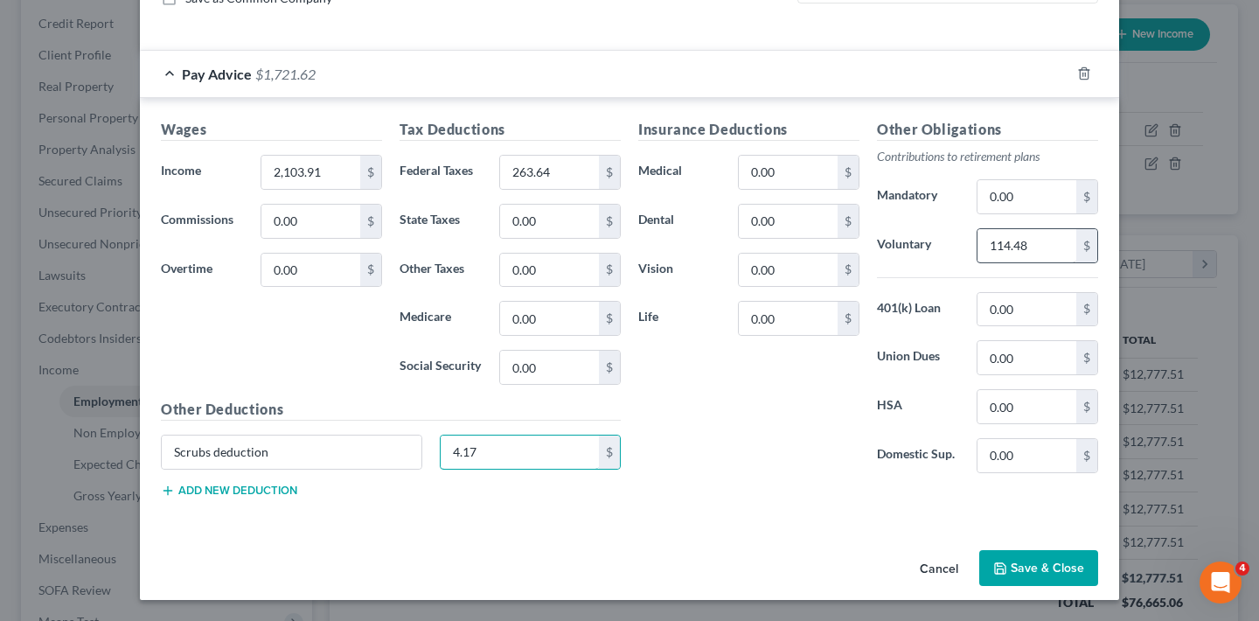
type input "4.17"
drag, startPoint x: 1029, startPoint y: 243, endPoint x: 957, endPoint y: 247, distance: 71.8
click at [957, 247] on div "Voluntary 114.48 $" at bounding box center [987, 245] width 239 height 35
type input "104.94"
click at [1043, 569] on button "Save & Close" at bounding box center [1039, 568] width 119 height 37
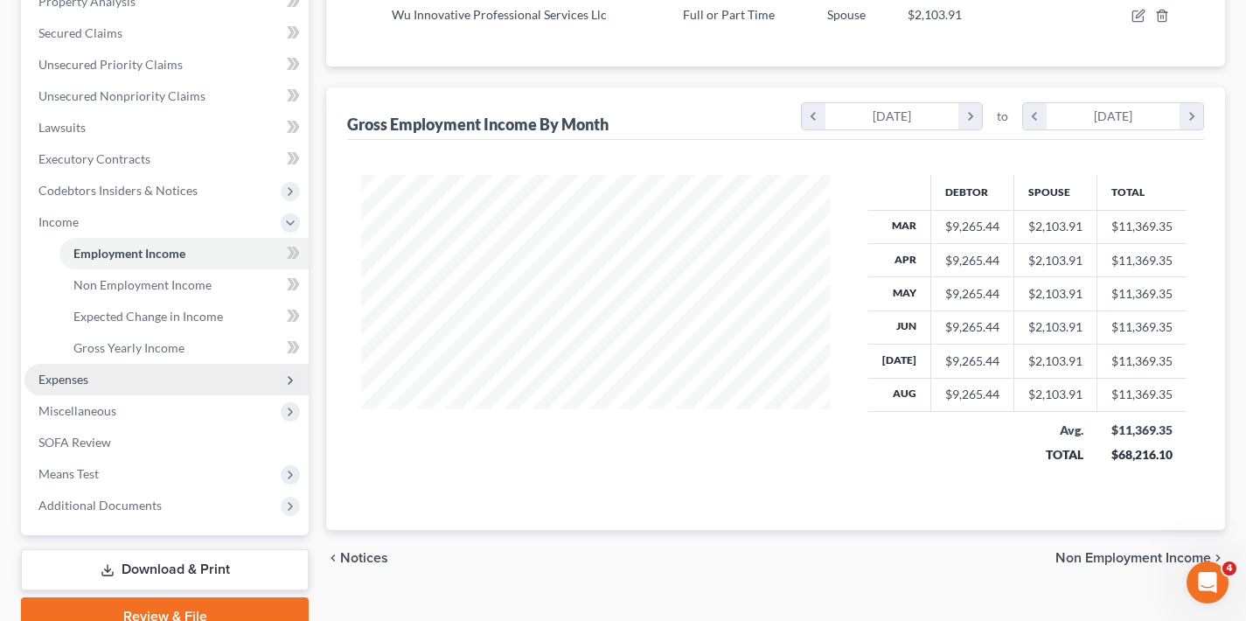
scroll to position [435, 0]
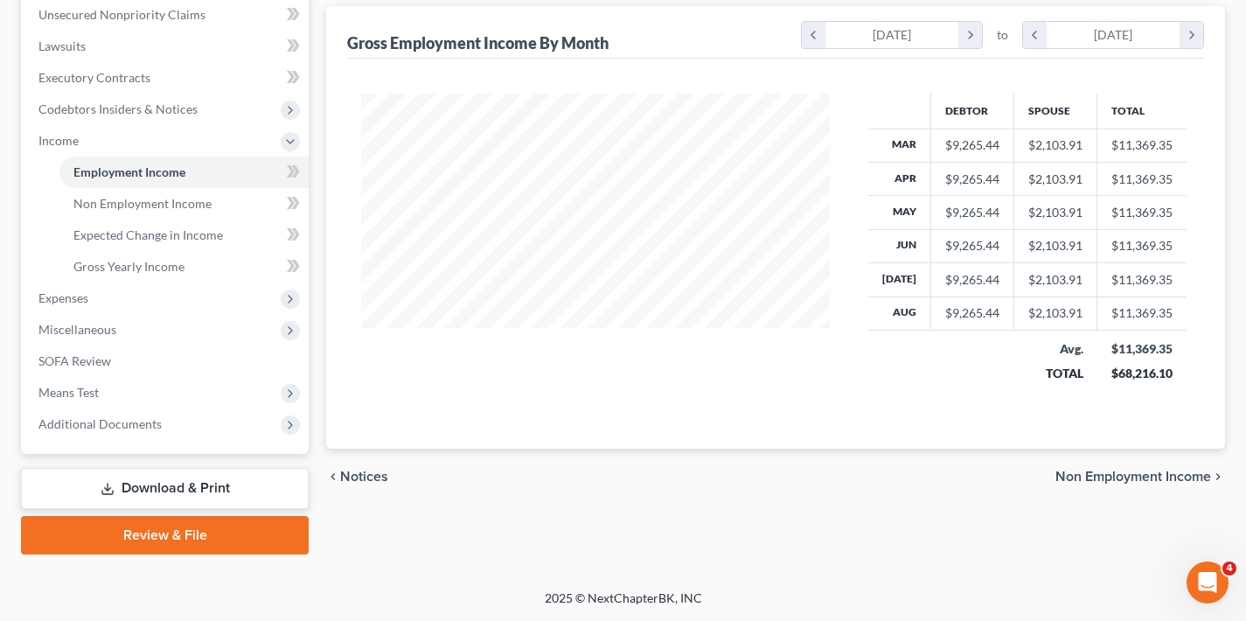
click at [1151, 475] on span "Non Employment Income" at bounding box center [1134, 477] width 156 height 14
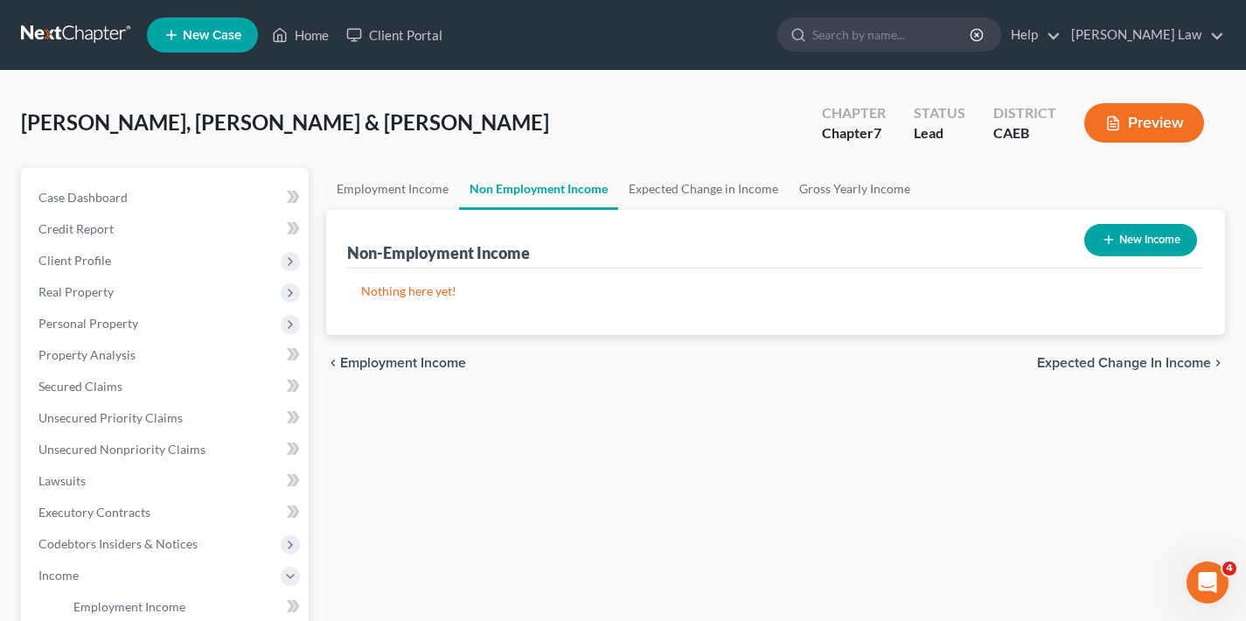
click at [1135, 364] on span "Expected Change in Income" at bounding box center [1124, 363] width 174 height 14
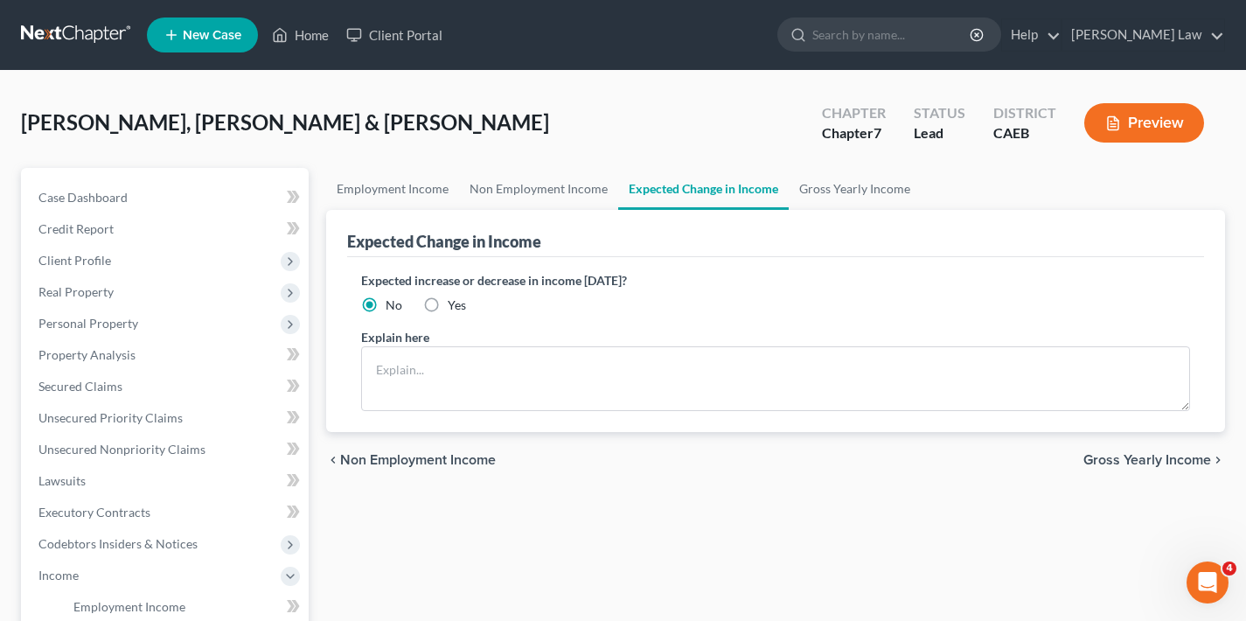
click at [1133, 460] on span "Gross Yearly Income" at bounding box center [1148, 460] width 128 height 14
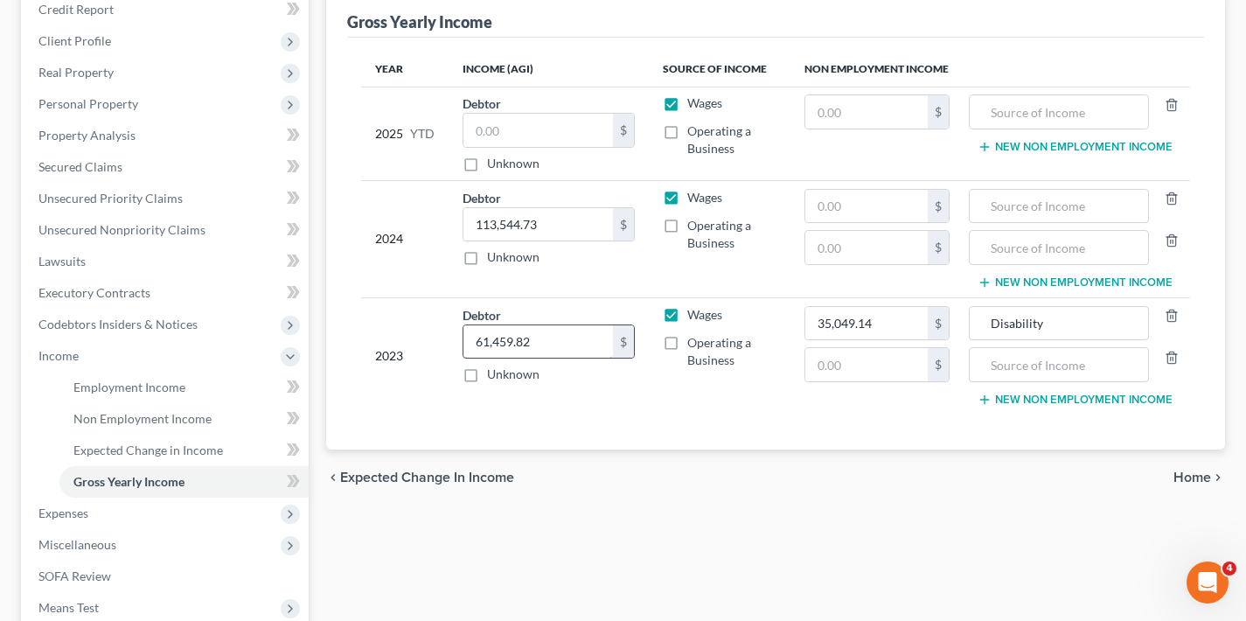
scroll to position [101, 0]
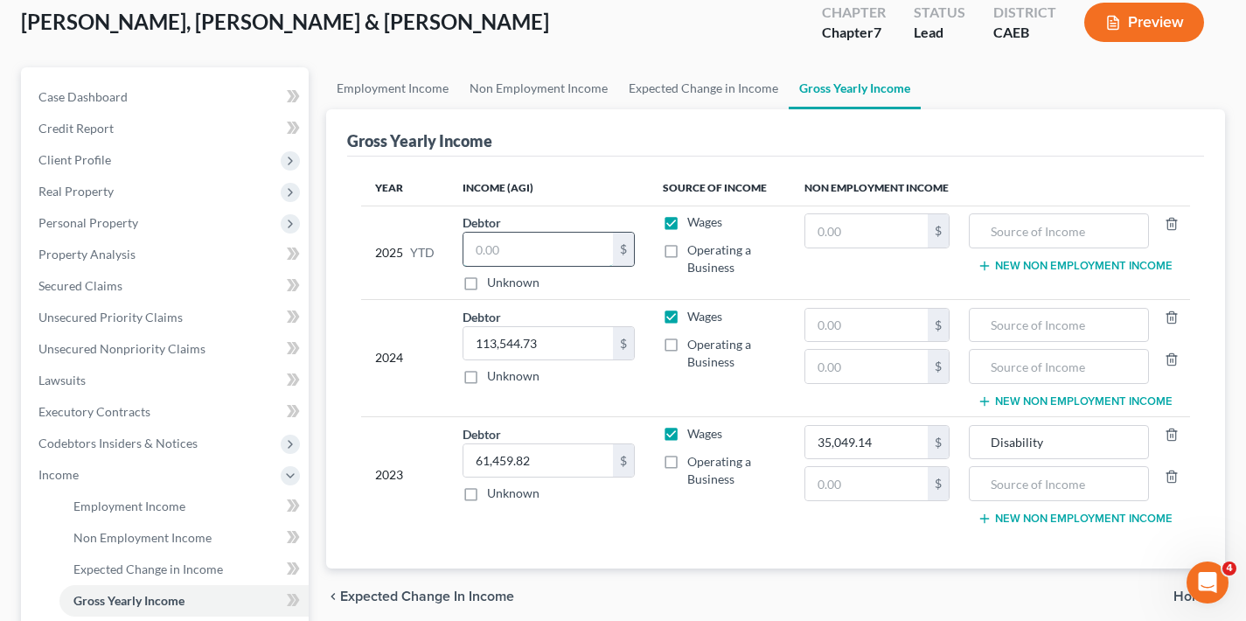
click at [542, 249] on input "text" at bounding box center [539, 249] width 150 height 33
type input "22,616.23"
click at [533, 342] on input "113,544.73" at bounding box center [539, 343] width 150 height 33
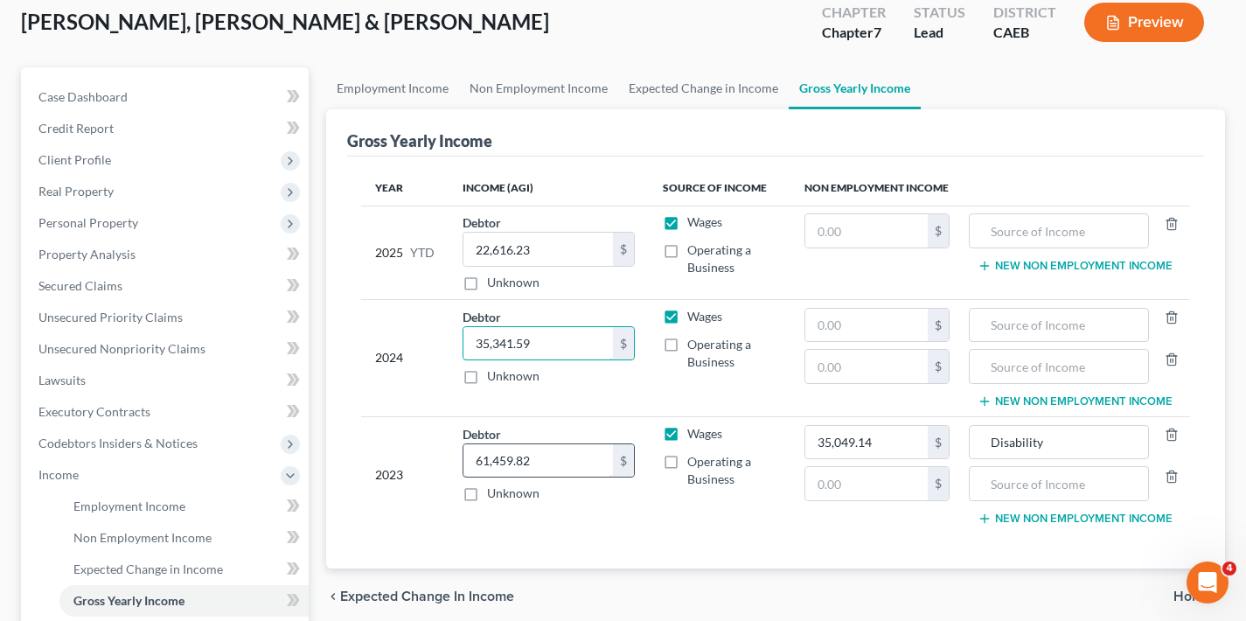
type input "35,341.59"
click at [558, 470] on input "61,459.82" at bounding box center [539, 460] width 150 height 33
drag, startPoint x: 522, startPoint y: 464, endPoint x: 438, endPoint y: 464, distance: 84.0
click at [438, 464] on tr "2023 Debtor 61,459.82 $ Unknown Balance Undetermined 61,459.82 $ Unknown Wages …" at bounding box center [775, 474] width 829 height 116
type input "0"
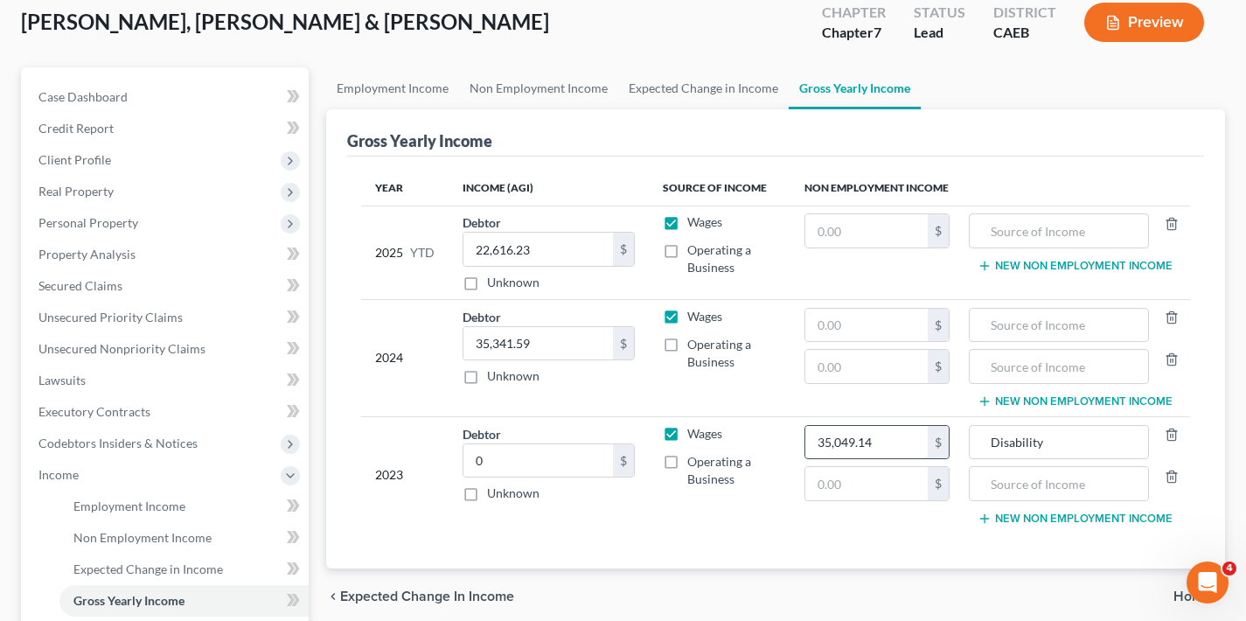
click at [896, 444] on input "35,049.14" at bounding box center [866, 442] width 122 height 33
drag, startPoint x: 897, startPoint y: 441, endPoint x: 799, endPoint y: 442, distance: 98.0
click at [799, 442] on td "35,049.14 $ $" at bounding box center [877, 474] width 173 height 116
type input "0"
click at [687, 434] on label "Wages" at bounding box center [704, 433] width 35 height 17
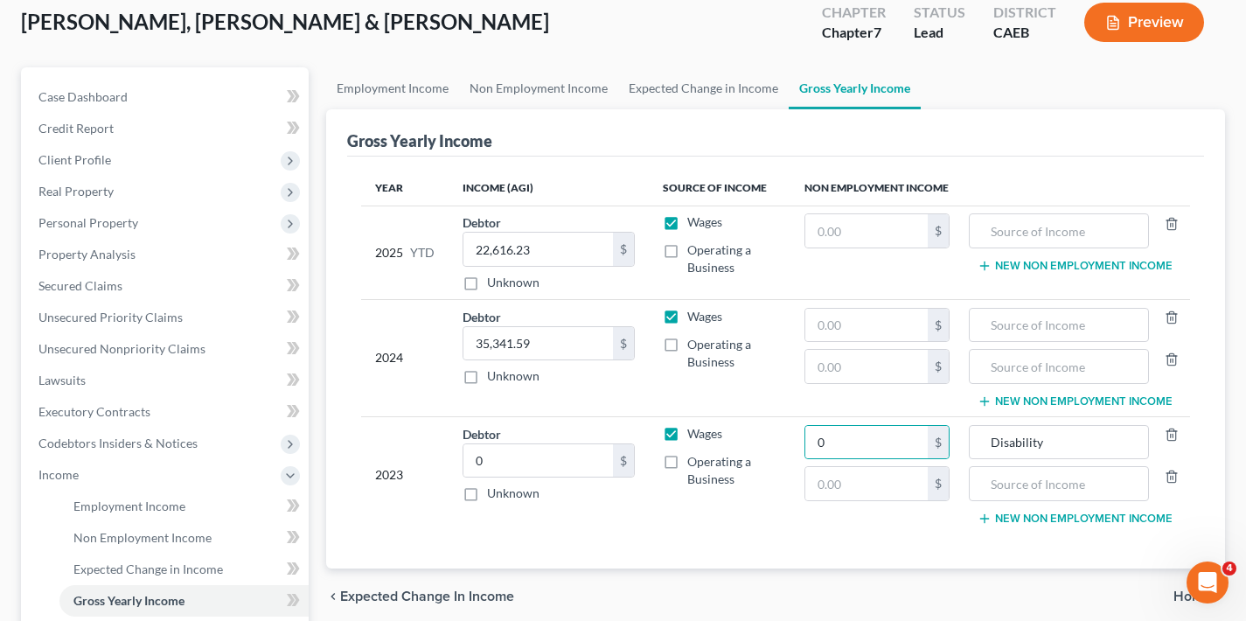
click at [694, 434] on input "Wages" at bounding box center [699, 430] width 11 height 11
checkbox input "false"
drag, startPoint x: 1043, startPoint y: 443, endPoint x: 957, endPoint y: 443, distance: 86.6
click at [957, 443] on tr "2023 Debtor 0.00 $ Unknown Balance Undetermined 0 $ Unknown Wages Operating a B…" at bounding box center [775, 474] width 829 height 116
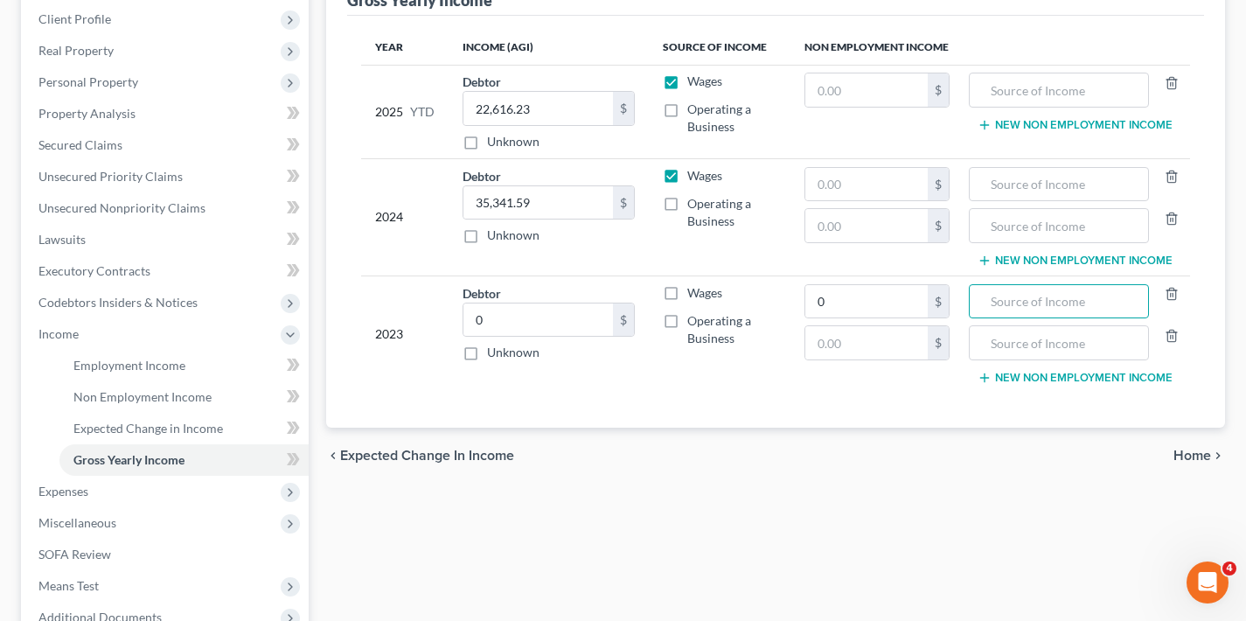
click at [1199, 453] on span "Home" at bounding box center [1193, 456] width 38 height 14
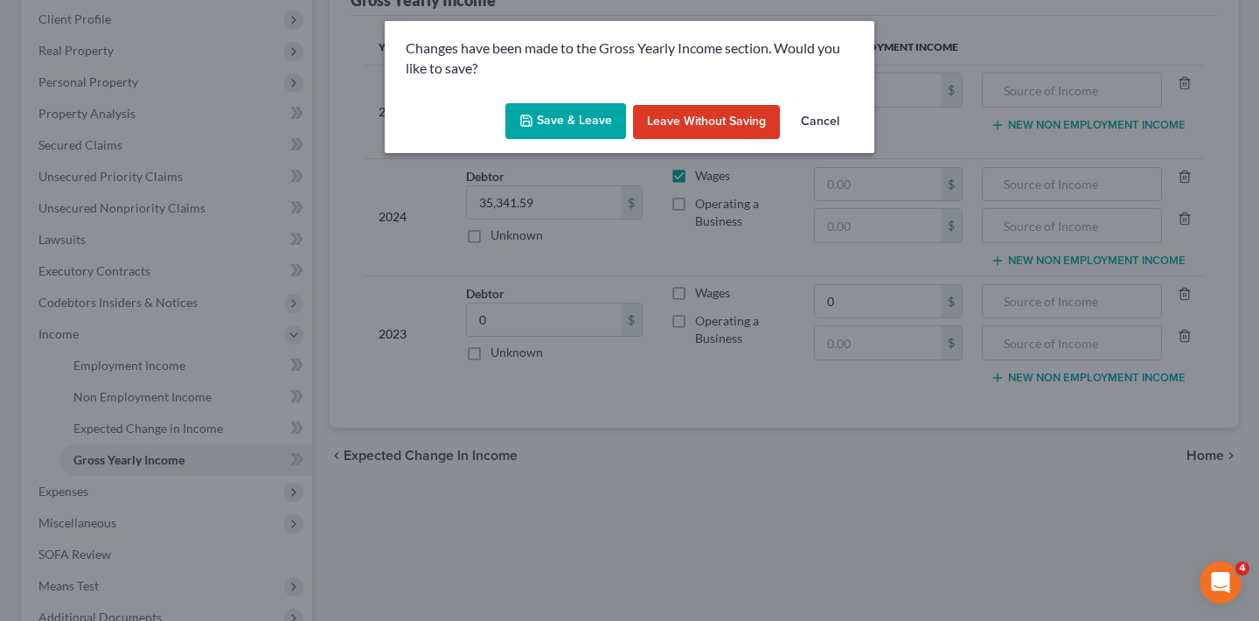
click at [572, 115] on button "Save & Leave" at bounding box center [566, 121] width 121 height 37
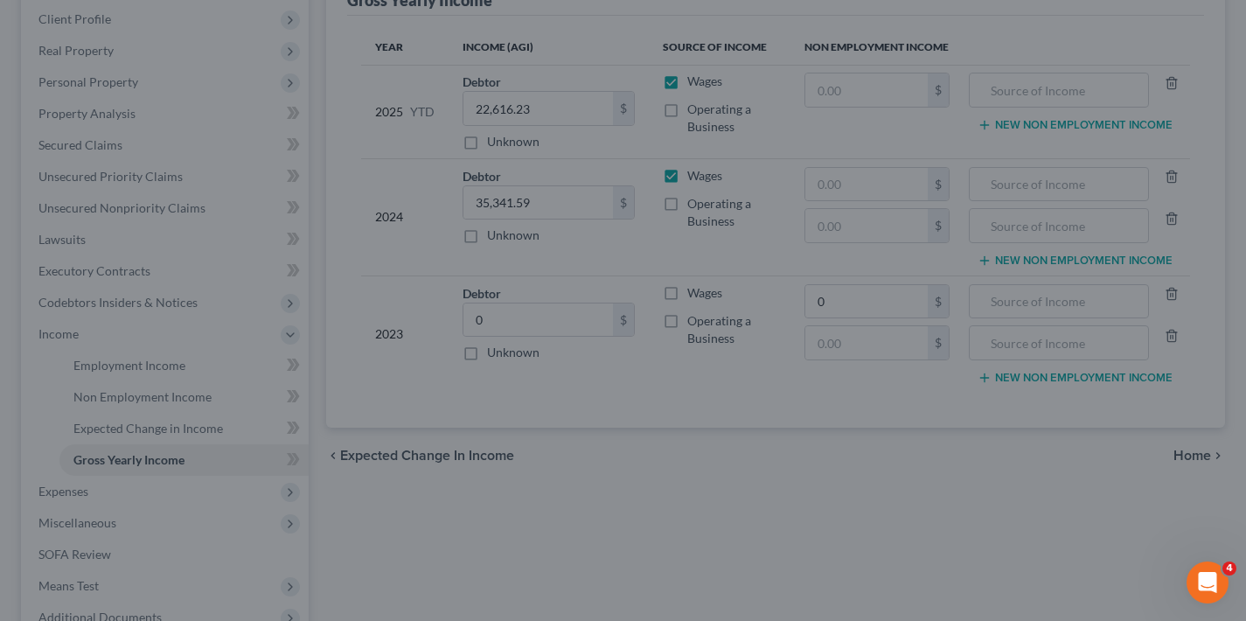
type input "0.00"
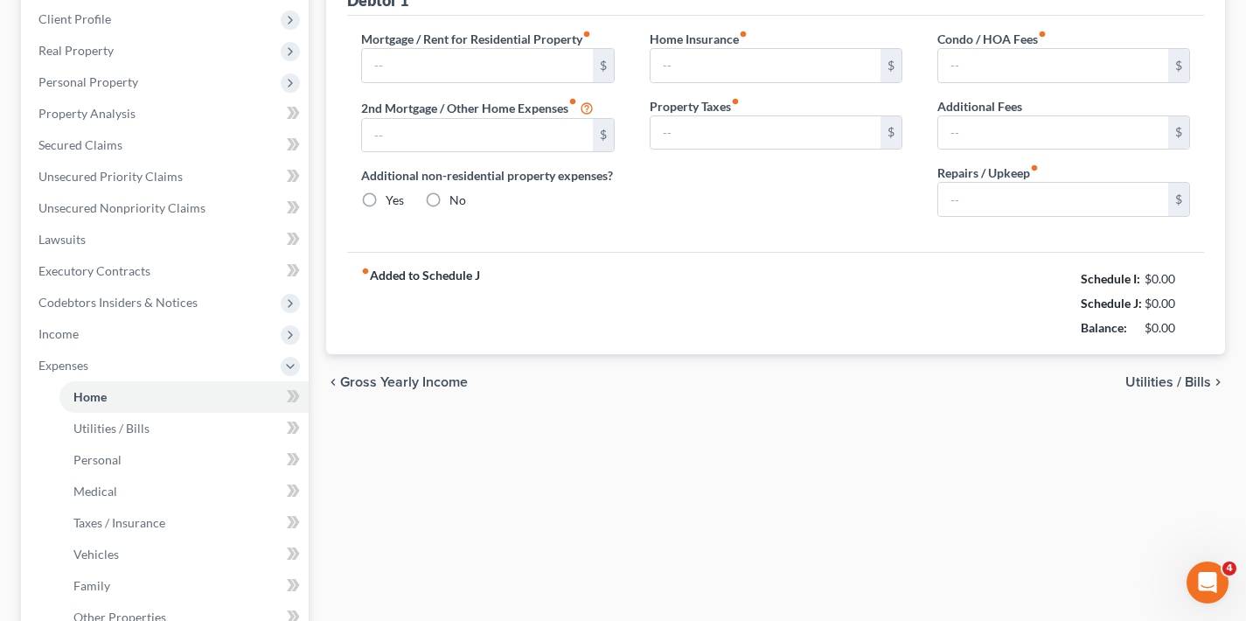
type input "1,651.82"
type input "0.00"
radio input "true"
type input "0.00"
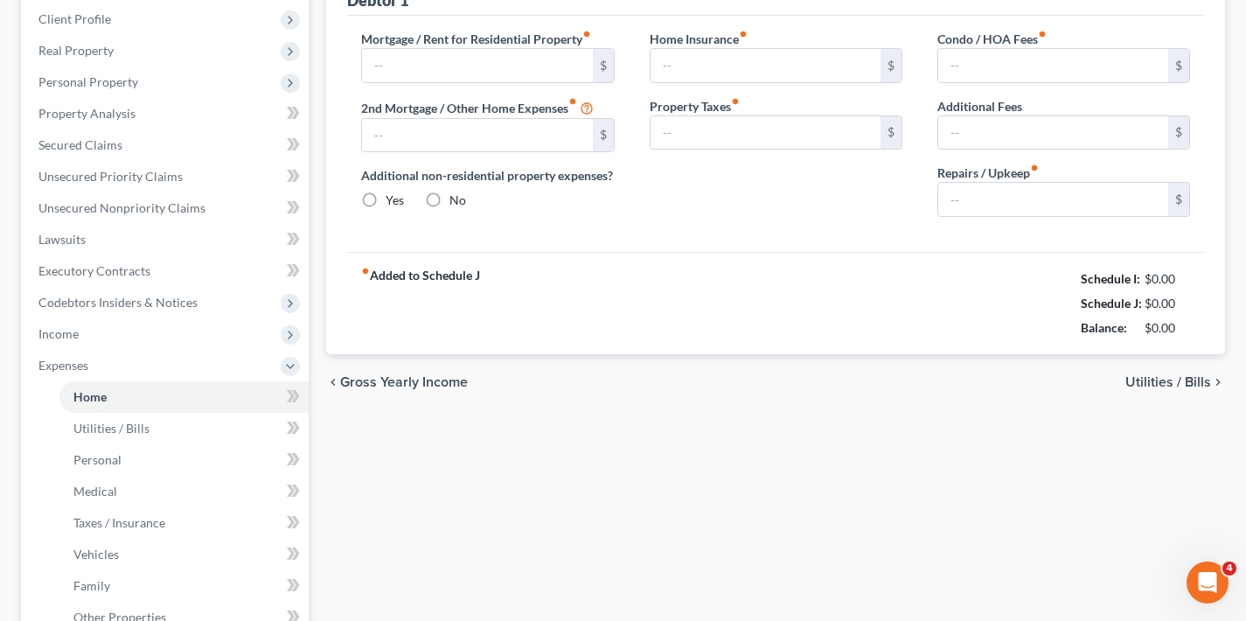
type input "300.00"
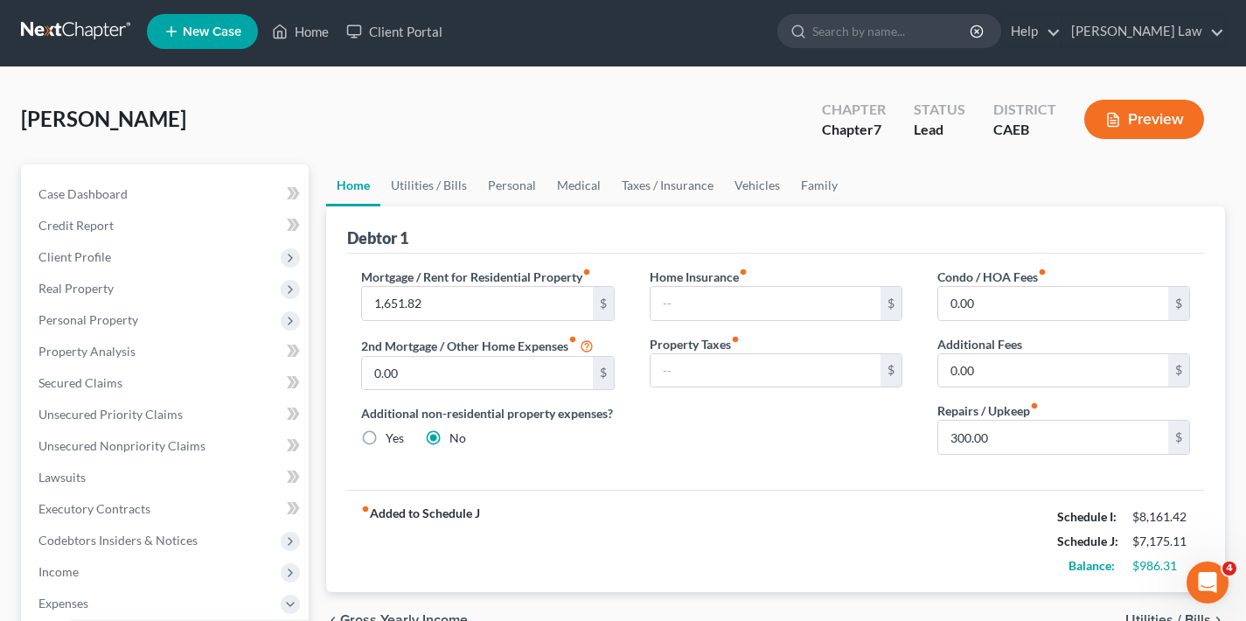
scroll to position [27, 0]
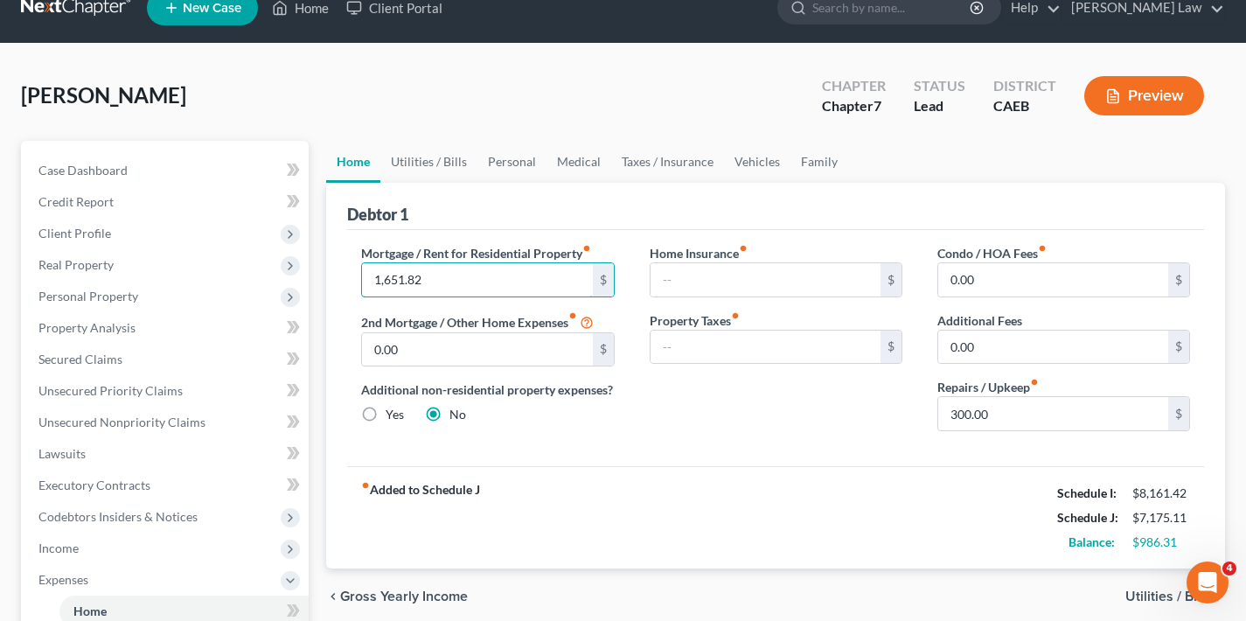
drag, startPoint x: 436, startPoint y: 276, endPoint x: 358, endPoint y: 276, distance: 78.7
click at [358, 276] on div "Mortgage / Rent for Residential Property fiber_manual_record 1,651.82 $ 2nd Mor…" at bounding box center [488, 344] width 288 height 201
type input "1,648.52"
click at [728, 442] on div "Home Insurance fiber_manual_record $ Property Taxes fiber_manual_record $" at bounding box center [776, 344] width 288 height 201
click at [759, 415] on div "Home Insurance fiber_manual_record $ Property Taxes fiber_manual_record $" at bounding box center [776, 344] width 288 height 201
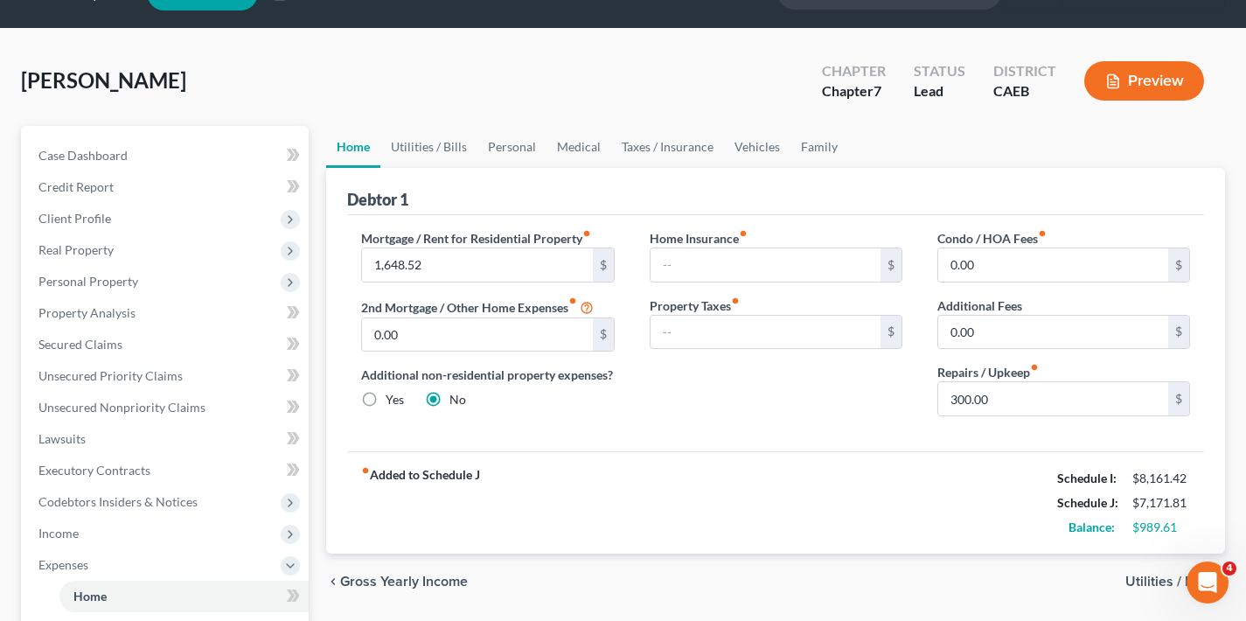
scroll to position [59, 0]
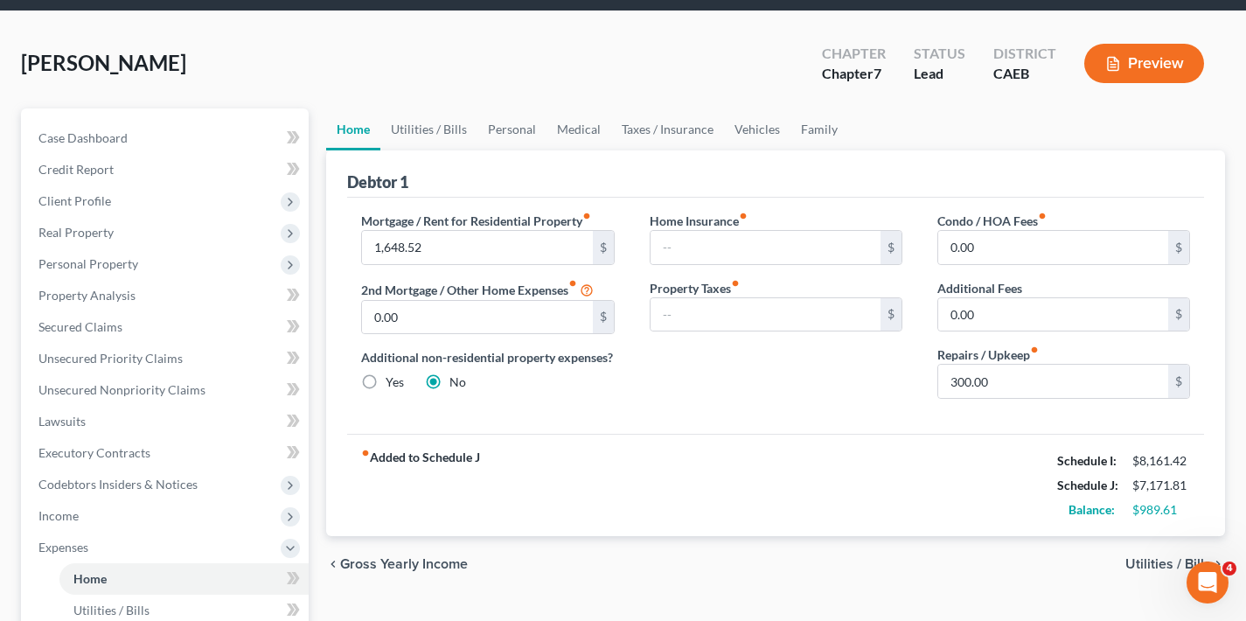
click at [1143, 562] on span "Utilities / Bills" at bounding box center [1169, 564] width 86 height 14
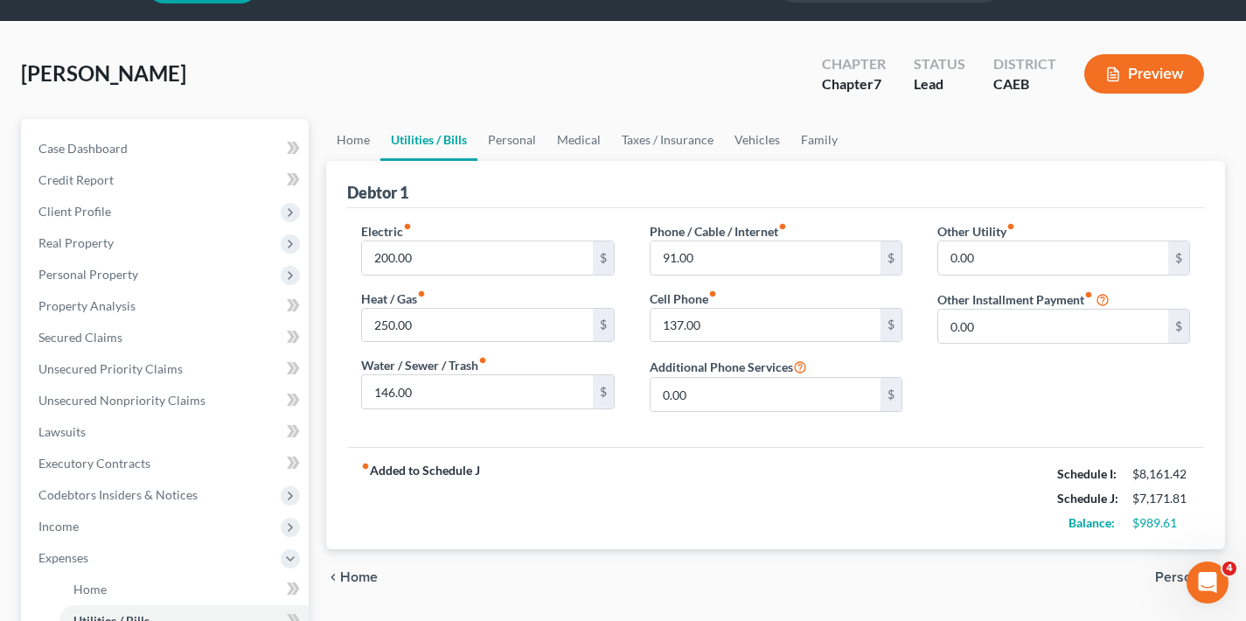
scroll to position [123, 0]
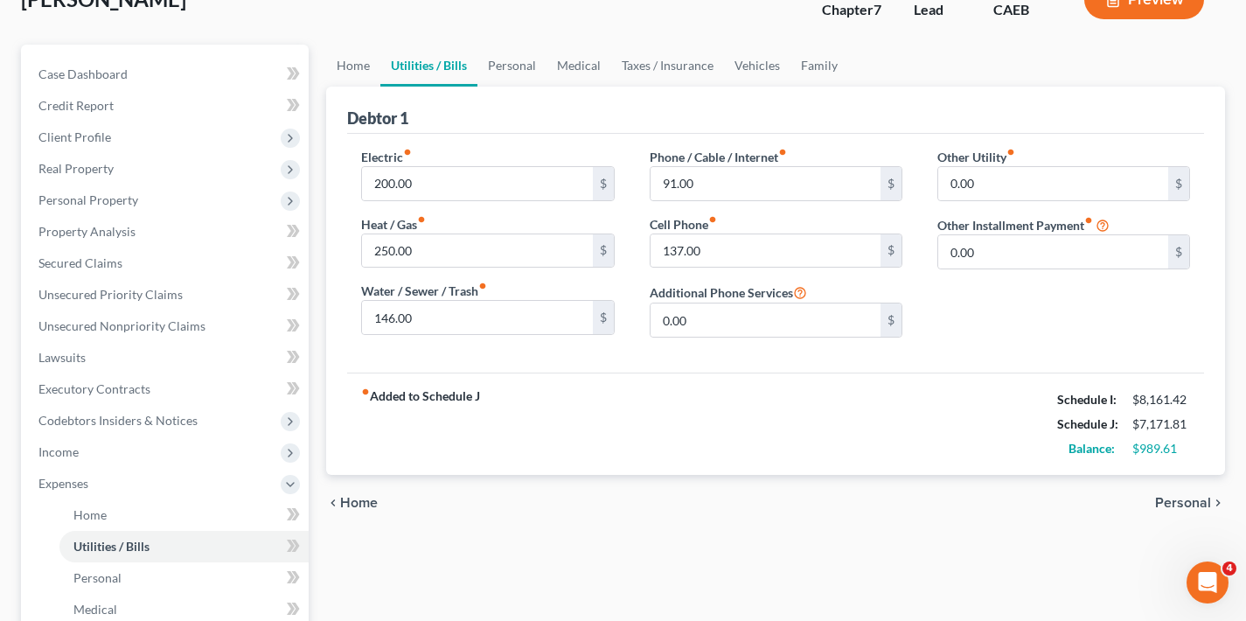
click at [1194, 498] on span "Personal" at bounding box center [1183, 503] width 56 height 14
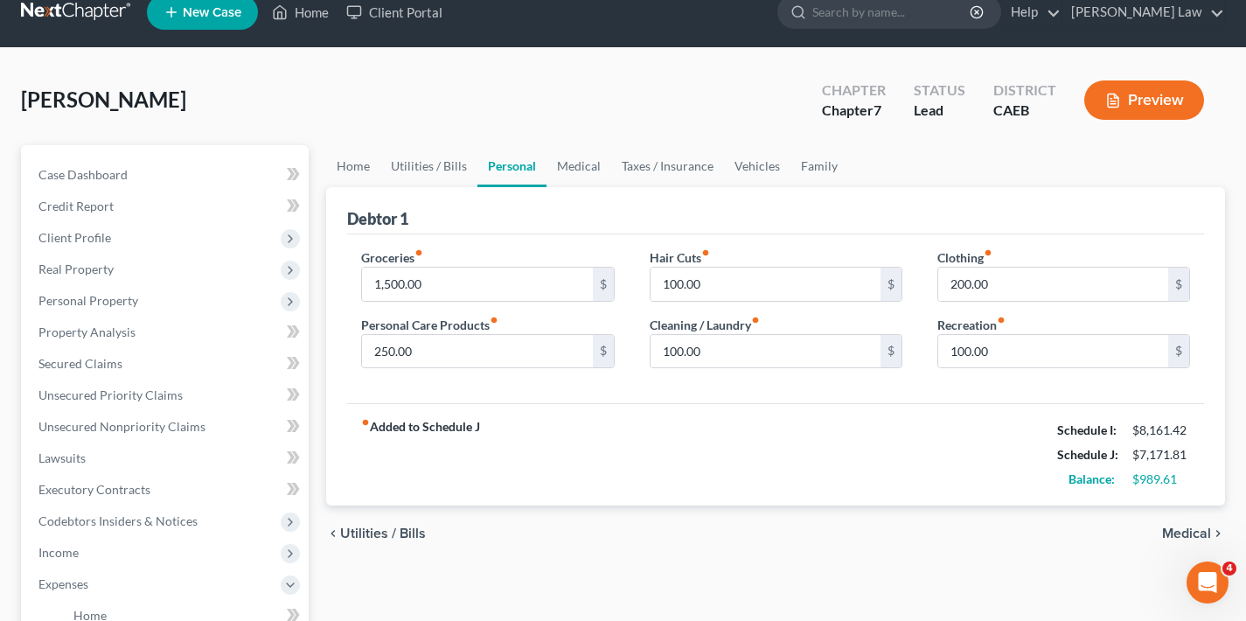
scroll to position [140, 0]
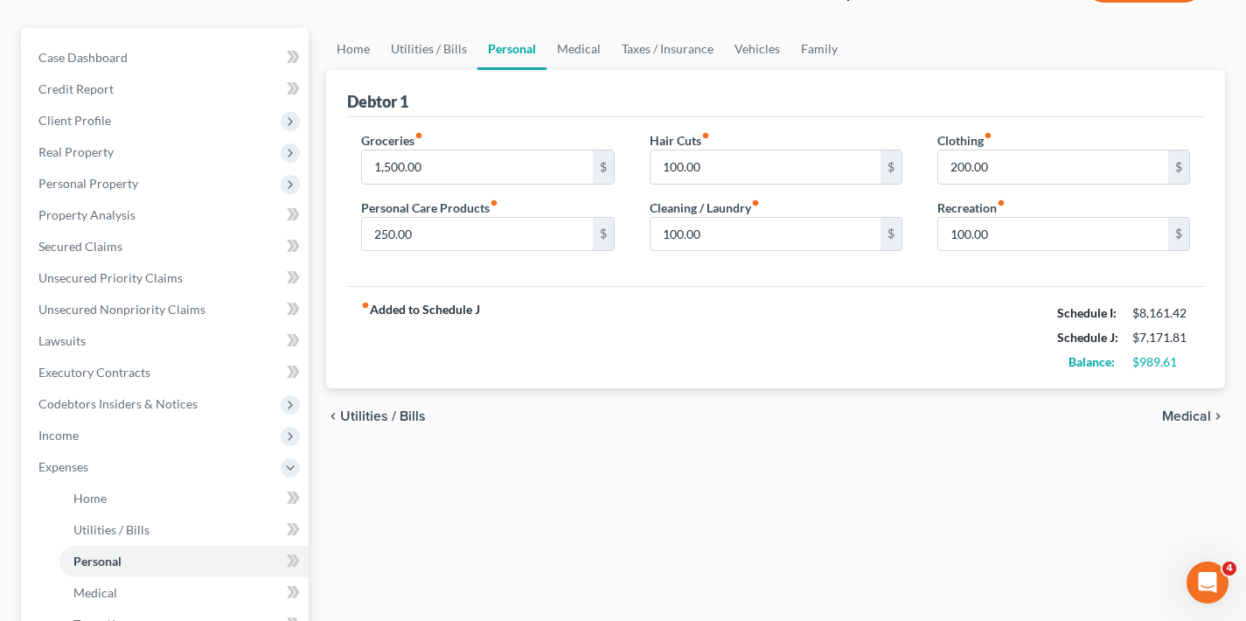
click at [1176, 419] on span "Medical" at bounding box center [1186, 416] width 49 height 14
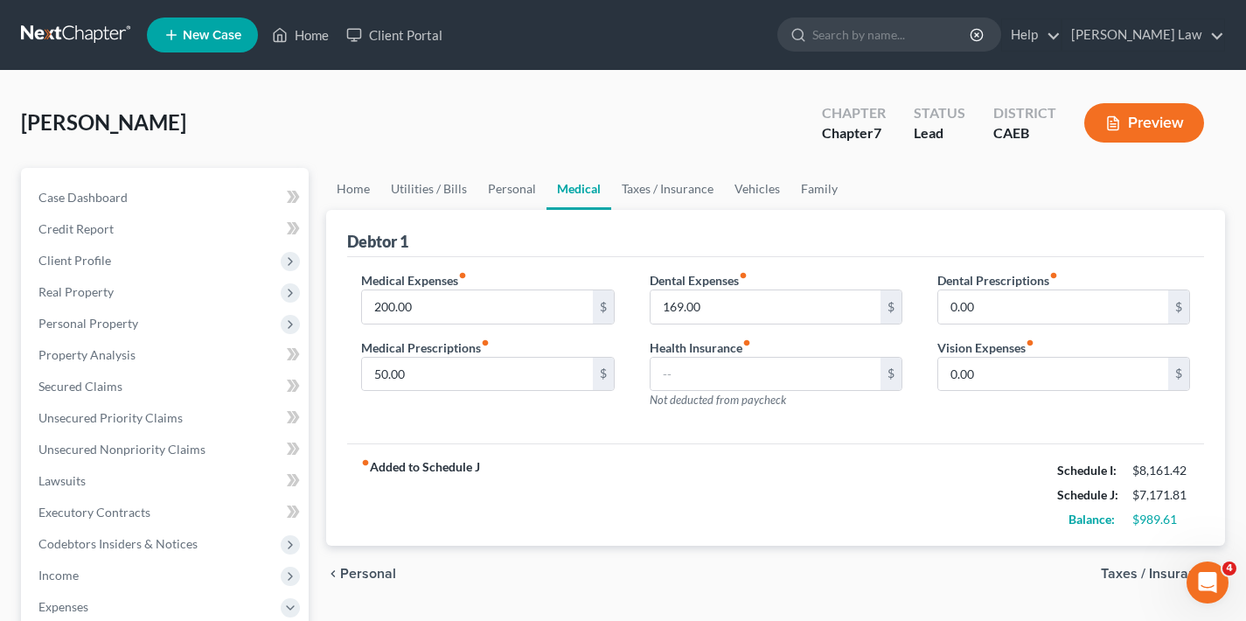
scroll to position [244, 0]
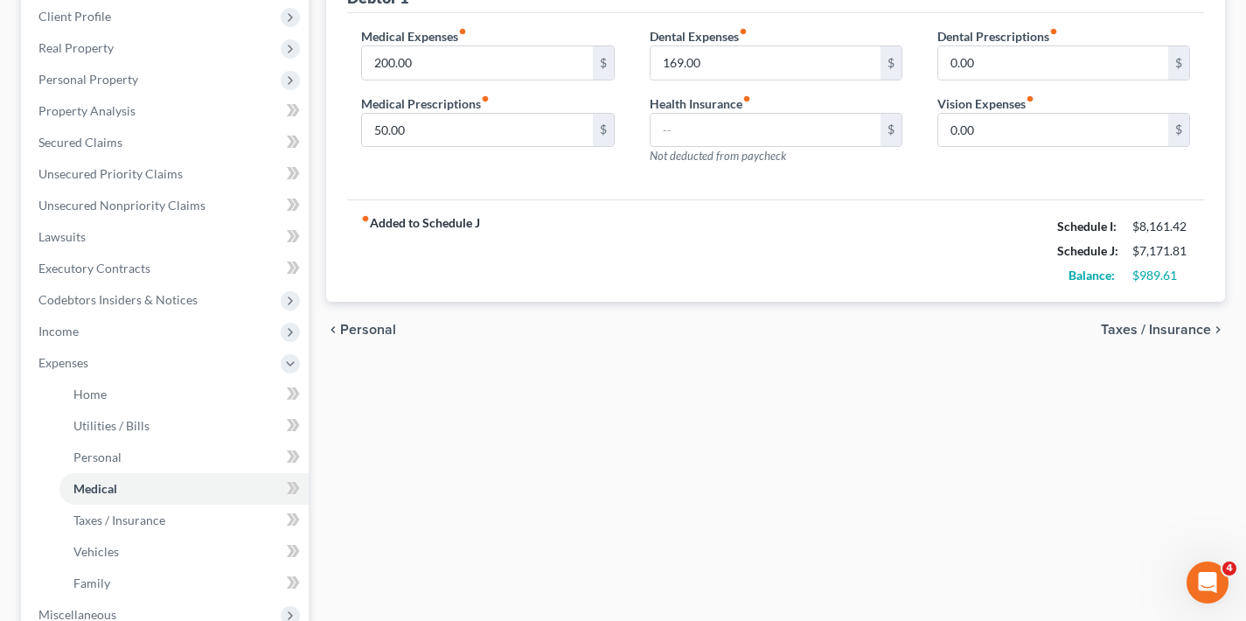
click at [1176, 331] on span "Taxes / Insurance" at bounding box center [1156, 330] width 110 height 14
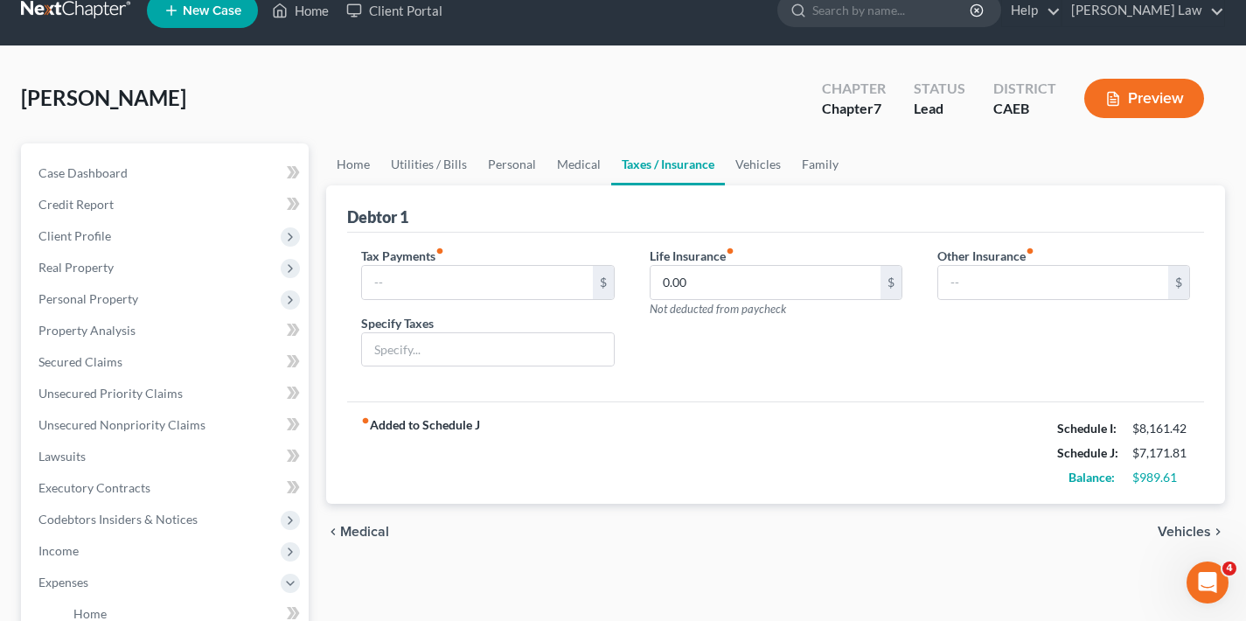
scroll to position [80, 0]
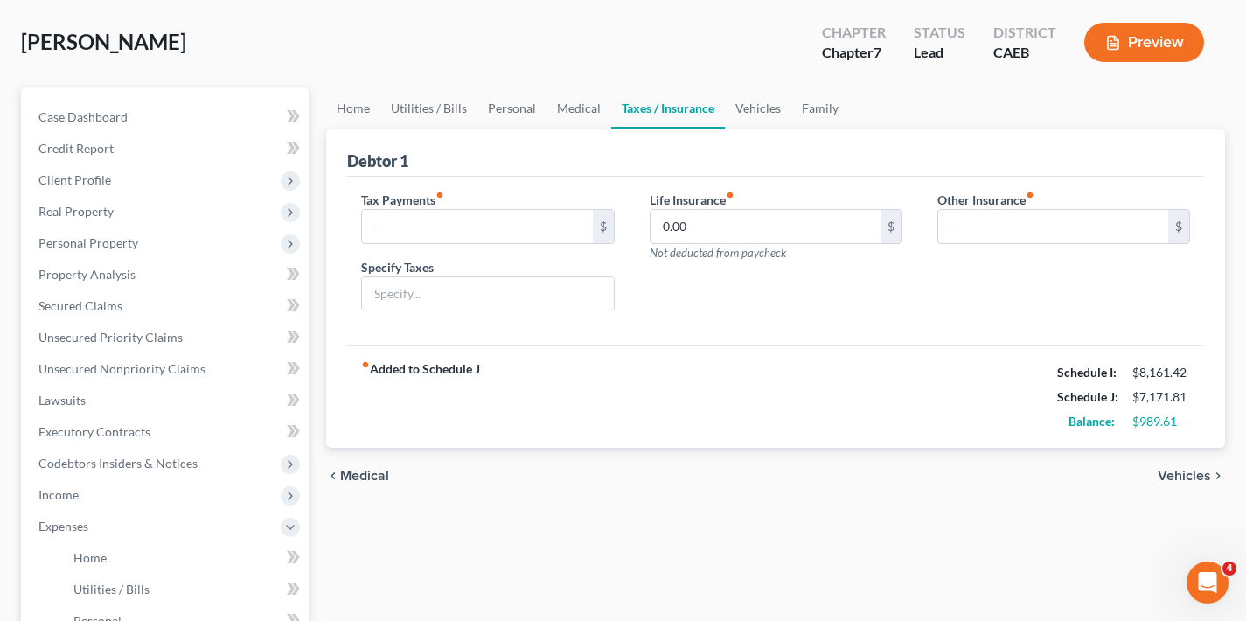
click at [1183, 476] on span "Vehicles" at bounding box center [1184, 476] width 53 height 14
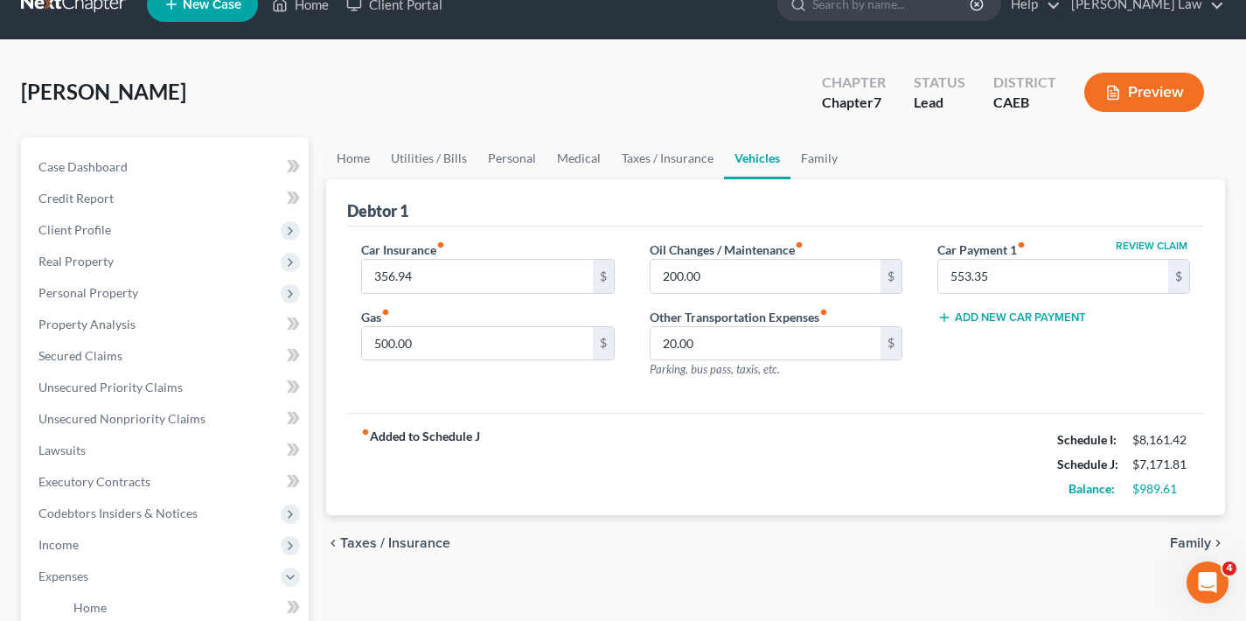
scroll to position [121, 0]
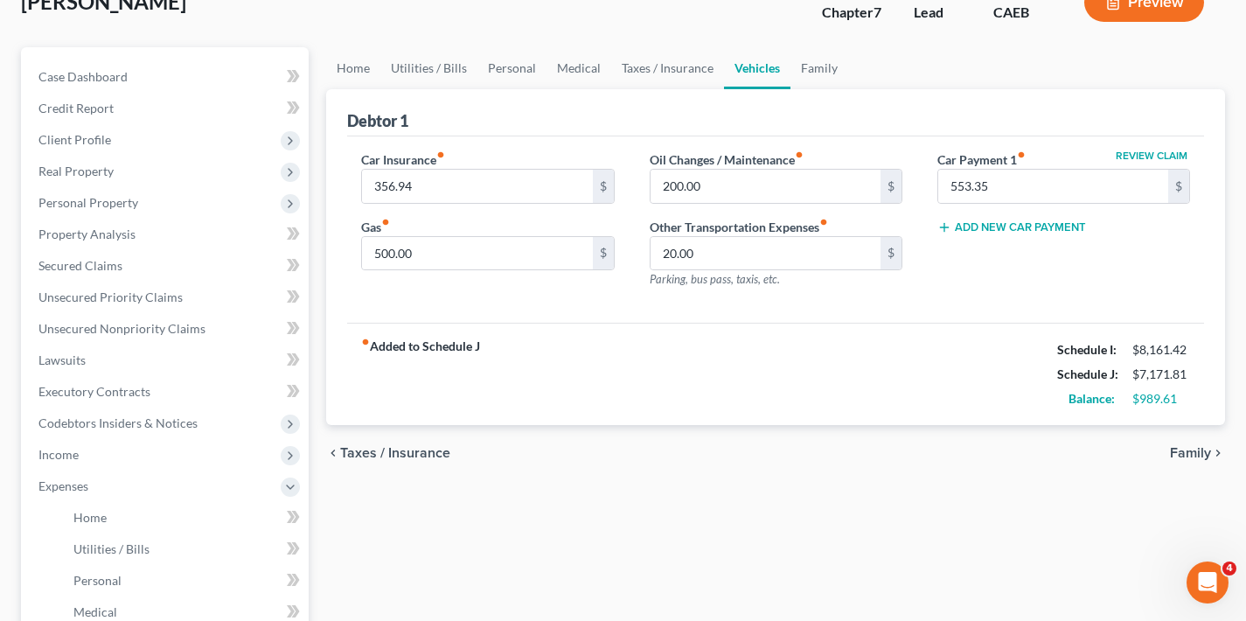
click at [1196, 451] on span "Family" at bounding box center [1190, 453] width 41 height 14
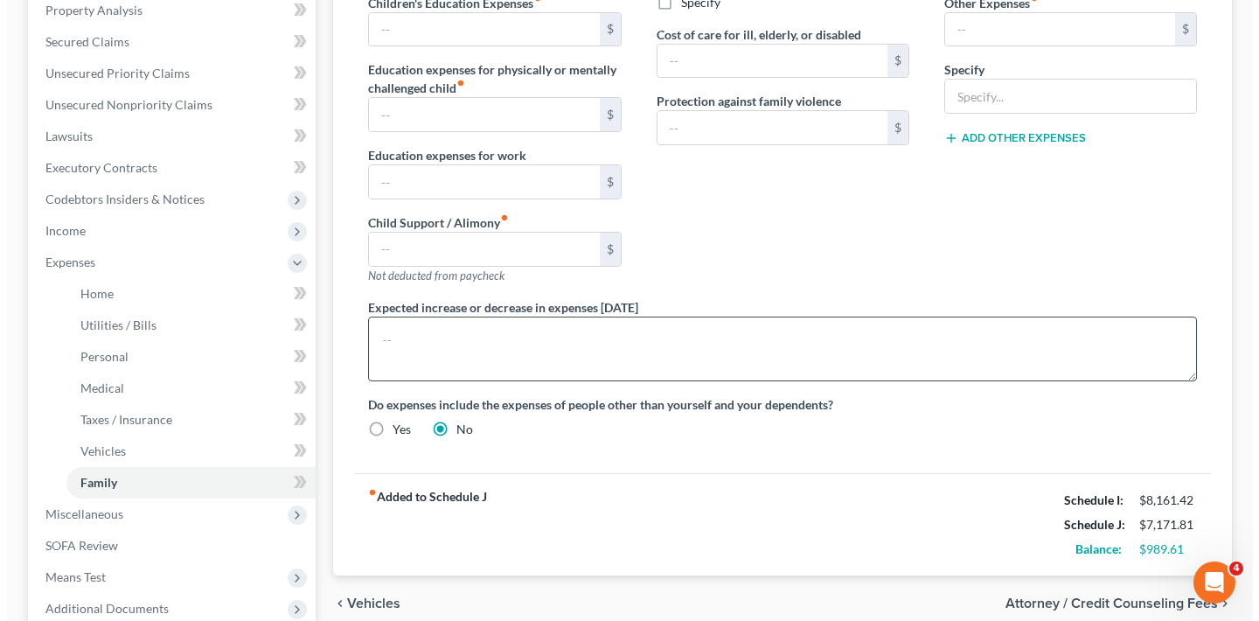
scroll to position [529, 0]
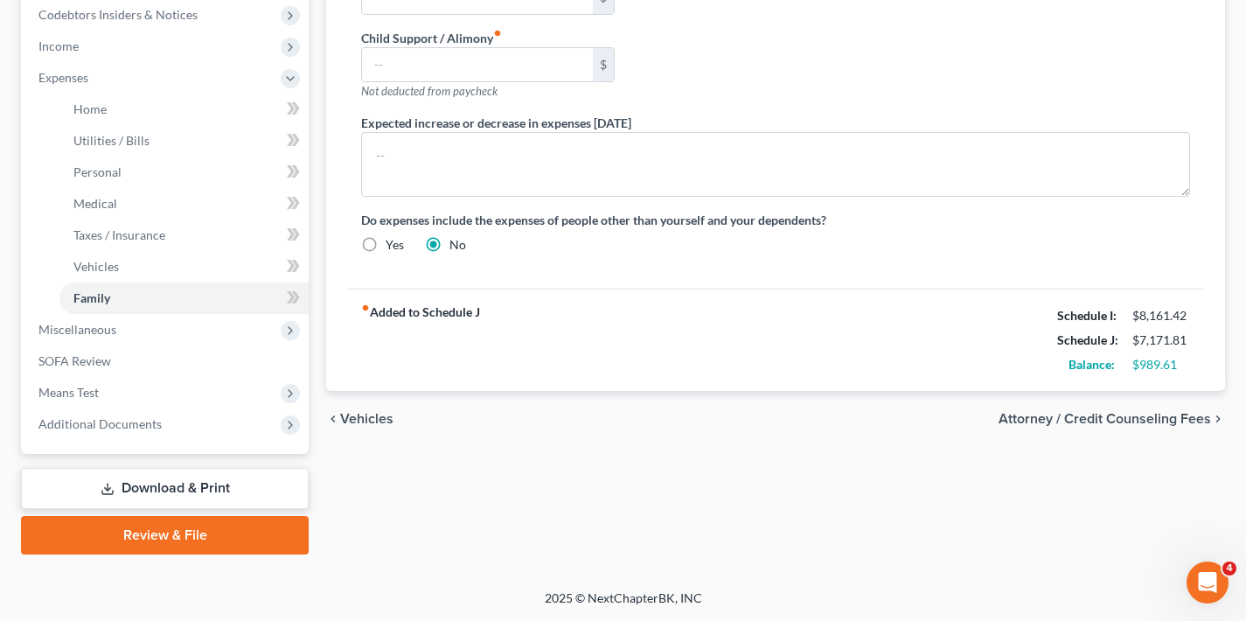
click at [1140, 422] on span "Attorney / Credit Counseling Fees" at bounding box center [1105, 419] width 213 height 14
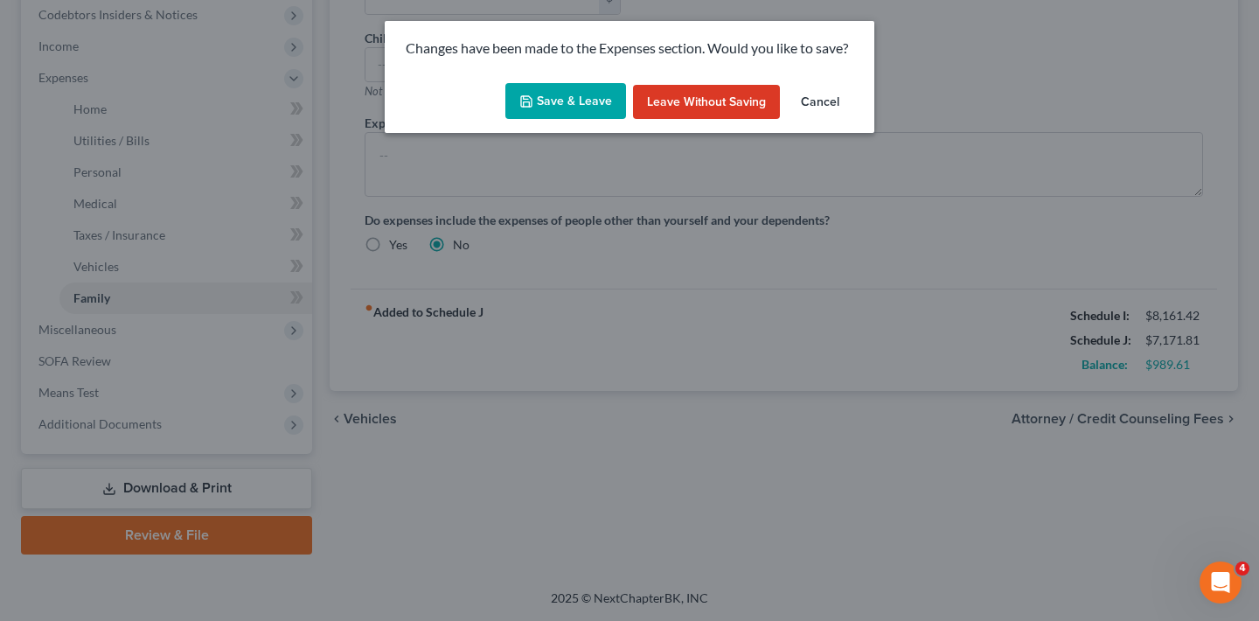
click at [565, 94] on button "Save & Leave" at bounding box center [566, 101] width 121 height 37
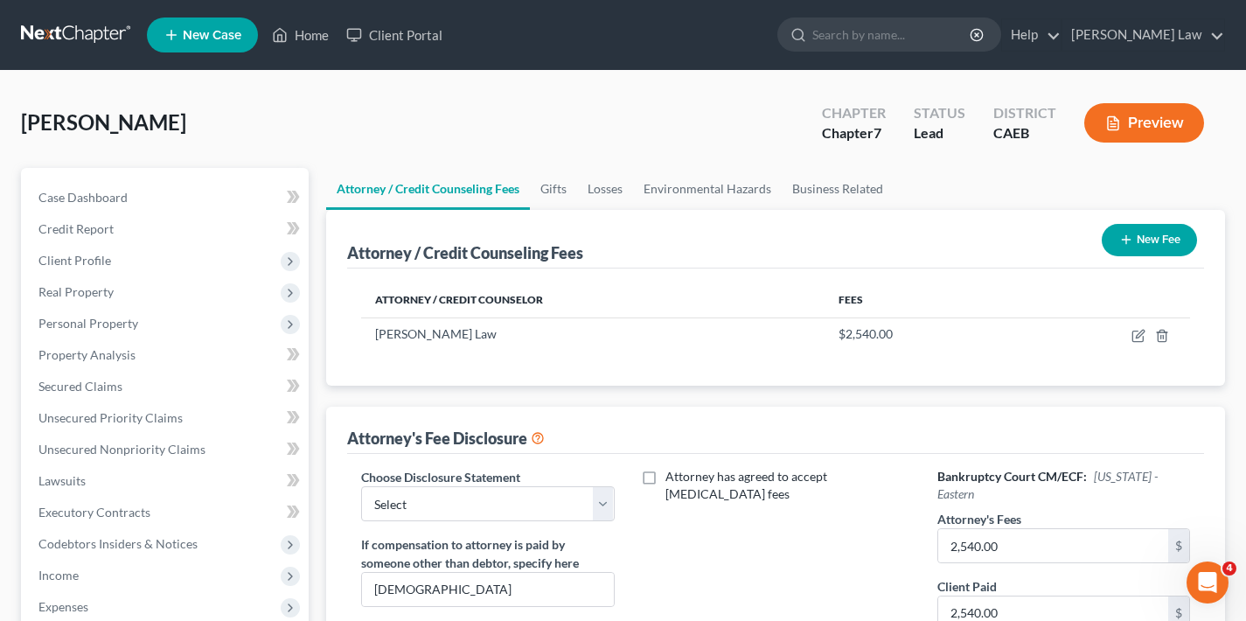
scroll to position [3, 0]
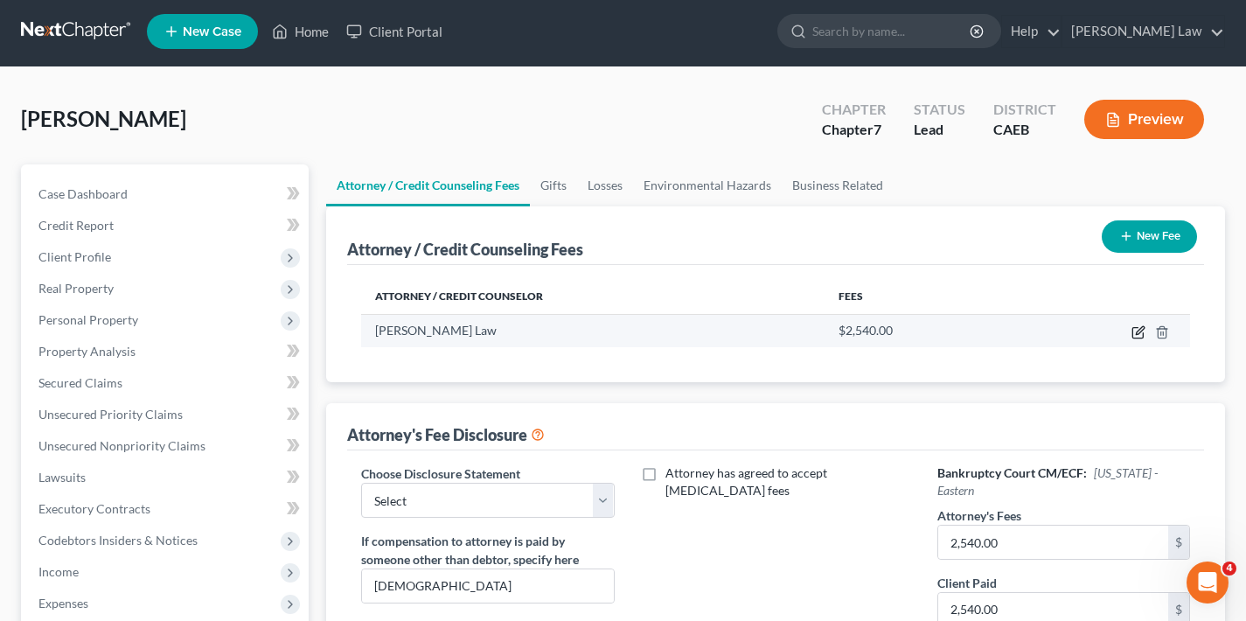
click at [1140, 332] on icon "button" at bounding box center [1140, 330] width 8 height 8
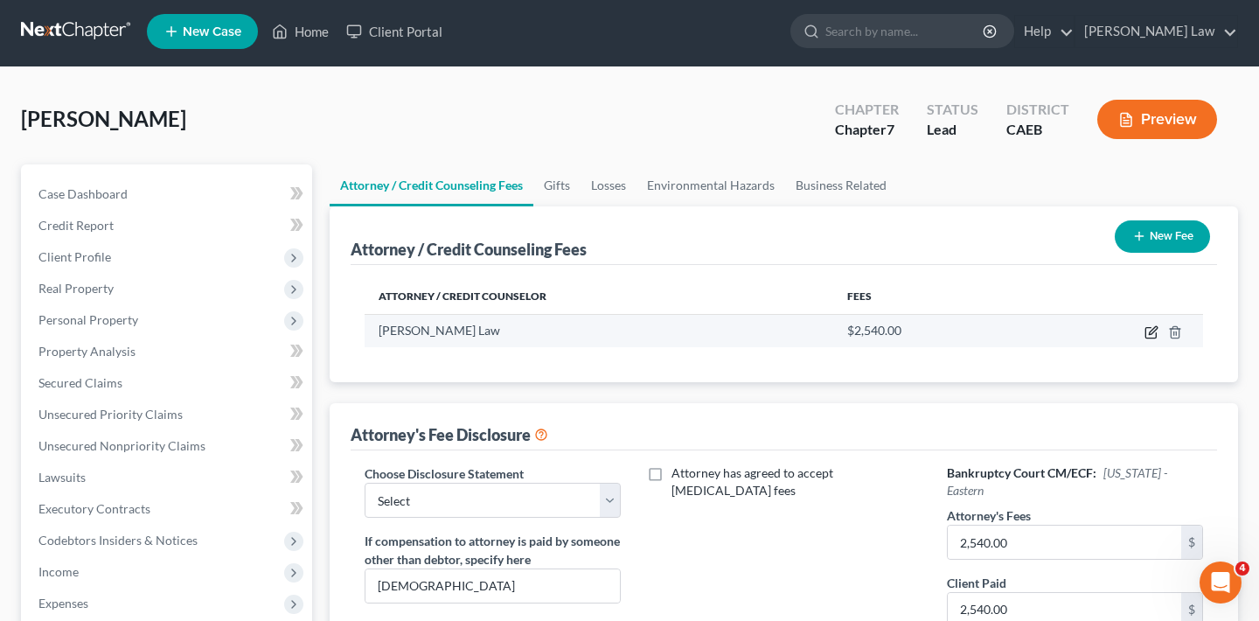
select select "4"
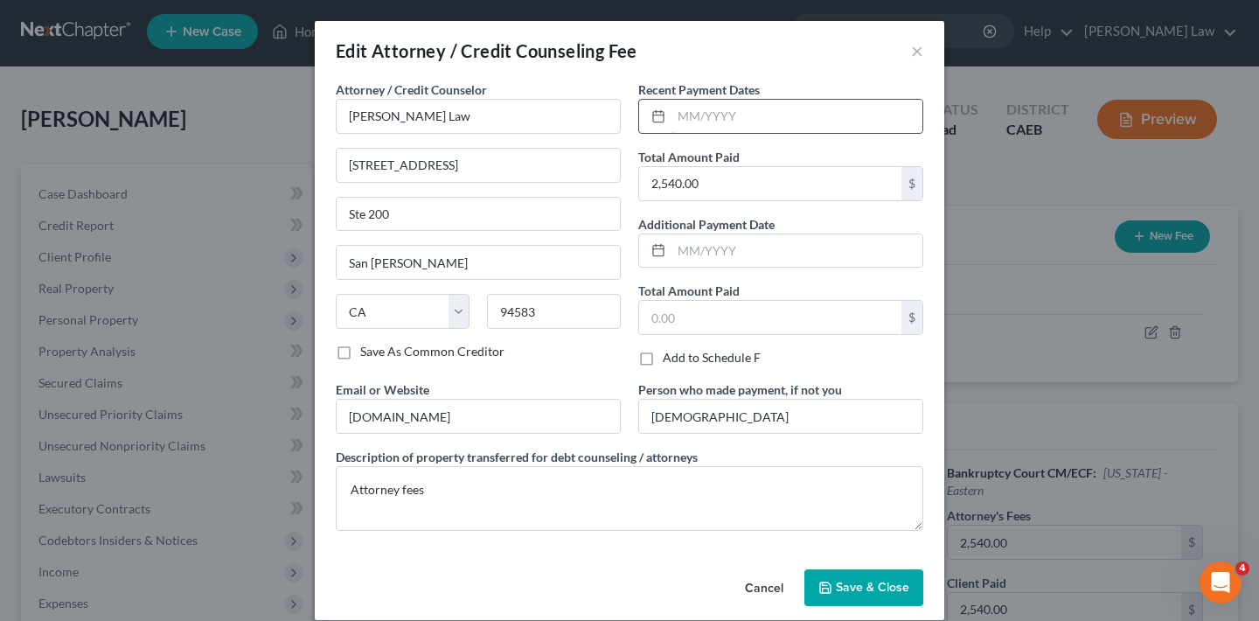
click at [686, 114] on input "text" at bounding box center [797, 116] width 251 height 33
type input "[DATE]"
click at [873, 588] on span "Save & Close" at bounding box center [872, 587] width 73 height 15
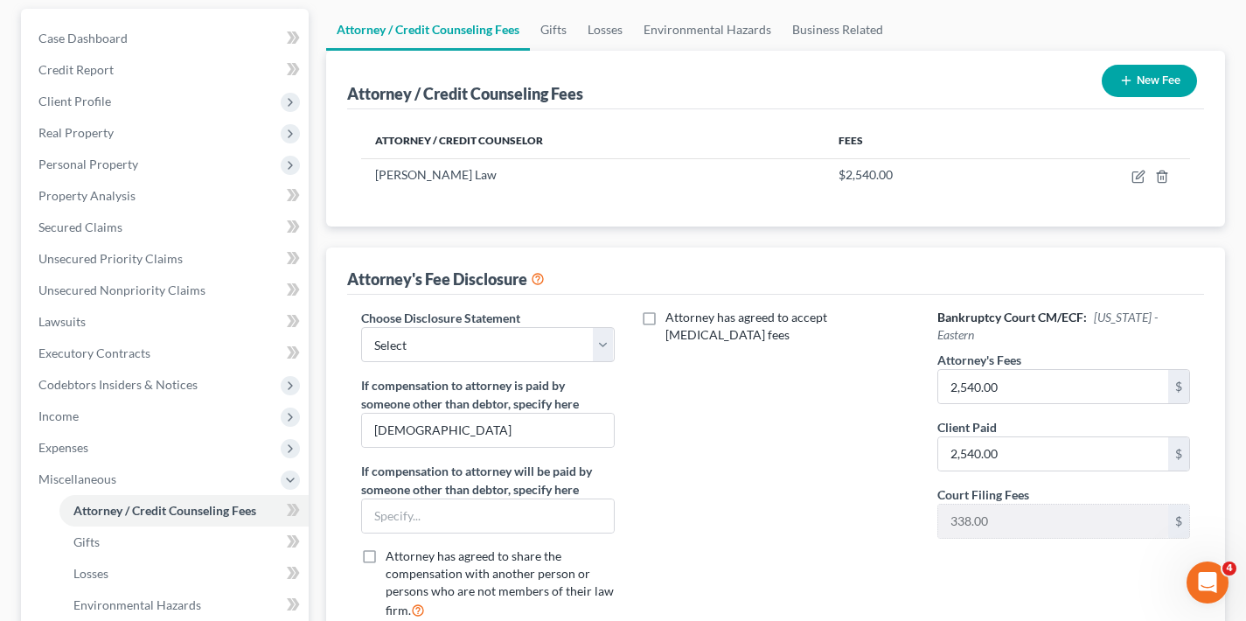
scroll to position [296, 0]
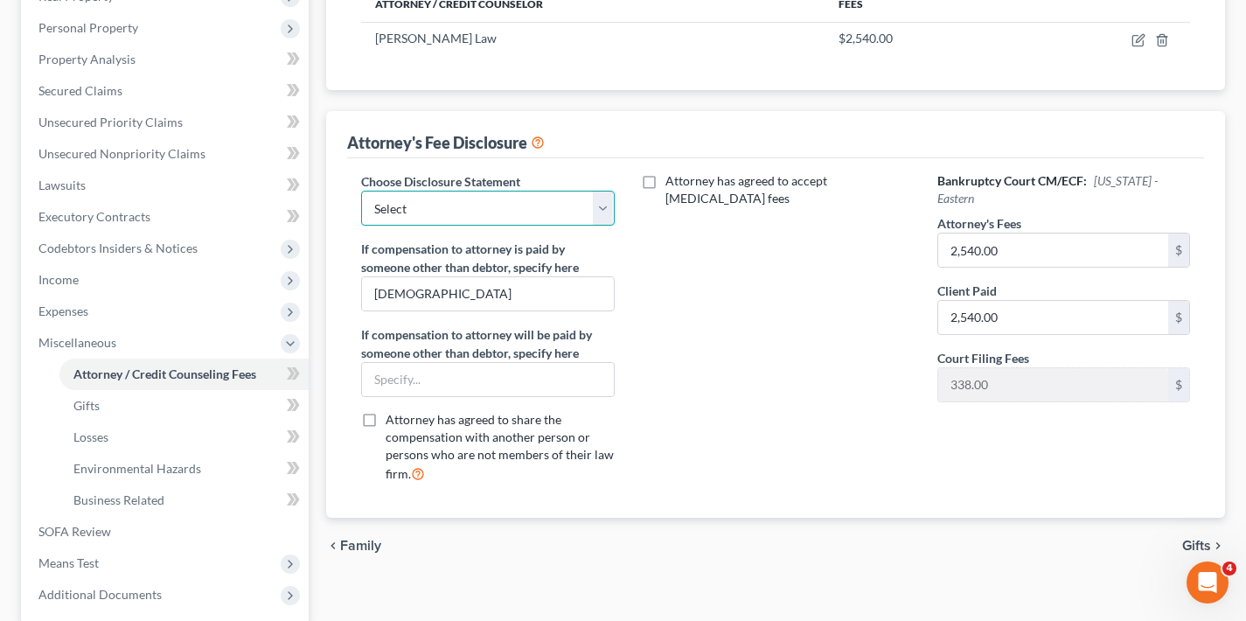
select select "0"
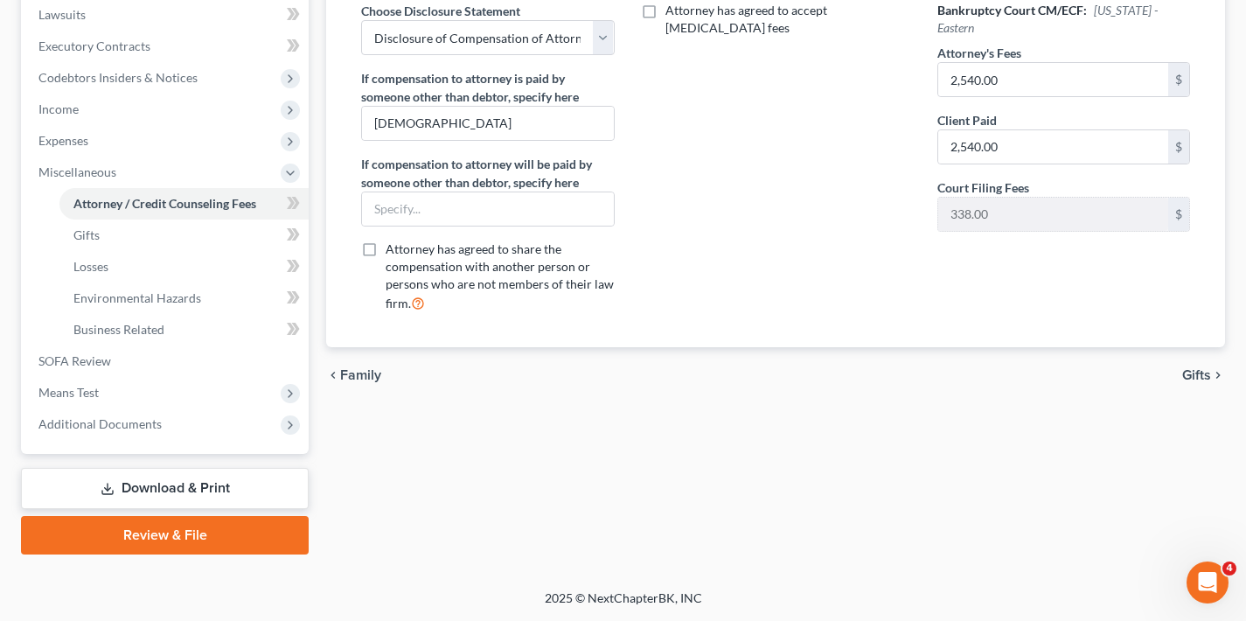
click at [1202, 376] on span "Gifts" at bounding box center [1196, 375] width 29 height 14
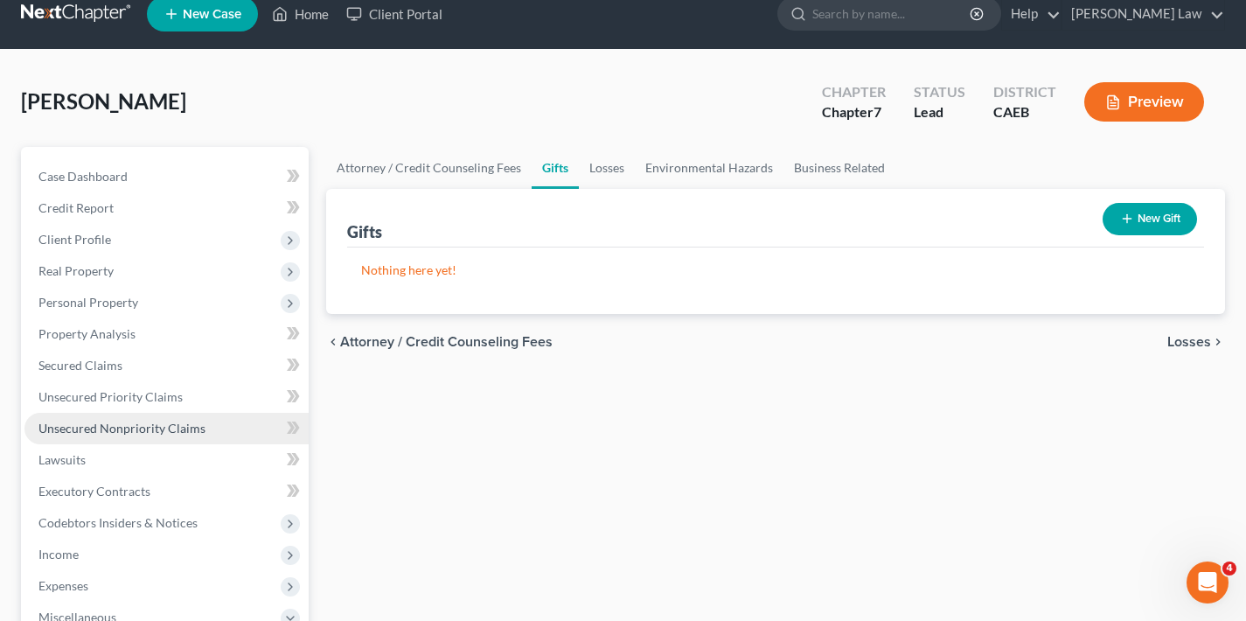
scroll to position [128, 0]
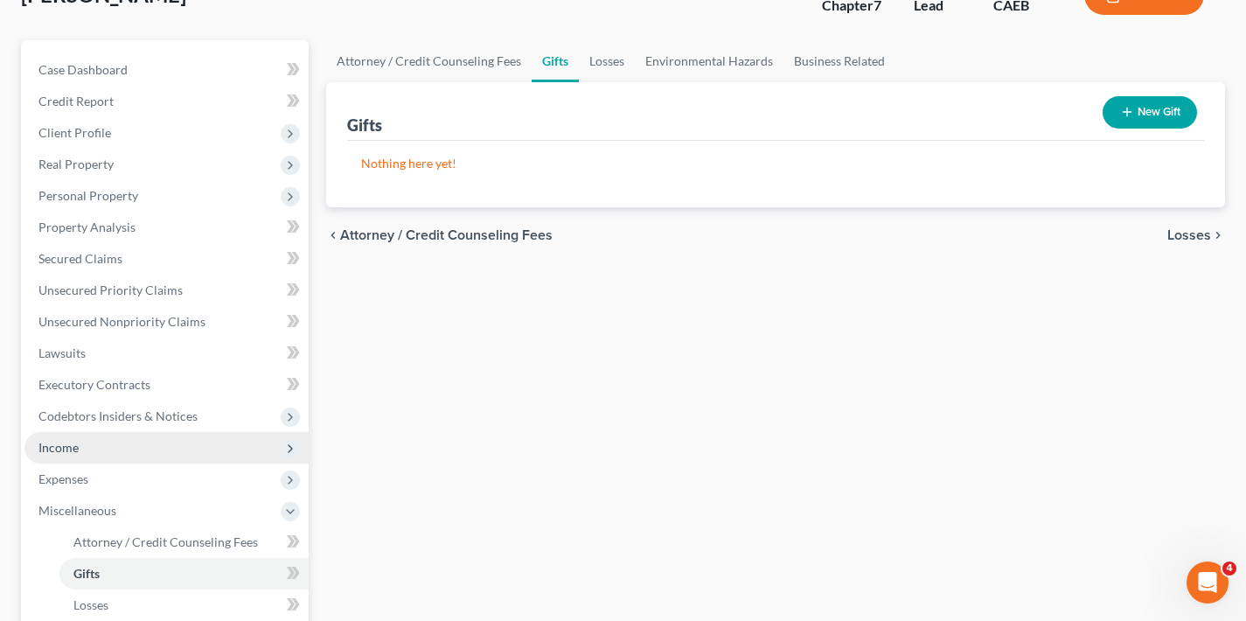
click at [116, 445] on span "Income" at bounding box center [166, 447] width 284 height 31
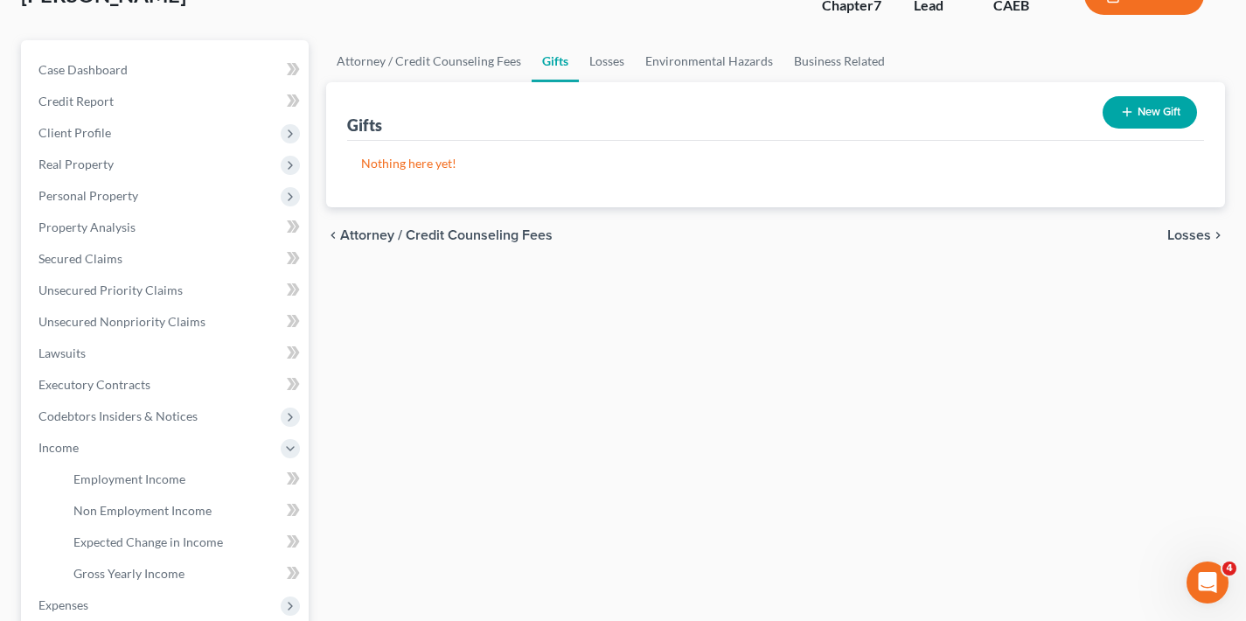
scroll to position [418, 0]
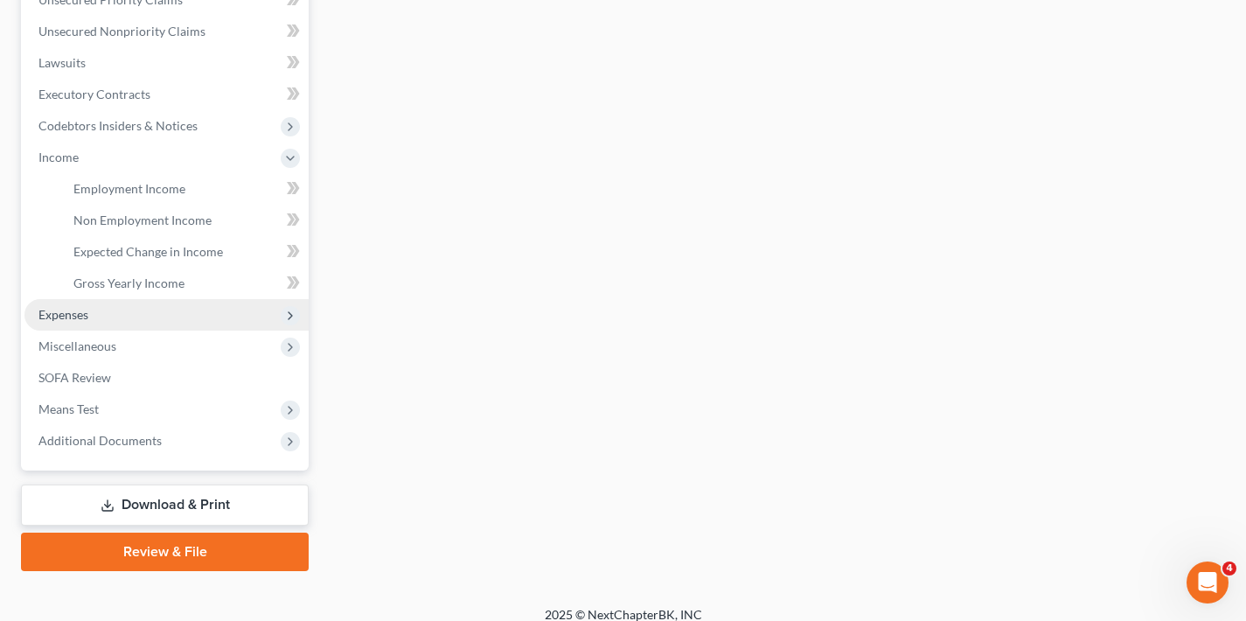
click at [124, 317] on span "Expenses" at bounding box center [166, 314] width 284 height 31
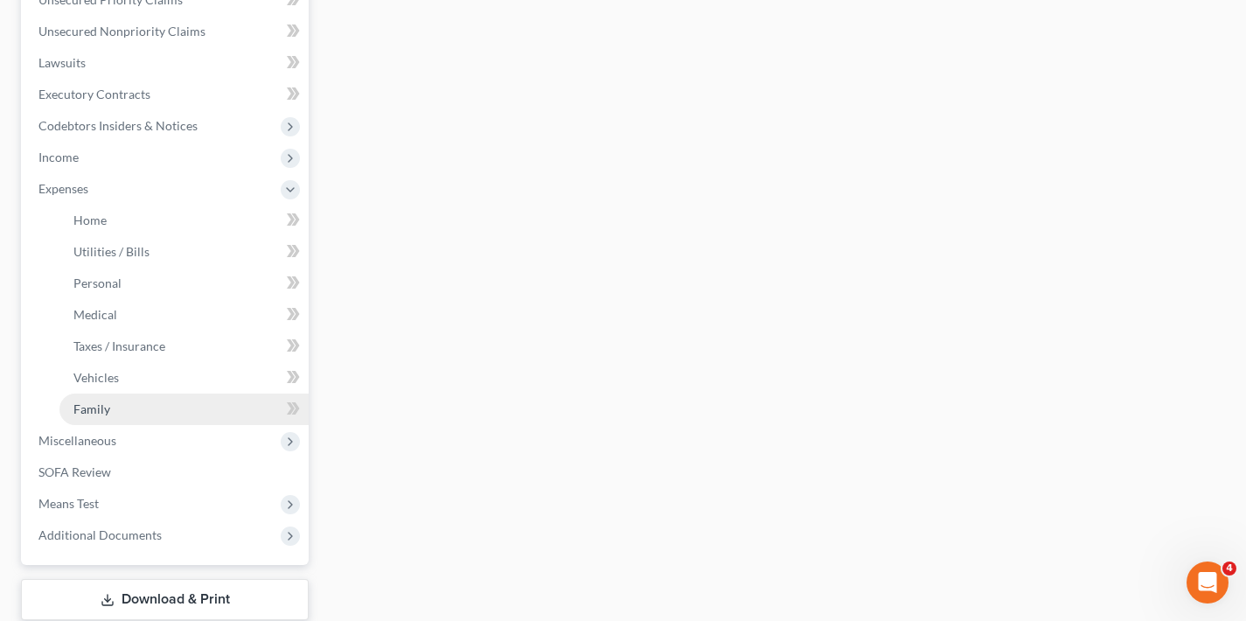
click at [149, 408] on link "Family" at bounding box center [183, 409] width 249 height 31
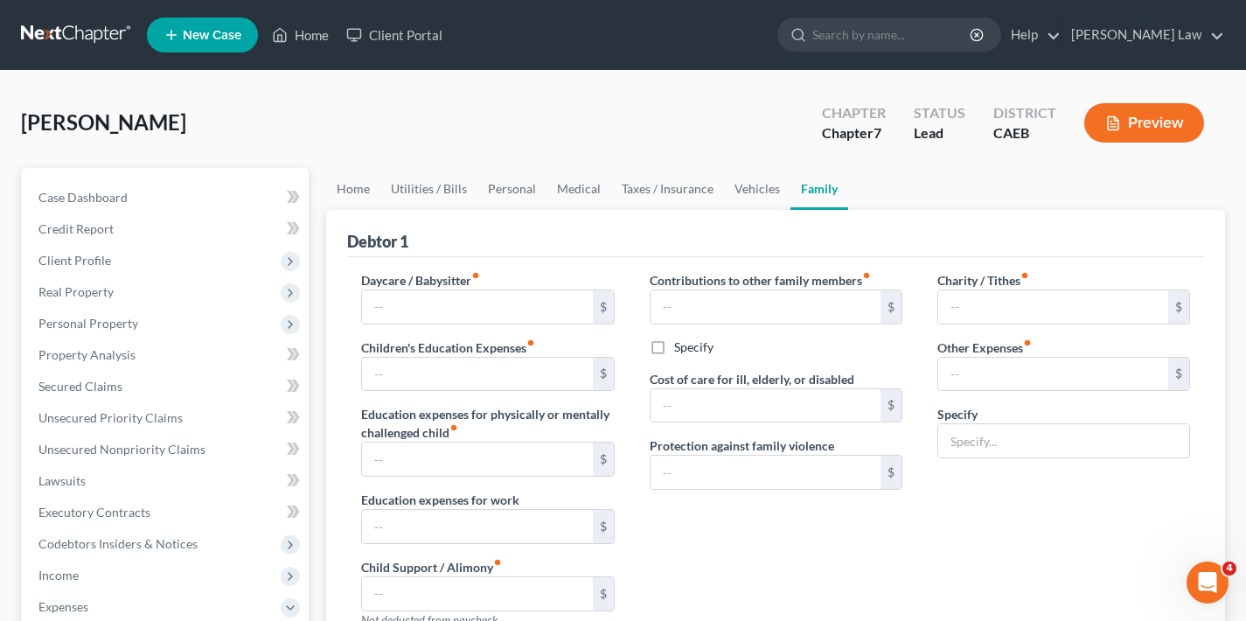
type input "100.00"
radio input "true"
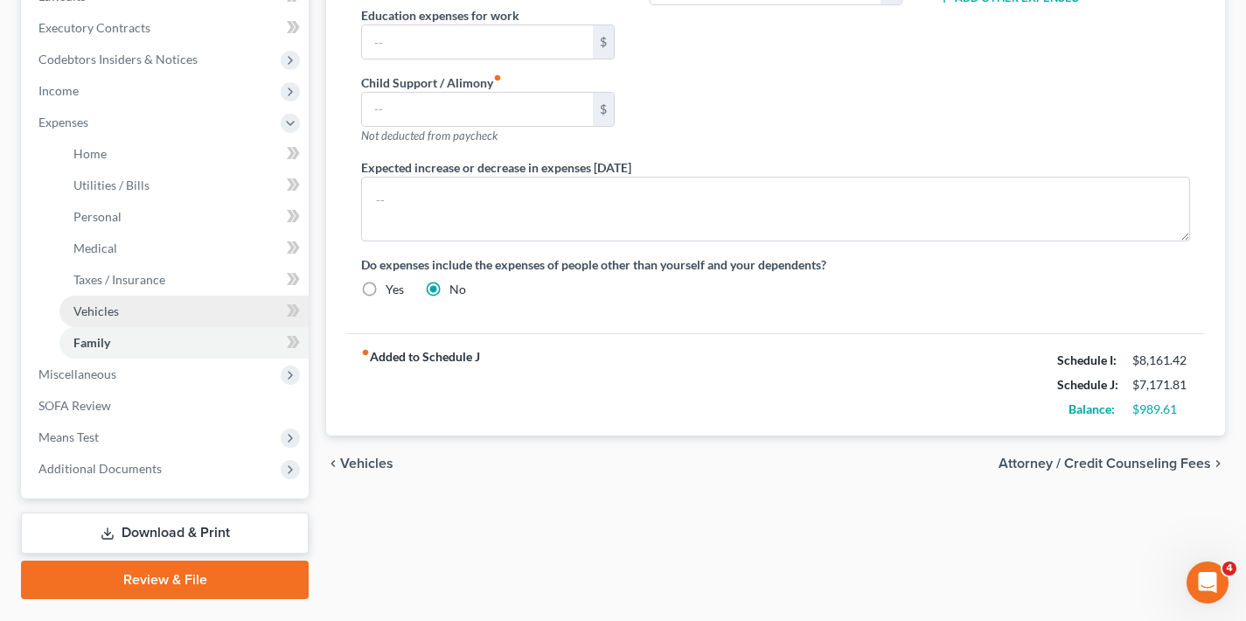
scroll to position [529, 0]
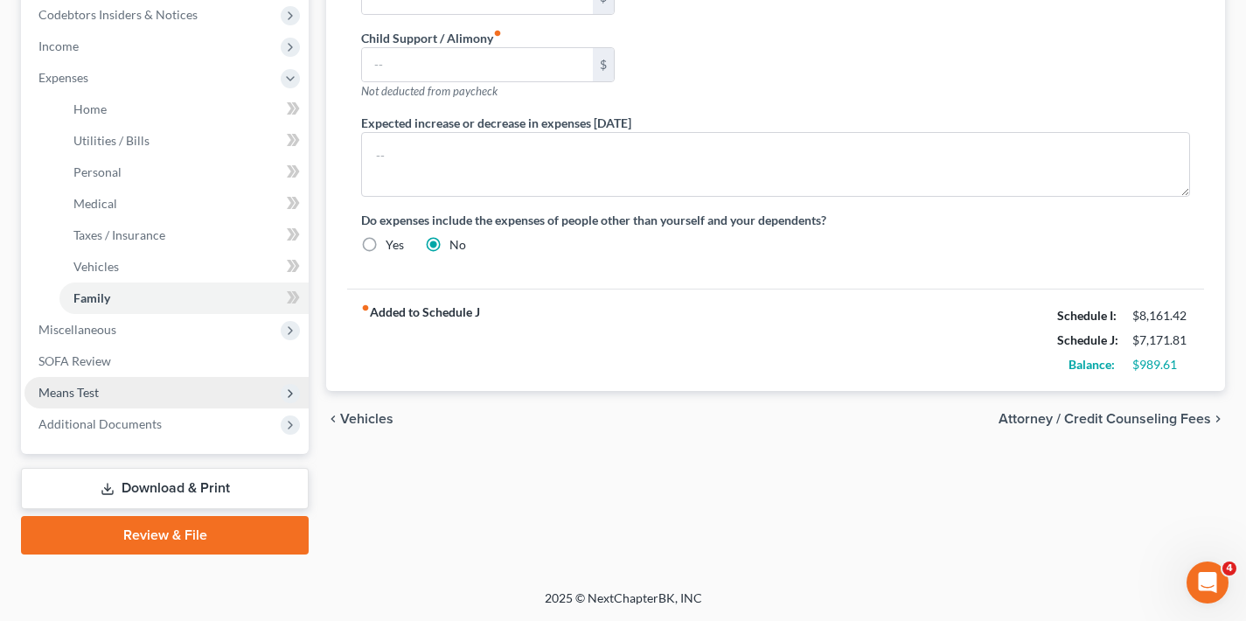
click at [174, 393] on span "Means Test" at bounding box center [166, 392] width 284 height 31
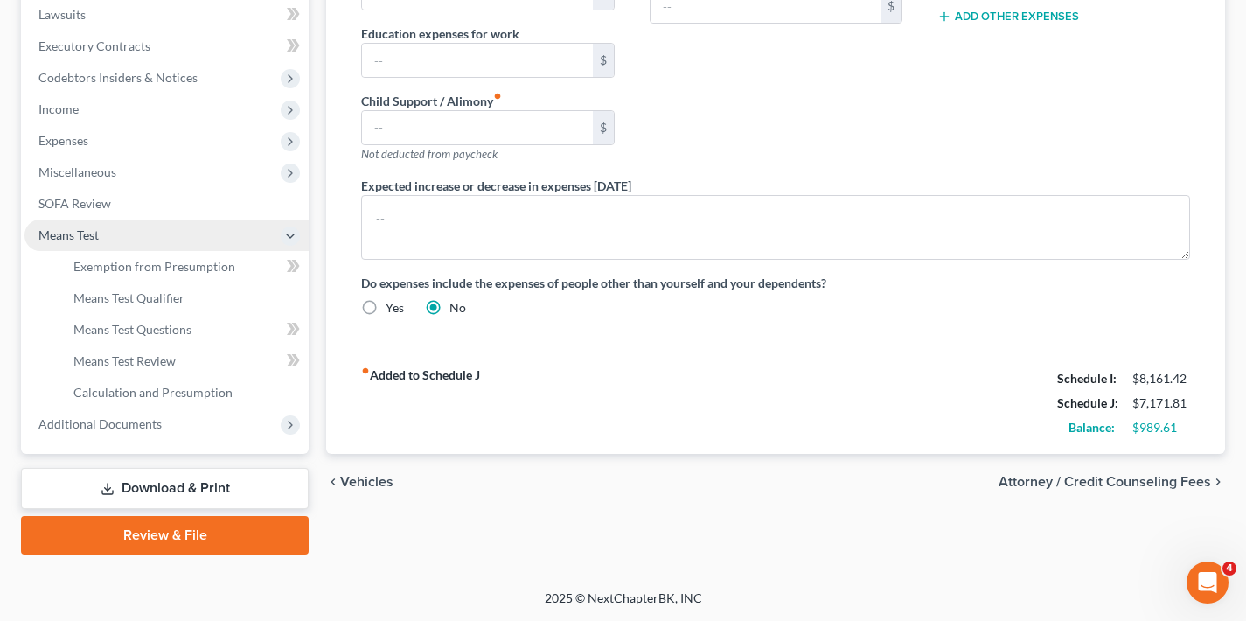
scroll to position [466, 0]
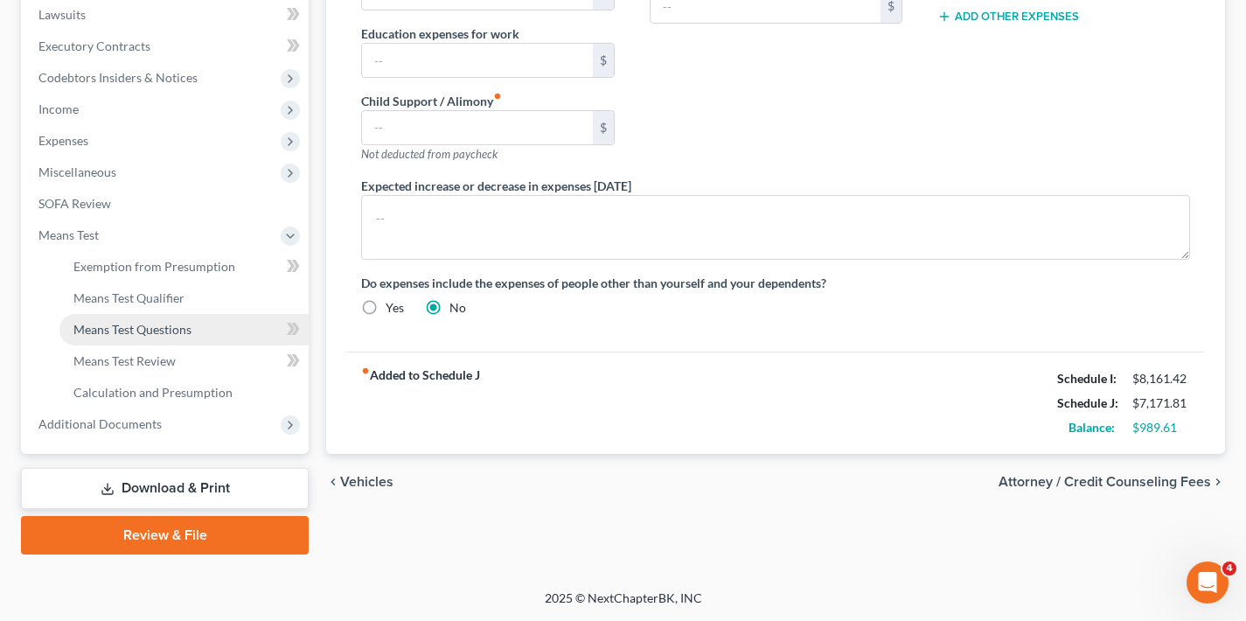
click at [192, 331] on link "Means Test Questions" at bounding box center [183, 329] width 249 height 31
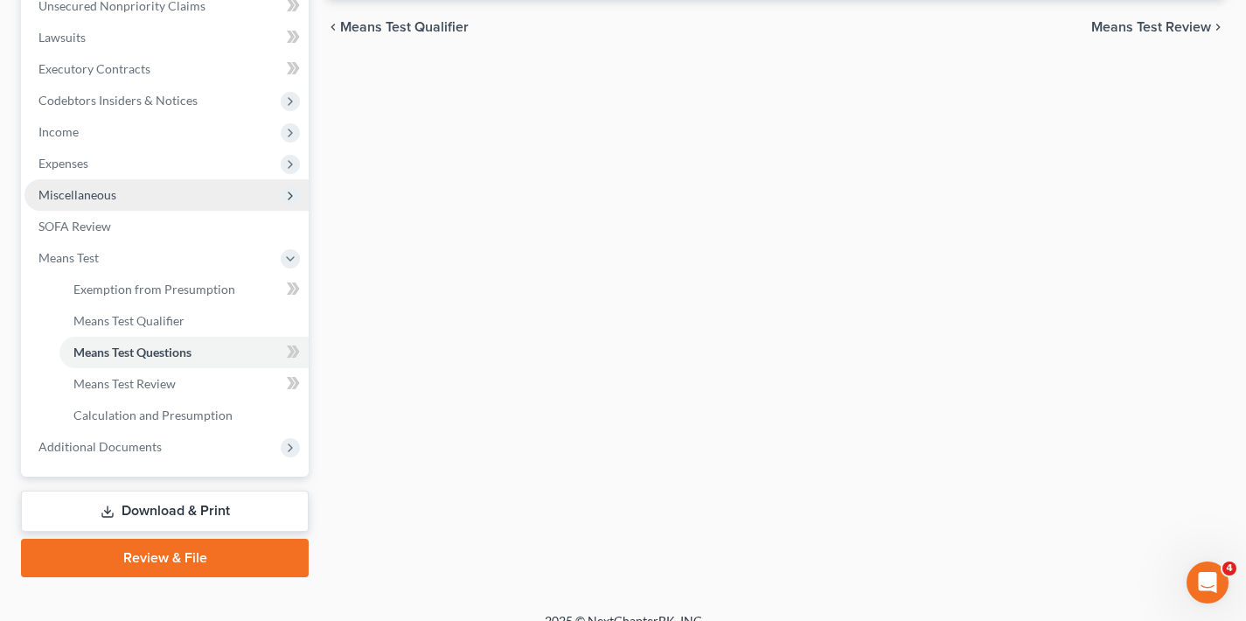
scroll to position [466, 0]
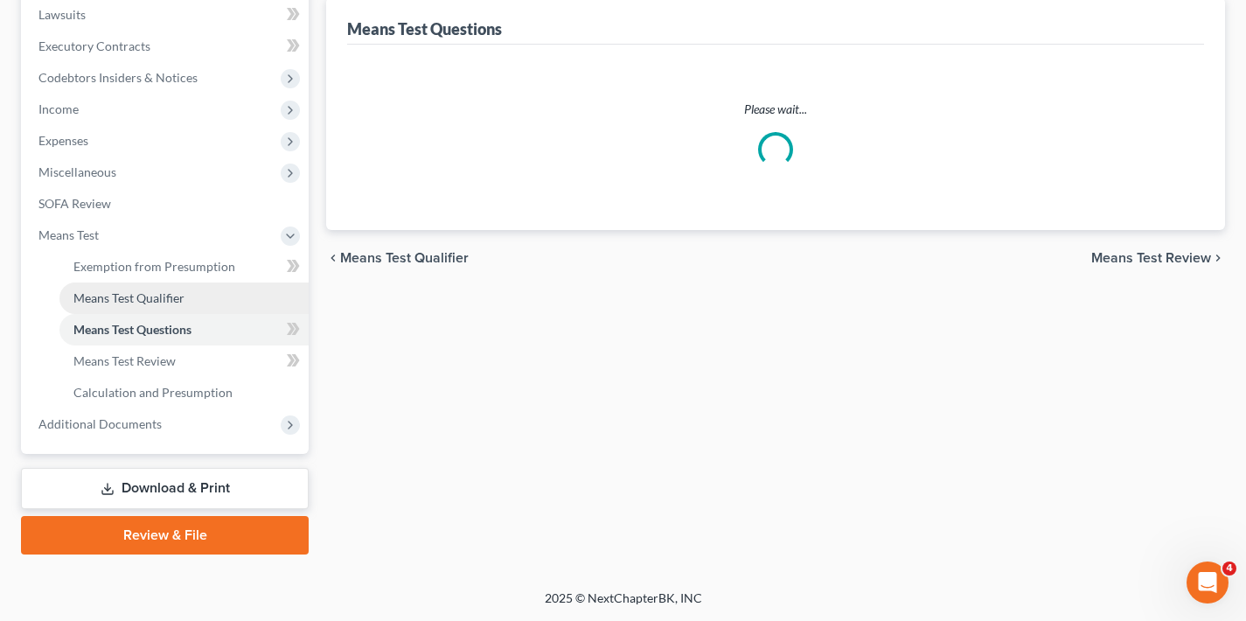
click at [197, 303] on link "Means Test Qualifier" at bounding box center [183, 297] width 249 height 31
